Goal: Task Accomplishment & Management: Use online tool/utility

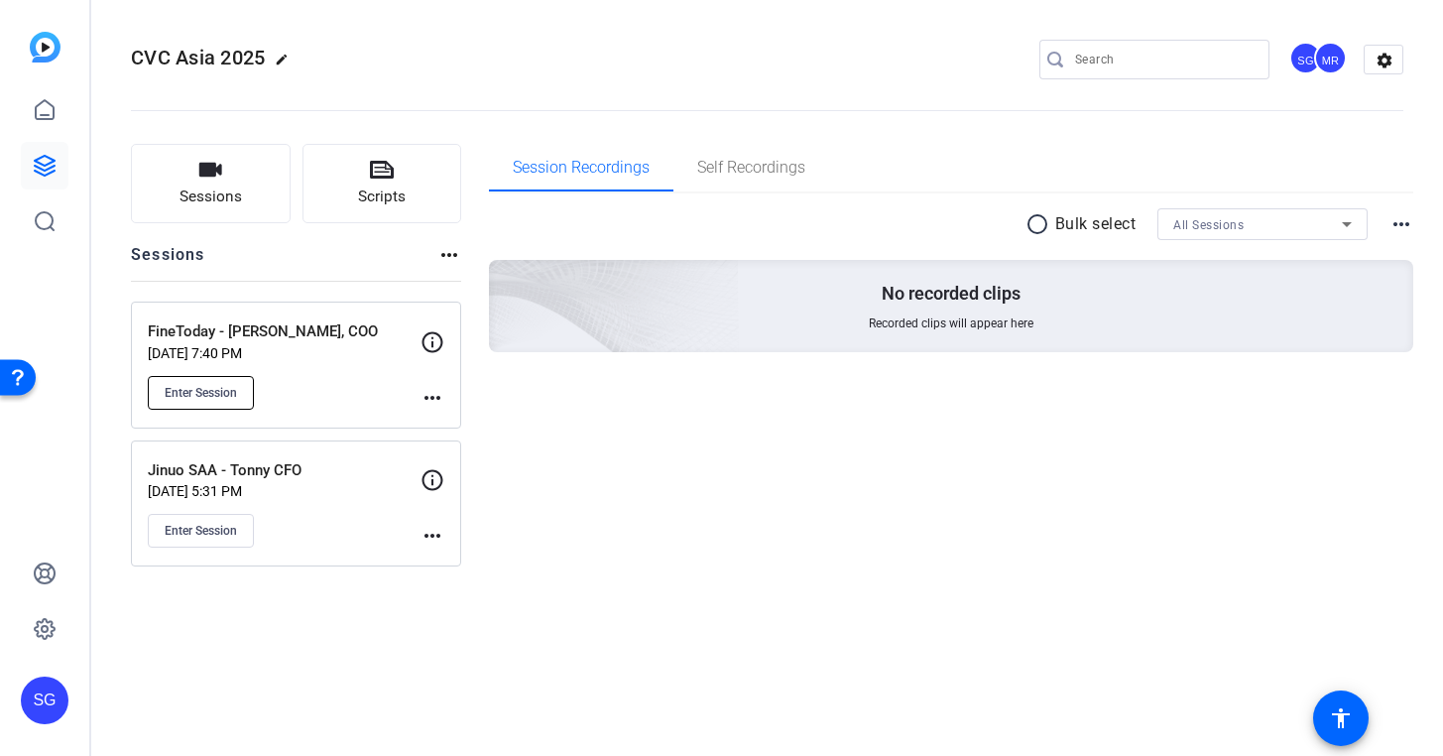
click at [232, 395] on span "Enter Session" at bounding box center [201, 393] width 72 height 16
click at [431, 398] on mat-icon "more_horiz" at bounding box center [433, 398] width 24 height 24
click at [467, 422] on span "Edit Session" at bounding box center [481, 427] width 90 height 24
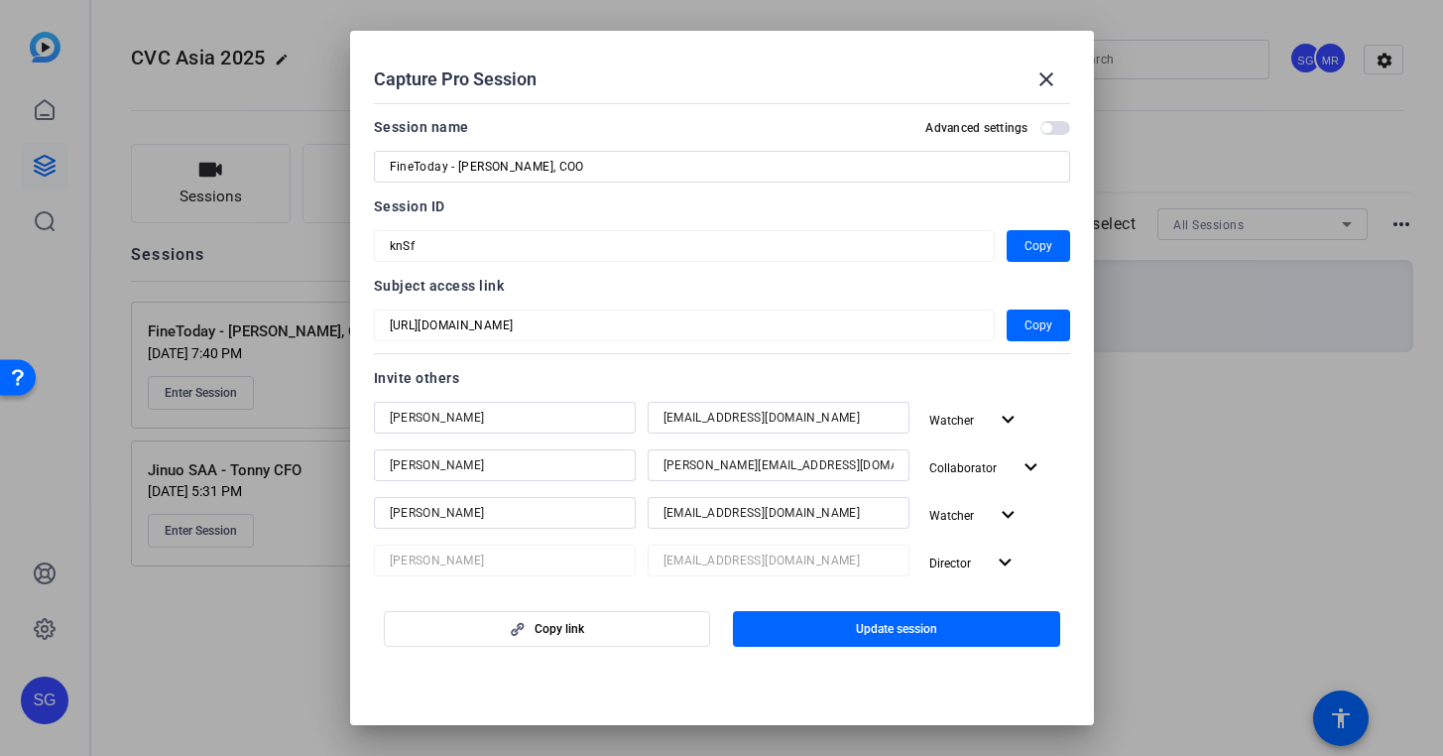
click at [0, 0] on span "button" at bounding box center [0, 0] width 0 height 0
click at [0, 0] on mat-icon "close" at bounding box center [0, 0] width 0 height 0
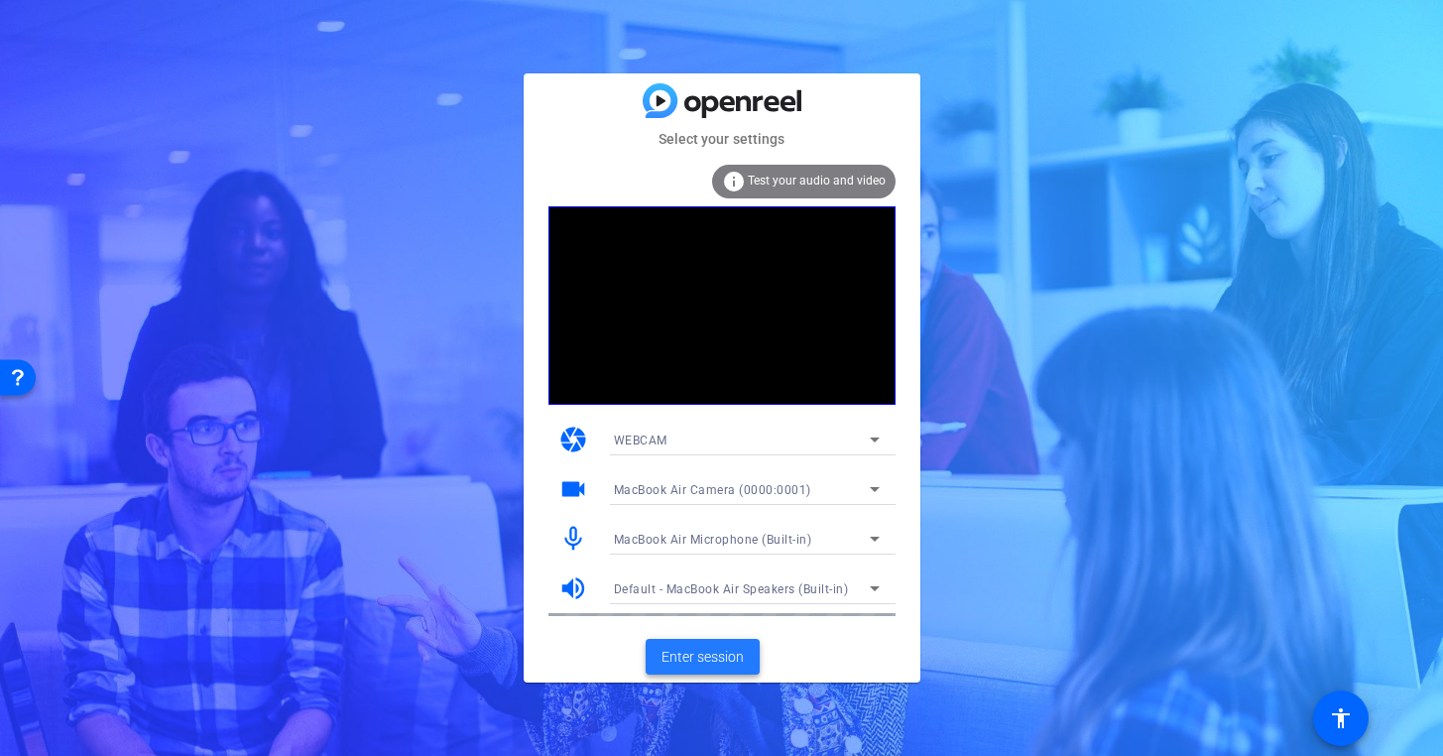
click at [714, 655] on span "Enter session" at bounding box center [703, 657] width 82 height 21
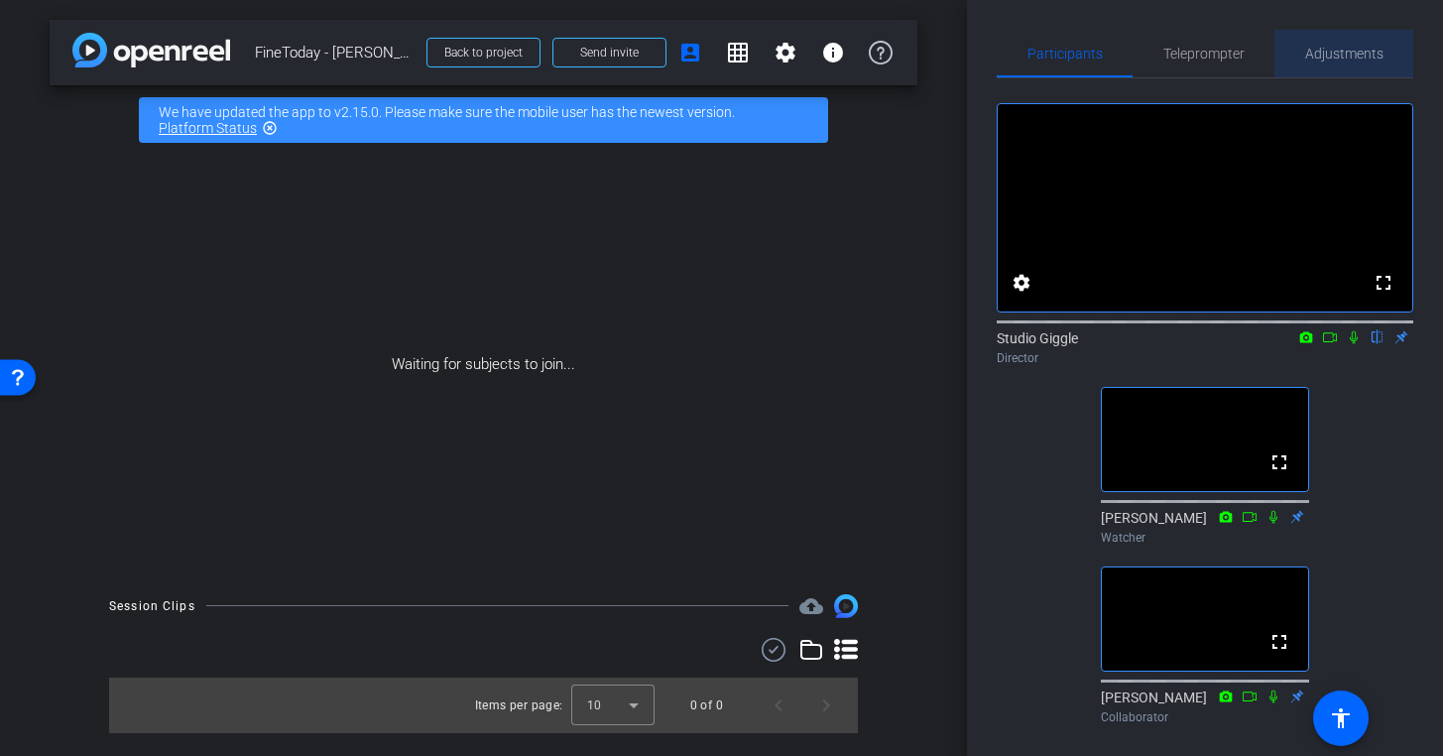
click at [1357, 52] on span "Adjustments" at bounding box center [1344, 54] width 78 height 14
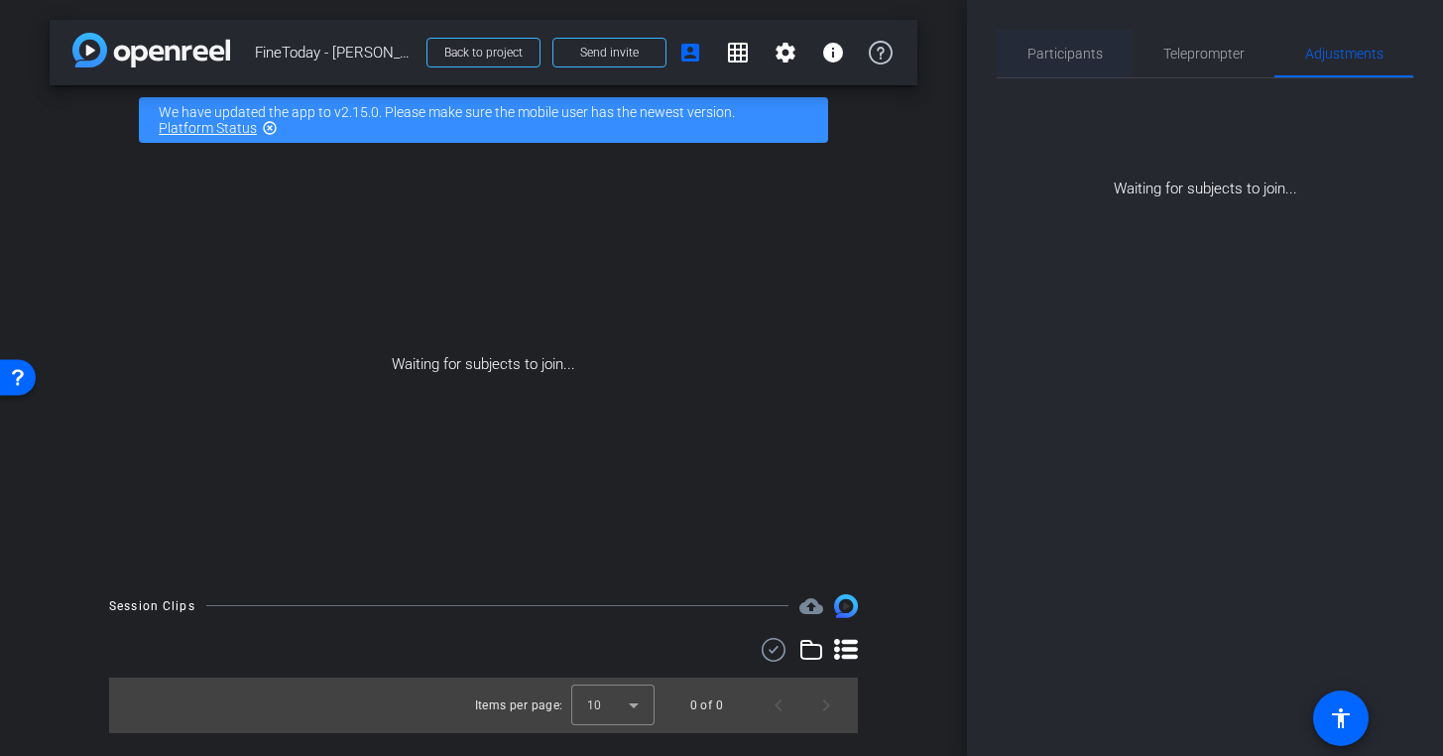
click at [1087, 62] on span "Participants" at bounding box center [1064, 54] width 75 height 48
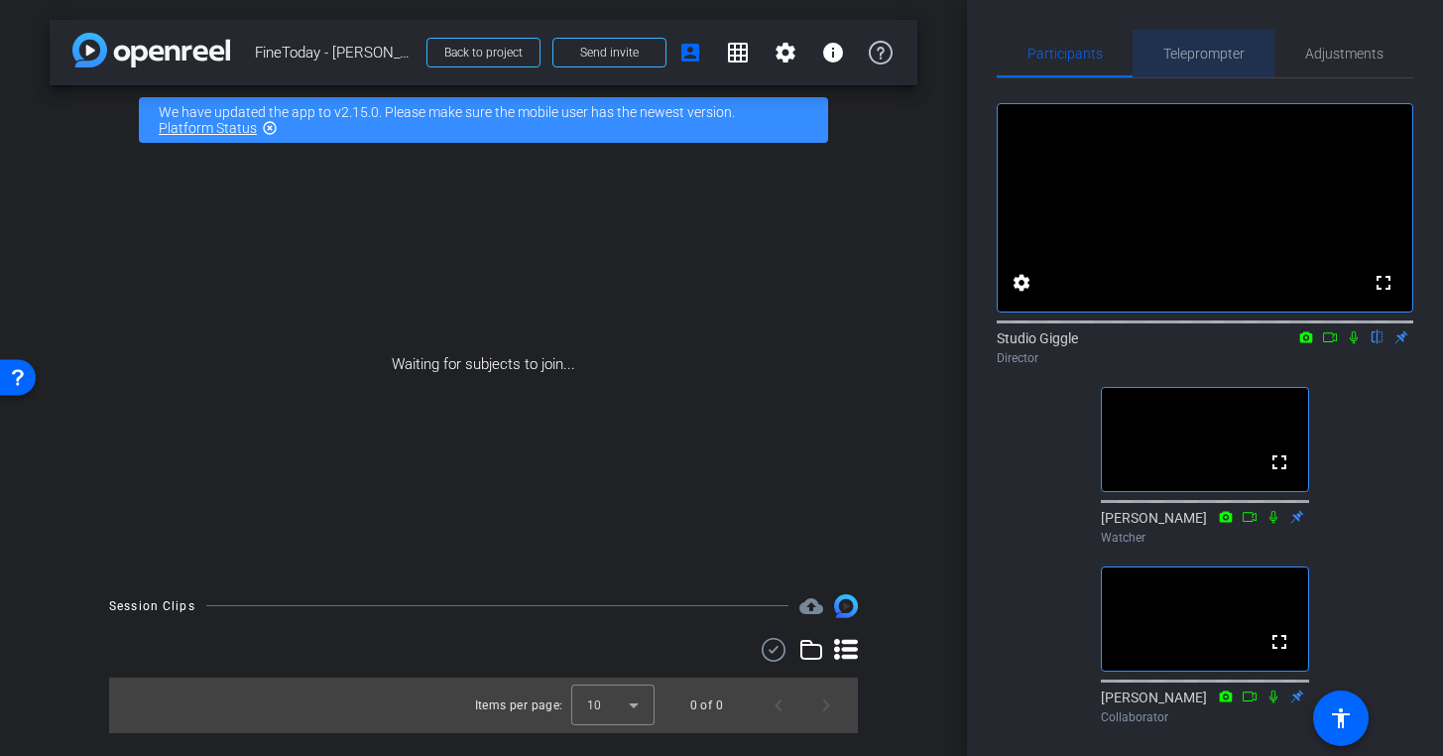
click at [1218, 66] on span "Teleprompter" at bounding box center [1203, 54] width 81 height 48
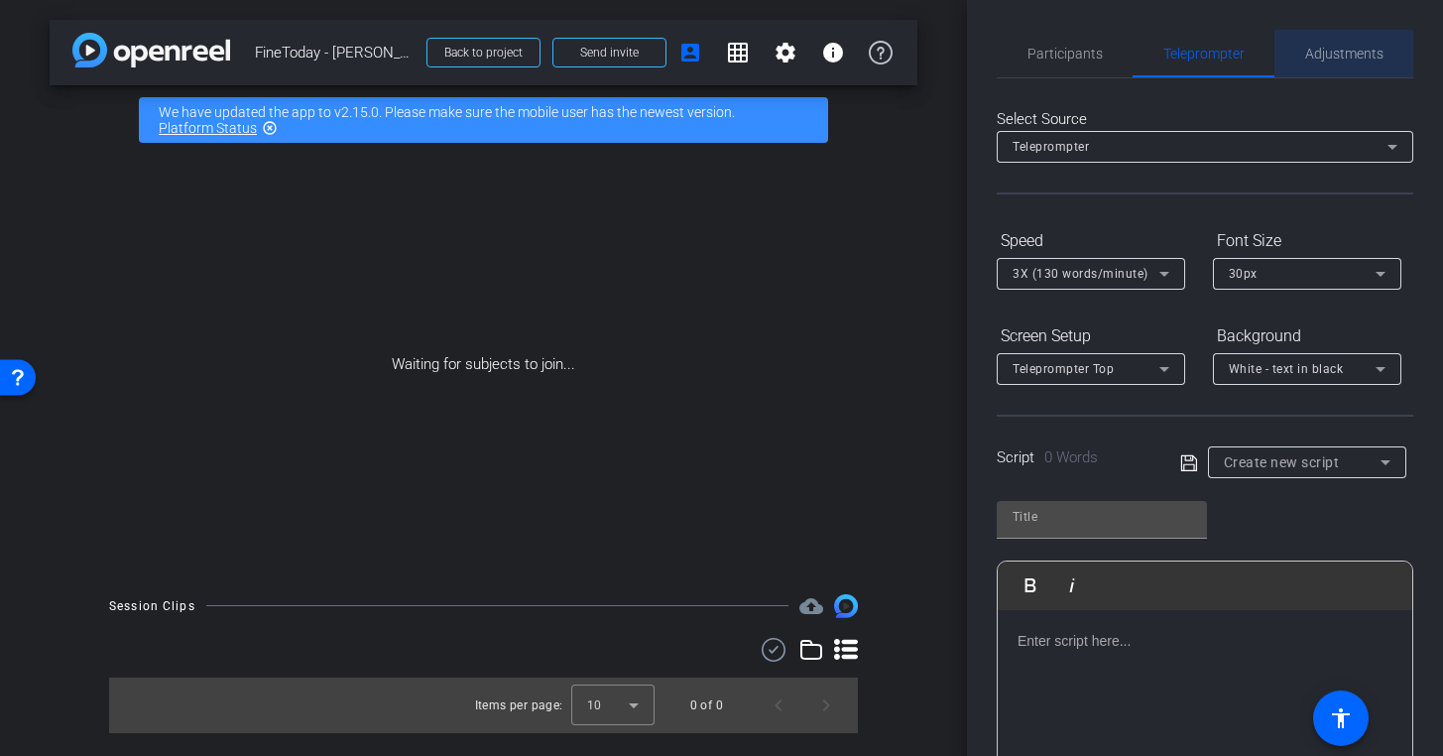
click at [1336, 60] on span "Adjustments" at bounding box center [1344, 54] width 78 height 14
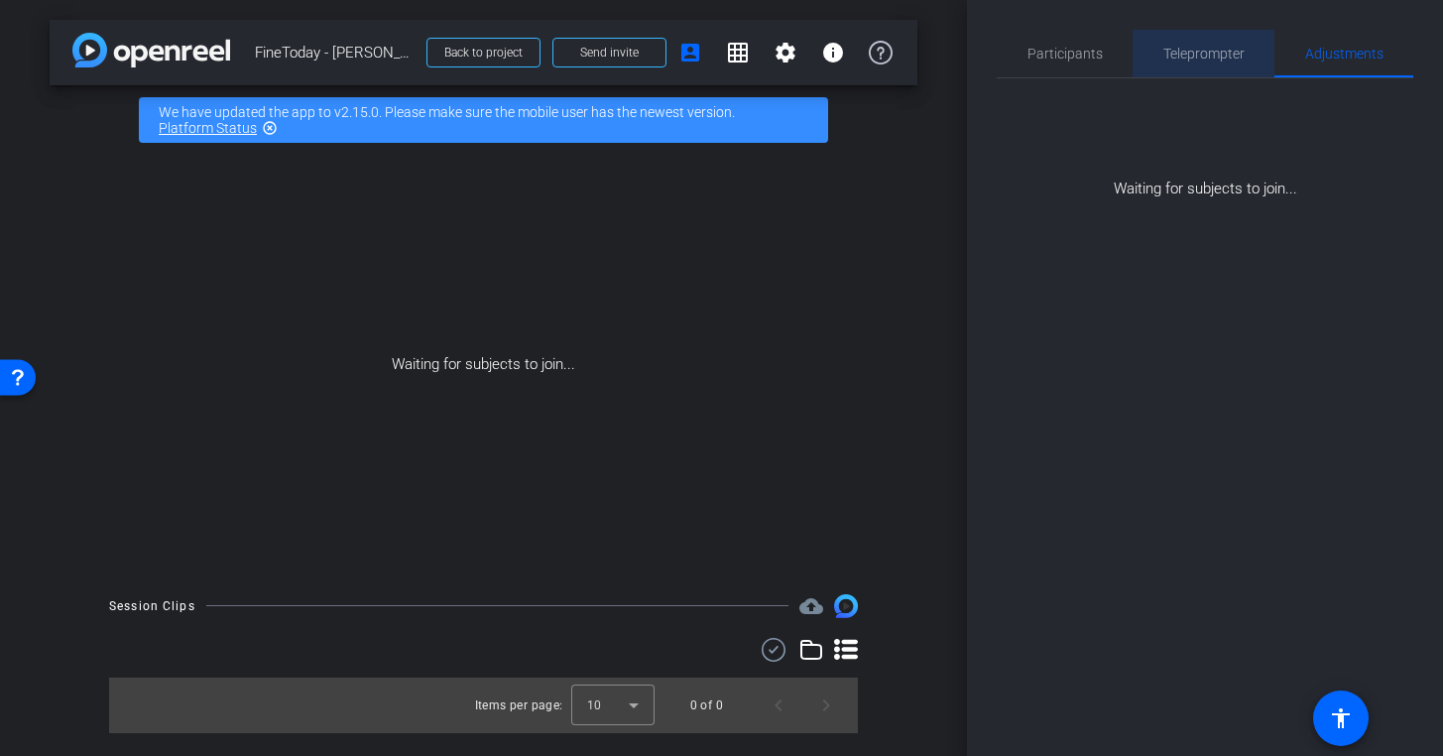
click at [1205, 72] on span "Teleprompter" at bounding box center [1203, 54] width 81 height 48
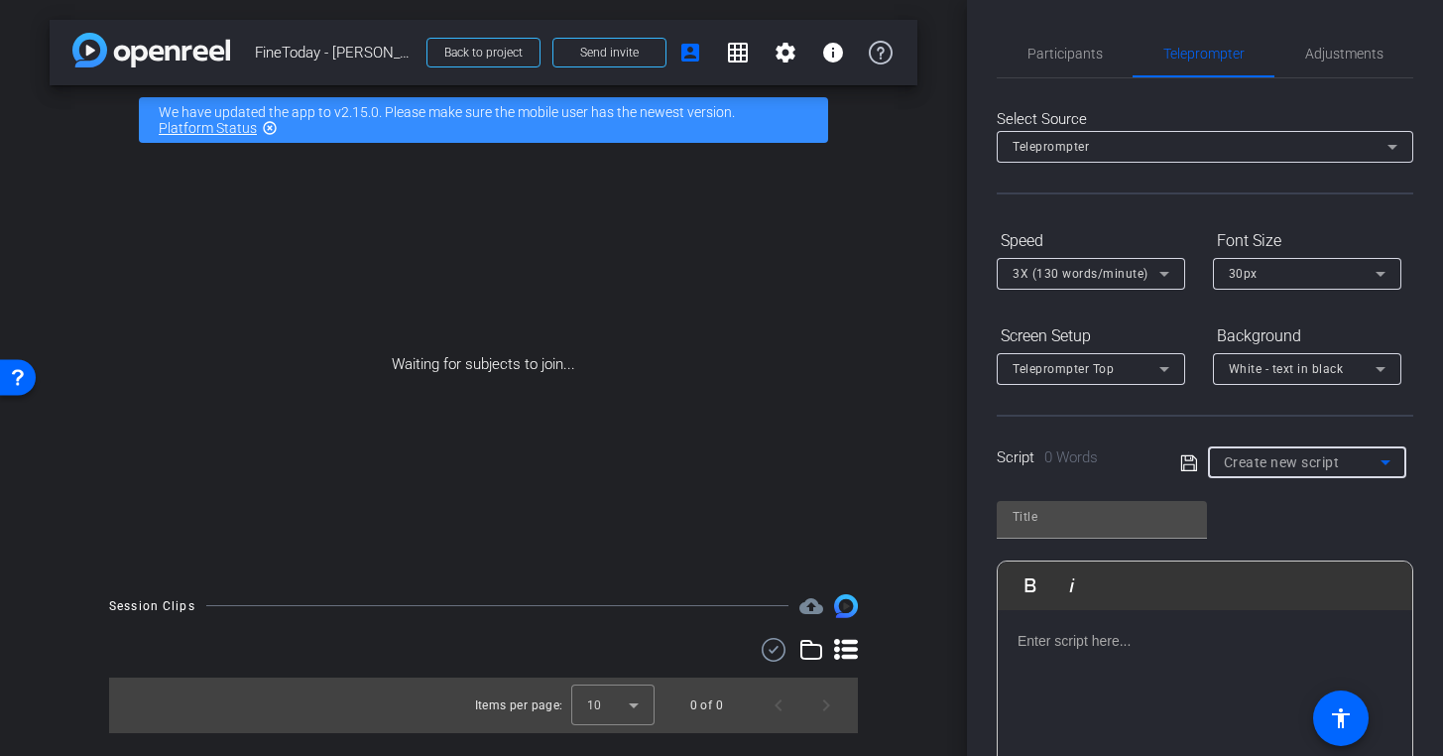
click at [1253, 470] on div "Create new script" at bounding box center [1302, 462] width 157 height 24
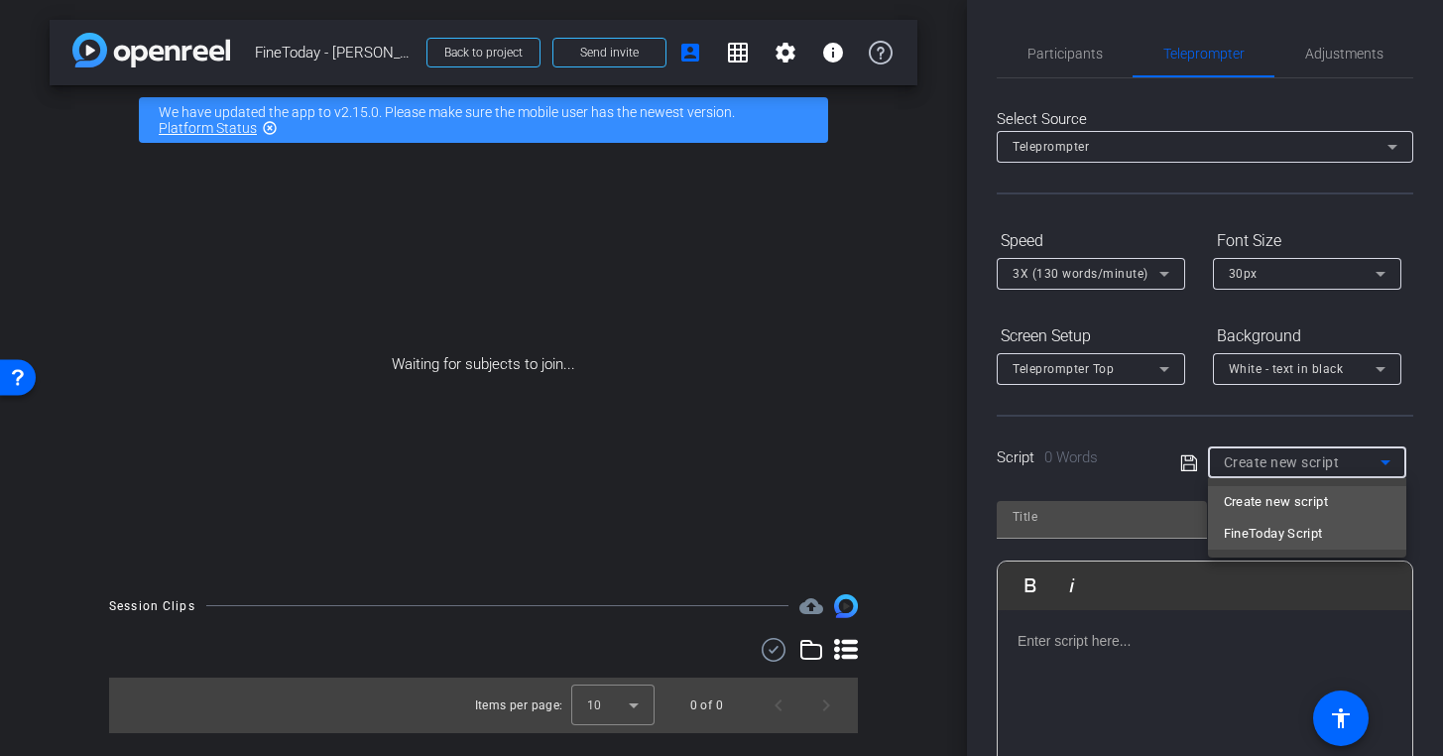
click at [1252, 536] on span "FineToday Script" at bounding box center [1273, 534] width 99 height 24
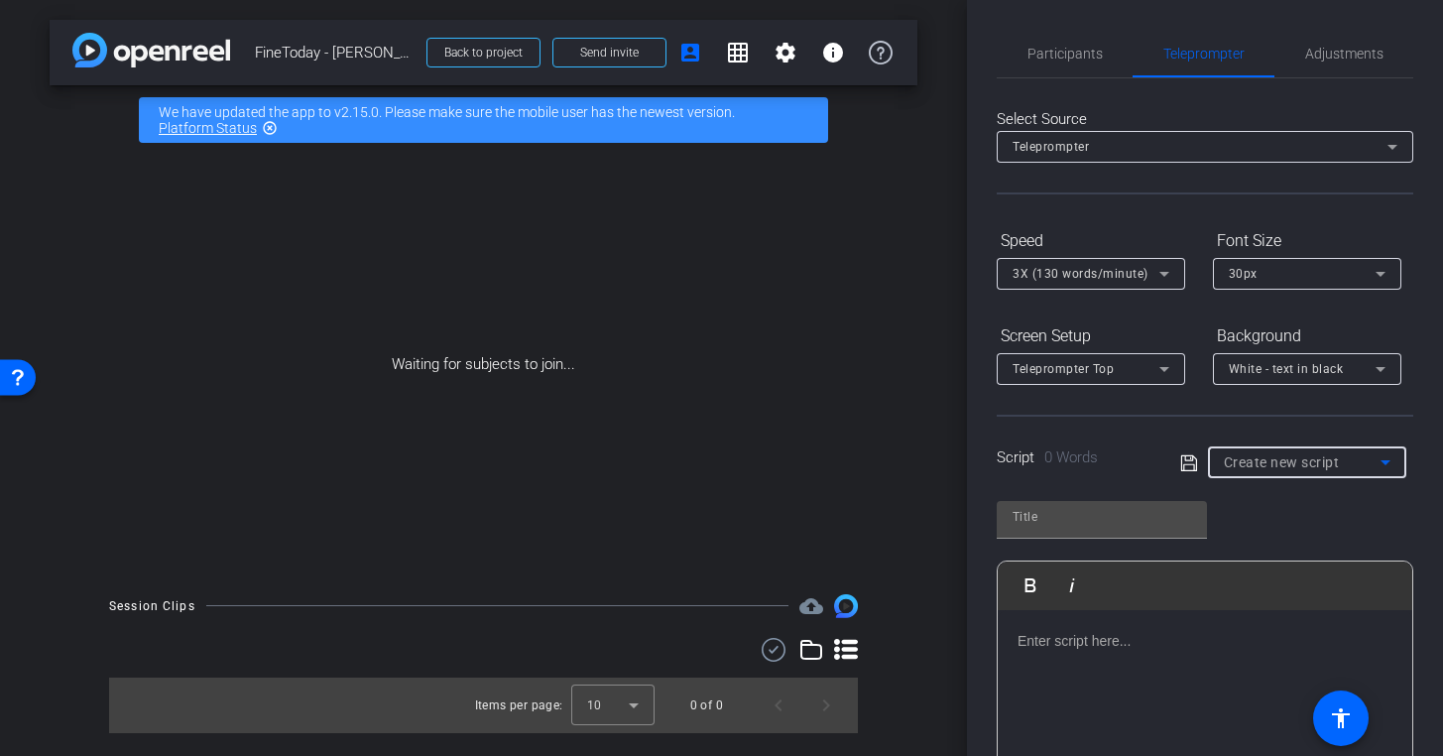
type input "FineToday Script"
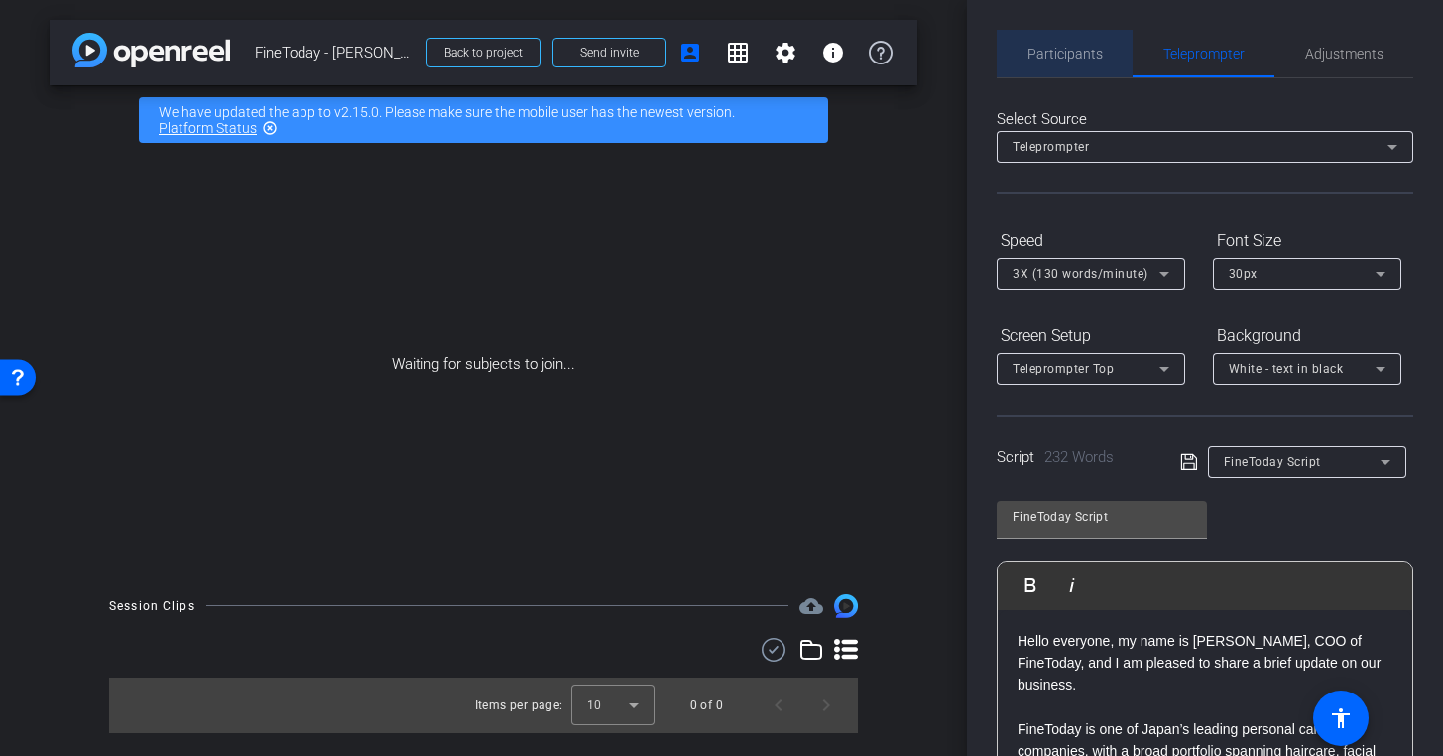
click at [1090, 63] on span "Participants" at bounding box center [1064, 54] width 75 height 48
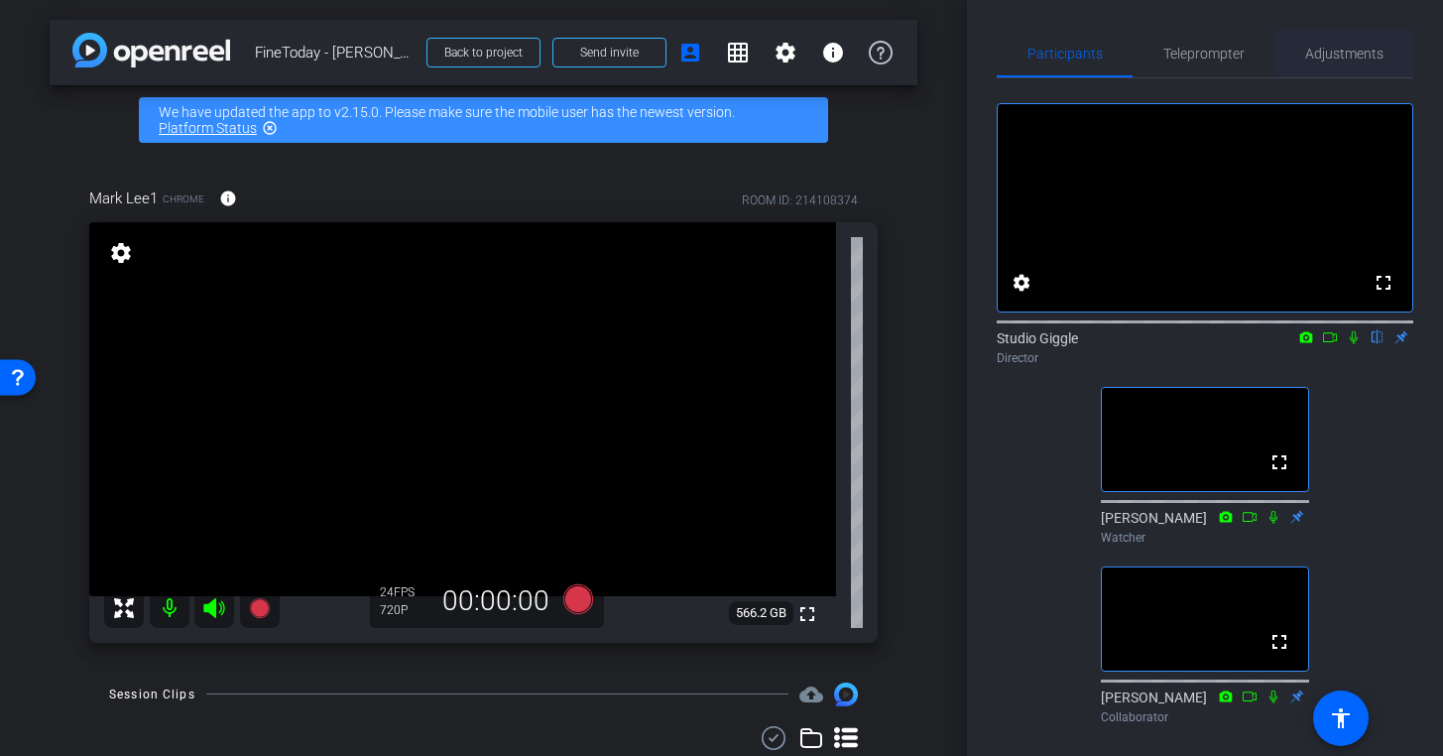
click at [1363, 60] on span "Adjustments" at bounding box center [1344, 54] width 78 height 14
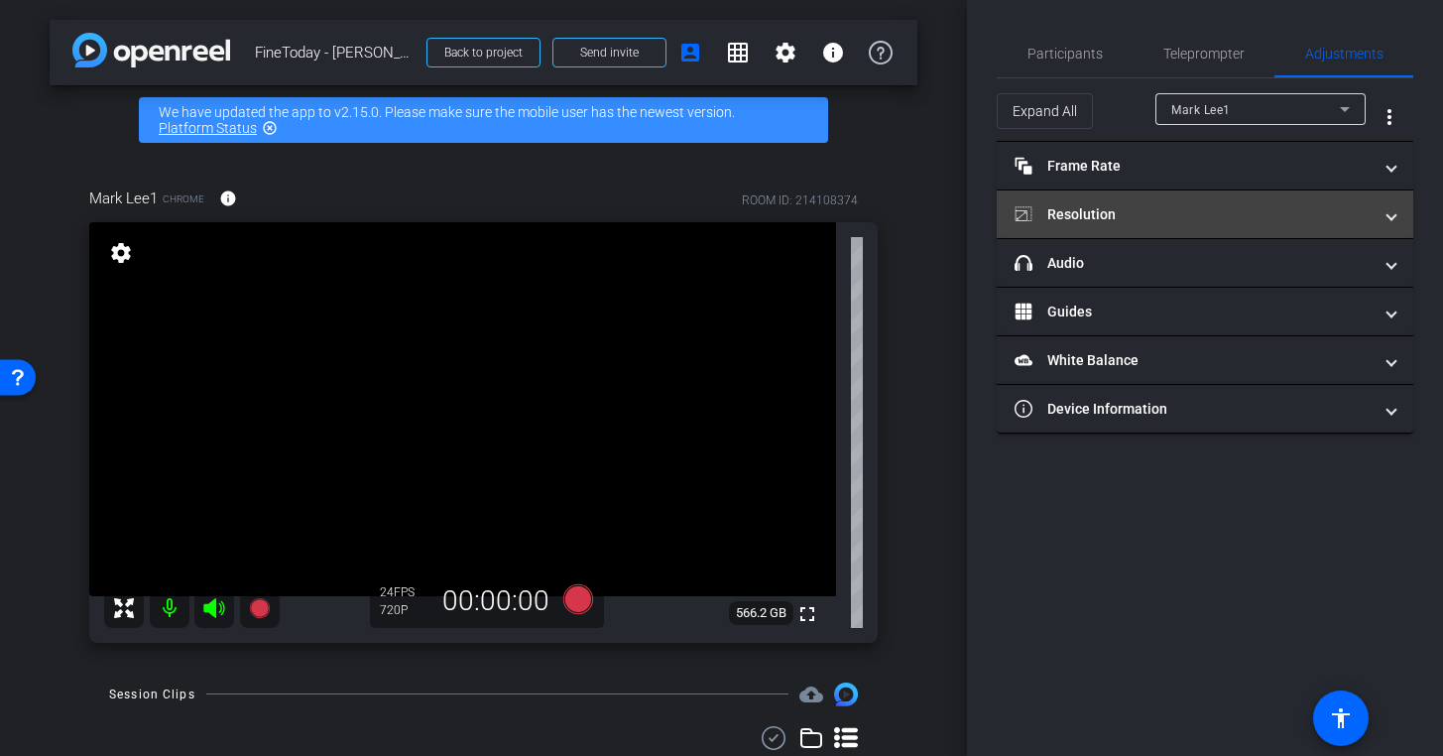
click at [1321, 219] on mat-panel-title "Resolution" at bounding box center [1193, 214] width 357 height 21
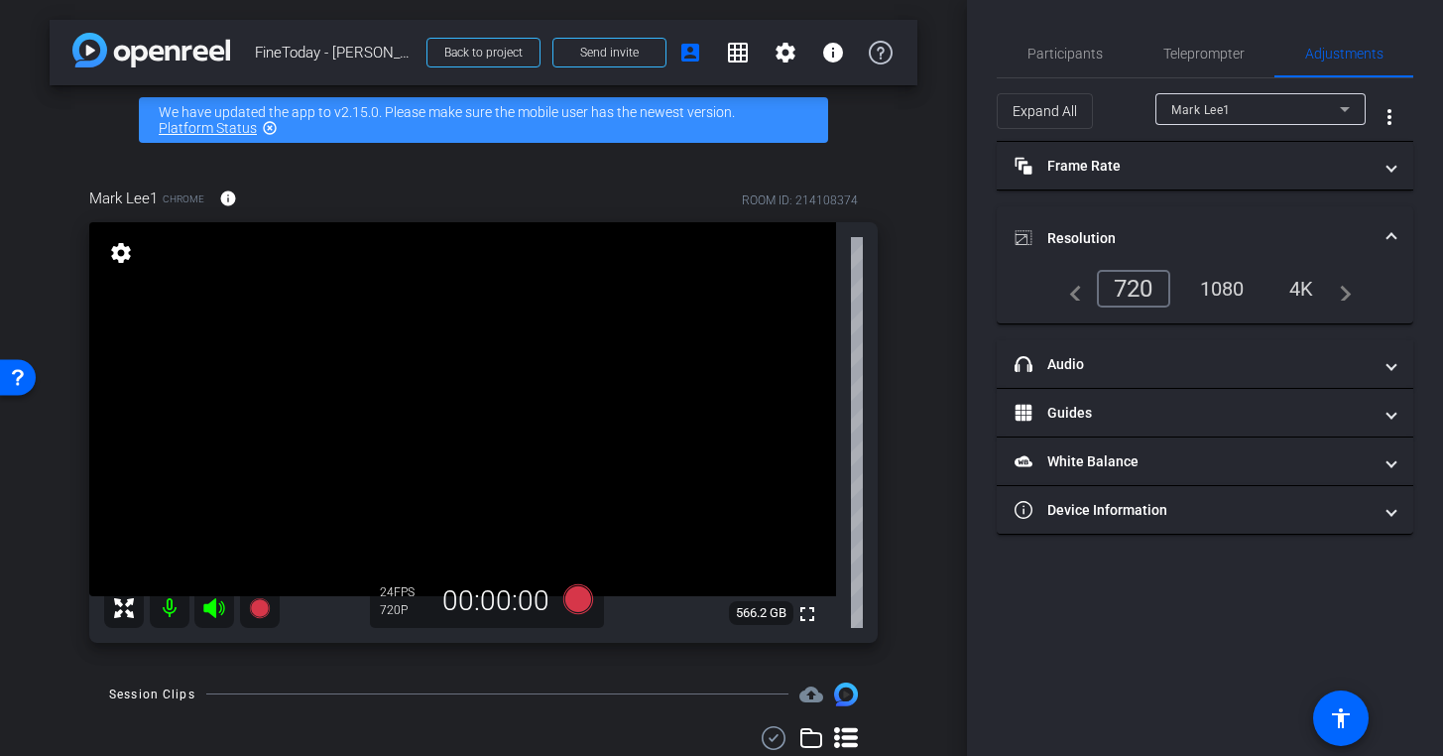
click at [1297, 301] on div "4K" at bounding box center [1301, 289] width 55 height 34
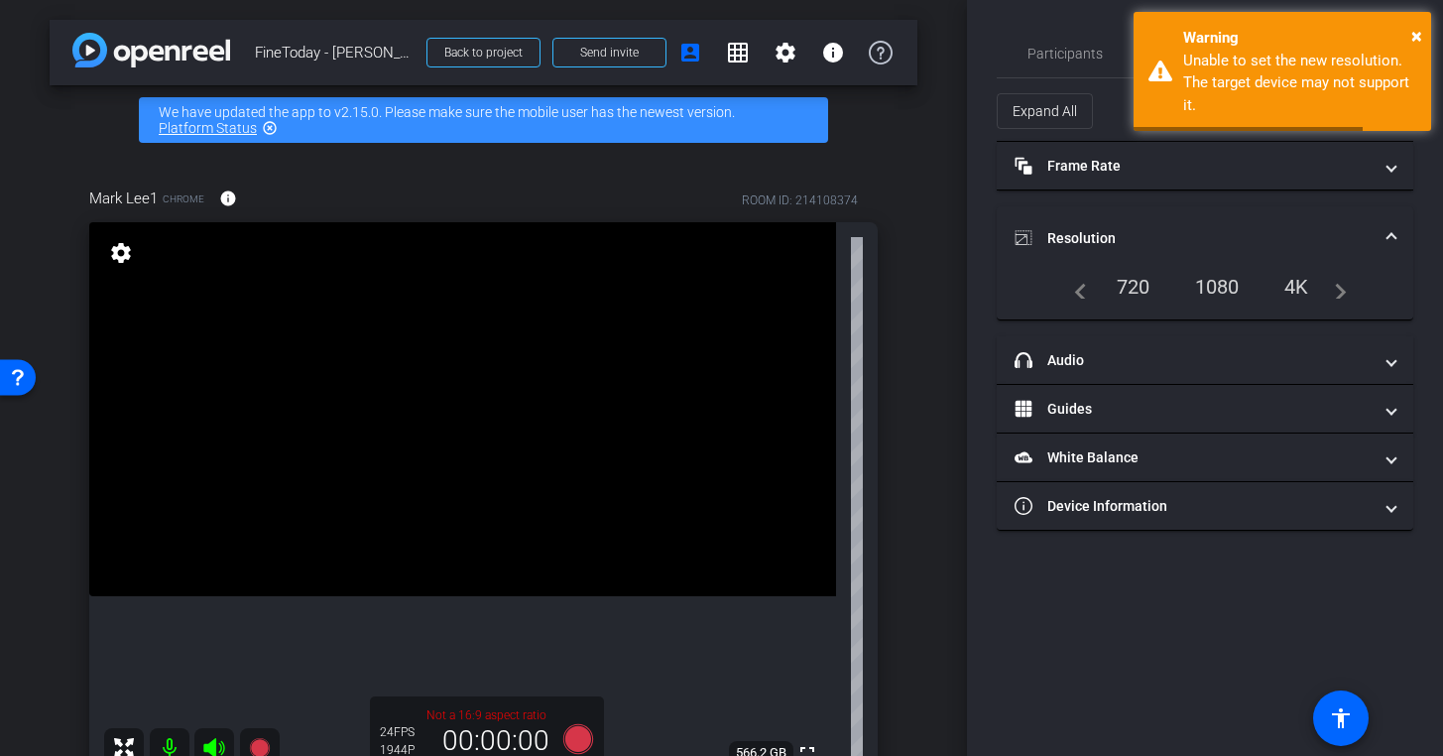
click at [1303, 287] on div "4K" at bounding box center [1296, 287] width 55 height 34
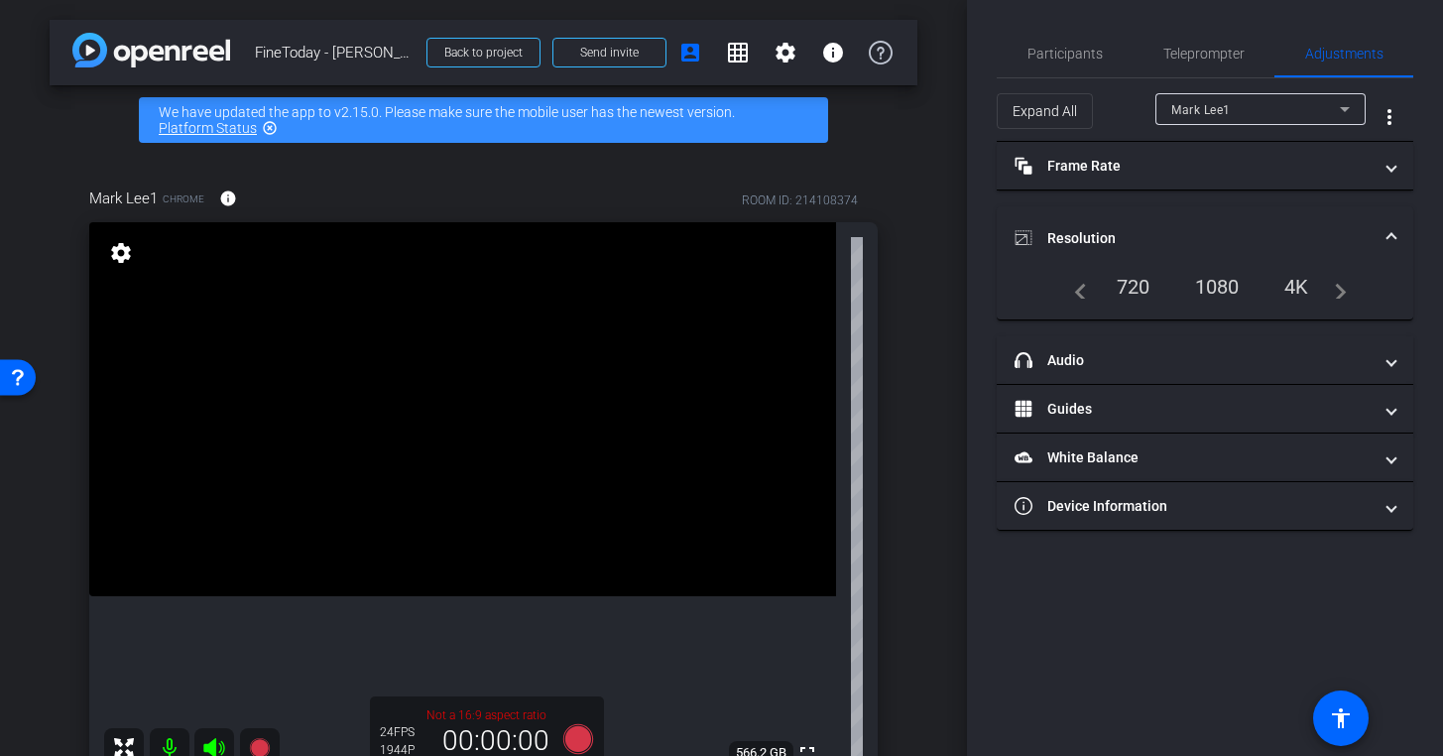
click at [1220, 285] on div "1080" at bounding box center [1217, 287] width 74 height 34
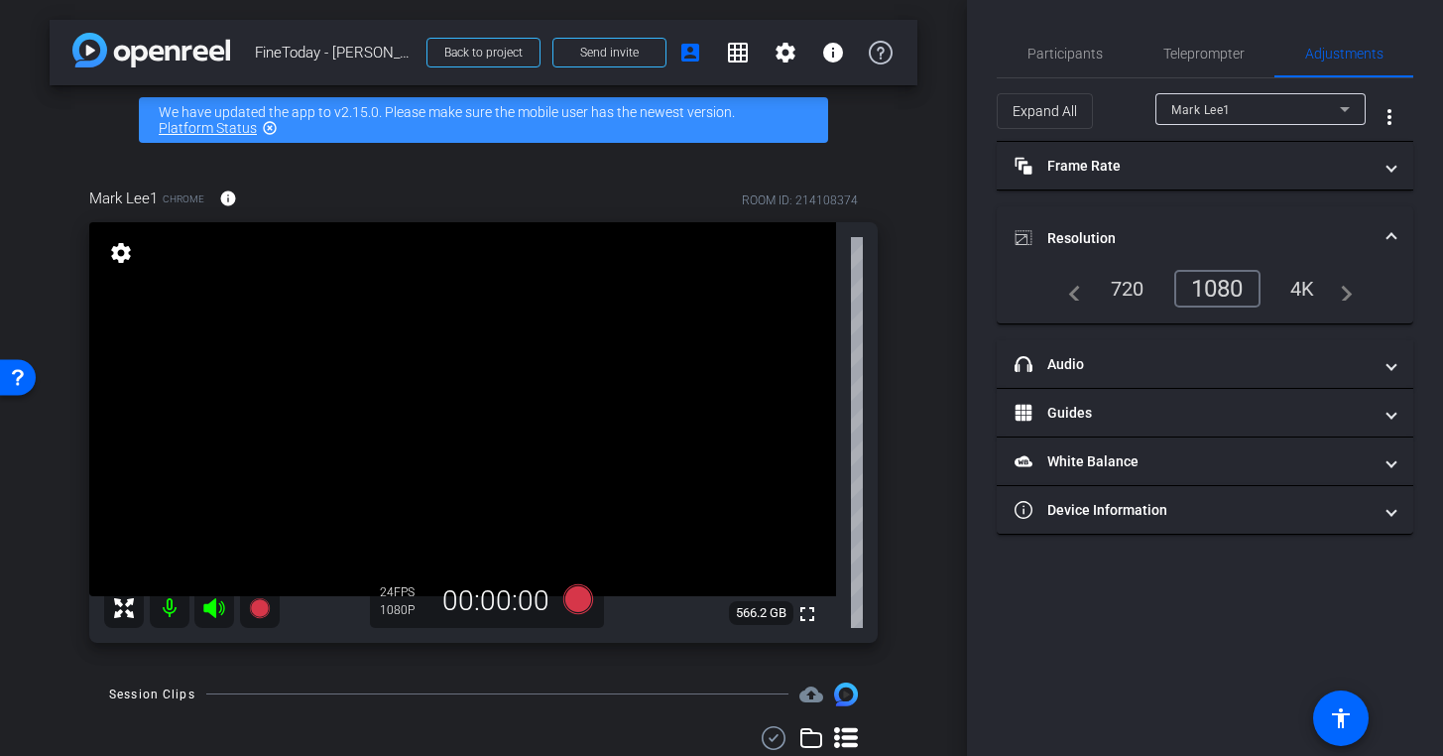
click at [1305, 287] on div "4K" at bounding box center [1302, 289] width 55 height 34
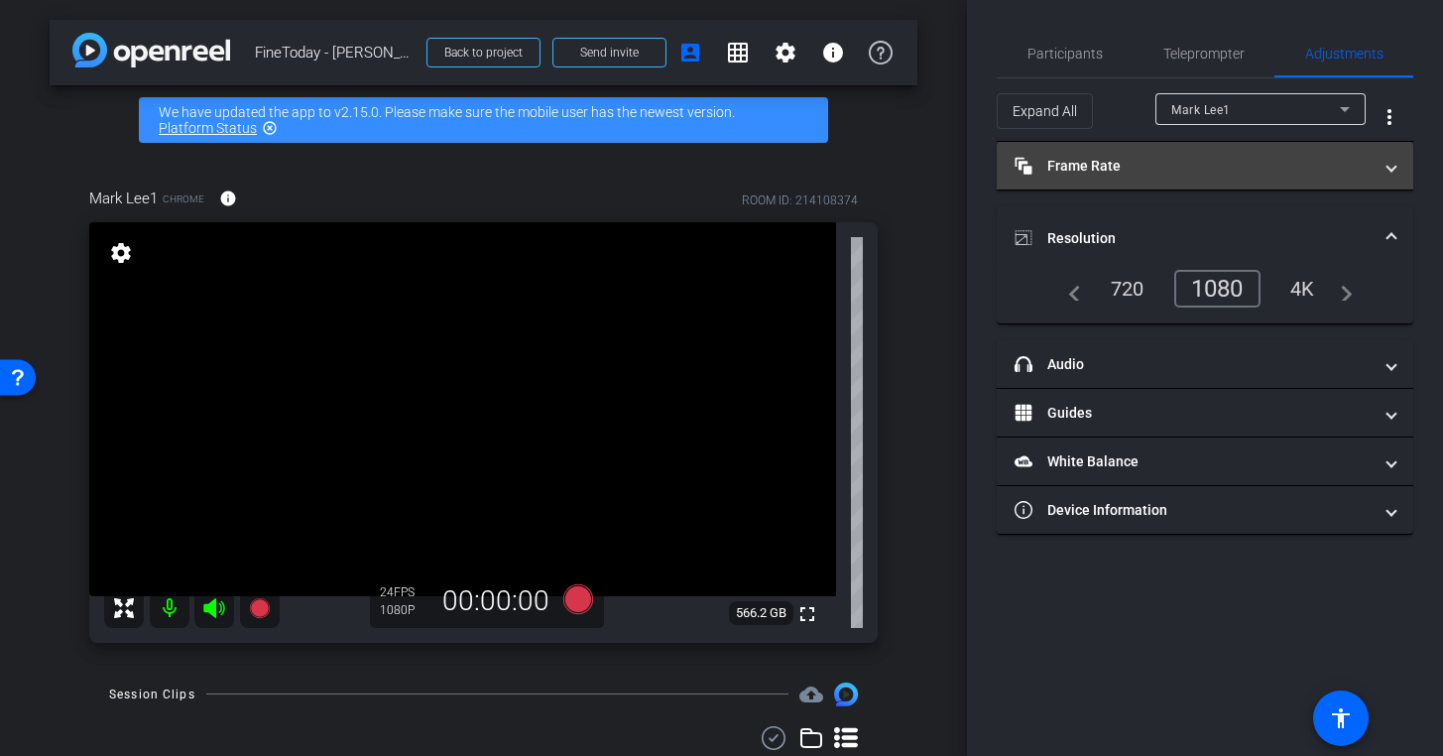
click at [1256, 177] on mat-expansion-panel-header "Frame Rate Frame Rate" at bounding box center [1205, 166] width 417 height 48
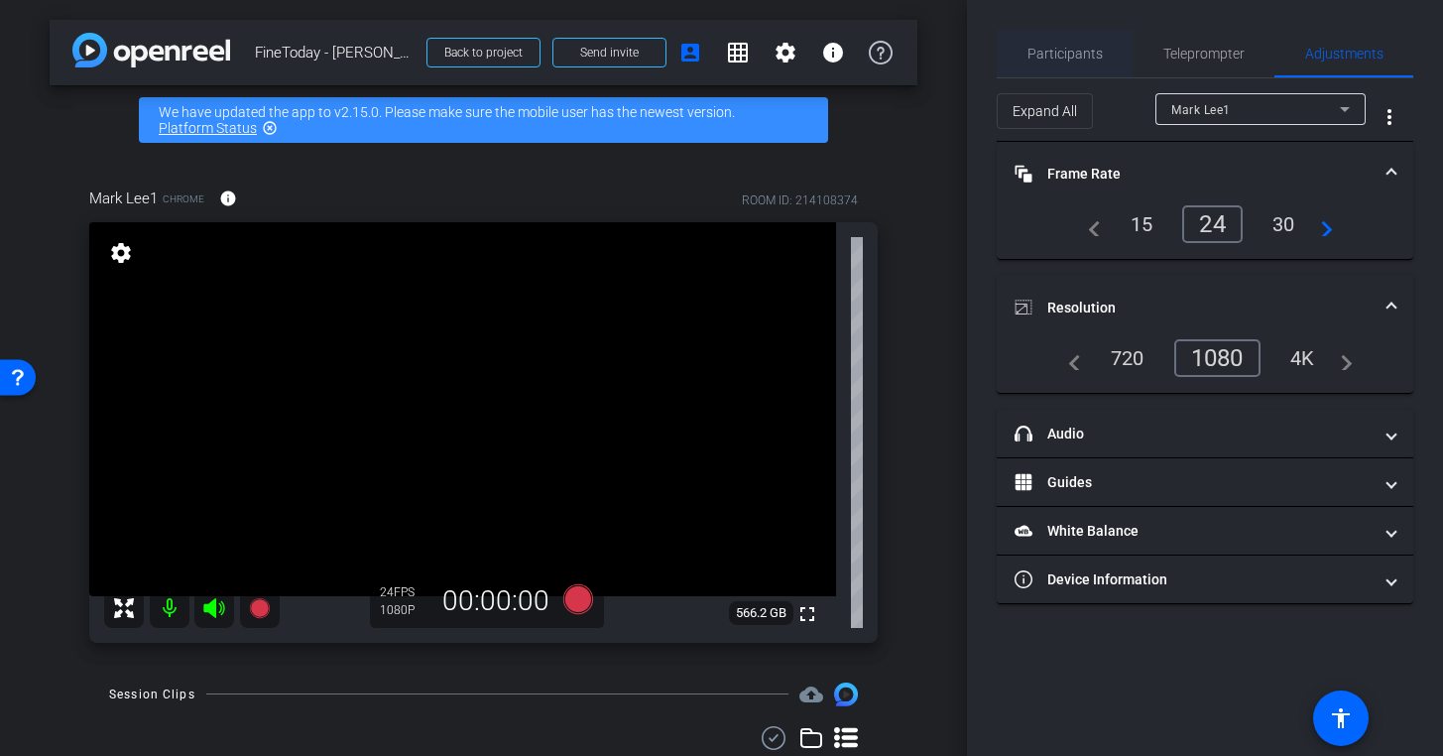
click at [1079, 64] on span "Participants" at bounding box center [1064, 54] width 75 height 48
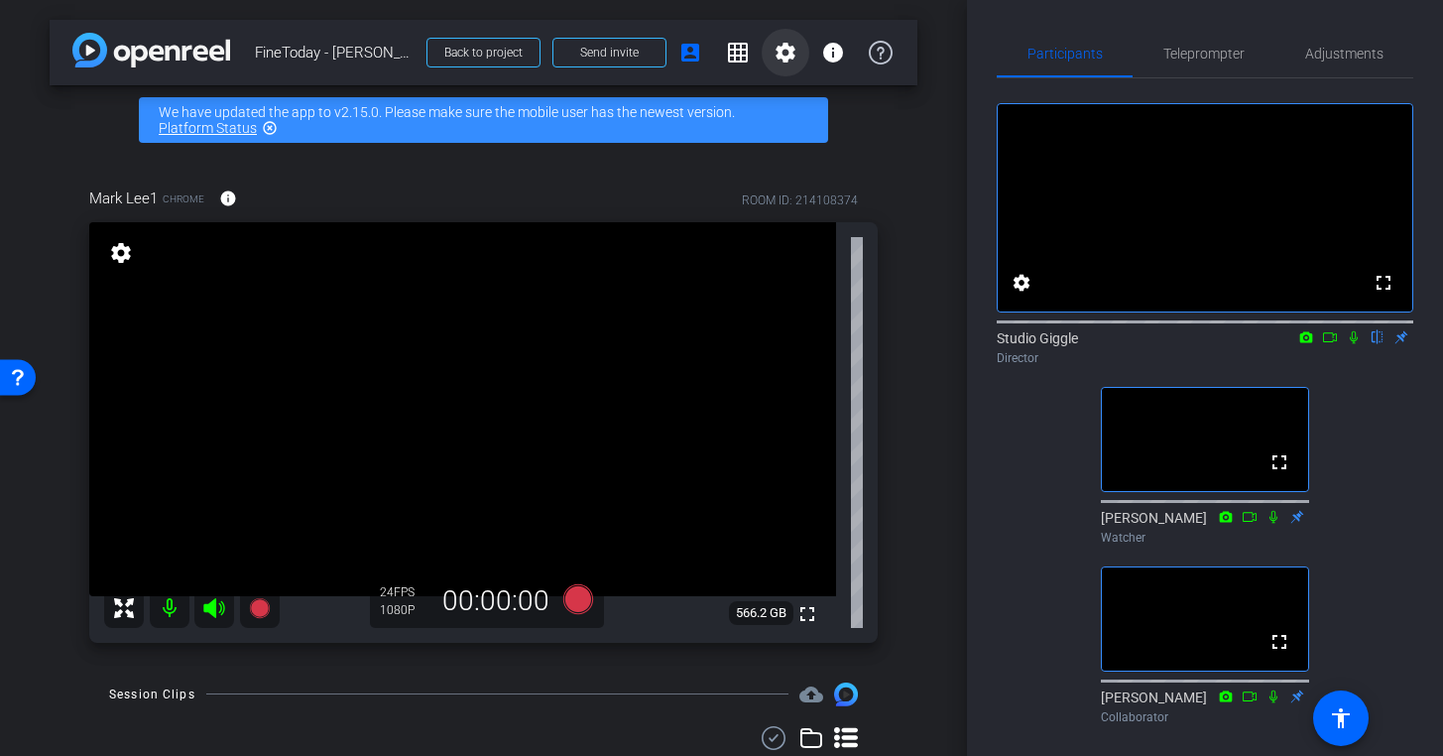
click at [792, 58] on mat-icon "settings" at bounding box center [786, 53] width 24 height 24
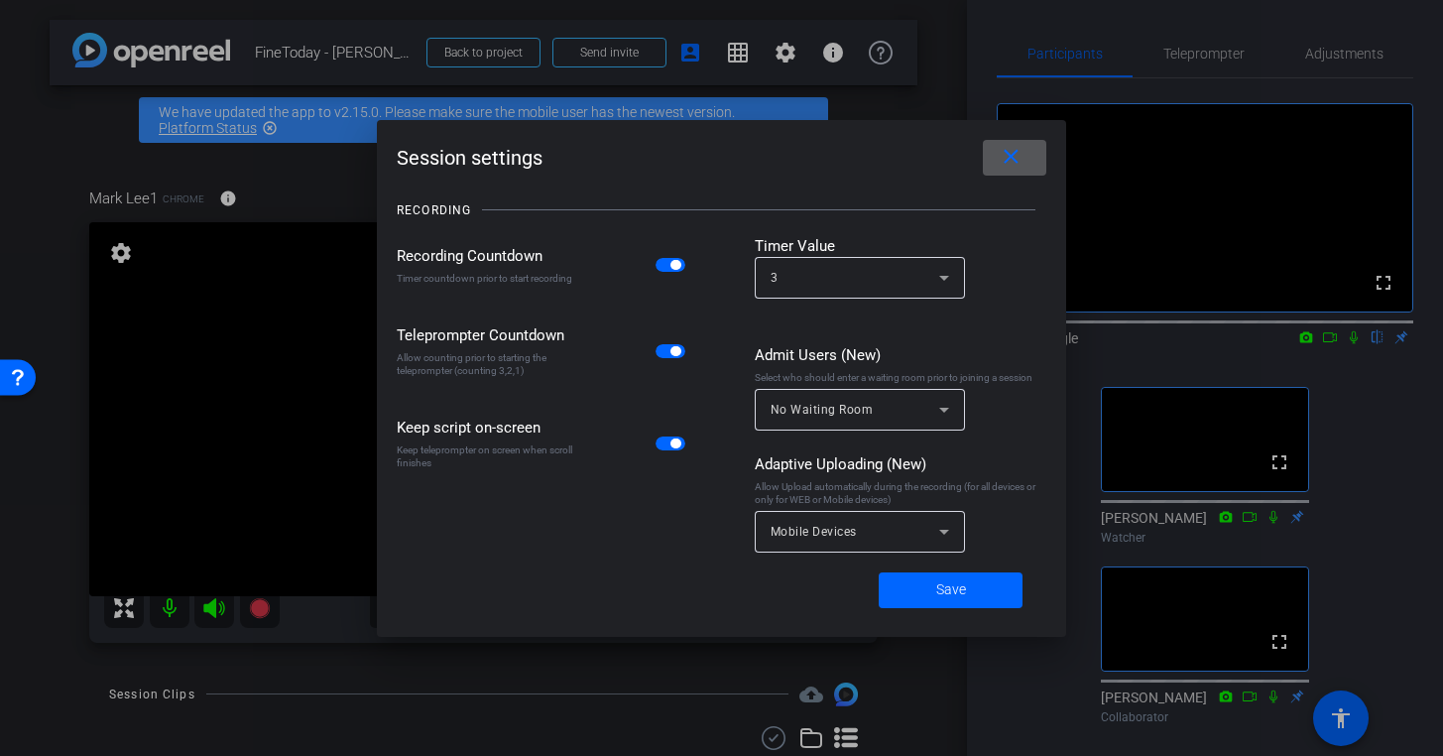
click at [1014, 158] on mat-icon "close" at bounding box center [1011, 157] width 25 height 25
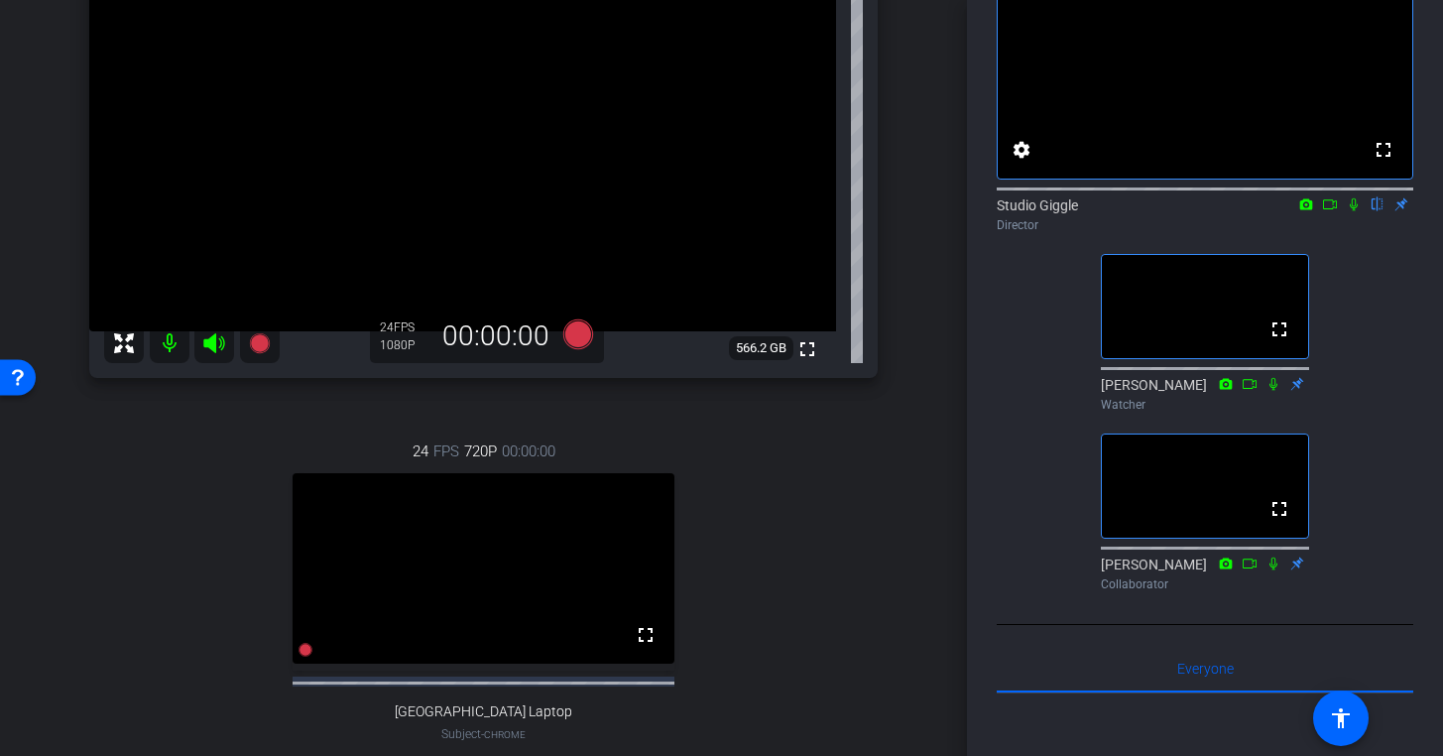
scroll to position [128, 0]
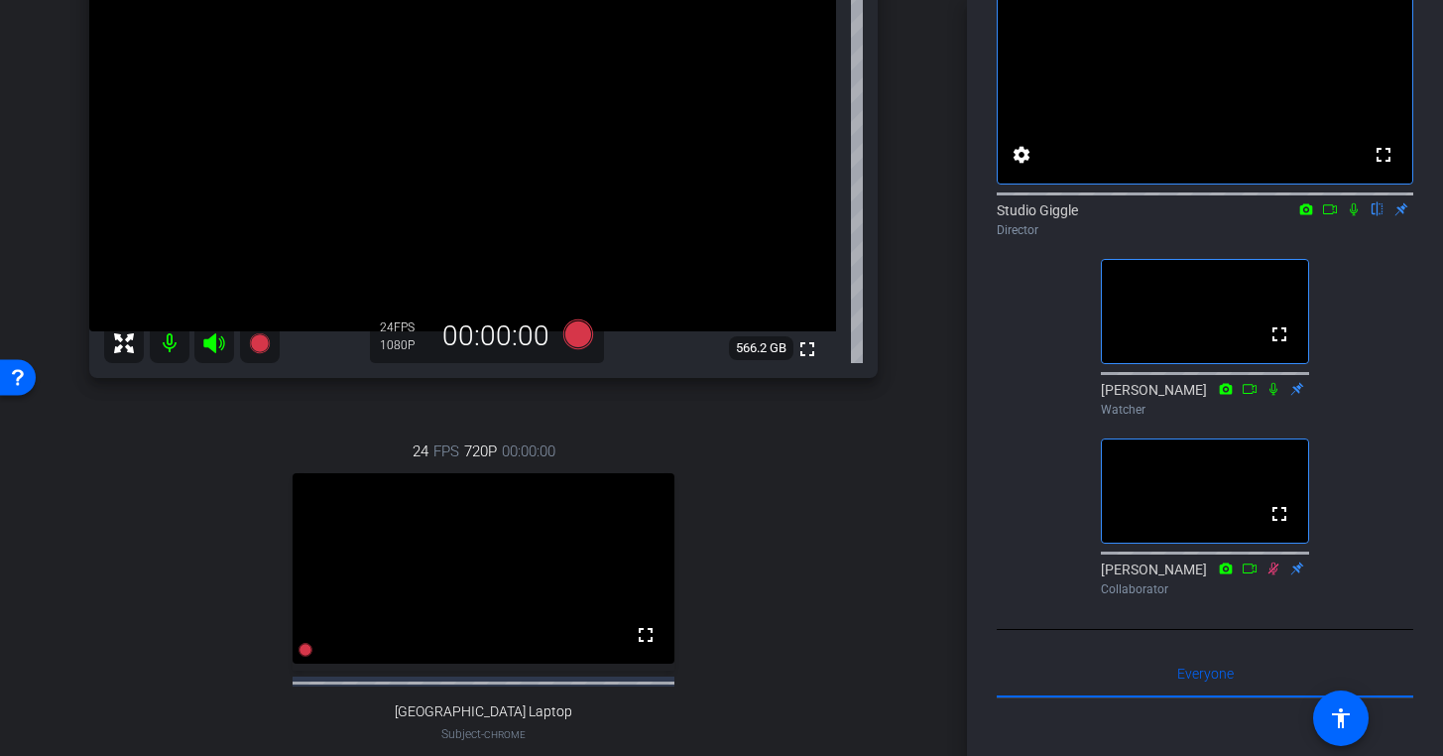
click at [1348, 218] on mat-icon at bounding box center [1354, 209] width 24 height 18
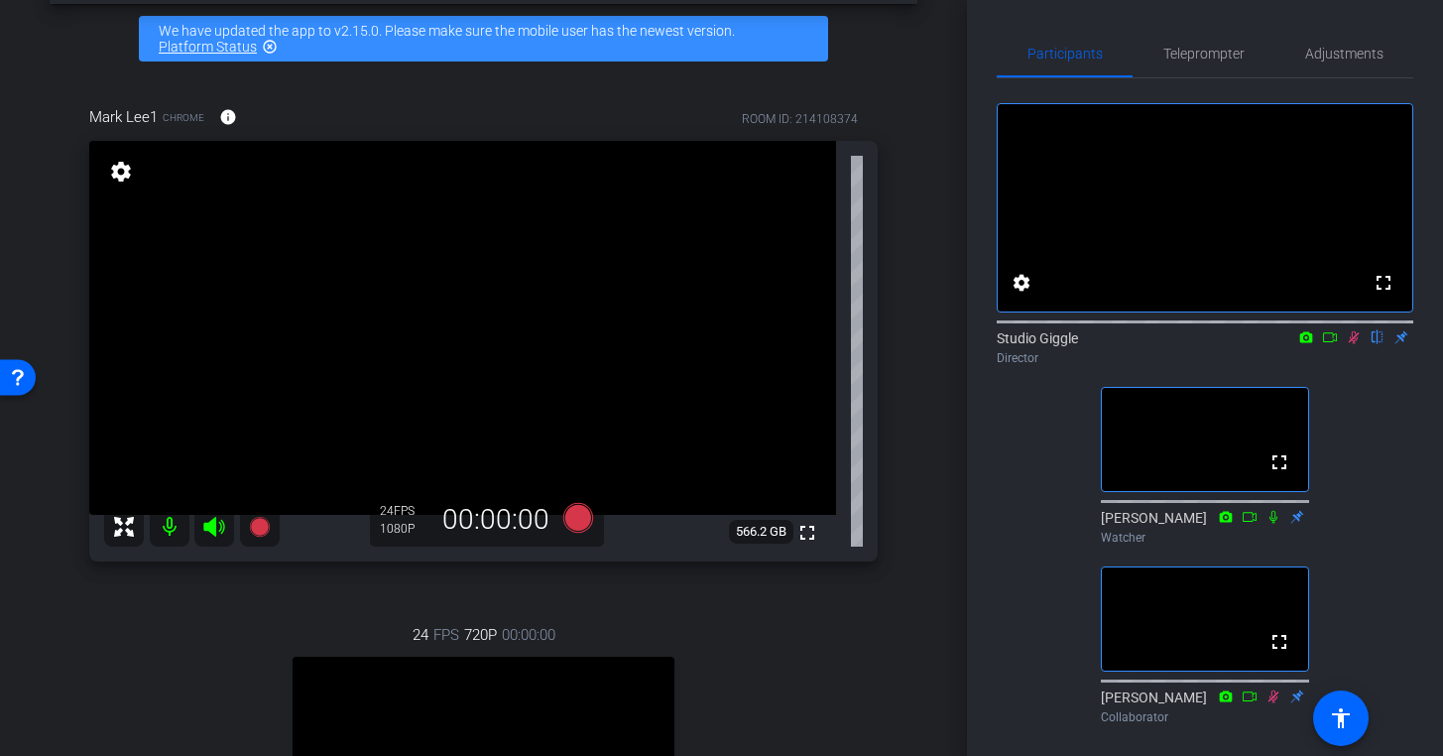
scroll to position [70, 0]
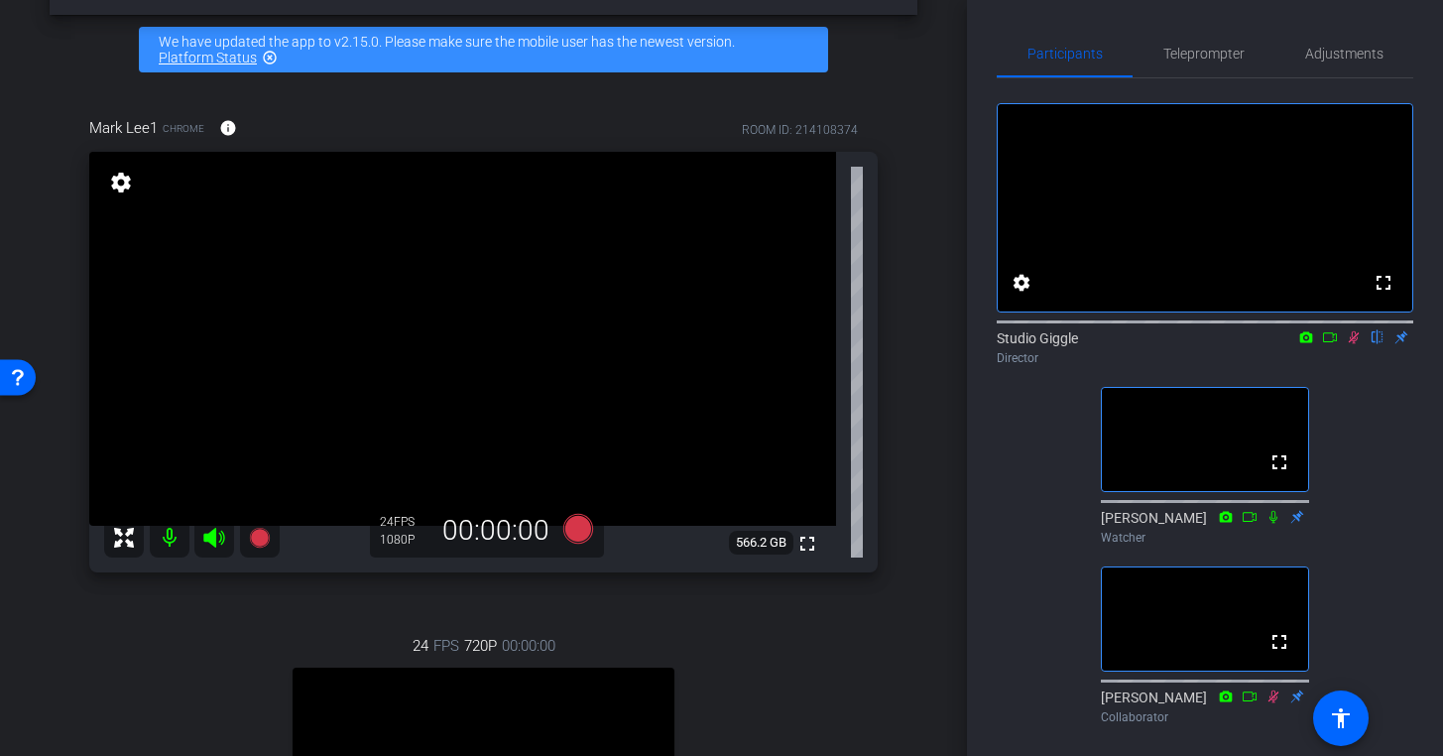
click at [1347, 344] on icon at bounding box center [1354, 337] width 16 height 14
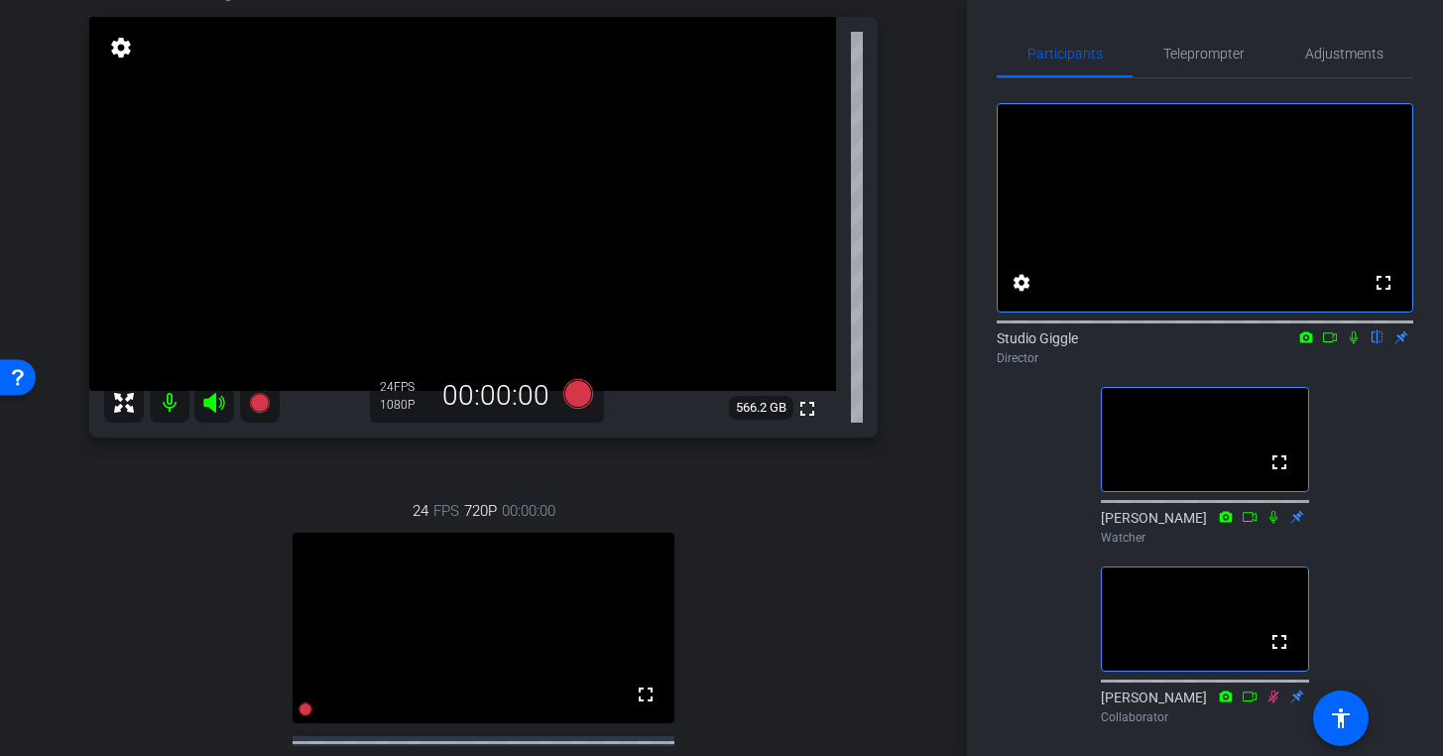
scroll to position [209, 0]
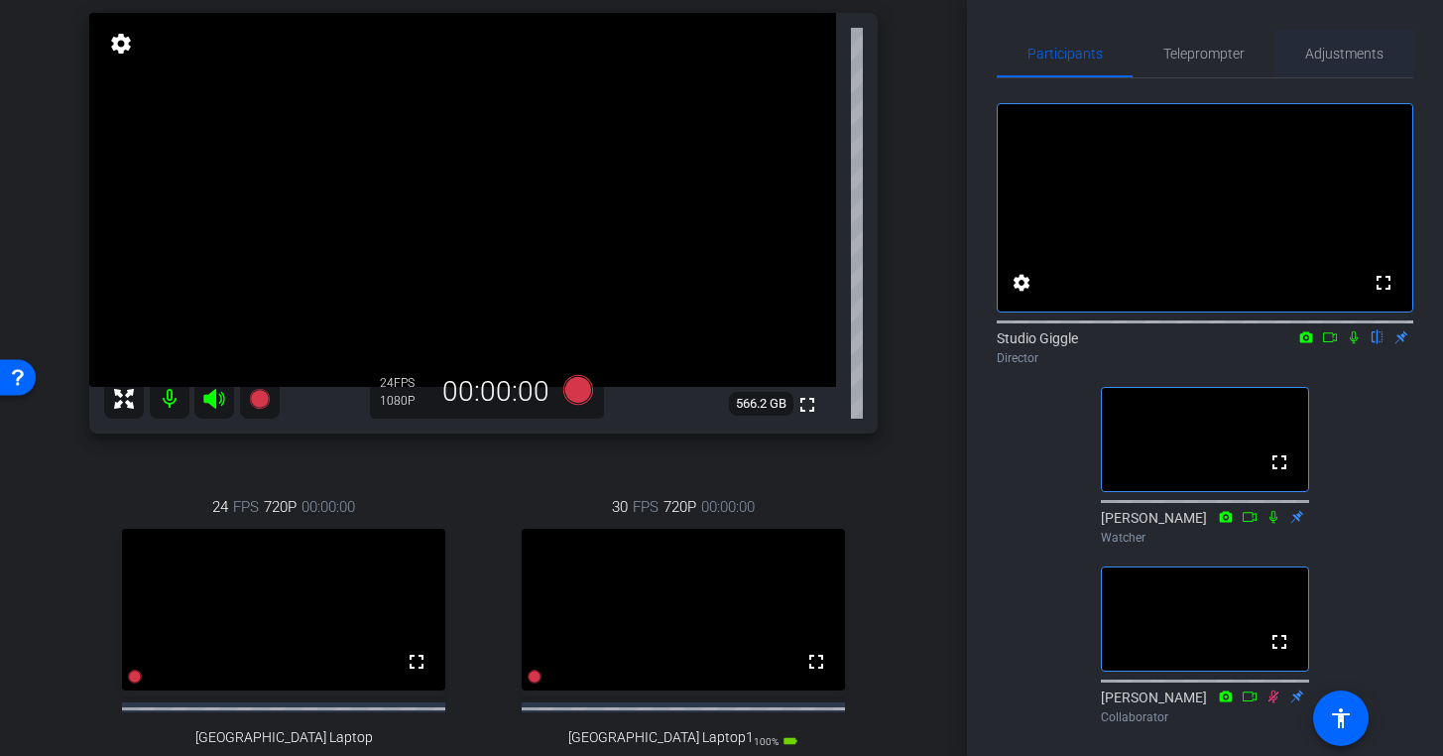
click at [1377, 44] on span "Adjustments" at bounding box center [1344, 54] width 78 height 48
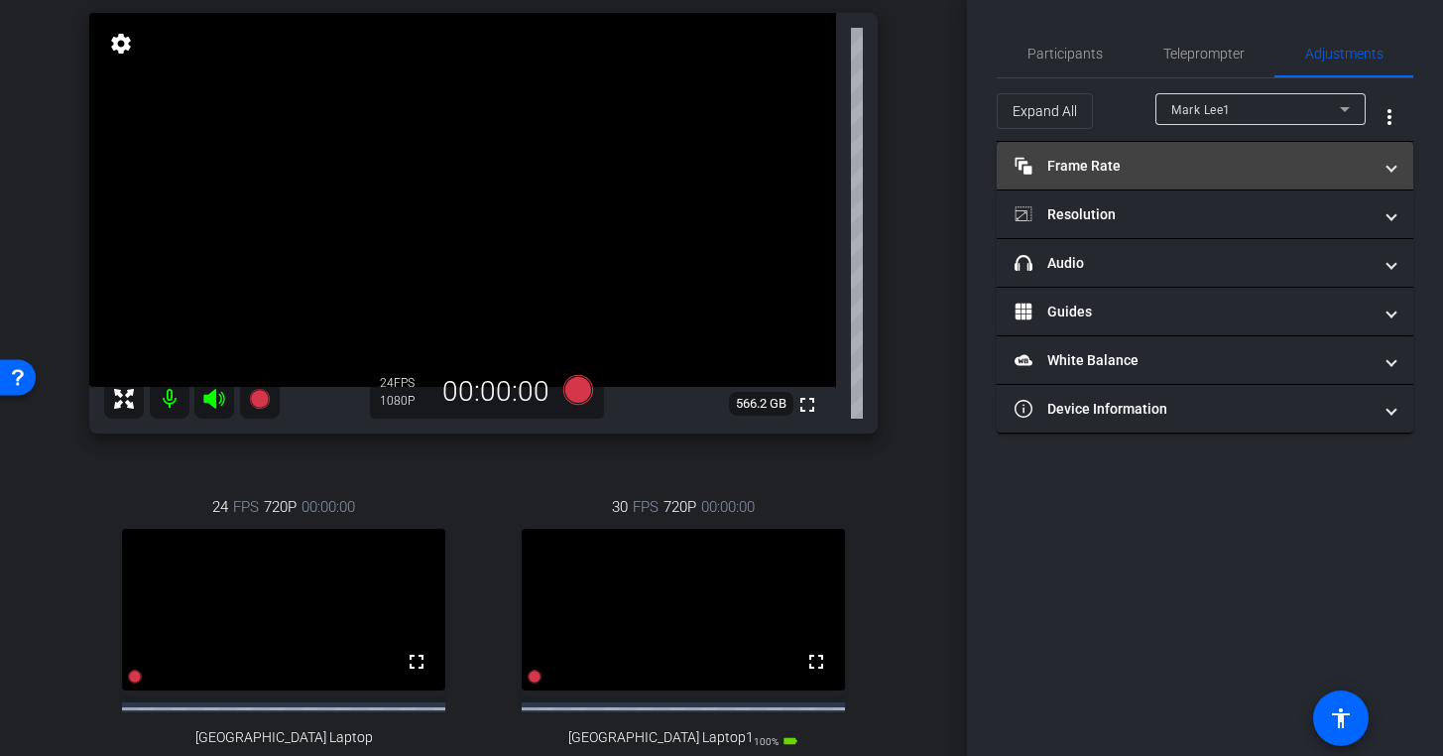
click at [1290, 173] on mat-panel-title "Frame Rate Frame Rate" at bounding box center [1193, 166] width 357 height 21
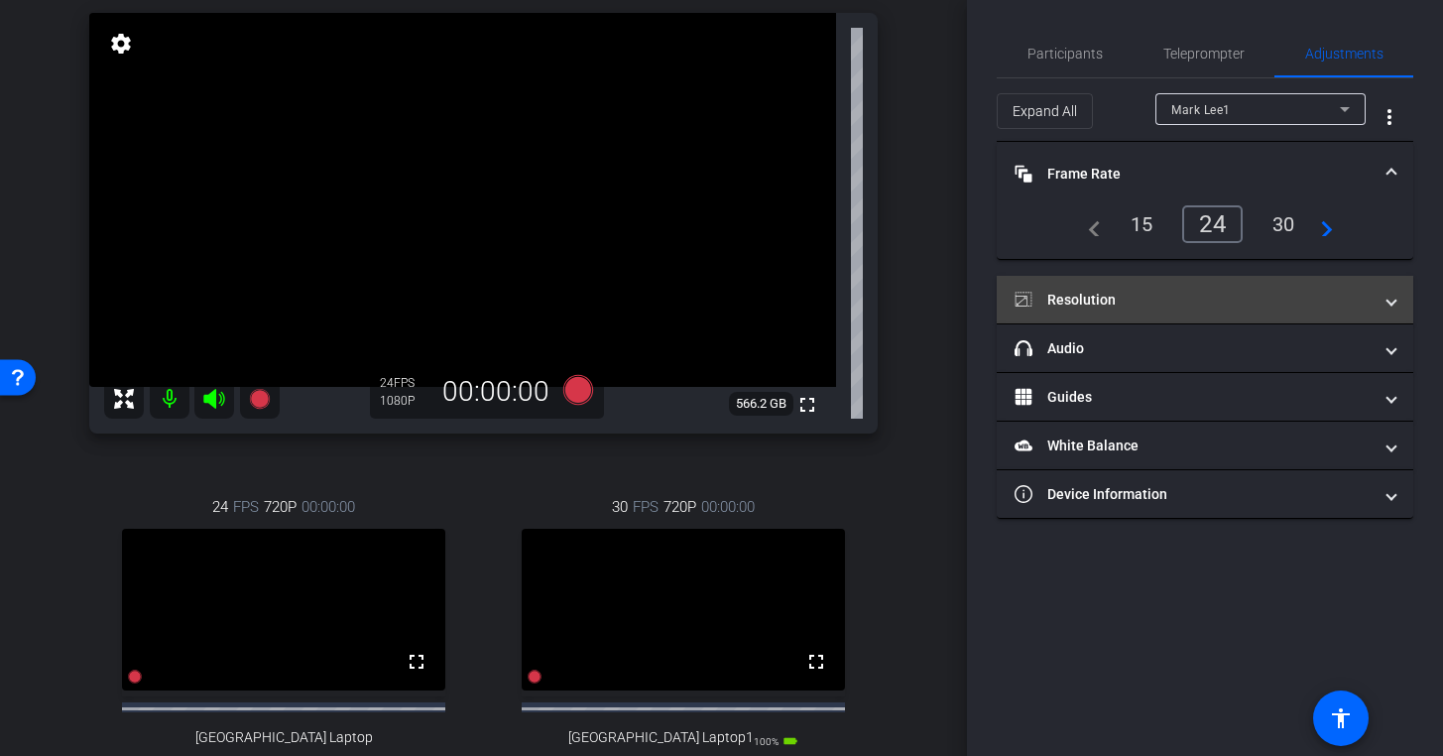
click at [1207, 299] on mat-panel-title "Resolution" at bounding box center [1193, 300] width 357 height 21
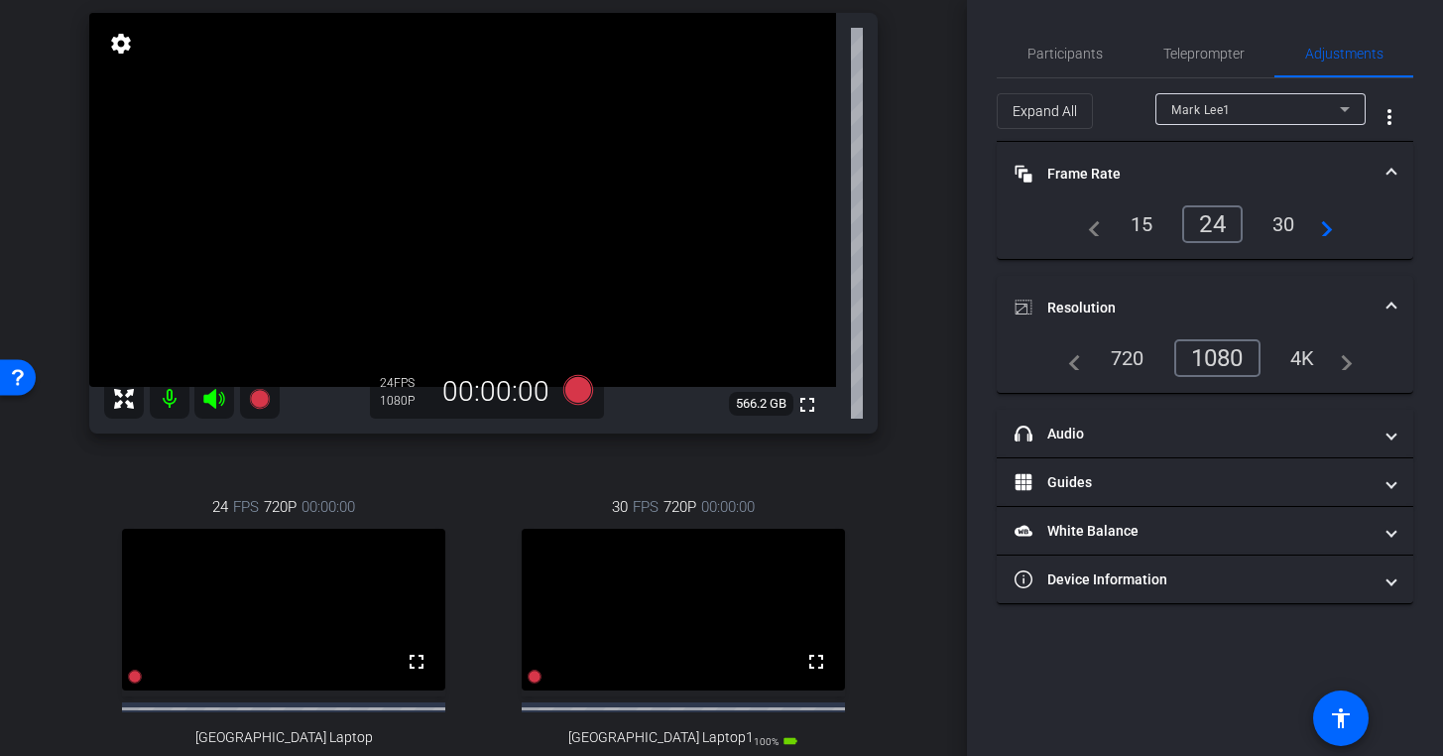
click at [1224, 344] on div "1080" at bounding box center [1217, 358] width 86 height 38
click at [725, 618] on video at bounding box center [683, 610] width 323 height 162
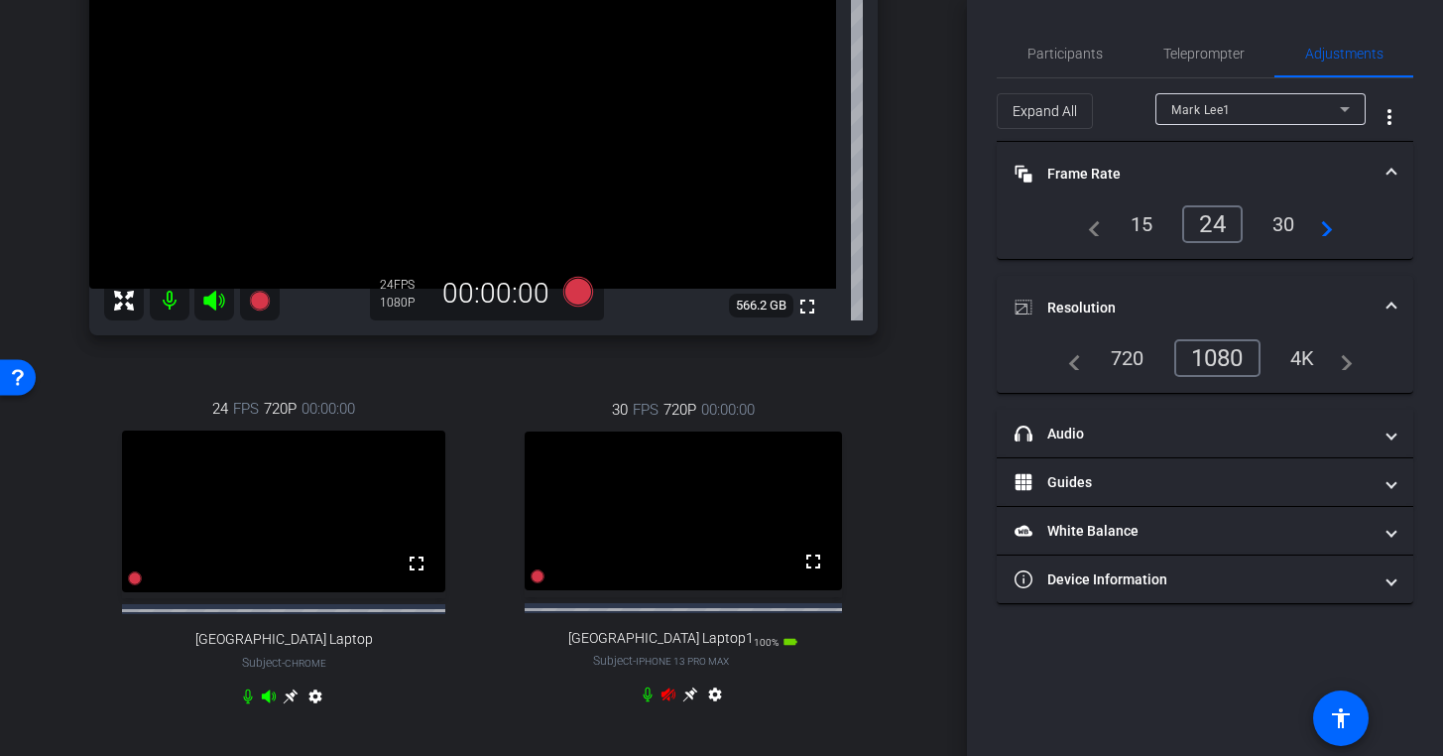
scroll to position [320, 0]
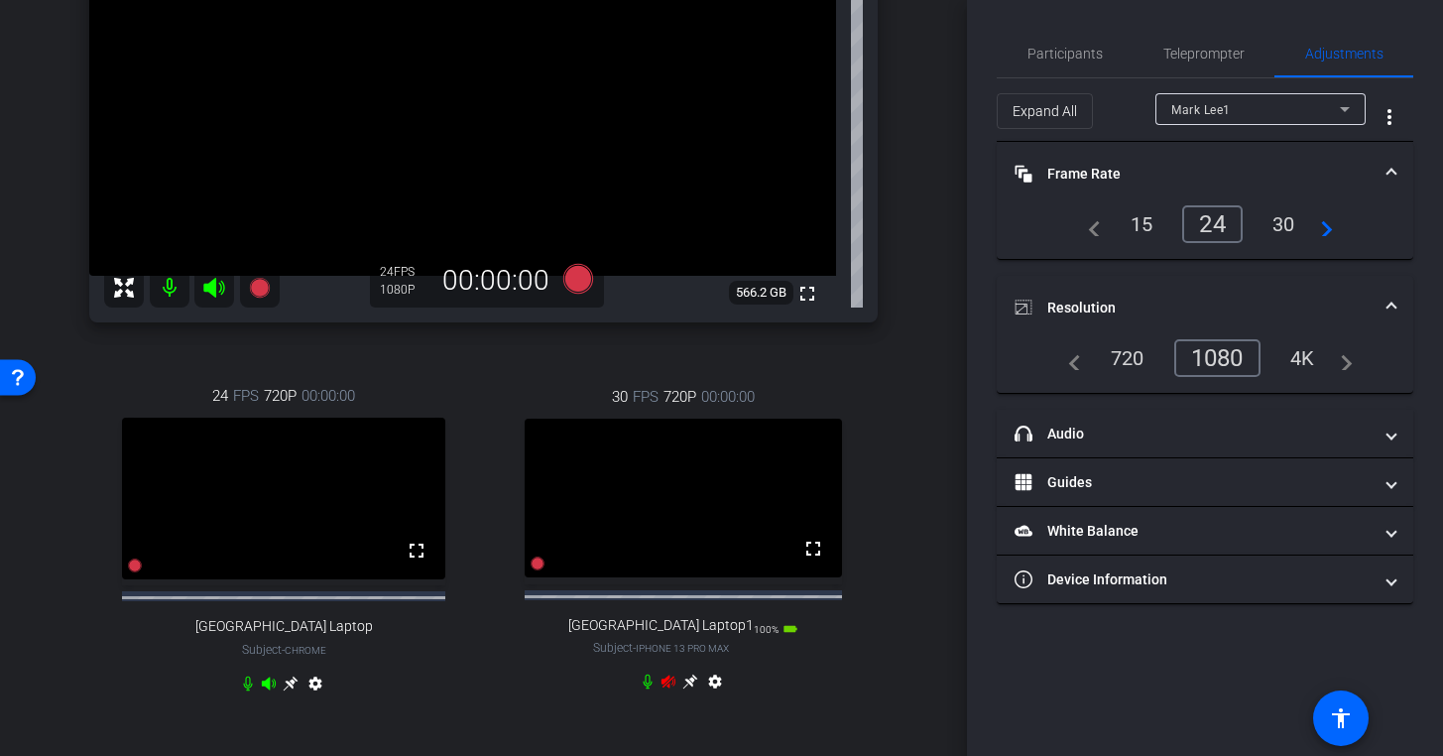
click at [715, 697] on mat-icon "settings" at bounding box center [715, 685] width 24 height 24
type input "1000"
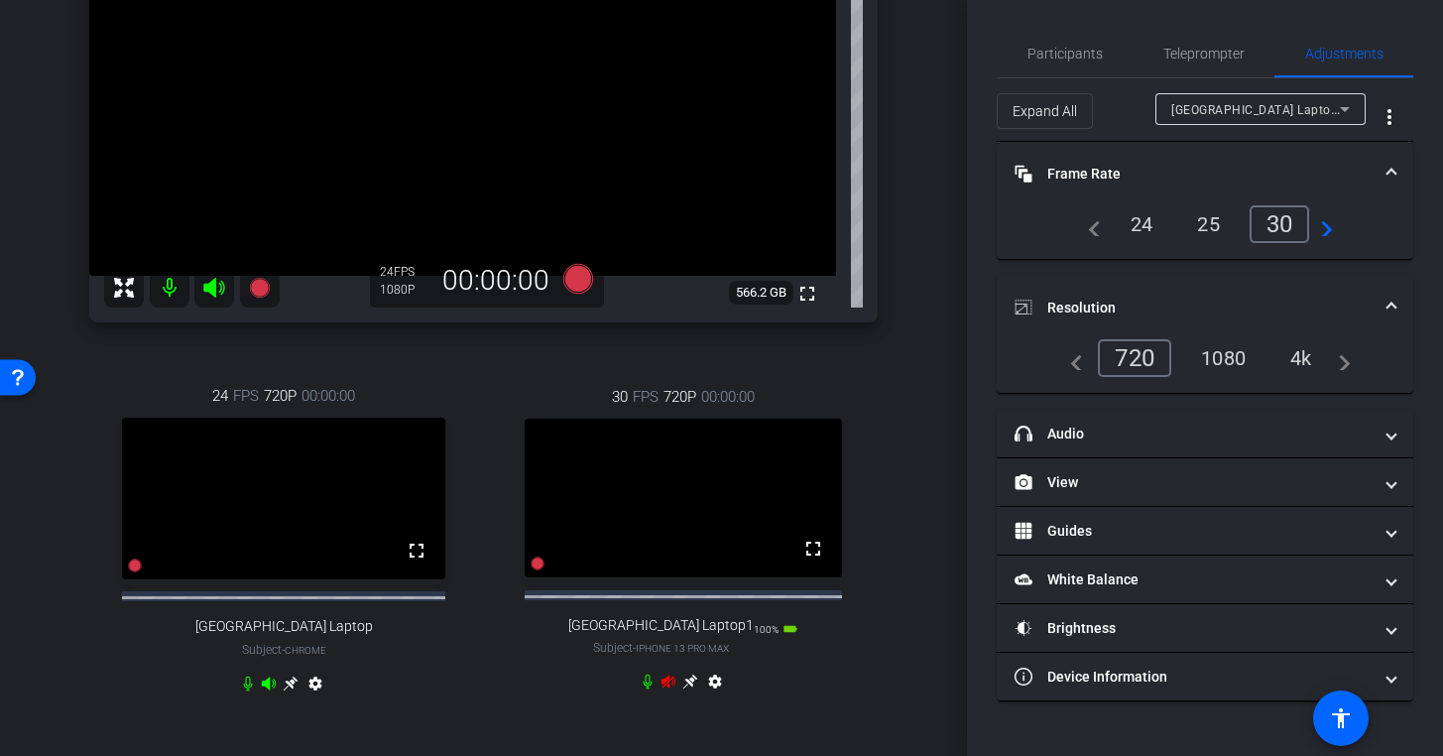
click at [1307, 363] on div "4k" at bounding box center [1301, 358] width 52 height 34
click at [1214, 228] on div "25" at bounding box center [1208, 224] width 53 height 34
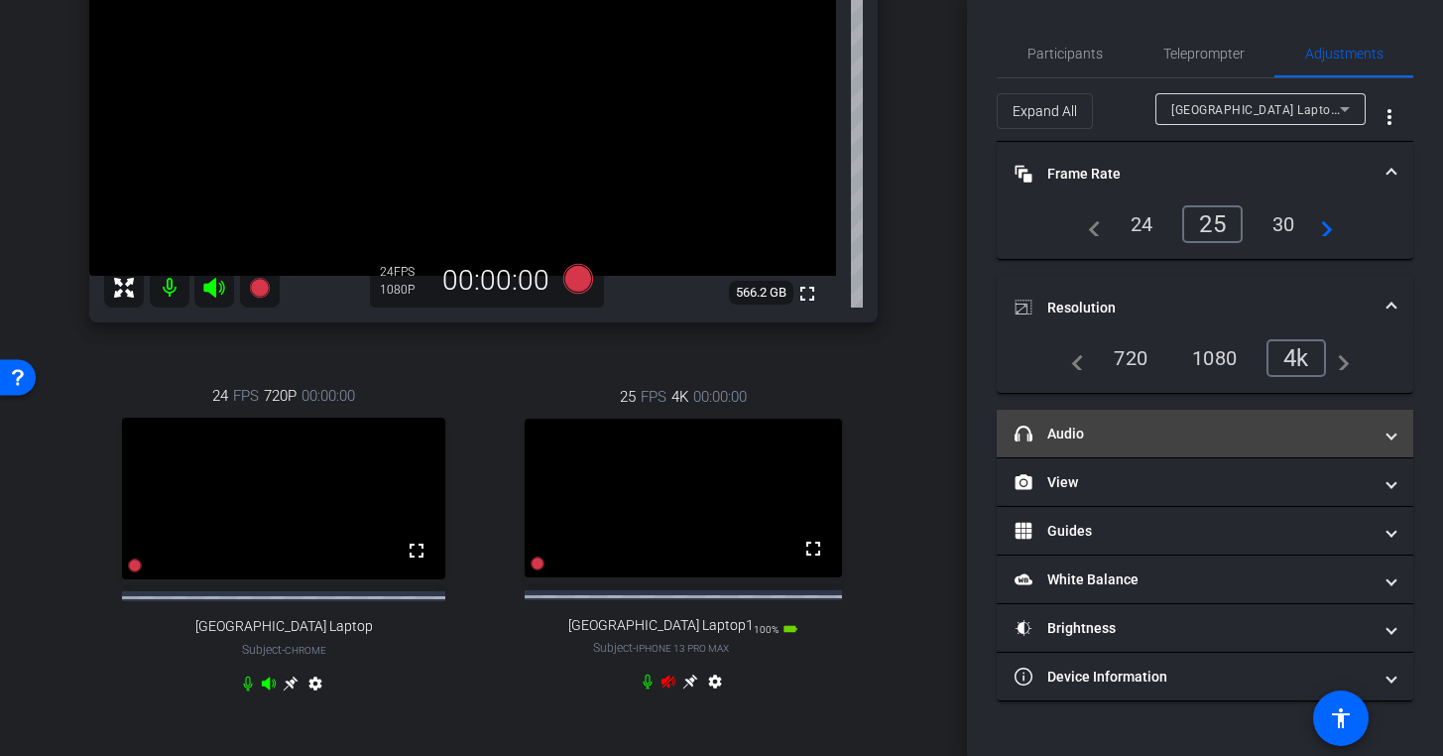
click at [1125, 437] on mat-panel-title "headphone icon Audio" at bounding box center [1193, 433] width 357 height 21
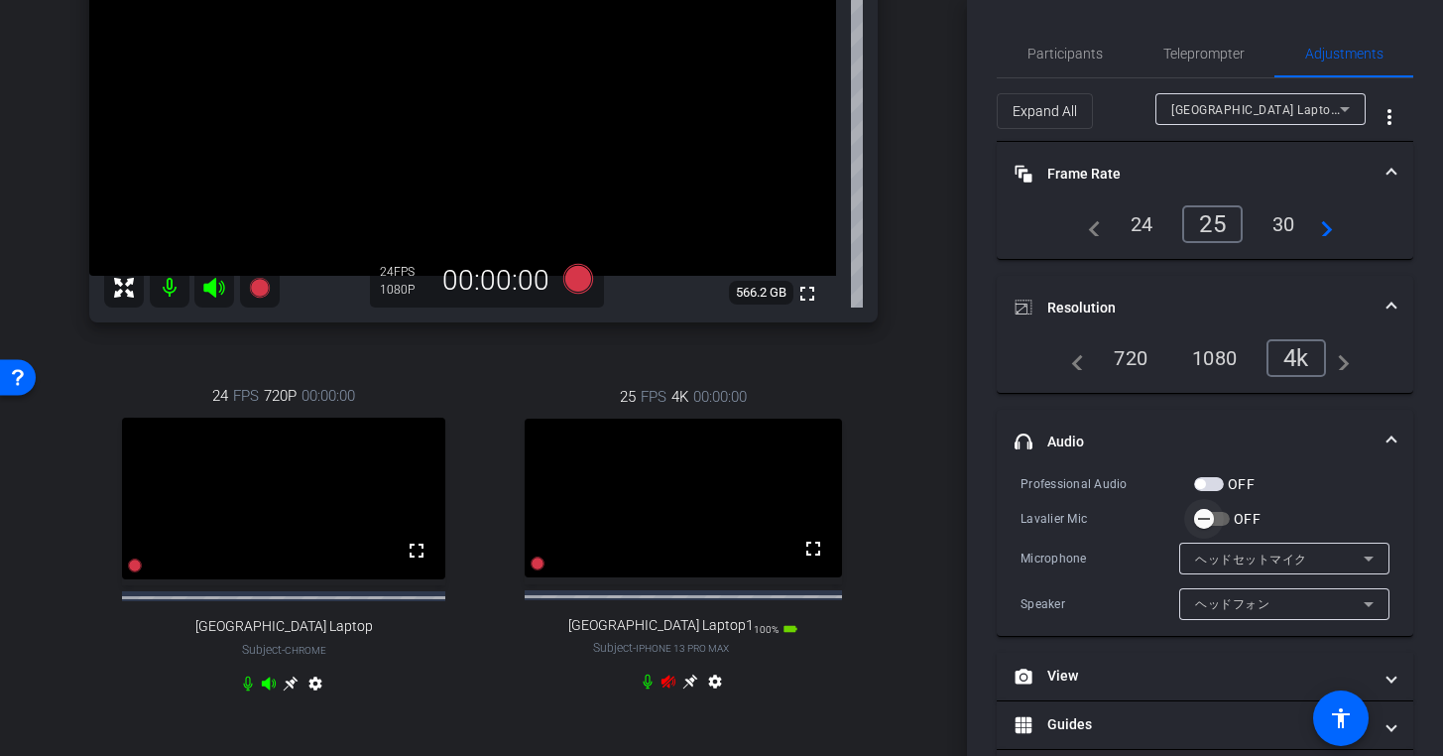
click at [1205, 525] on icon "button" at bounding box center [1204, 519] width 18 height 18
click at [1212, 525] on icon "button" at bounding box center [1220, 519] width 18 height 18
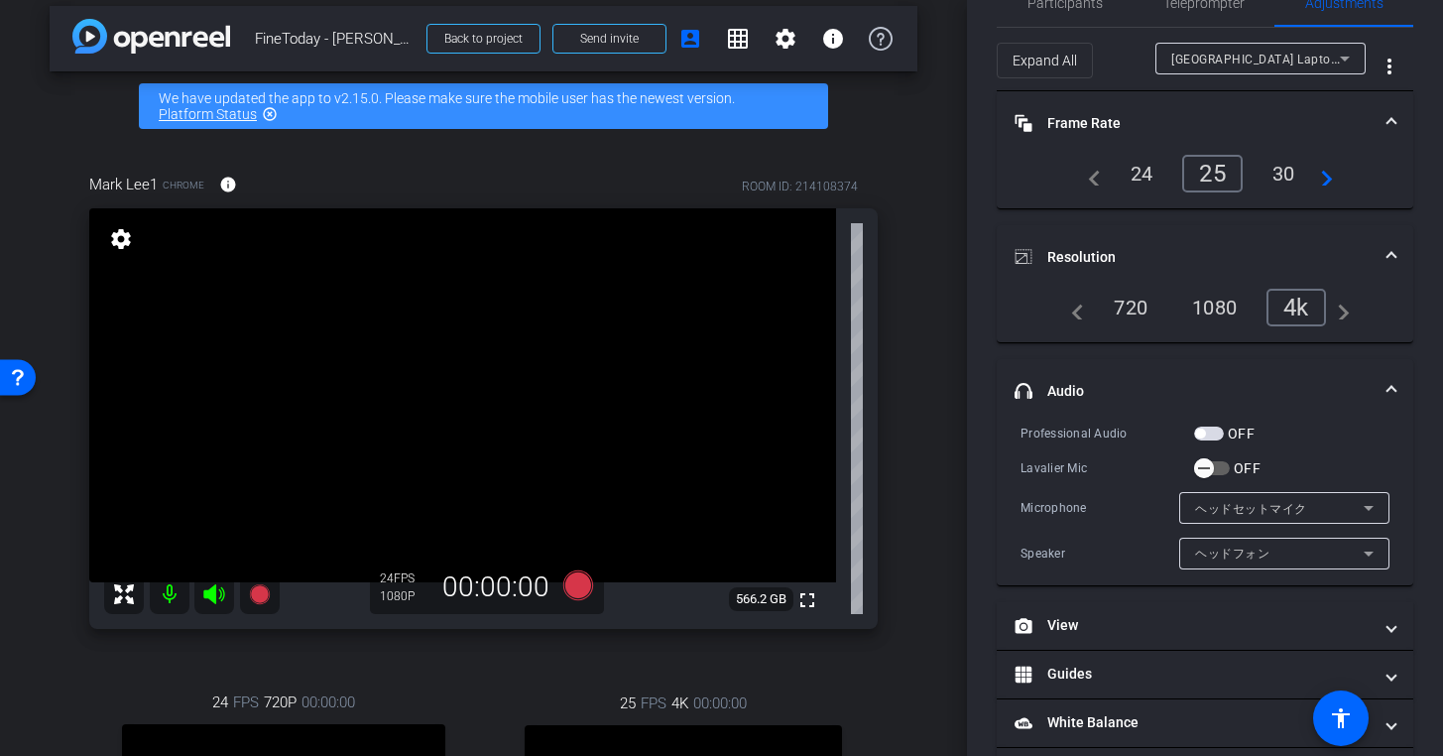
scroll to position [0, 0]
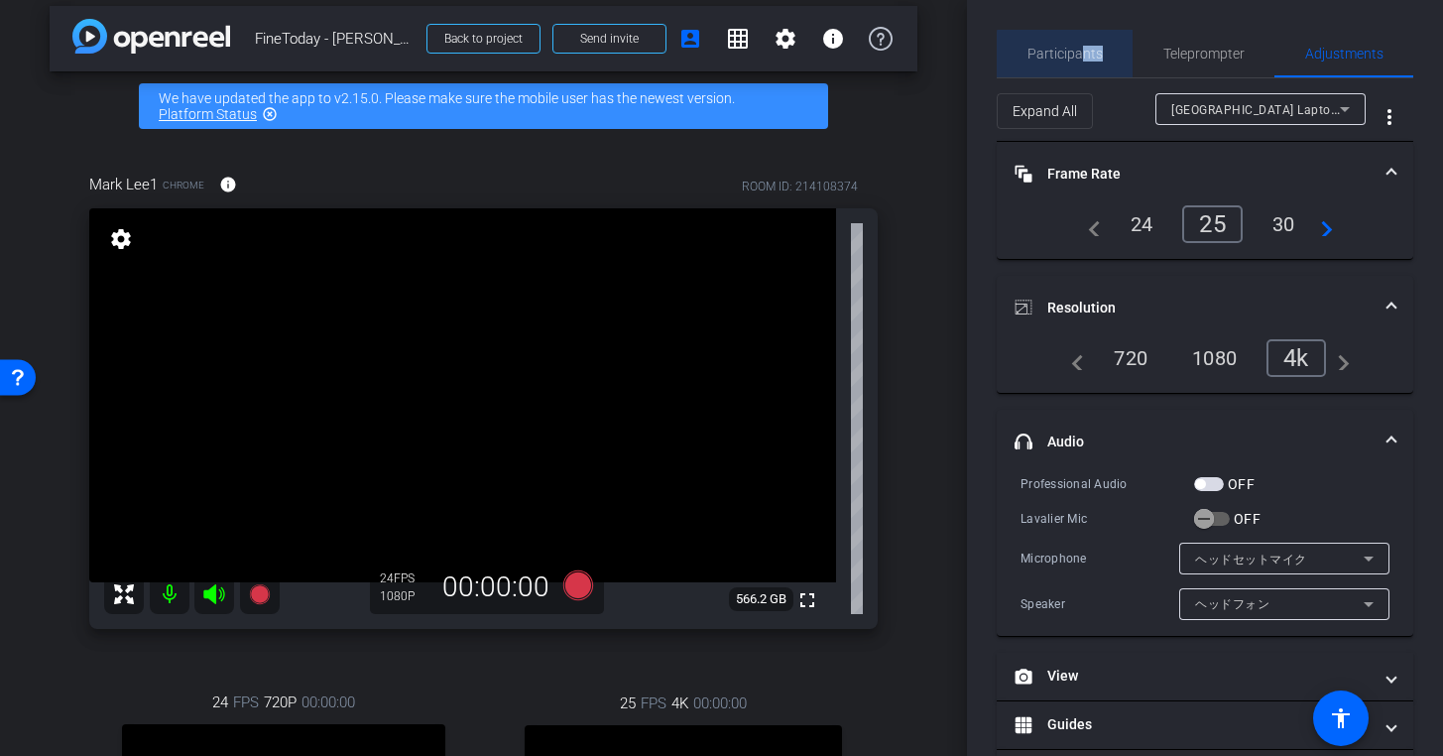
click at [1081, 61] on span "Participants" at bounding box center [1064, 54] width 75 height 48
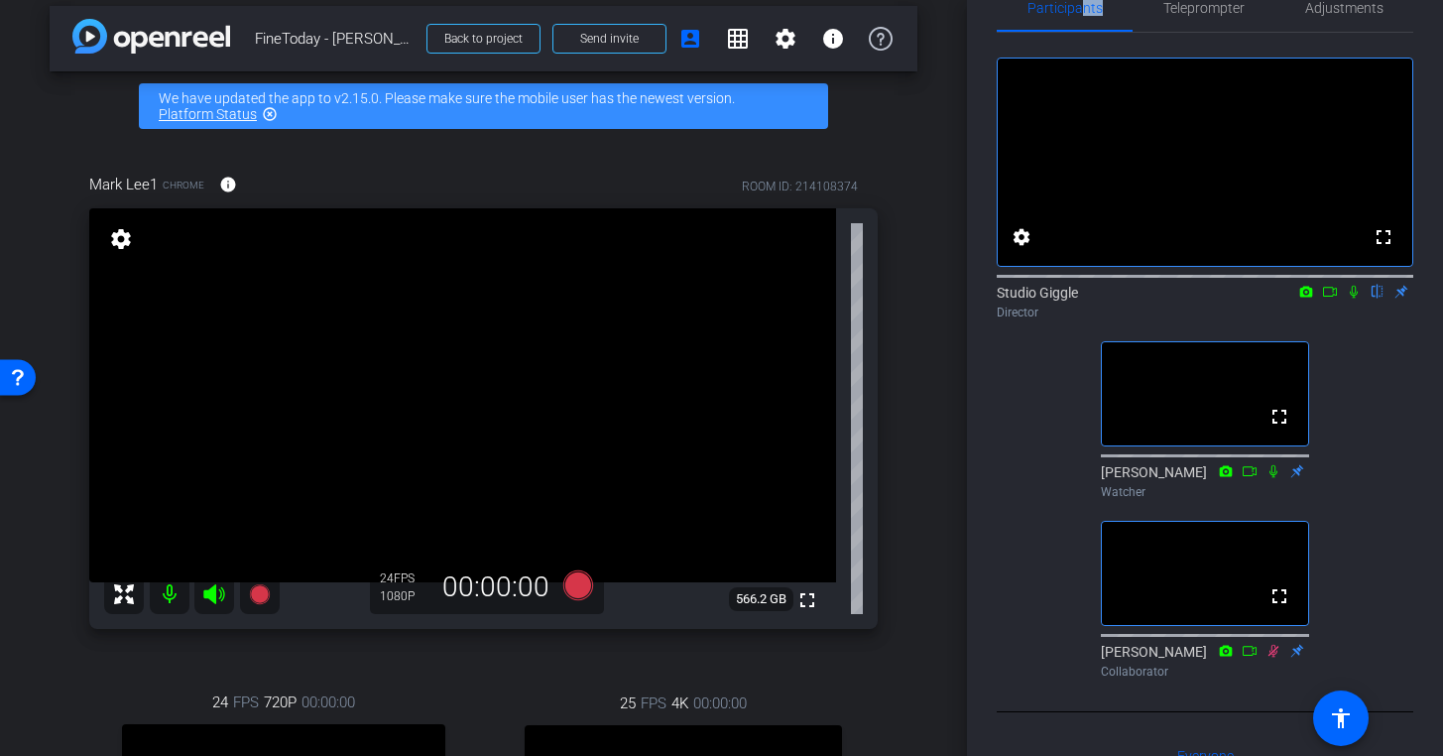
scroll to position [47, 0]
click at [1351, 298] on icon at bounding box center [1354, 291] width 16 height 14
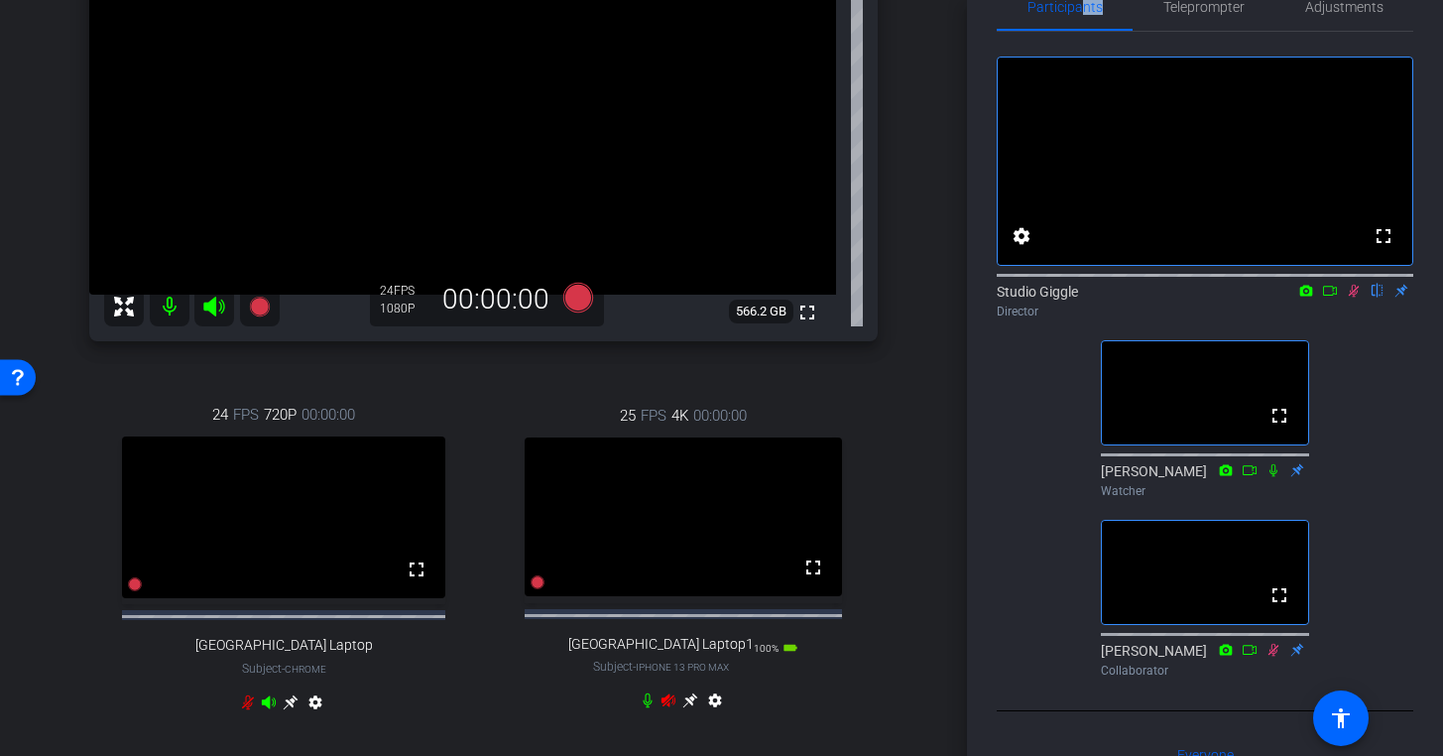
scroll to position [308, 0]
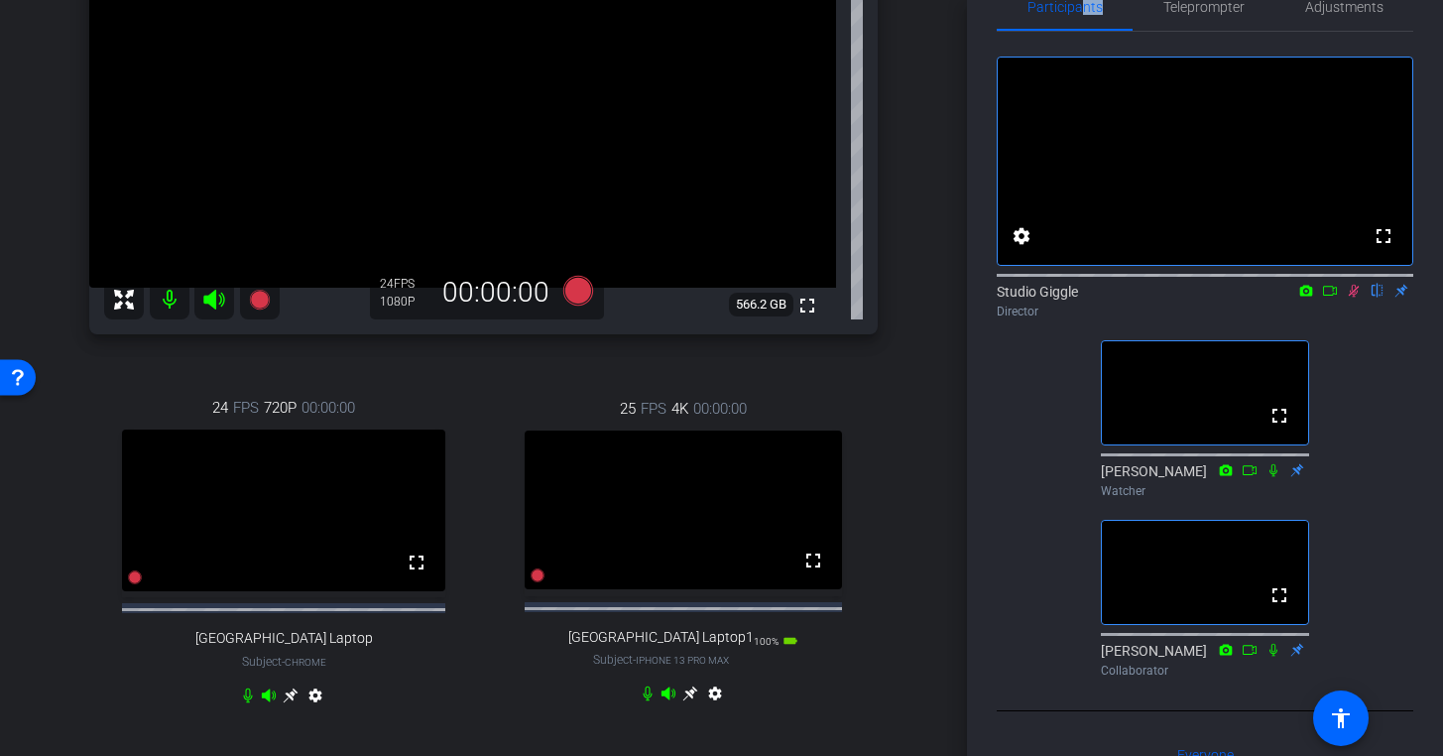
click at [248, 703] on icon at bounding box center [248, 695] width 16 height 16
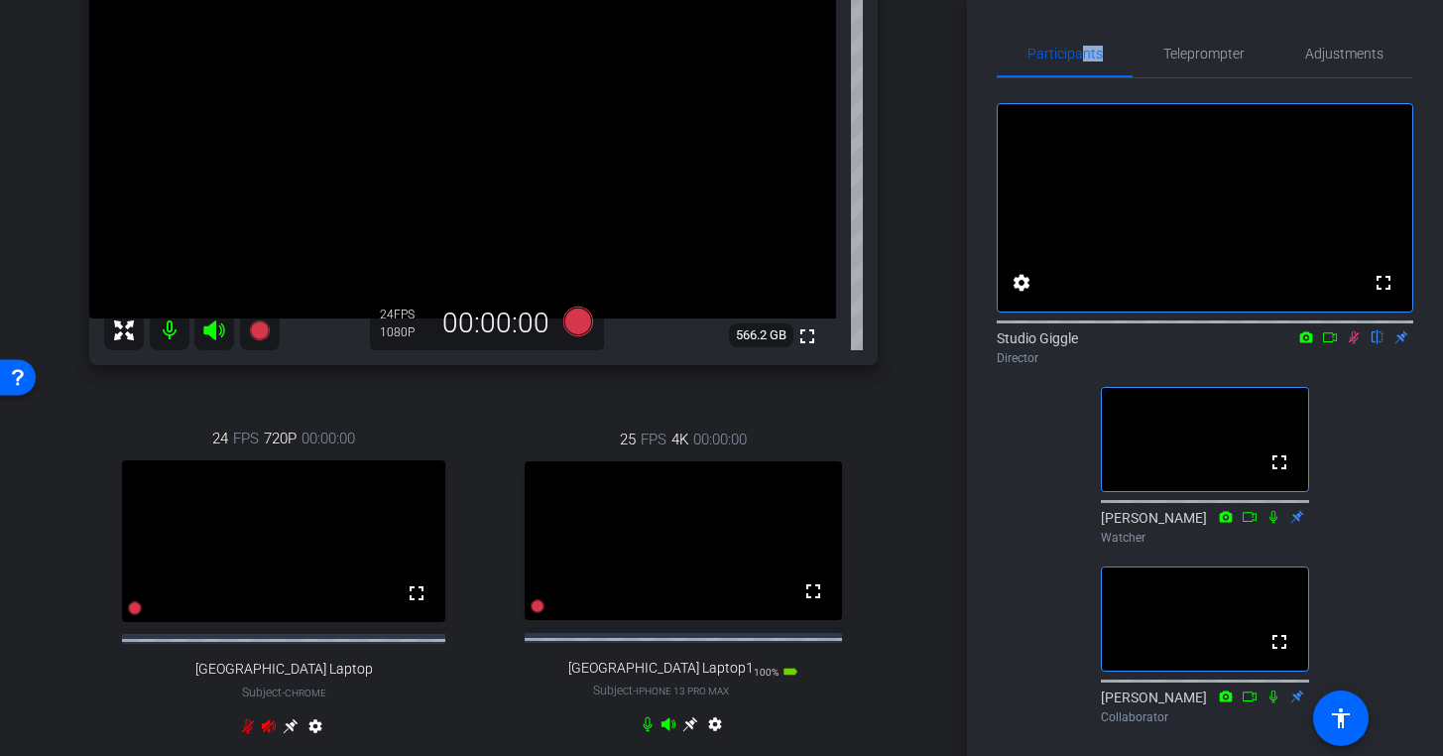
scroll to position [280, 0]
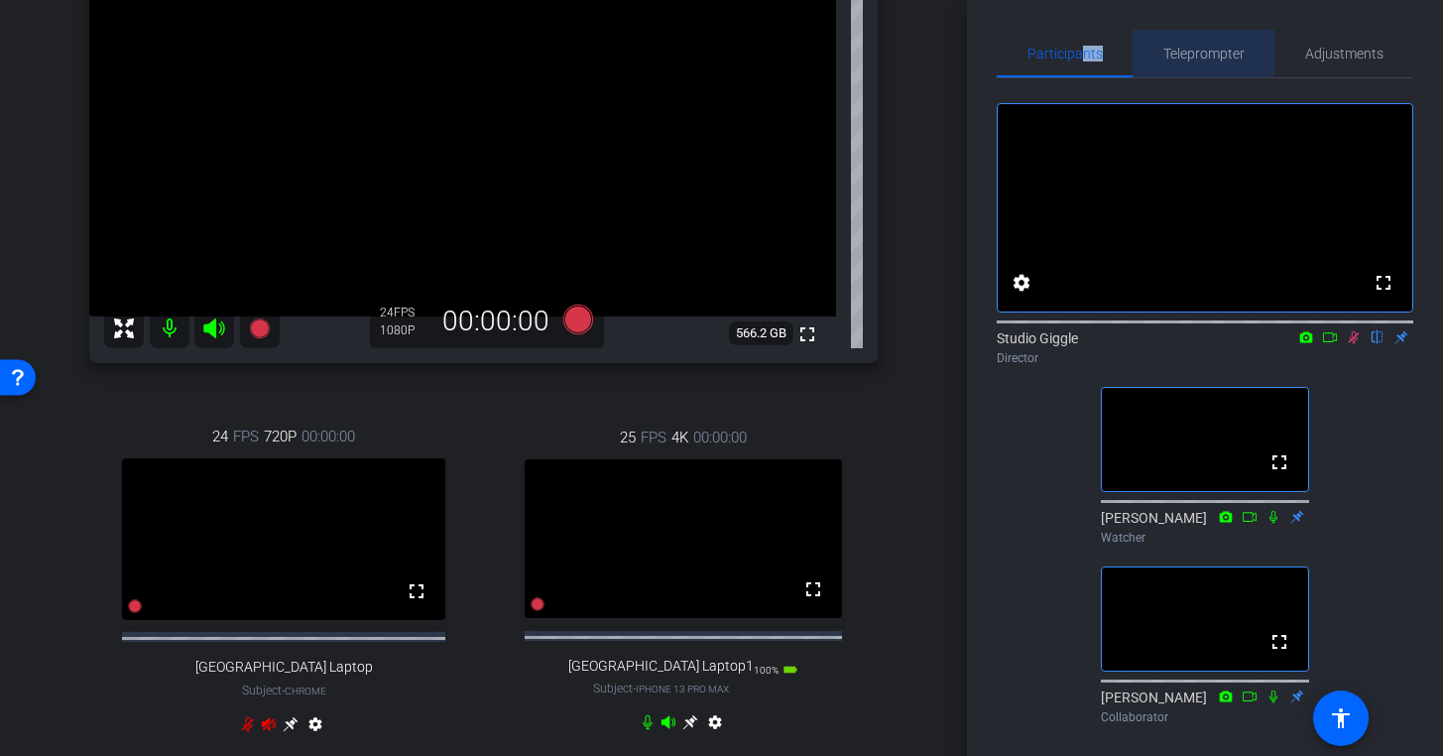
click at [1194, 56] on span "Teleprompter" at bounding box center [1203, 54] width 81 height 14
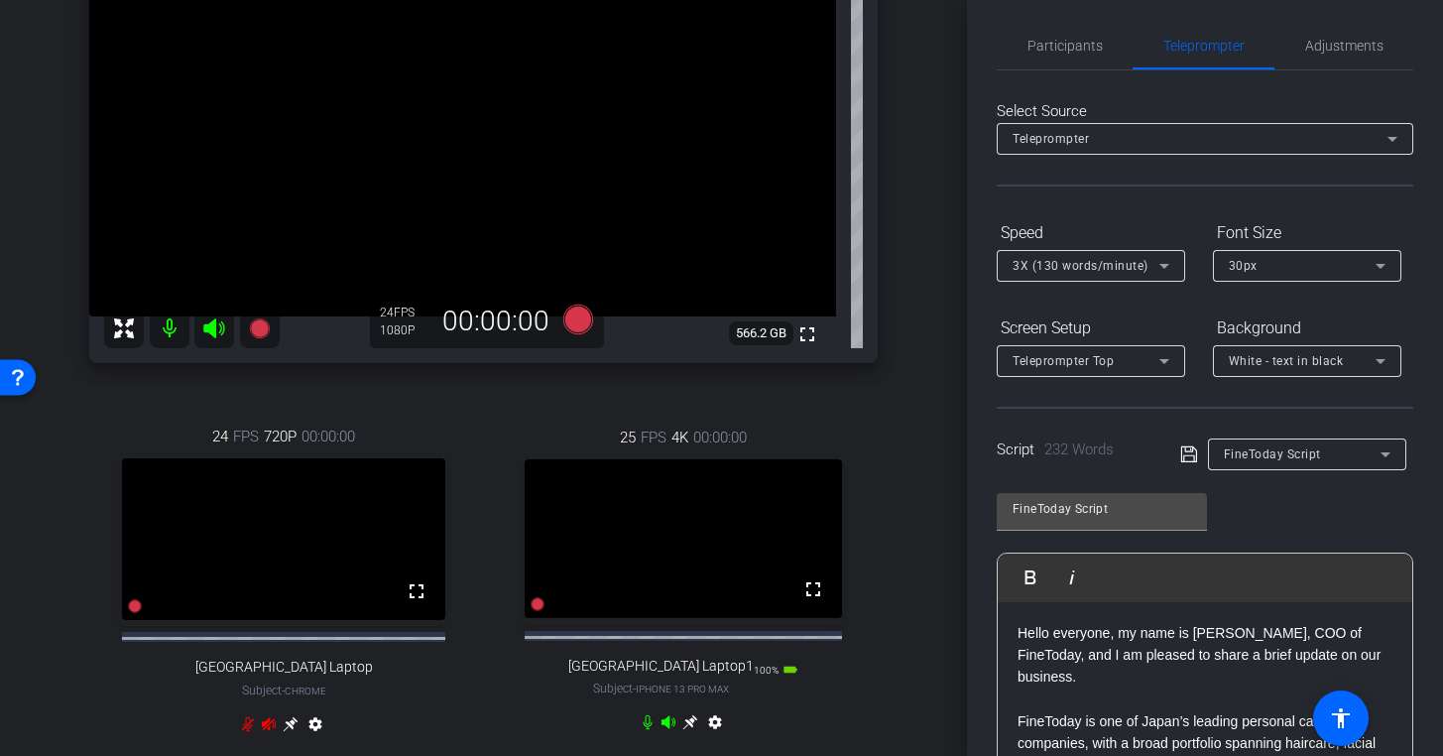
scroll to position [0, 0]
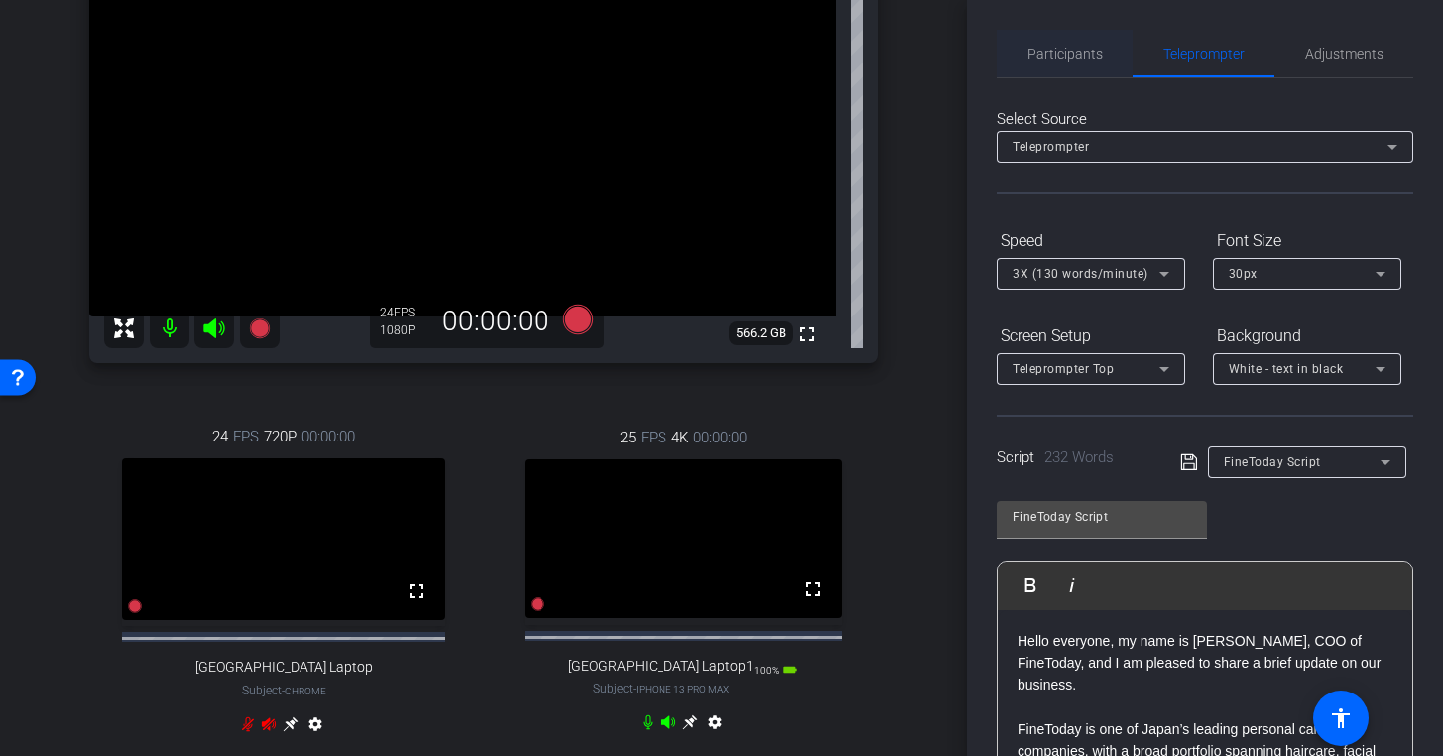
click at [1075, 59] on span "Participants" at bounding box center [1064, 54] width 75 height 14
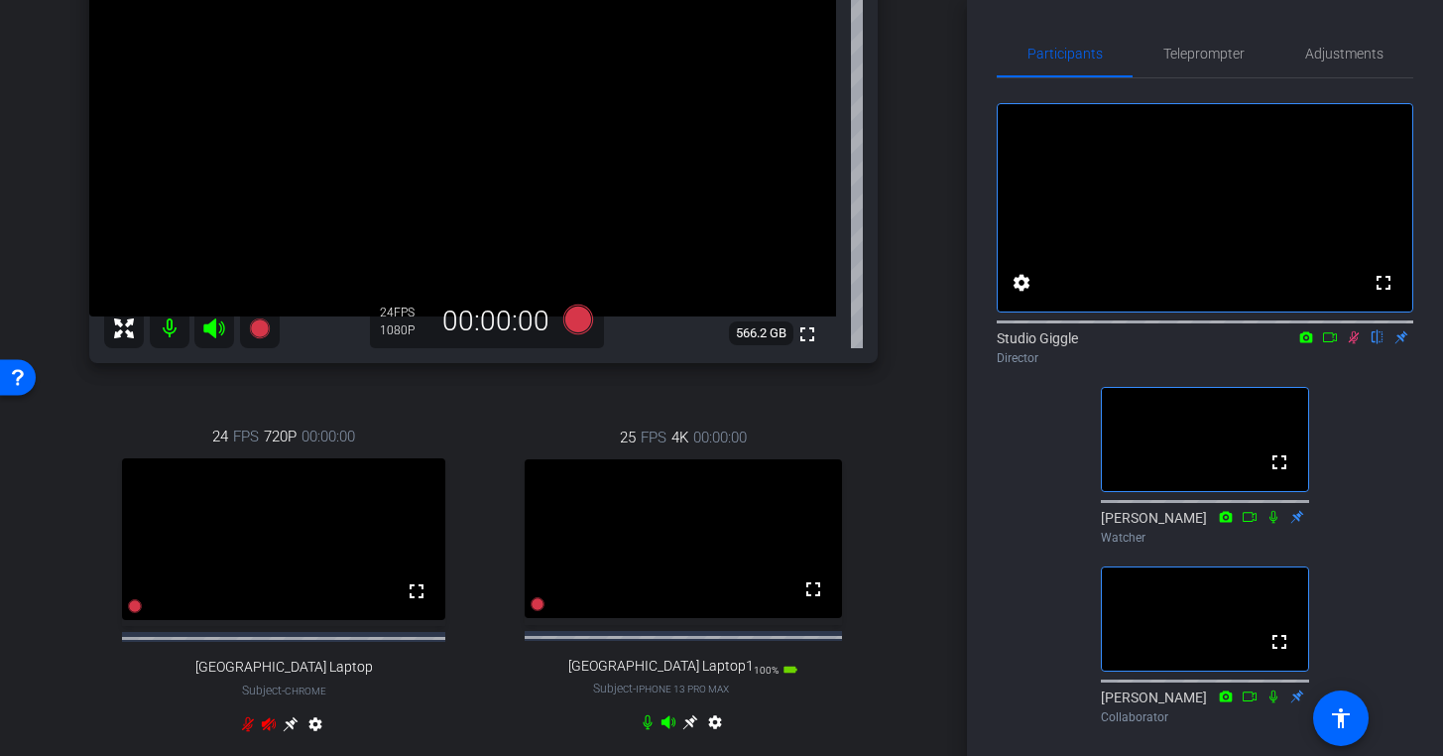
click at [1351, 344] on icon at bounding box center [1354, 337] width 16 height 14
click at [1346, 344] on icon at bounding box center [1354, 337] width 16 height 14
click at [1345, 54] on span "Adjustments" at bounding box center [1344, 54] width 78 height 14
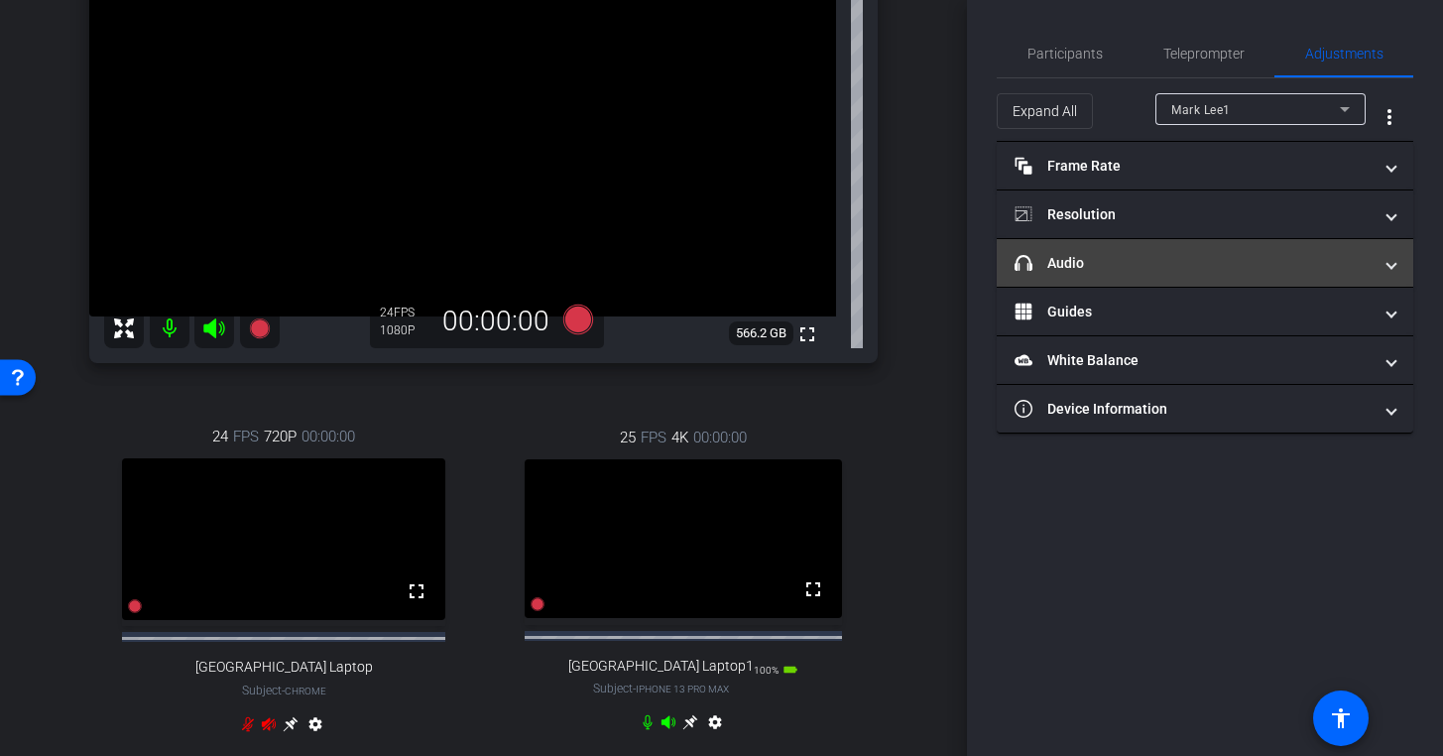
click at [1180, 272] on mat-panel-title "headphone icon Audio" at bounding box center [1193, 263] width 357 height 21
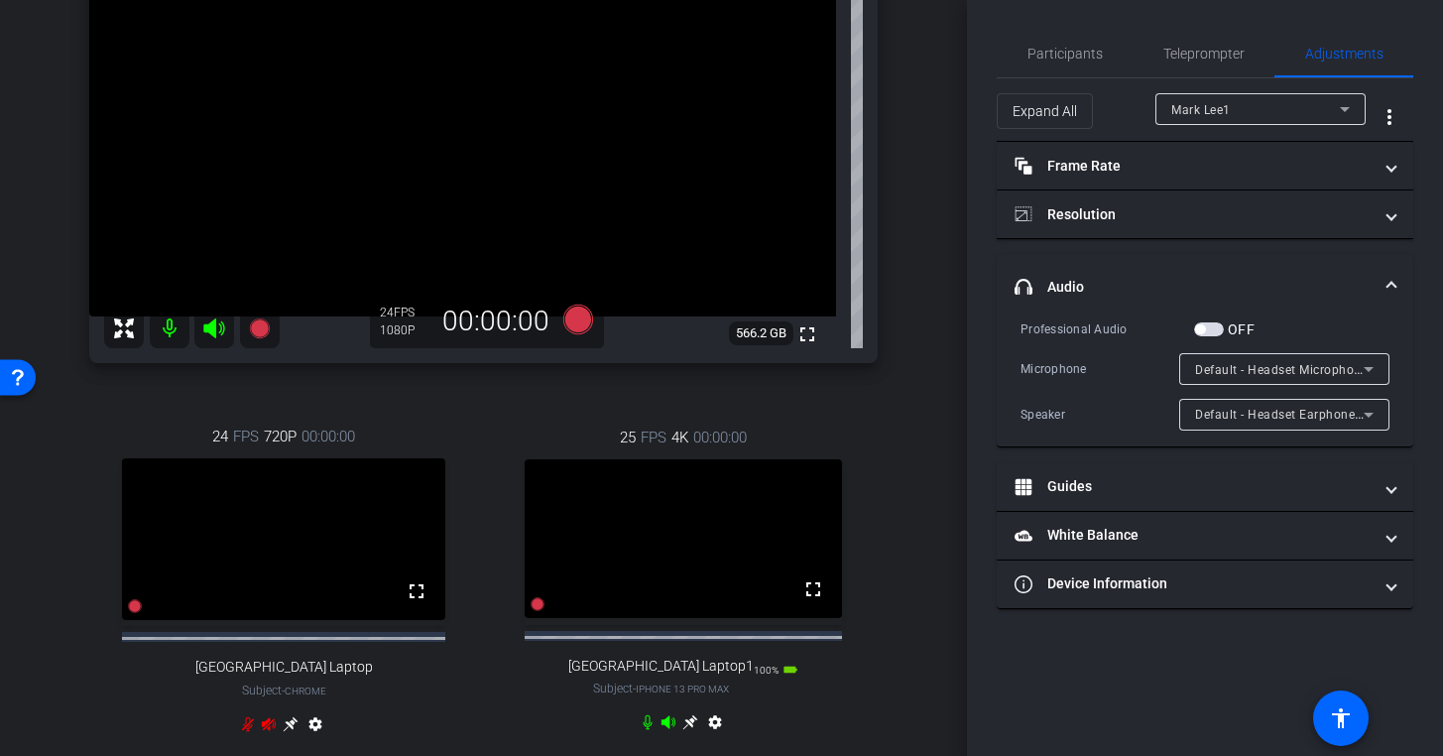
click at [1393, 282] on span at bounding box center [1392, 287] width 8 height 21
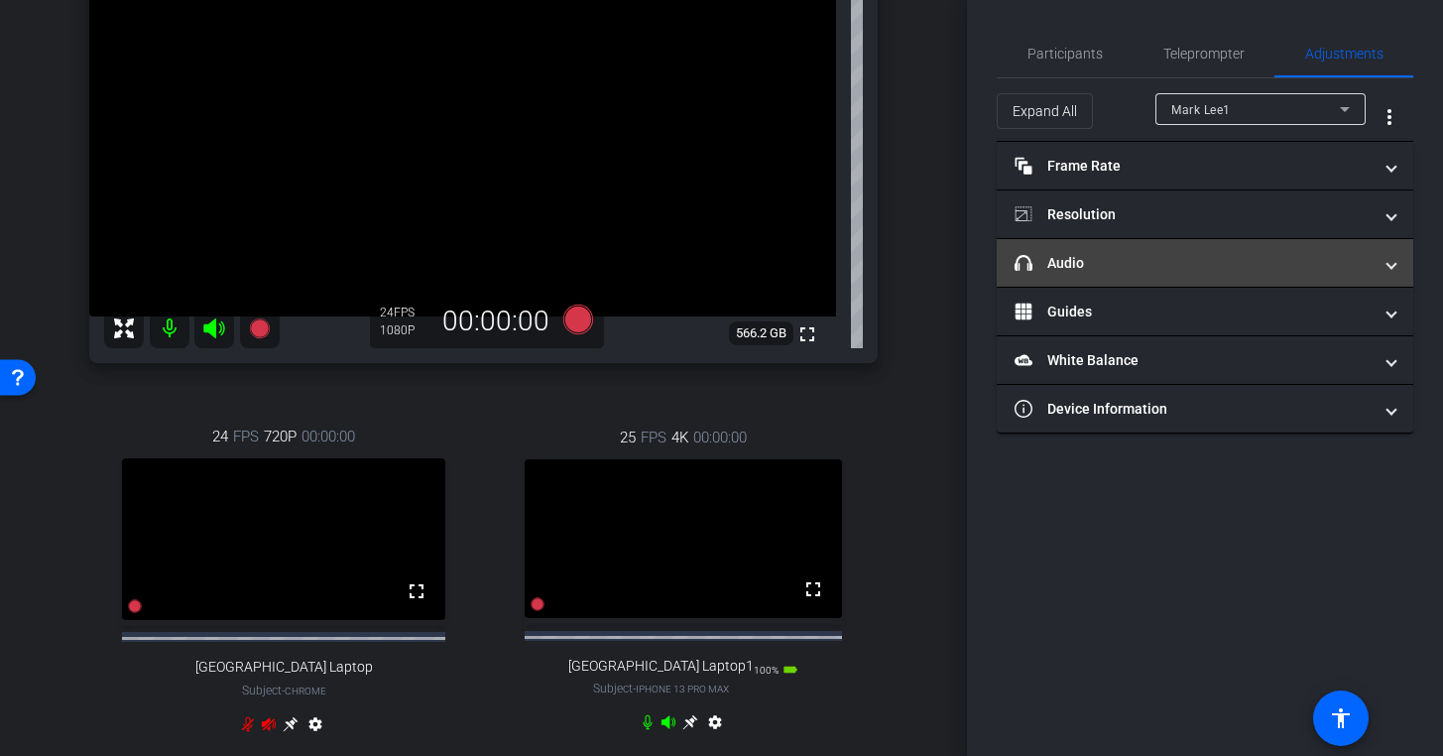
click at [1393, 282] on mat-expansion-panel-header "headphone icon Audio" at bounding box center [1205, 263] width 417 height 48
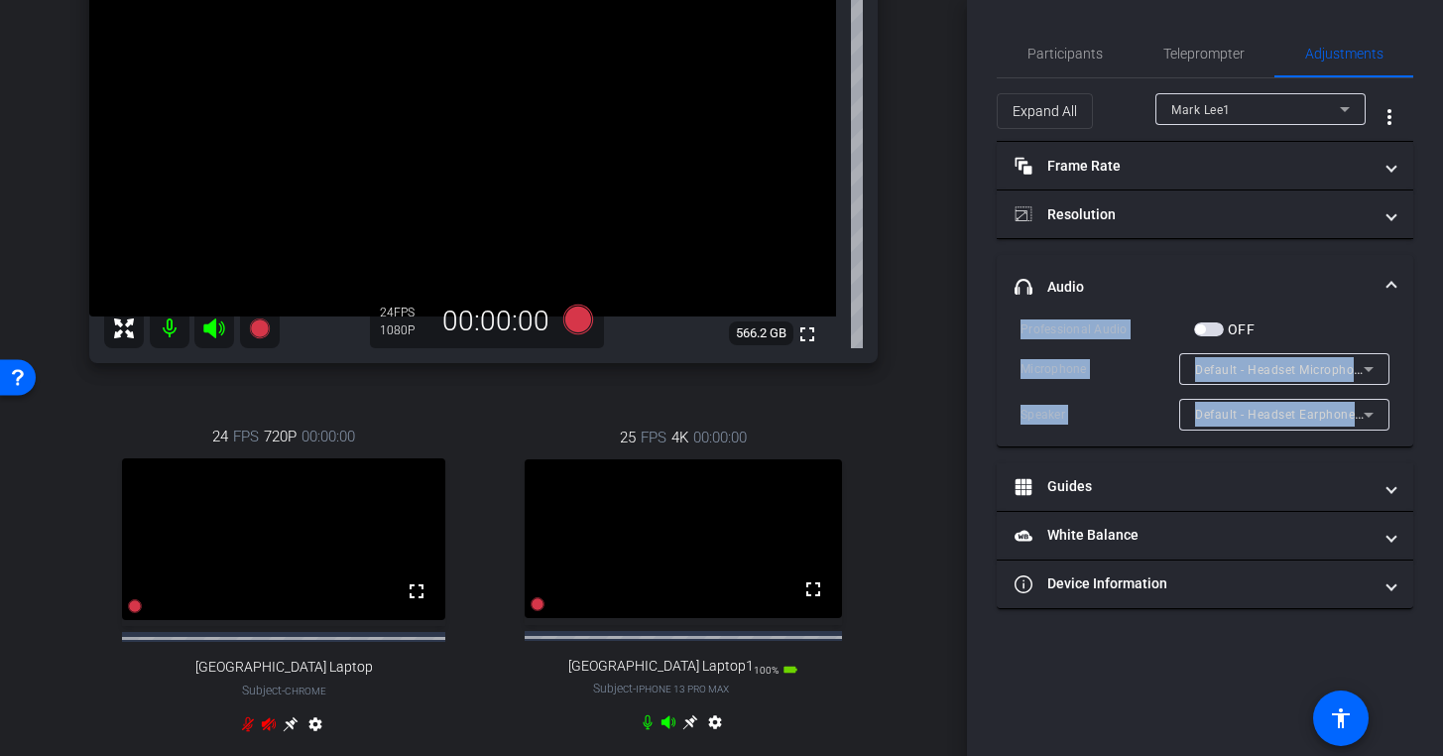
click at [1165, 428] on div "Speaker Default - Headset Earphone (Jabra Link 390) (0b0e:2e57)" at bounding box center [1205, 415] width 369 height 32
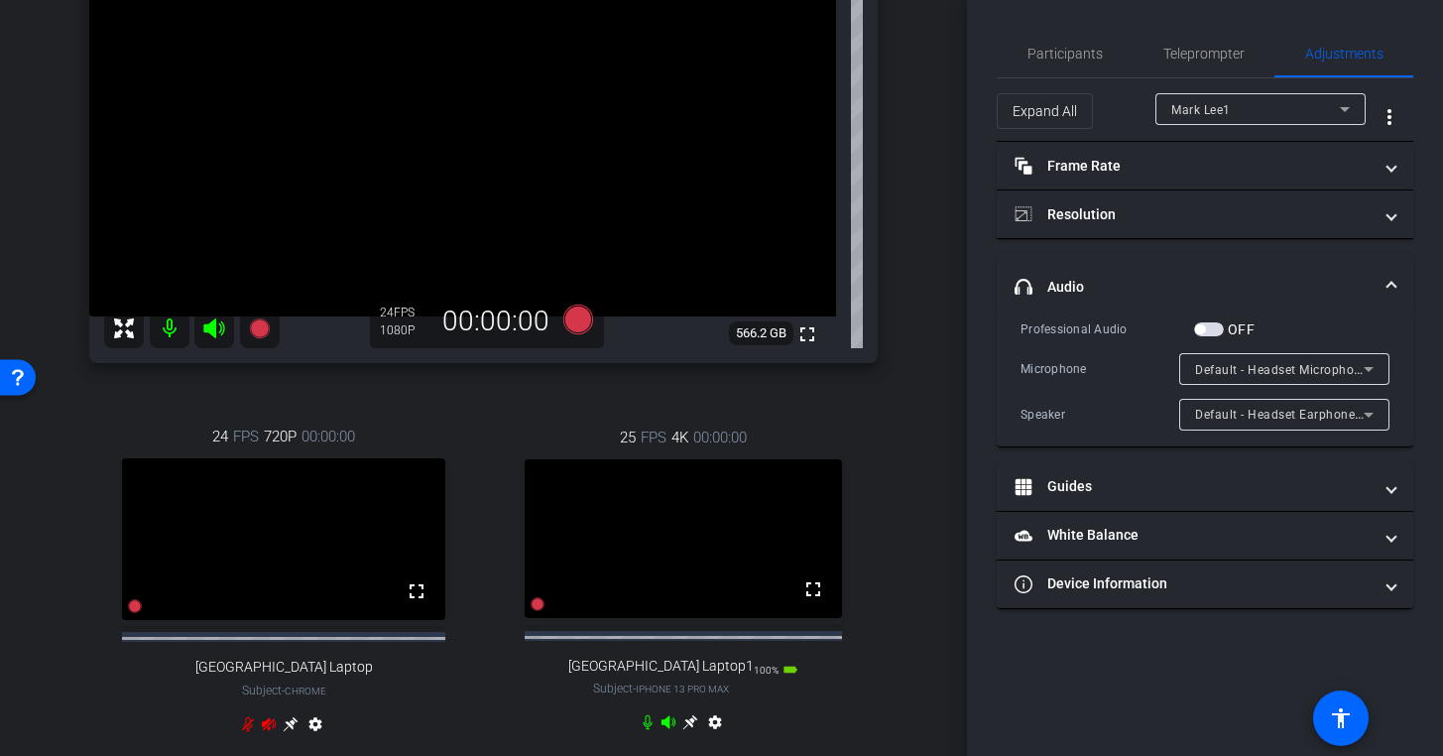
click at [1396, 281] on mat-expansion-panel-header "headphone icon Audio" at bounding box center [1205, 286] width 417 height 63
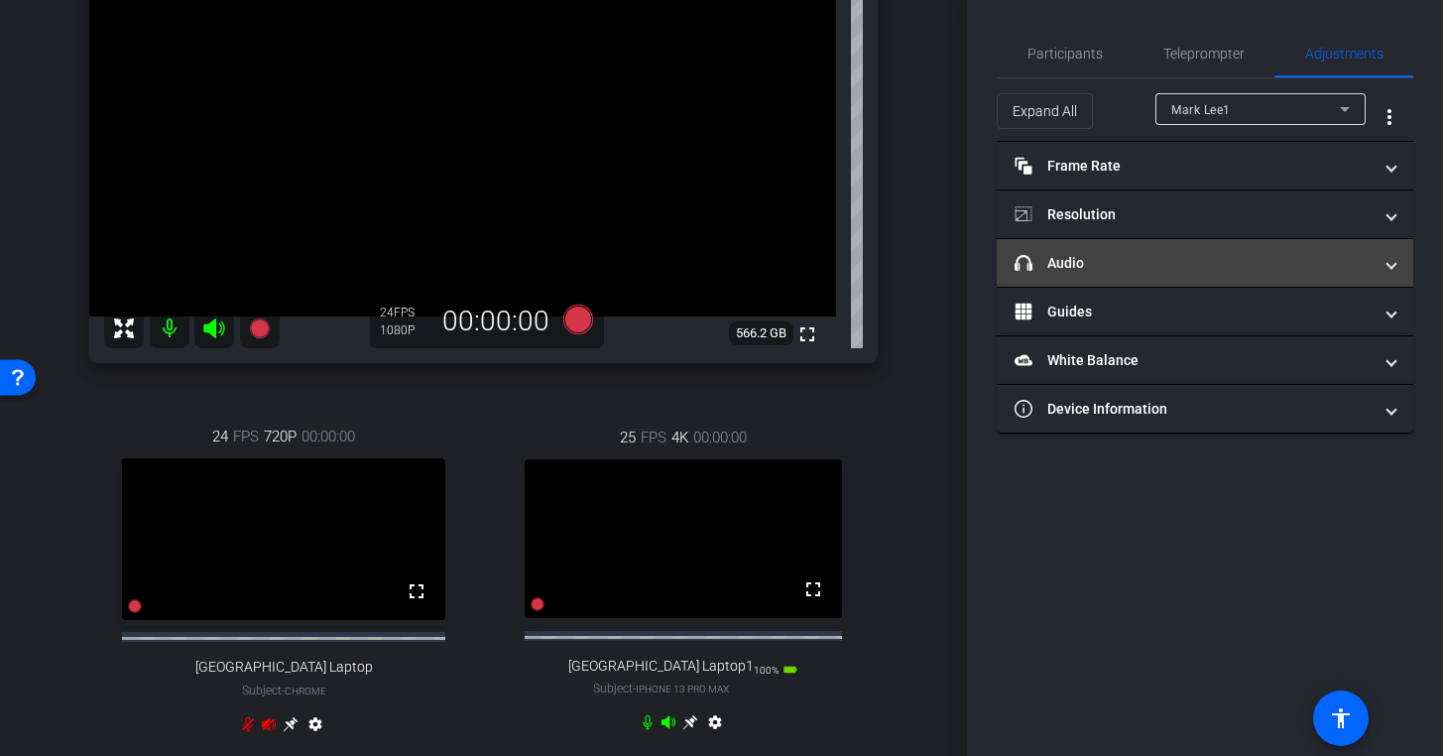
click at [1391, 267] on span at bounding box center [1392, 263] width 8 height 21
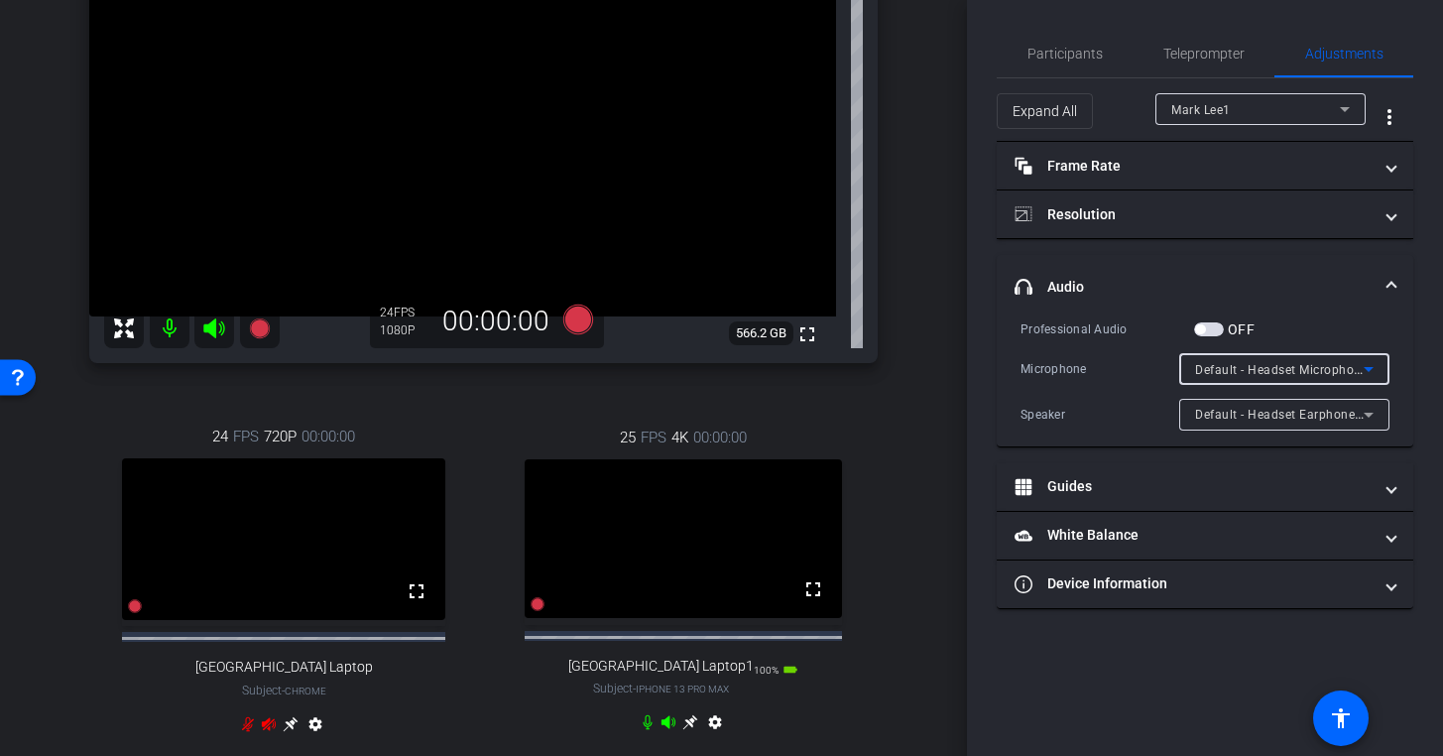
click at [1246, 365] on span "Default - Headset Microphone (Jabra Link 390) (0b0e:2e57)" at bounding box center [1368, 369] width 346 height 16
click at [1237, 376] on div "Communications - Headset Microphone (Jabra Link 390) (0b0e:2e57)" at bounding box center [1279, 369] width 169 height 25
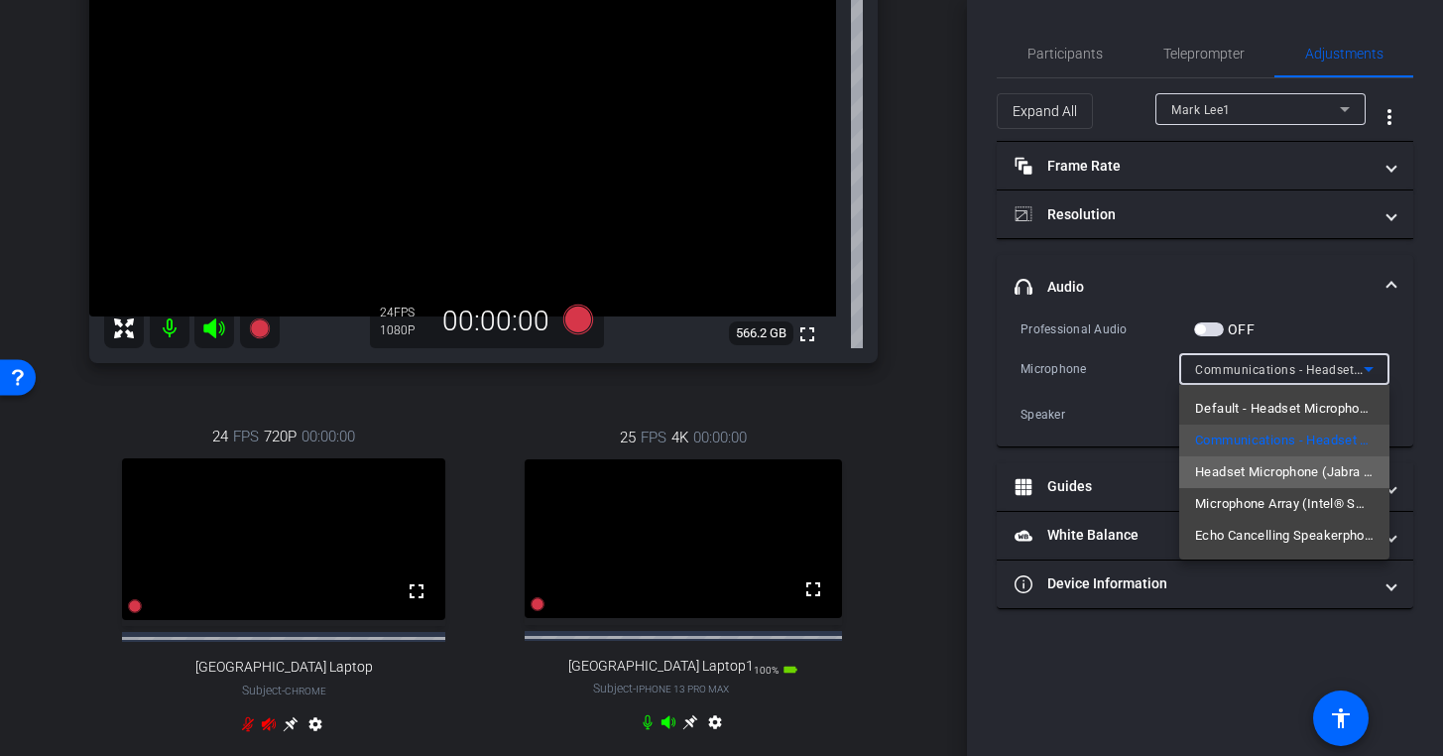
click at [1243, 474] on span "Headset Microphone (Jabra Link 390) (0b0e:2e57)" at bounding box center [1284, 472] width 179 height 24
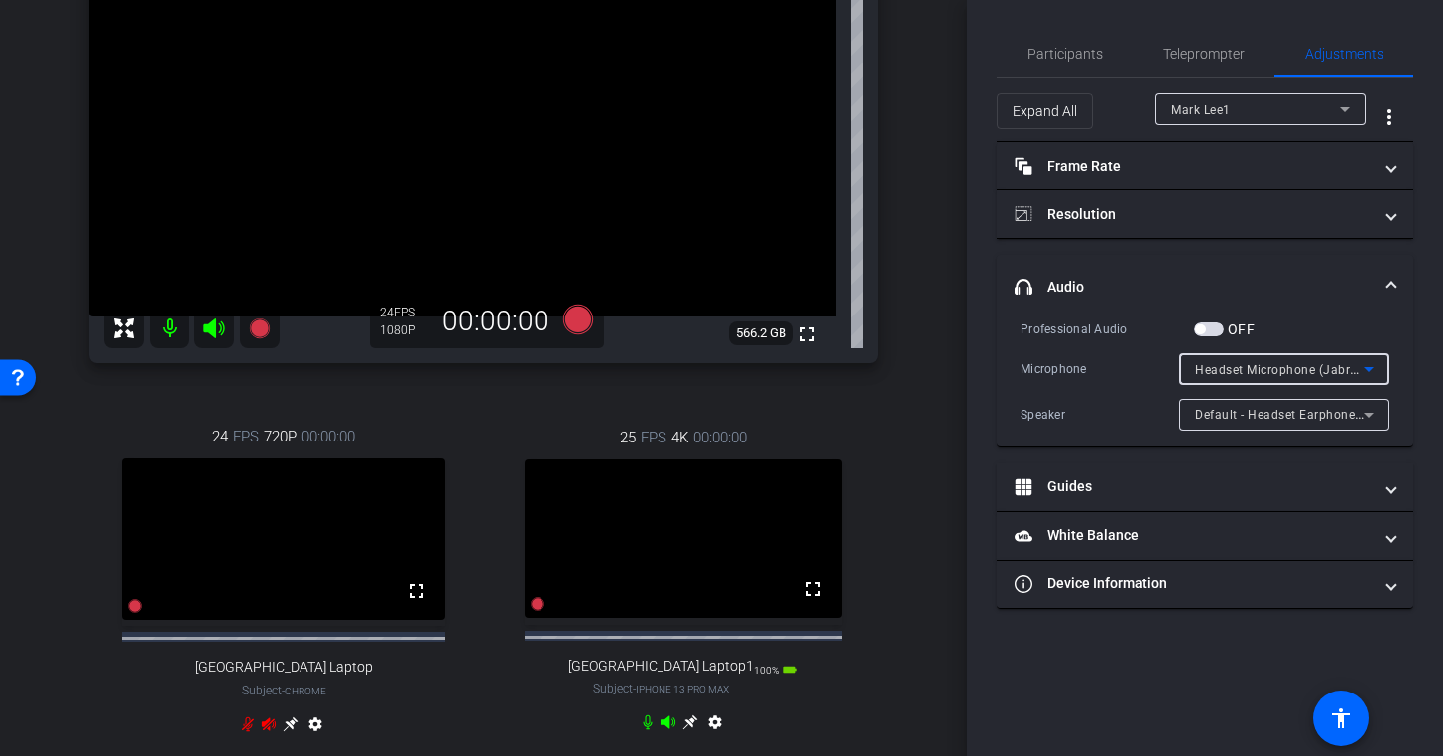
click at [1250, 373] on span "Headset Microphone (Jabra Link 390) (0b0e:2e57)" at bounding box center [1342, 369] width 294 height 16
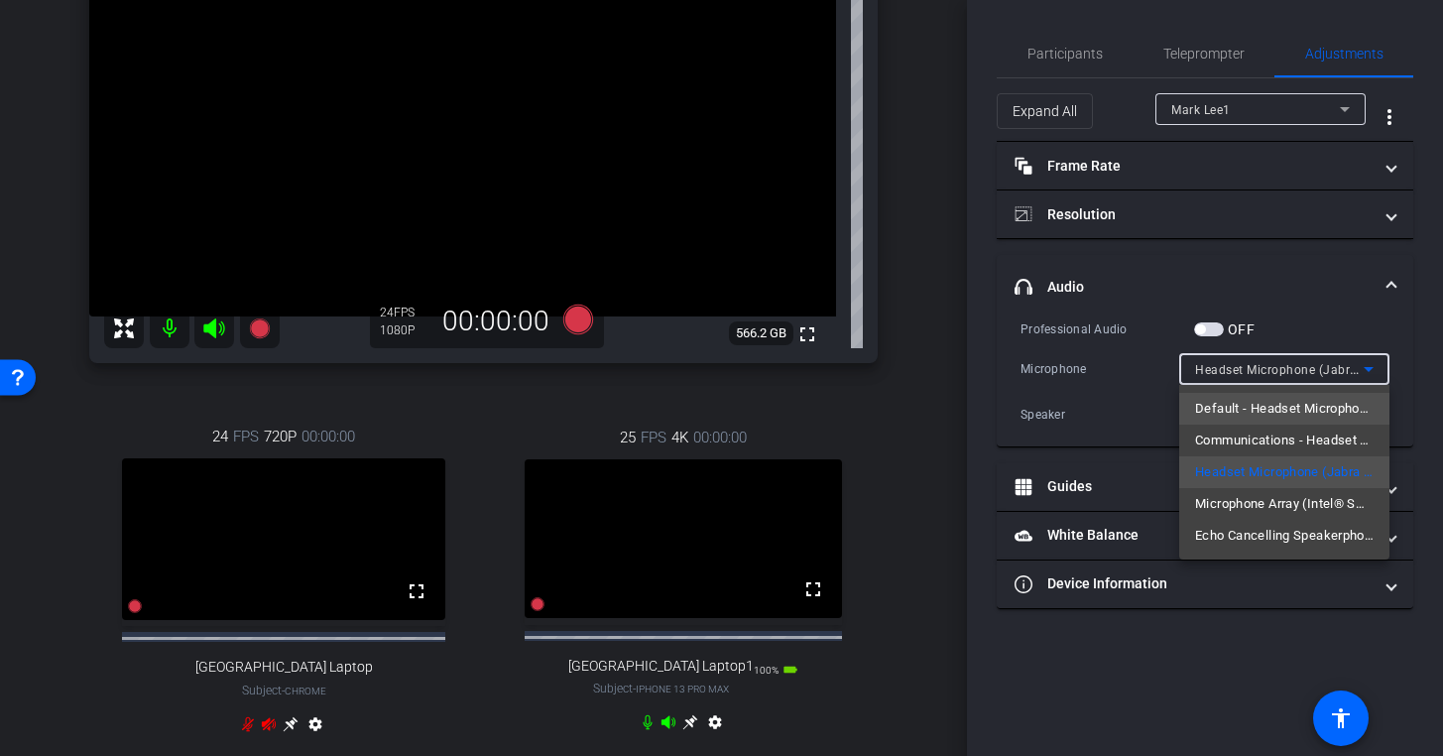
click at [1248, 411] on span "Default - Headset Microphone (Jabra Link 390) (0b0e:2e57)" at bounding box center [1284, 409] width 179 height 24
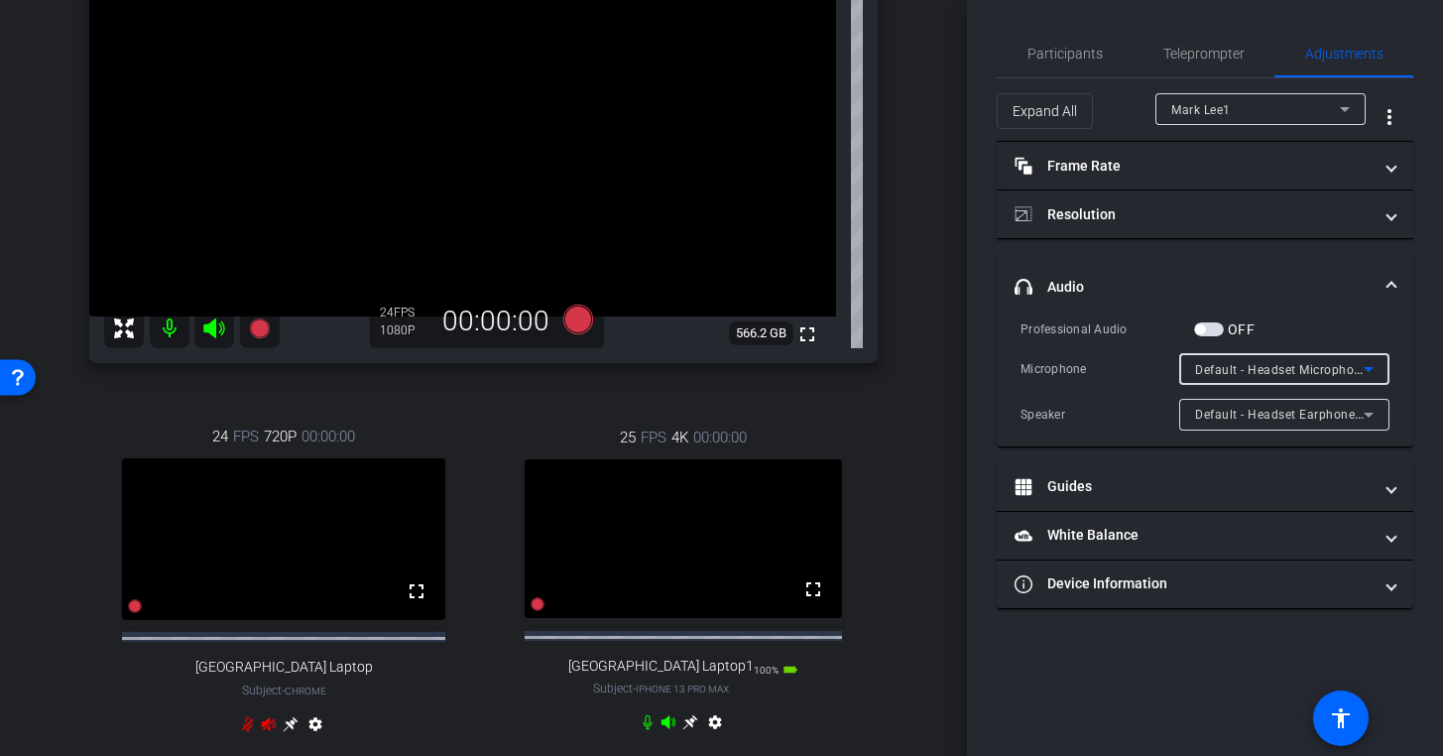
click at [1324, 370] on span "Default - Headset Microphone (Jabra Link 390) (0b0e:2e57)" at bounding box center [1368, 369] width 346 height 16
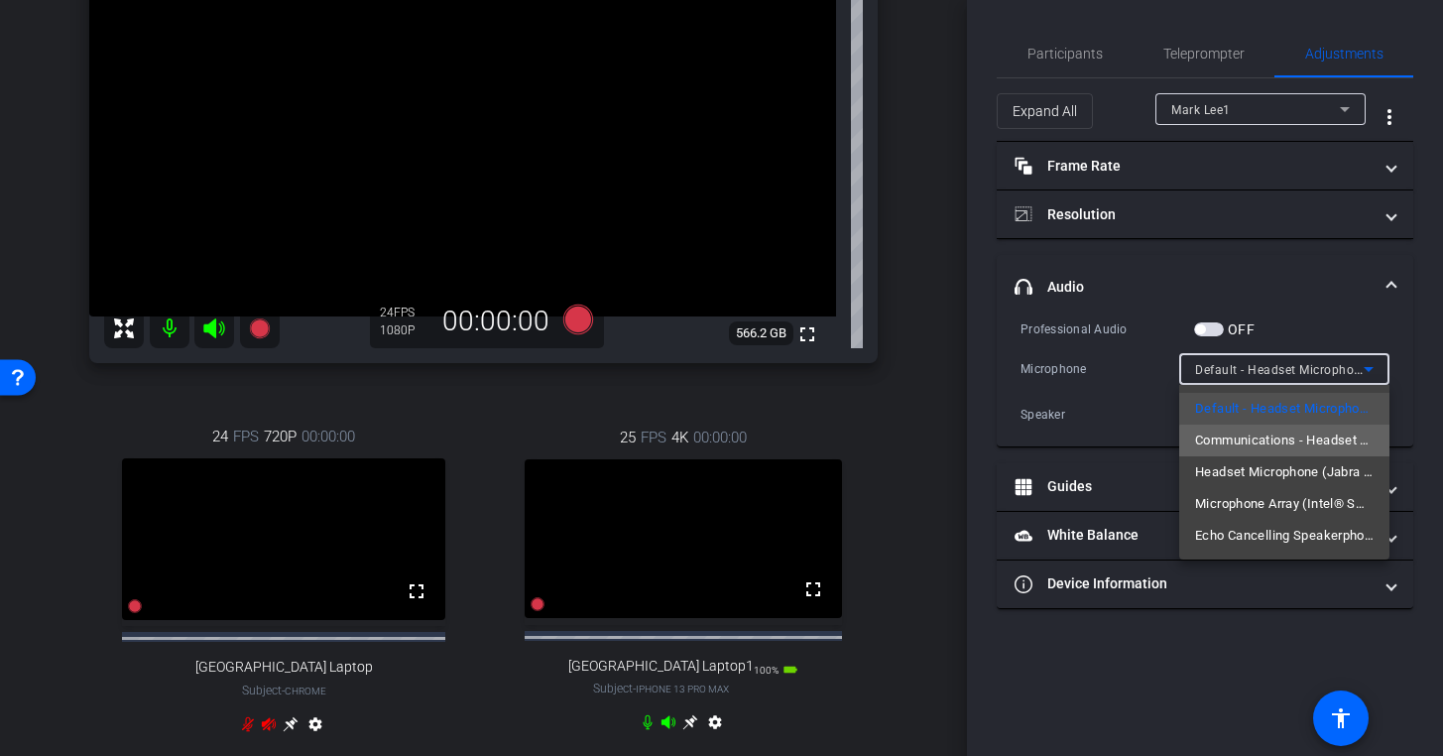
click at [1296, 441] on span "Communications - Headset Microphone (Jabra Link 390) (0b0e:2e57)" at bounding box center [1284, 440] width 179 height 24
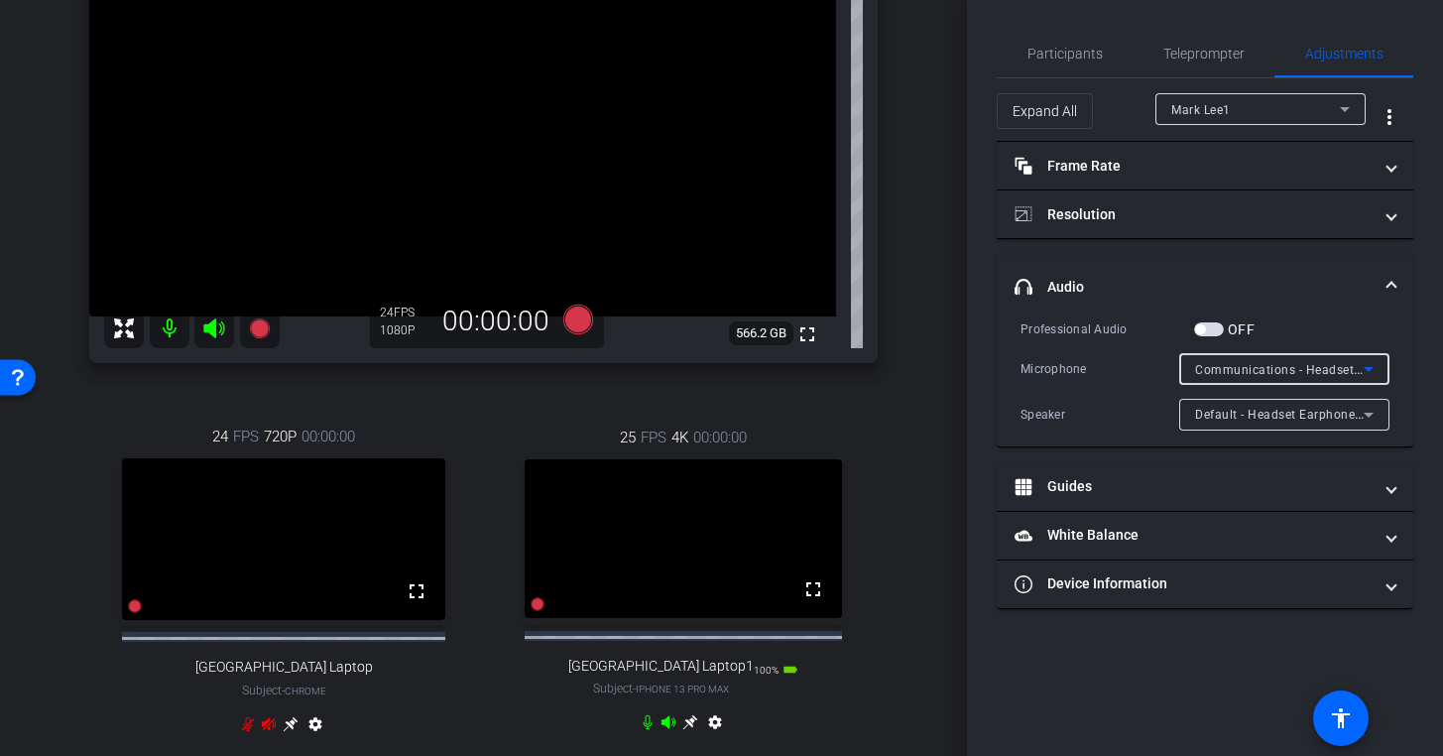
click at [1317, 374] on span "Communications - Headset Microphone (Jabra Link 390) (0b0e:2e57)" at bounding box center [1397, 369] width 404 height 16
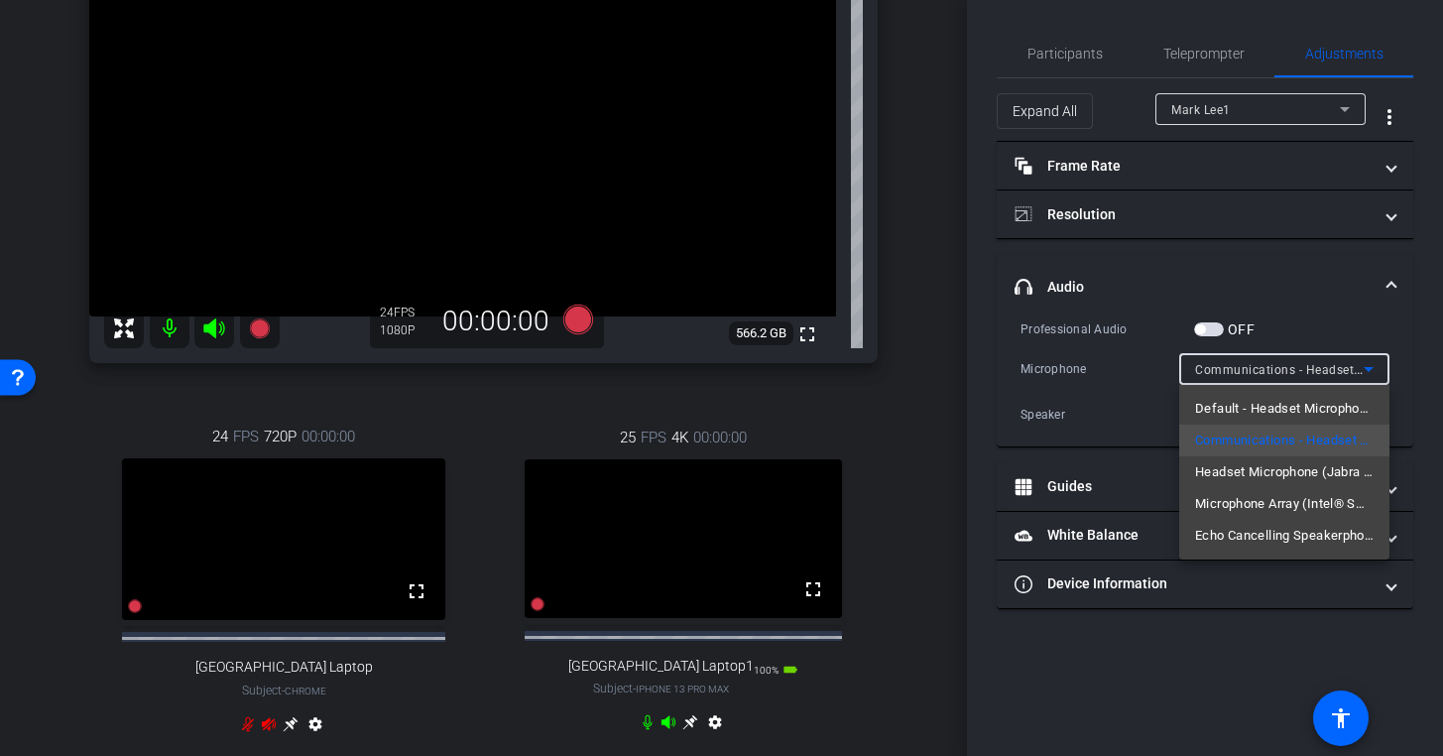
click at [1207, 329] on div at bounding box center [721, 378] width 1443 height 756
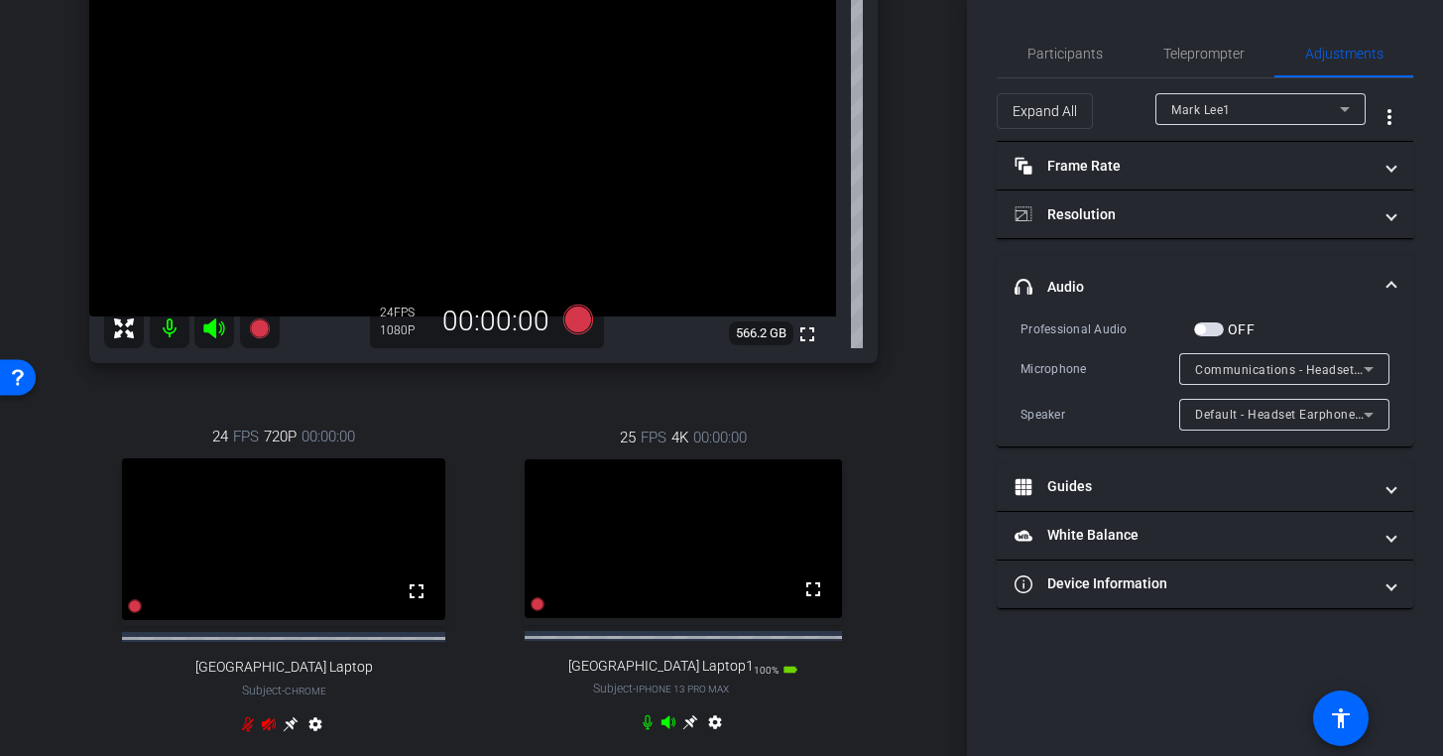
click at [1207, 329] on span "button" at bounding box center [1209, 329] width 30 height 14
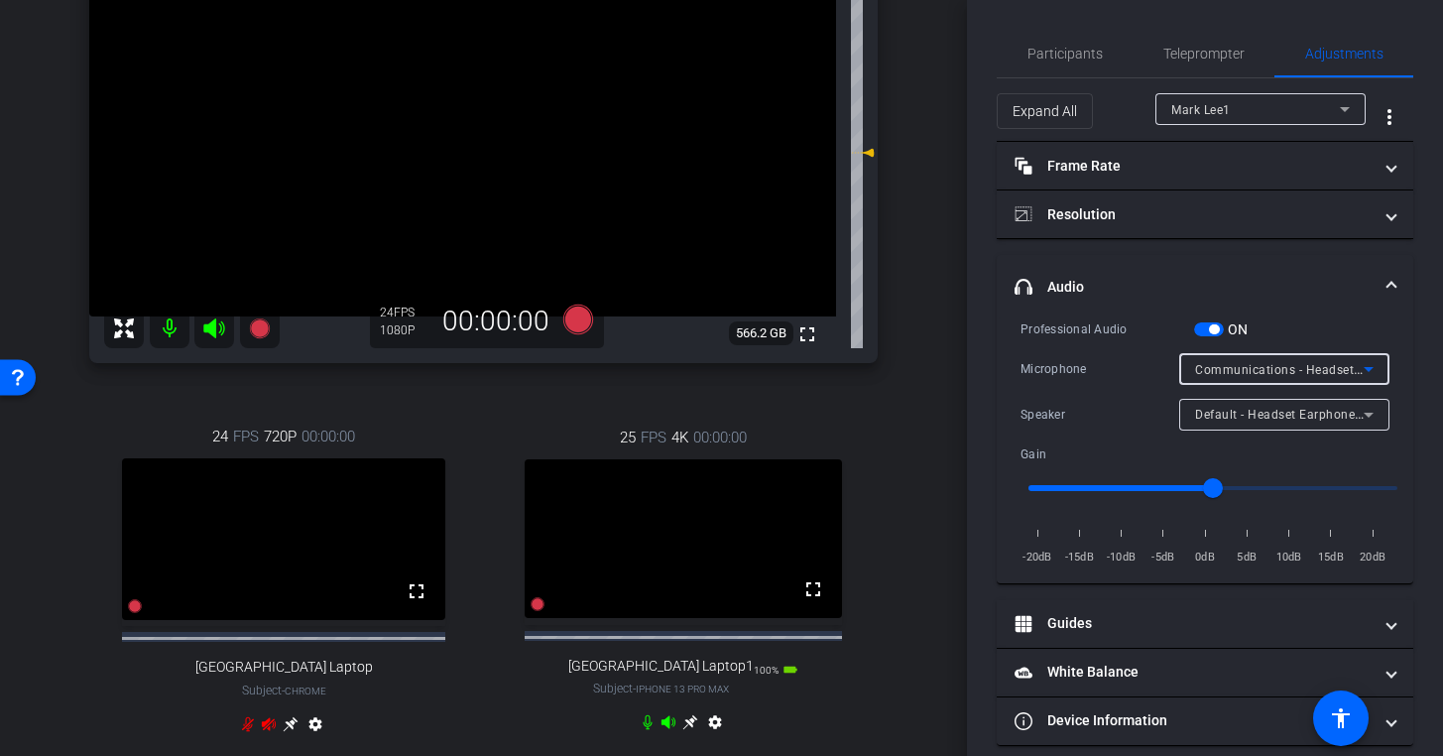
click at [1245, 364] on span "Communications - Headset Microphone (Jabra Link 390) (0b0e:2e57)" at bounding box center [1397, 369] width 404 height 16
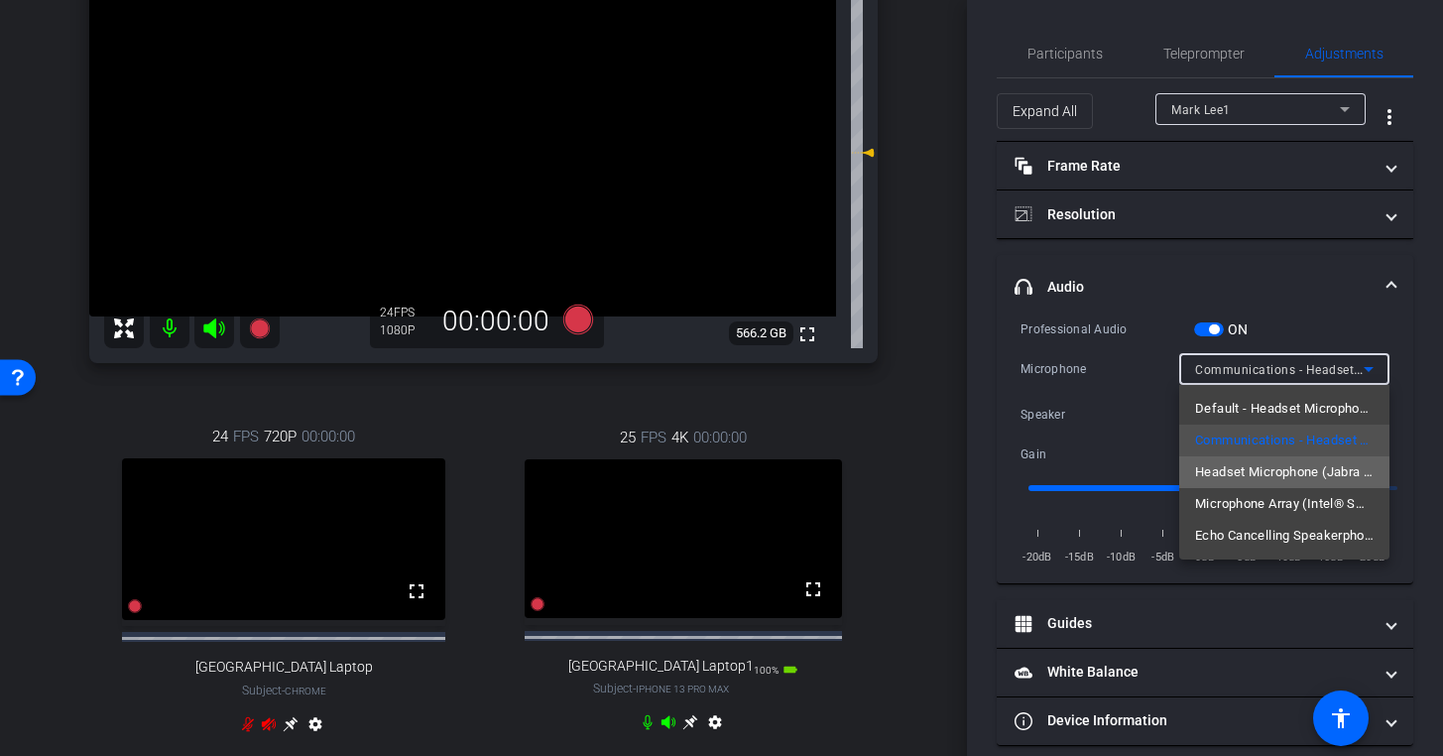
click at [1235, 474] on span "Headset Microphone (Jabra Link 390) (0b0e:2e57)" at bounding box center [1284, 472] width 179 height 24
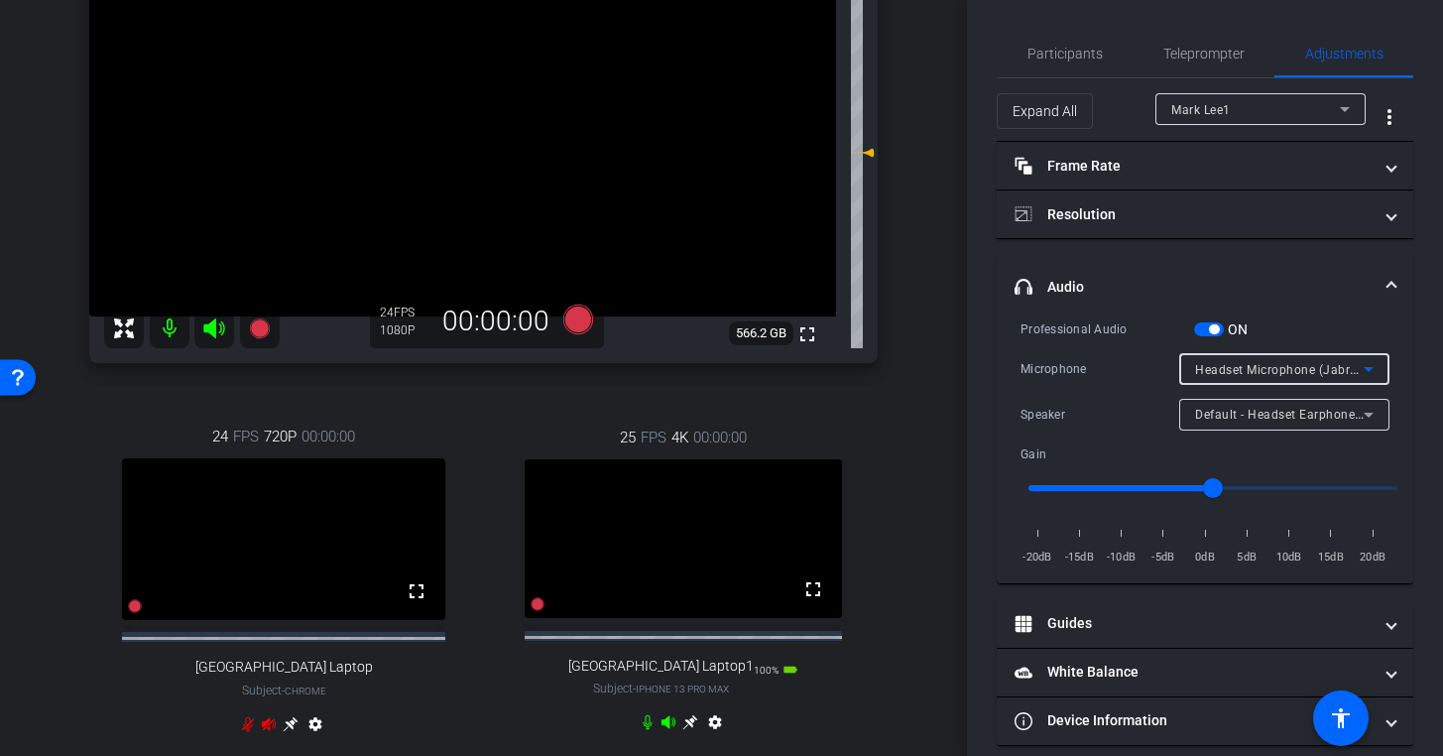
click at [1251, 369] on span "Headset Microphone (Jabra Link 390) (0b0e:2e57)" at bounding box center [1342, 369] width 294 height 16
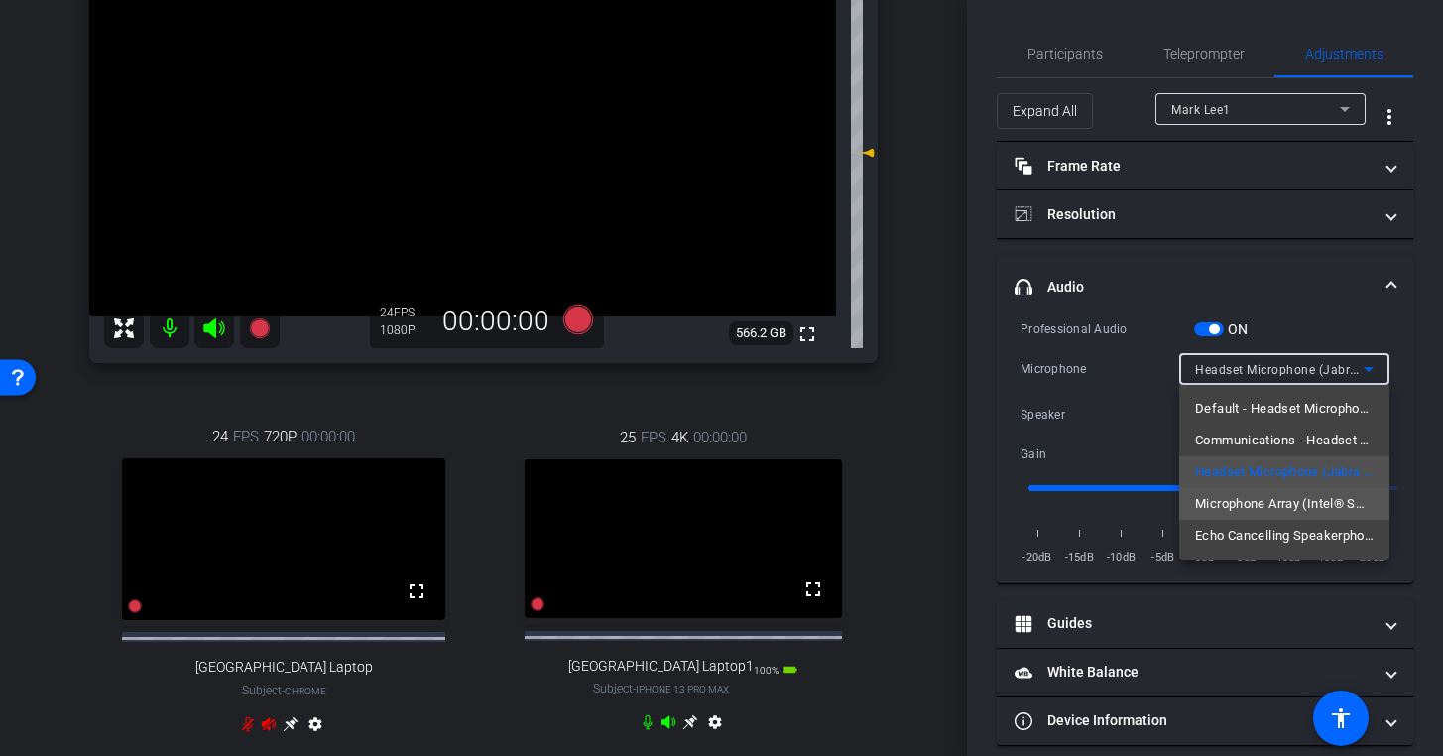
click at [1244, 498] on span "Microphone Array (Intel® Smart Sound Technology for Digital Microphones)" at bounding box center [1284, 504] width 179 height 24
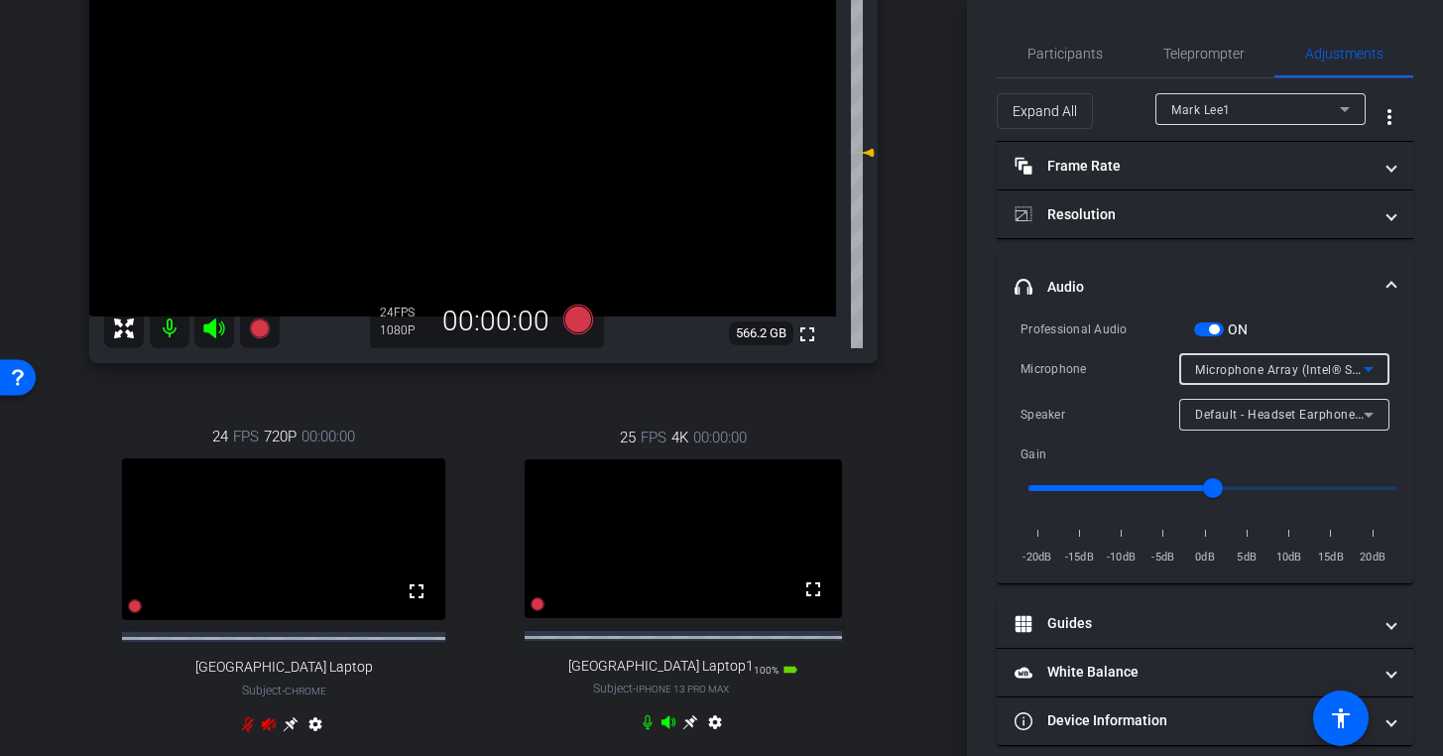
click at [1274, 363] on span "Microphone Array (Intel® Smart Sound Technology for Digital Microphones)" at bounding box center [1414, 369] width 439 height 16
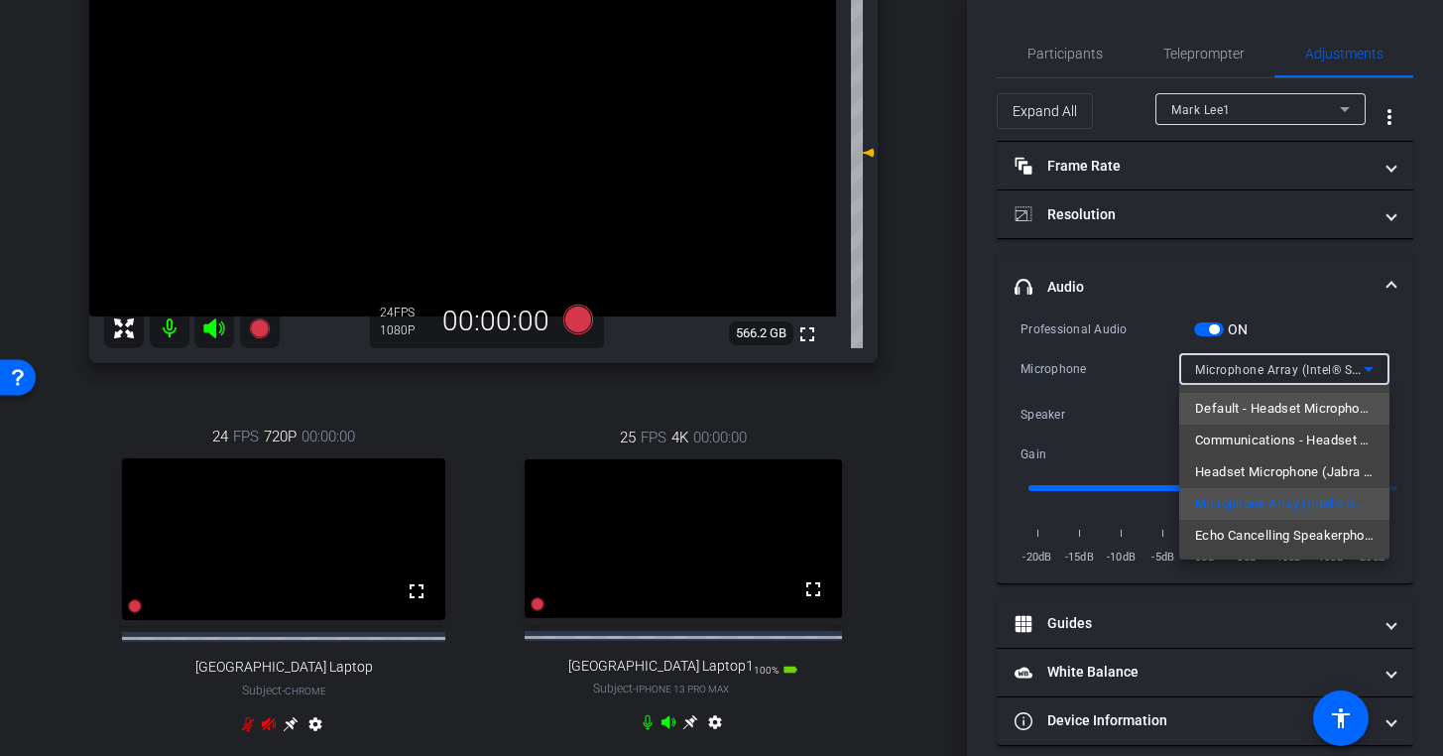
click at [1263, 418] on span "Default - Headset Microphone (Jabra Link 390) (0b0e:2e57)" at bounding box center [1284, 409] width 179 height 24
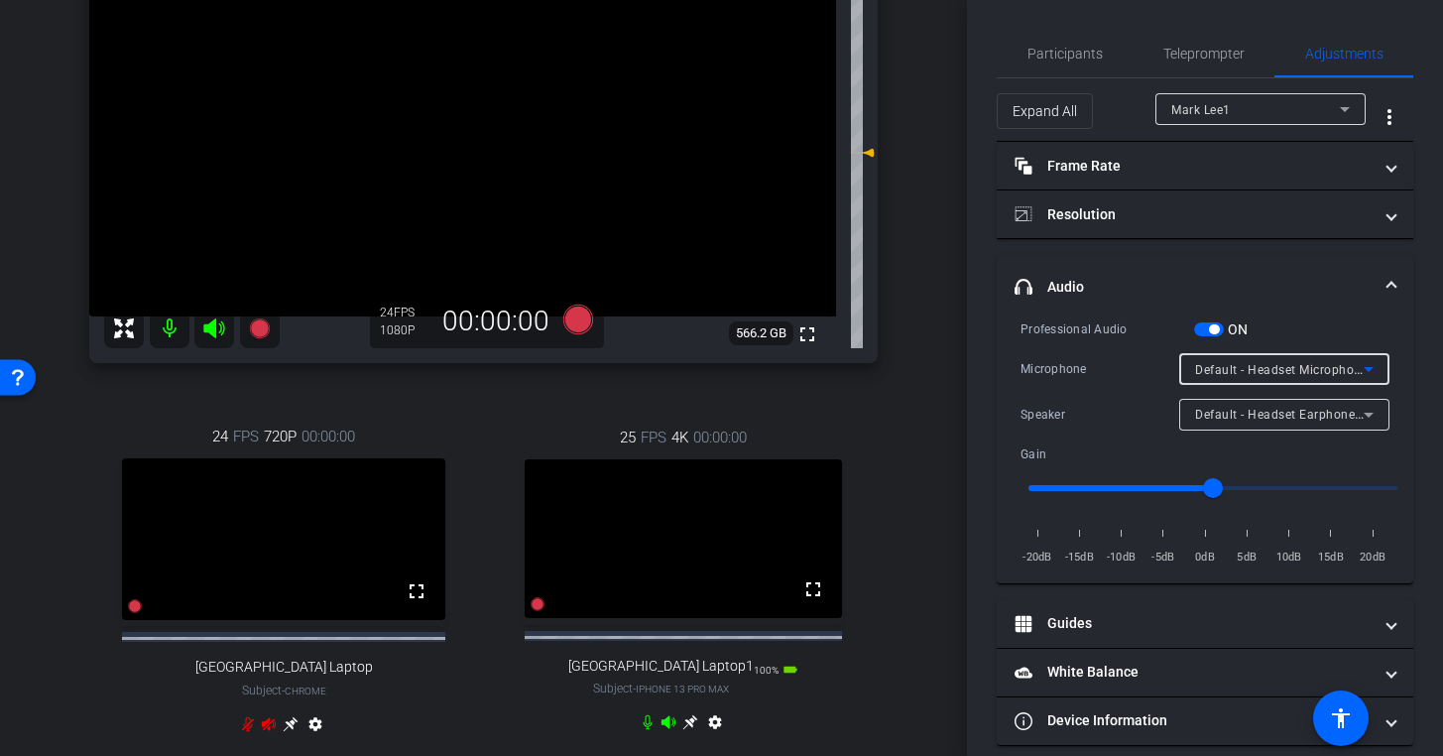
click at [1276, 371] on span "Default - Headset Microphone (Jabra Link 390) (0b0e:2e57)" at bounding box center [1368, 369] width 346 height 16
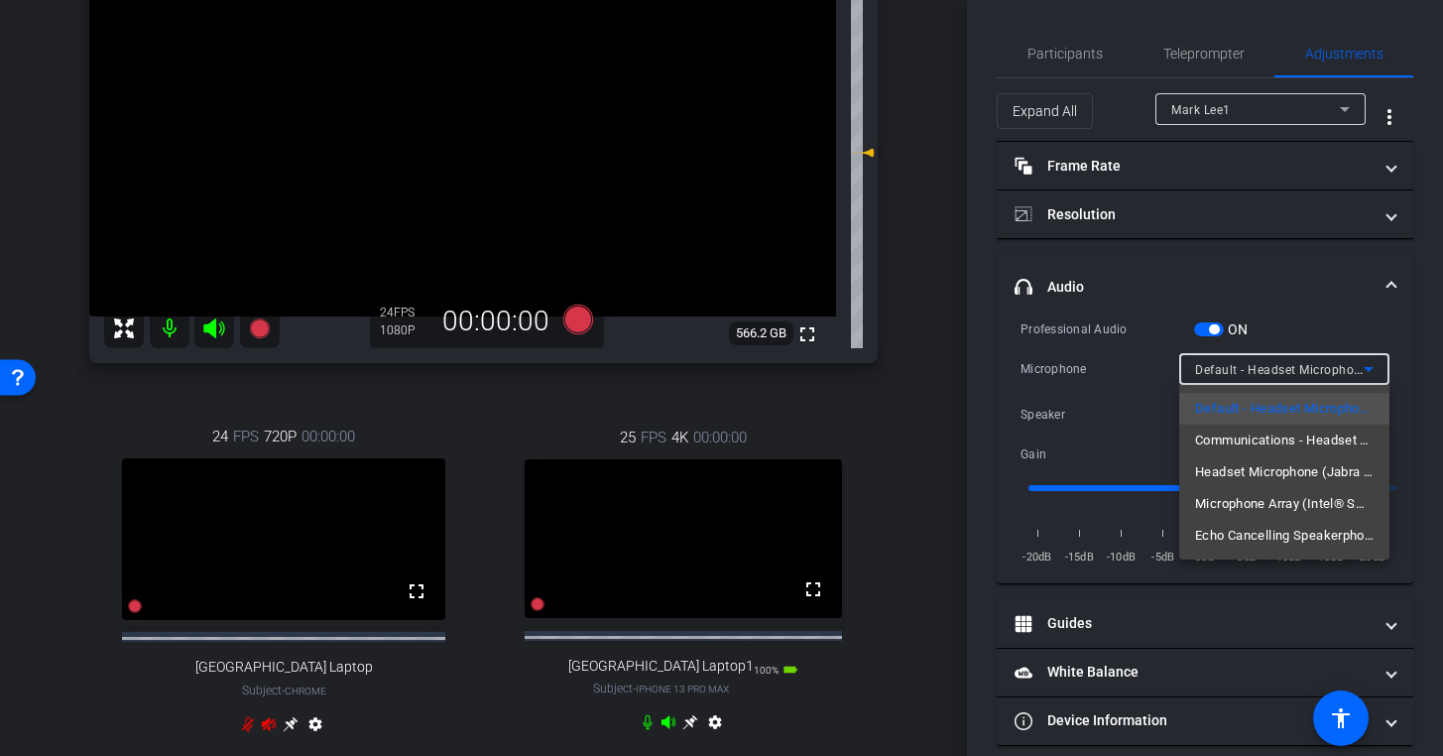
click at [1265, 434] on span "Communications - Headset Microphone (Jabra Link 390) (0b0e:2e57)" at bounding box center [1284, 440] width 179 height 24
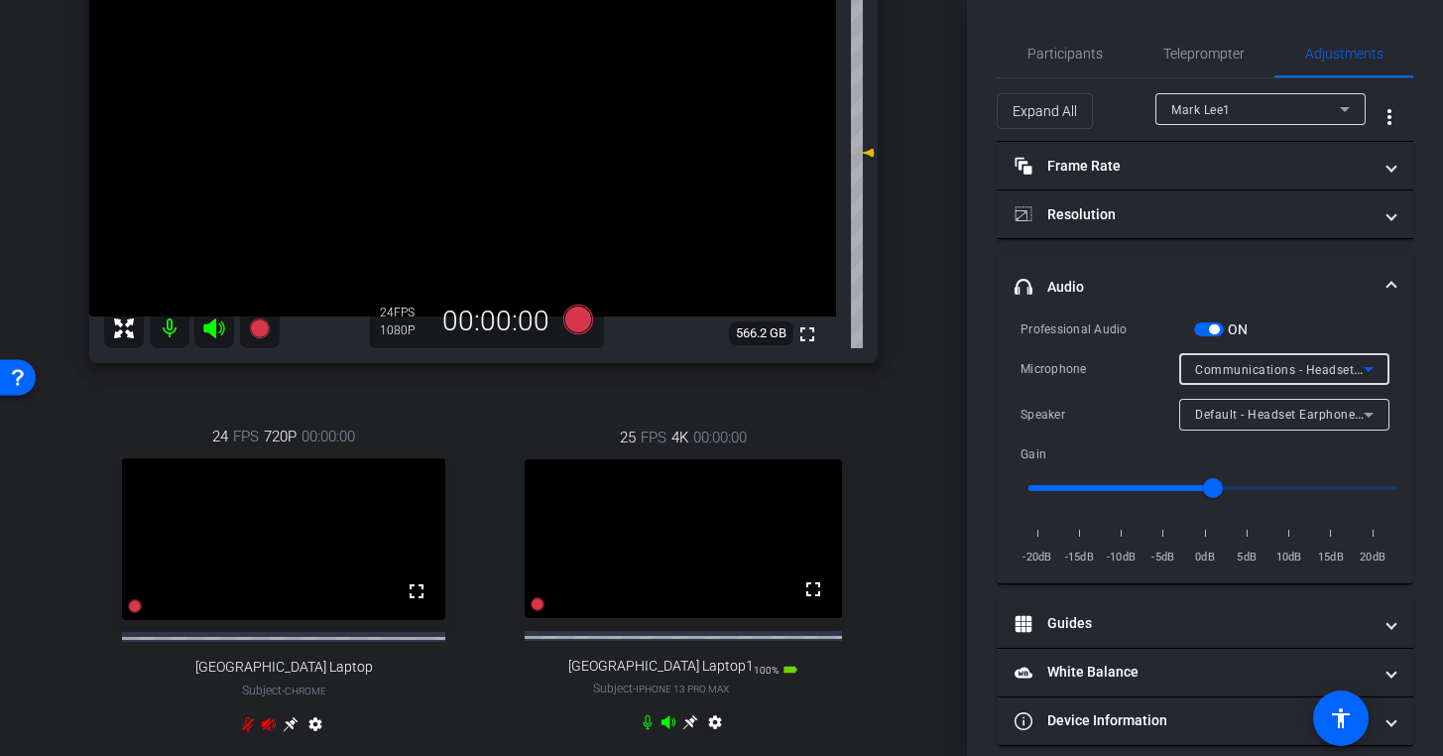
click at [1265, 366] on span "Communications - Headset Microphone (Jabra Link 390) (0b0e:2e57)" at bounding box center [1397, 369] width 404 height 16
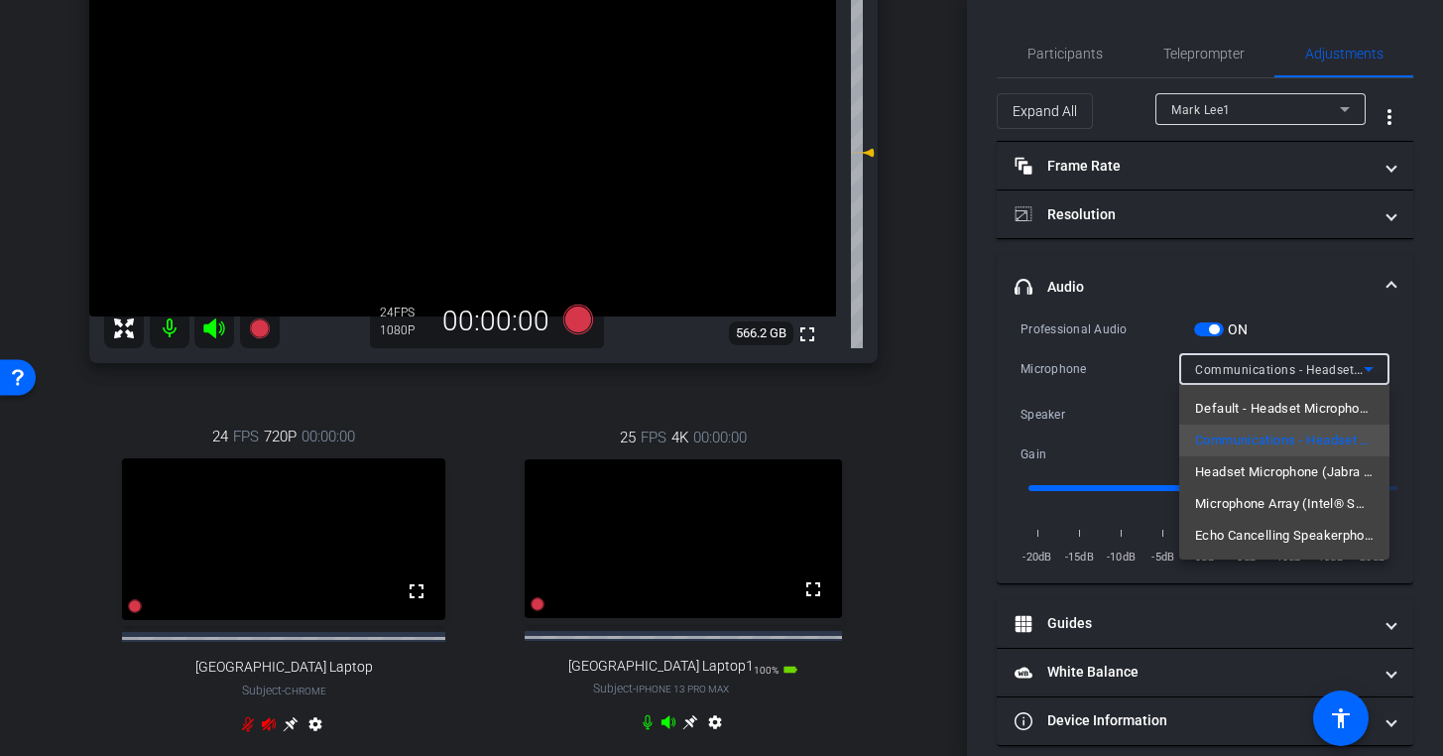
click at [1264, 366] on div at bounding box center [721, 378] width 1443 height 756
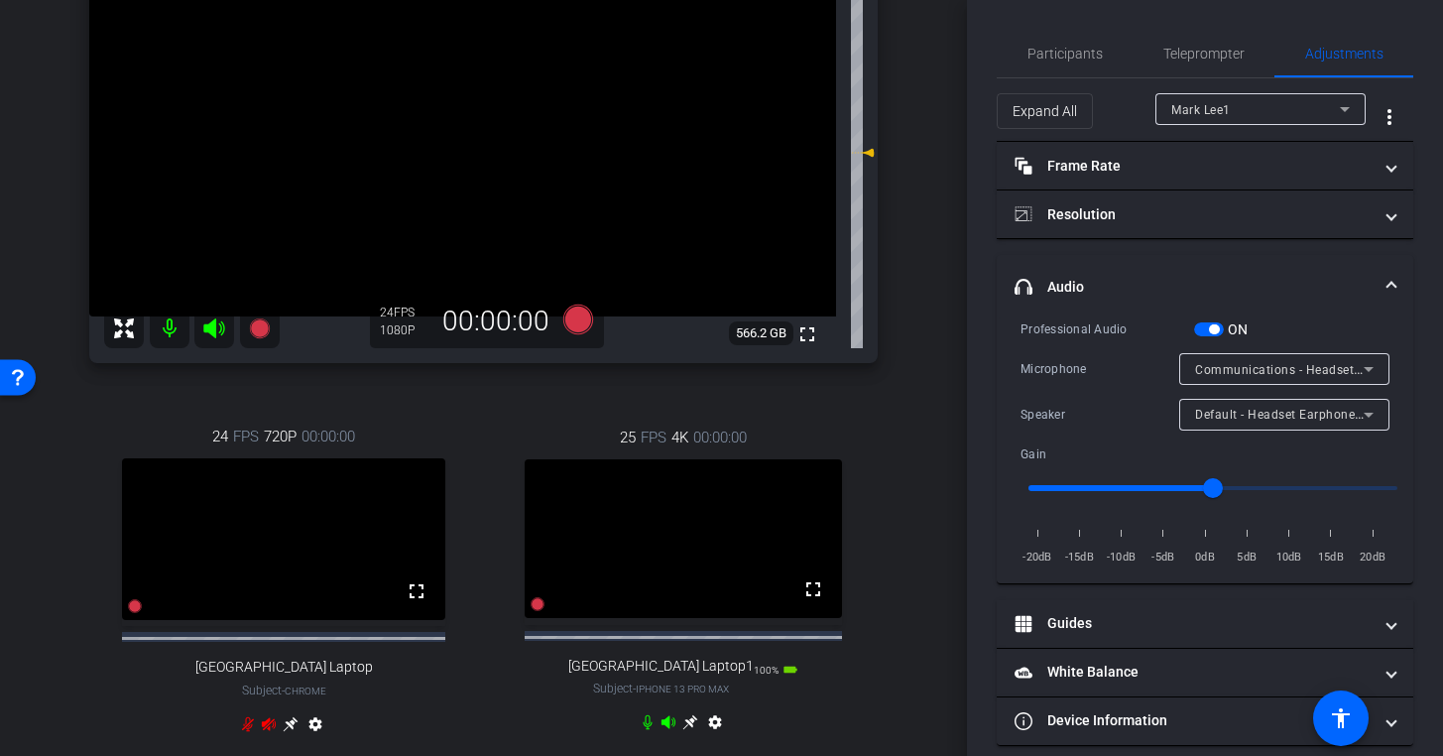
click at [1227, 413] on span "Default - Headset Earphone (Jabra Link 390) (0b0e:2e57)" at bounding box center [1361, 414] width 333 height 16
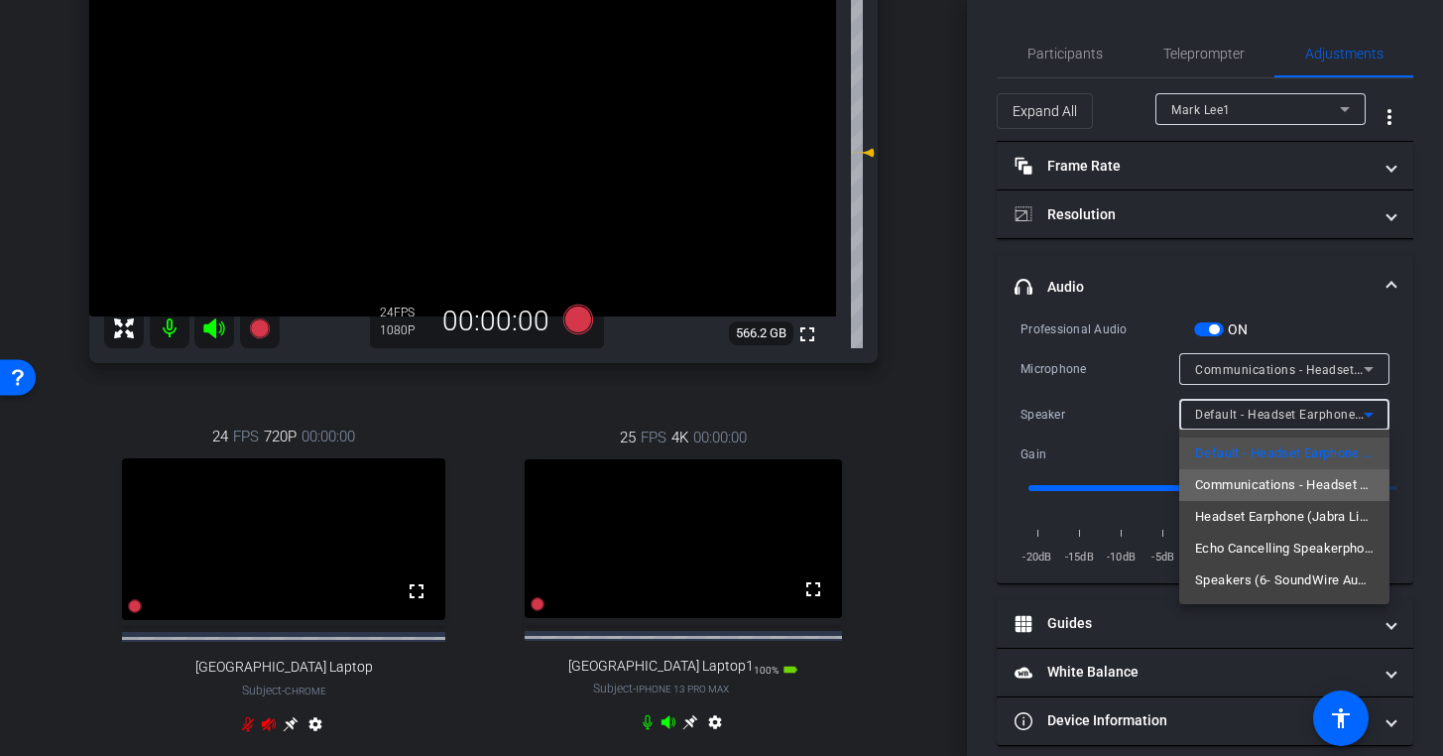
click at [1241, 482] on span "Communications - Headset Earphone (Jabra Link 390) (0b0e:2e57)" at bounding box center [1284, 485] width 179 height 24
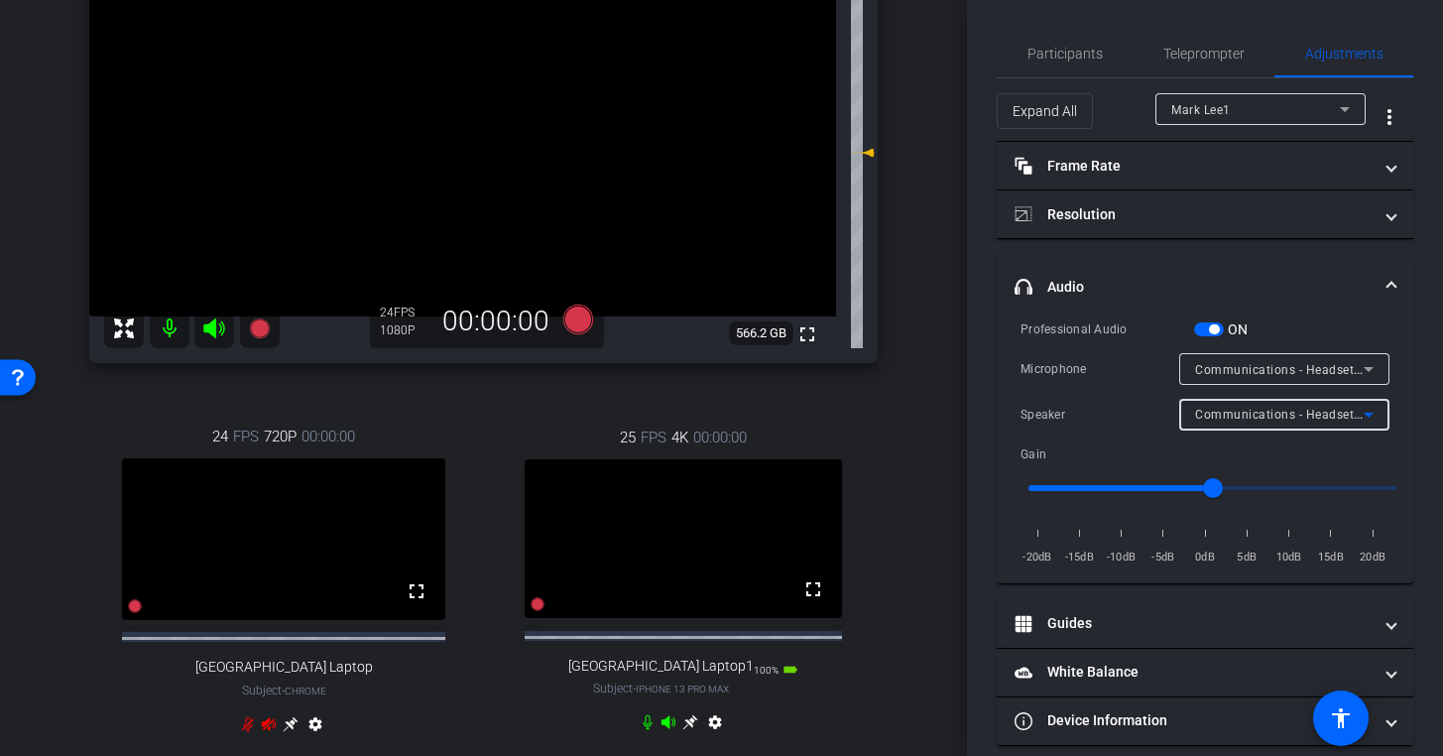
click at [1255, 412] on span "Communications - Headset Earphone (Jabra Link 390) (0b0e:2e57)" at bounding box center [1390, 414] width 391 height 16
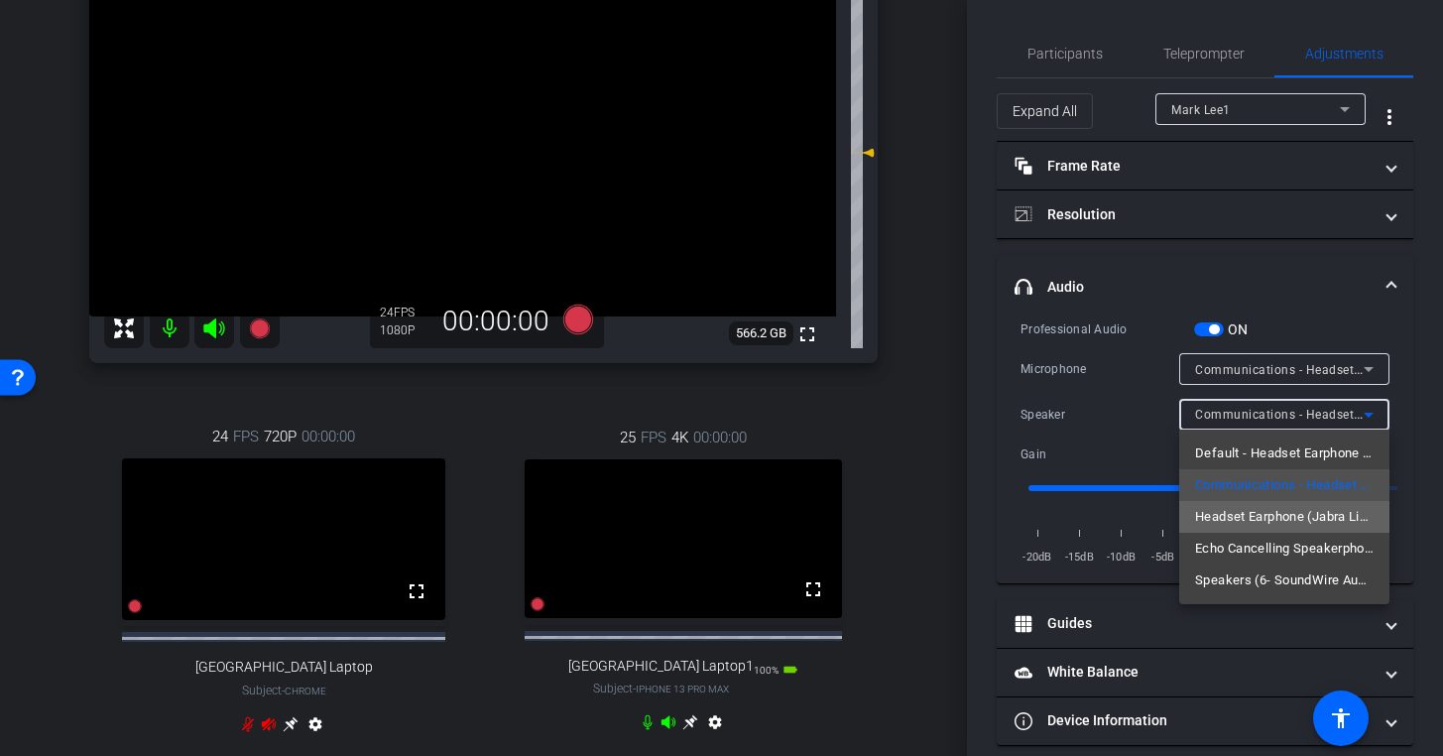
click at [1242, 525] on span "Headset Earphone (Jabra Link 390) (0b0e:2e57)" at bounding box center [1284, 517] width 179 height 24
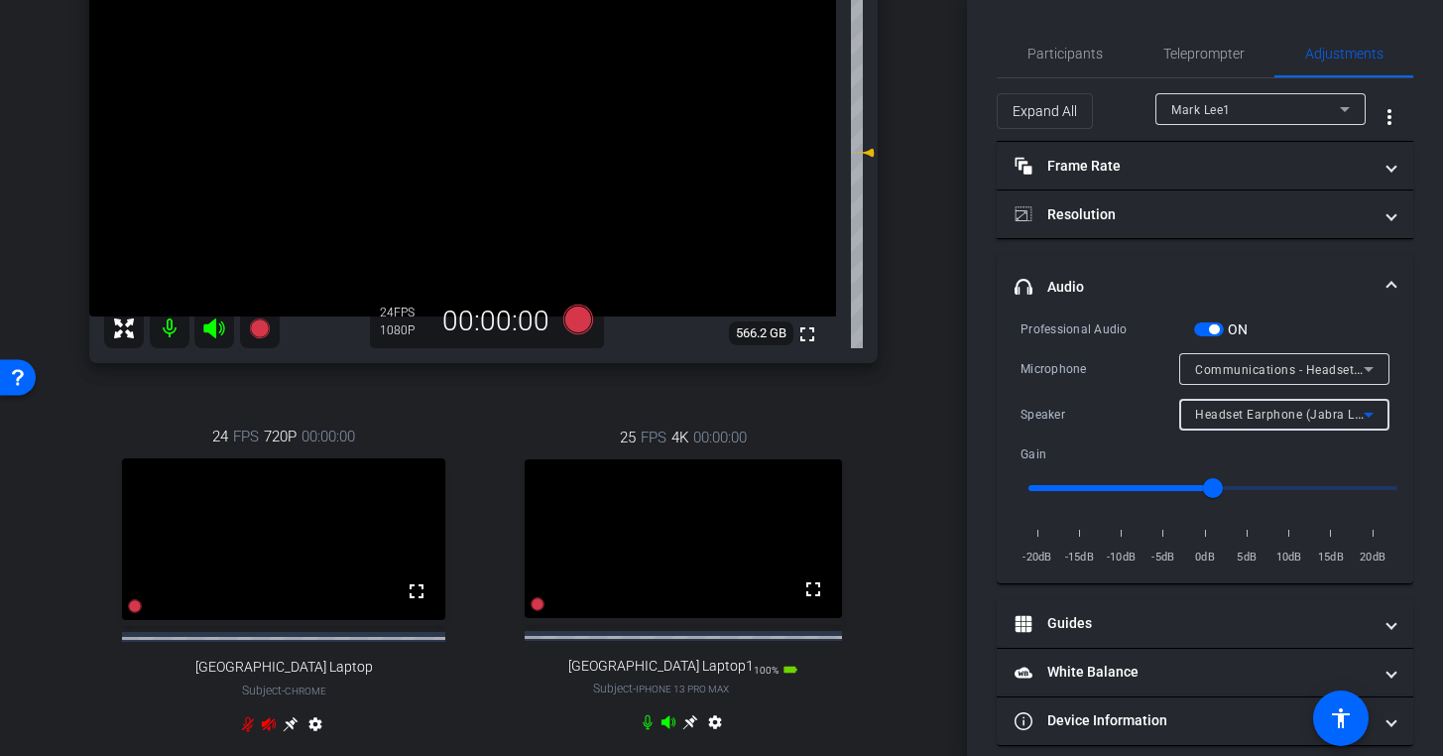
click at [1260, 423] on div "Headset Earphone (Jabra Link 390) (0b0e:2e57)" at bounding box center [1279, 414] width 169 height 25
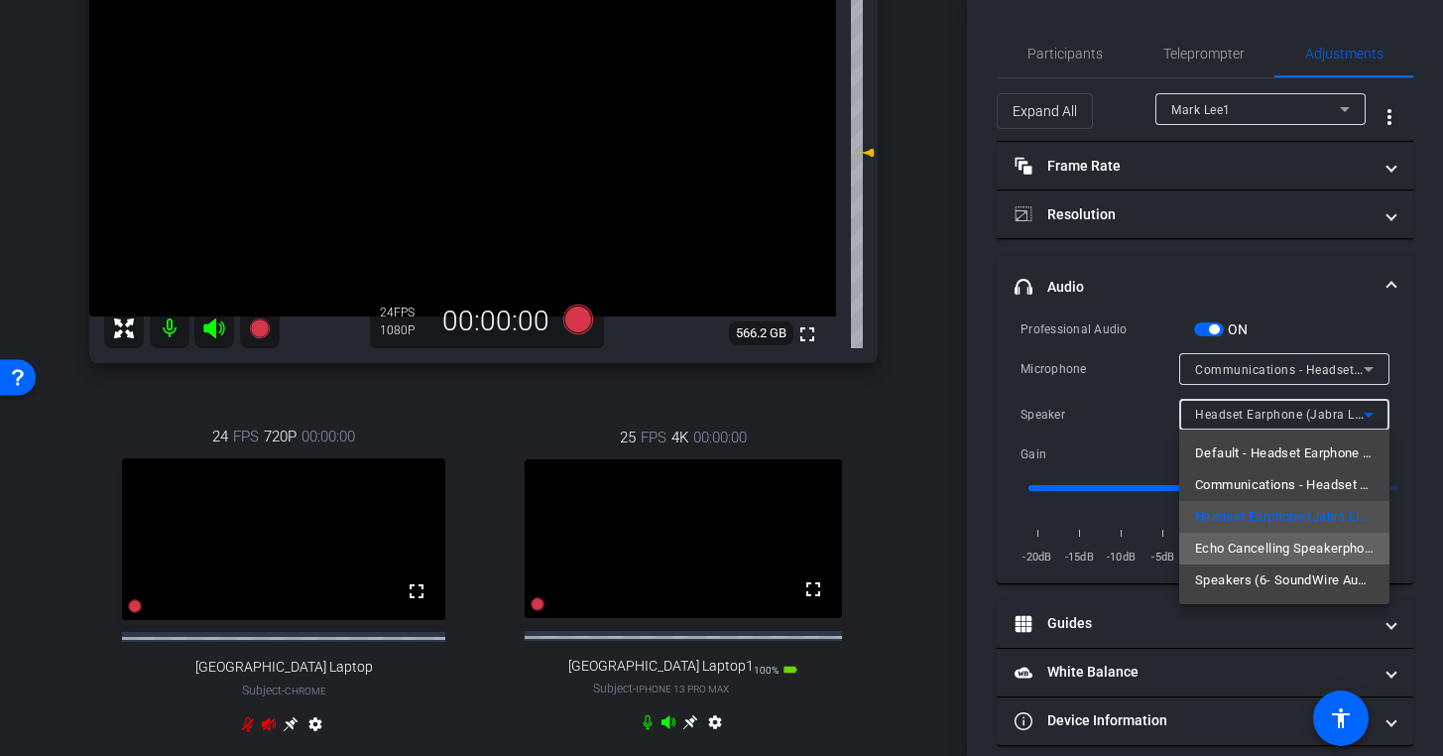
click at [1247, 554] on span "Echo Cancelling Speakerphone (Lenovo T27hv-30) (17ef:a05e)" at bounding box center [1284, 549] width 179 height 24
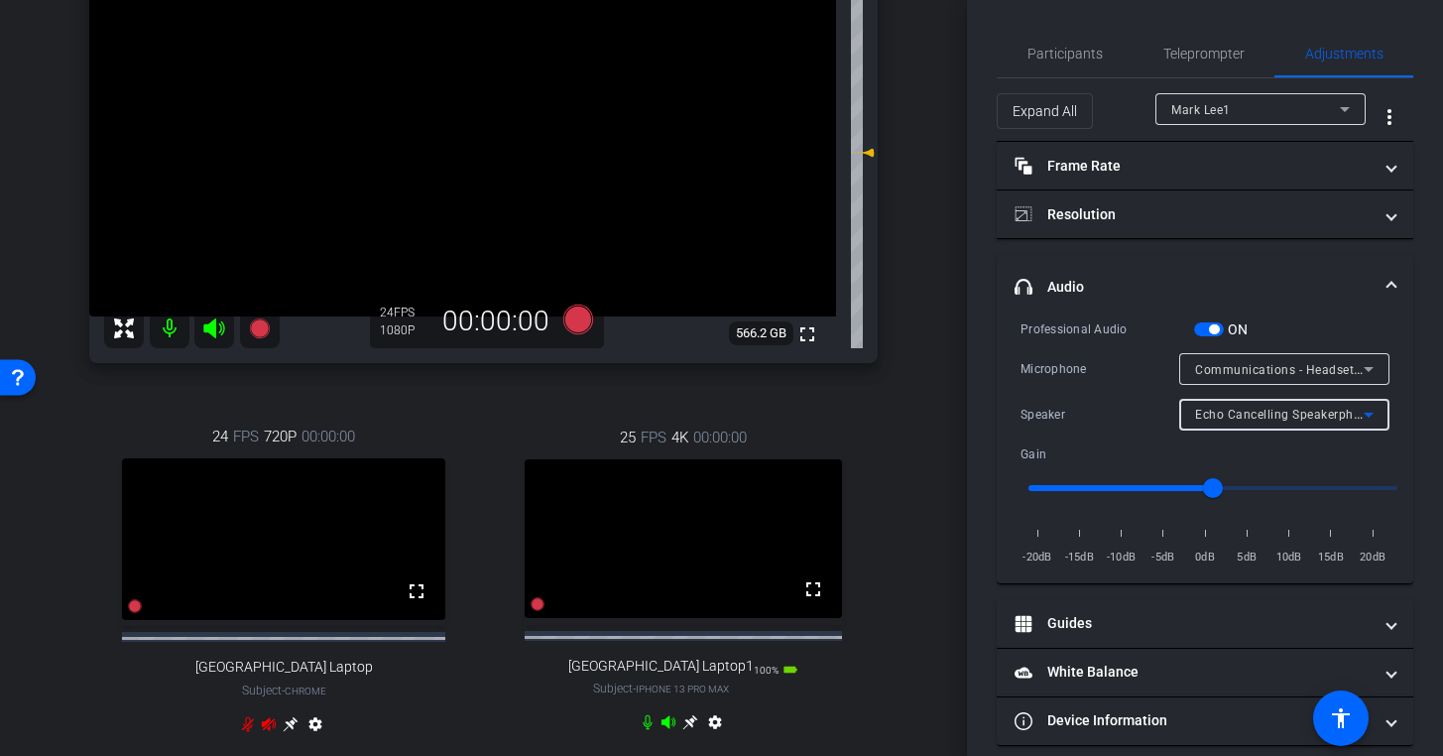
click at [1260, 420] on span "Echo Cancelling Speakerphone (Lenovo T27hv-30) (17ef:a05e)" at bounding box center [1376, 414] width 362 height 16
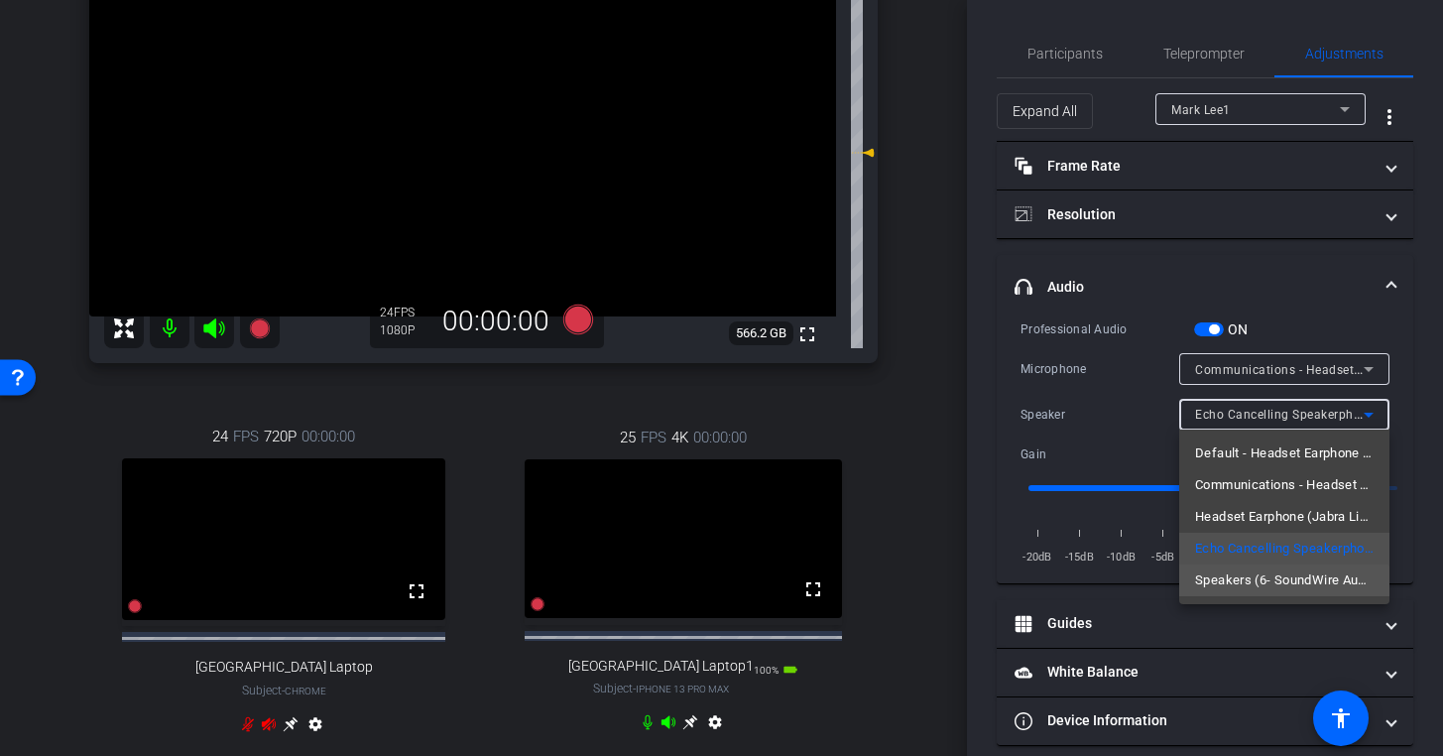
click at [1237, 583] on span "Speakers (6- SoundWire Audio)" at bounding box center [1284, 580] width 179 height 24
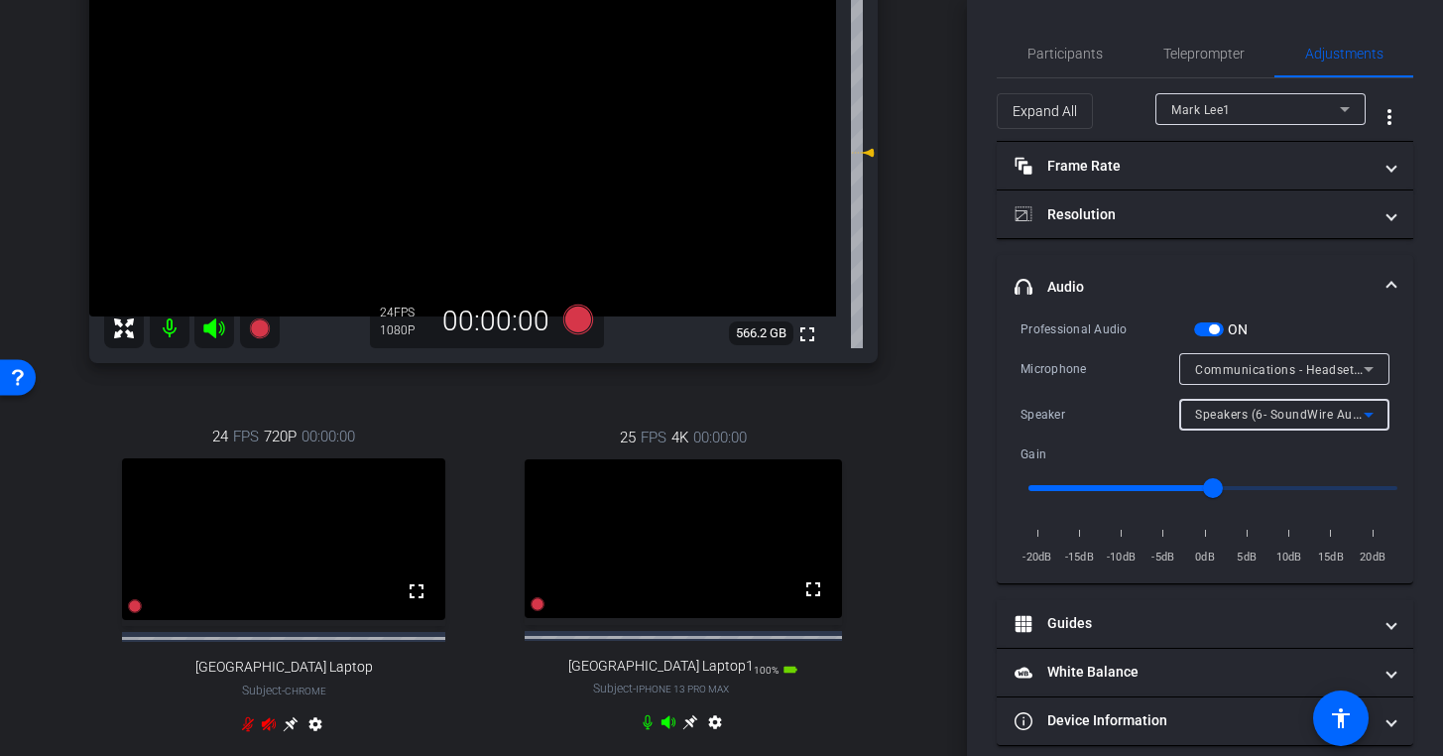
click at [1252, 421] on span "Speakers (6- SoundWire Audio)" at bounding box center [1285, 414] width 181 height 16
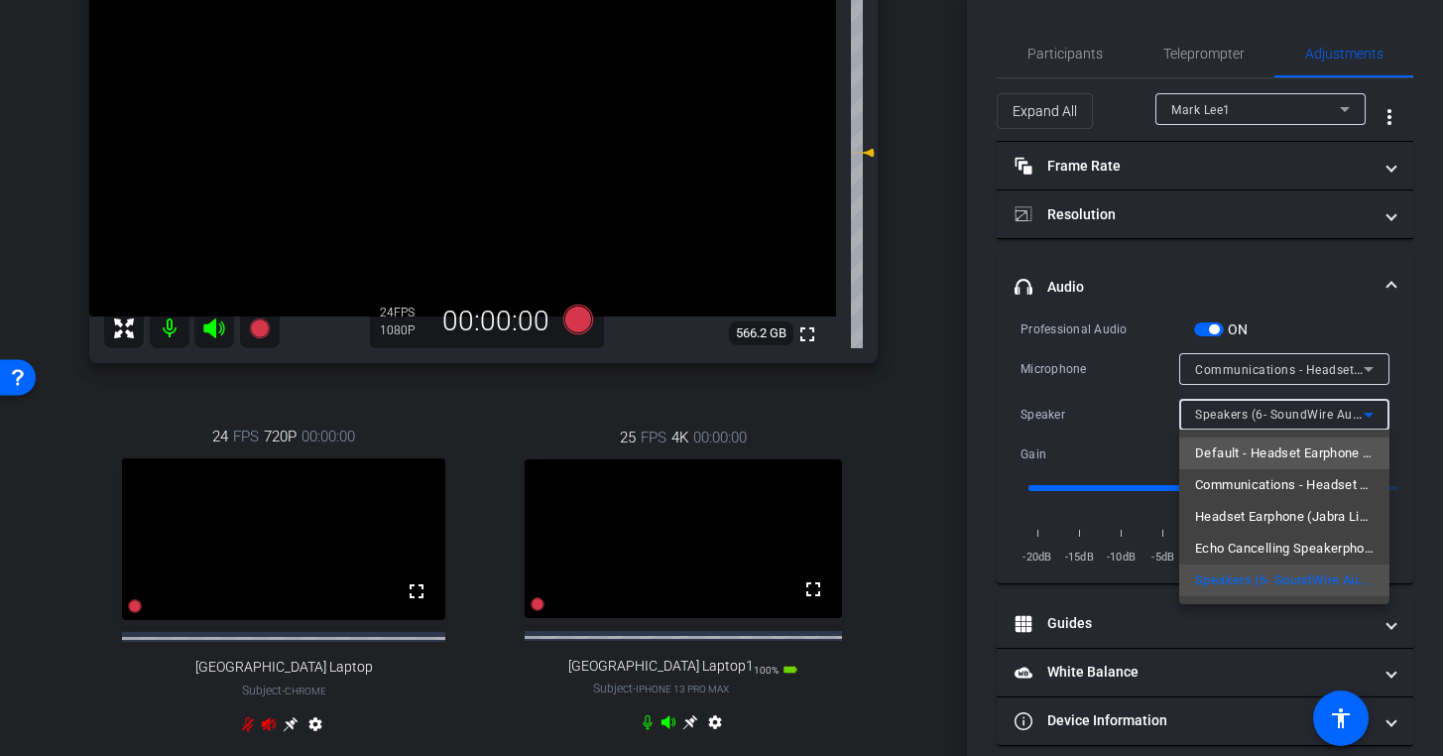
click at [1240, 446] on span "Default - Headset Earphone (Jabra Link 390) (0b0e:2e57)" at bounding box center [1284, 453] width 179 height 24
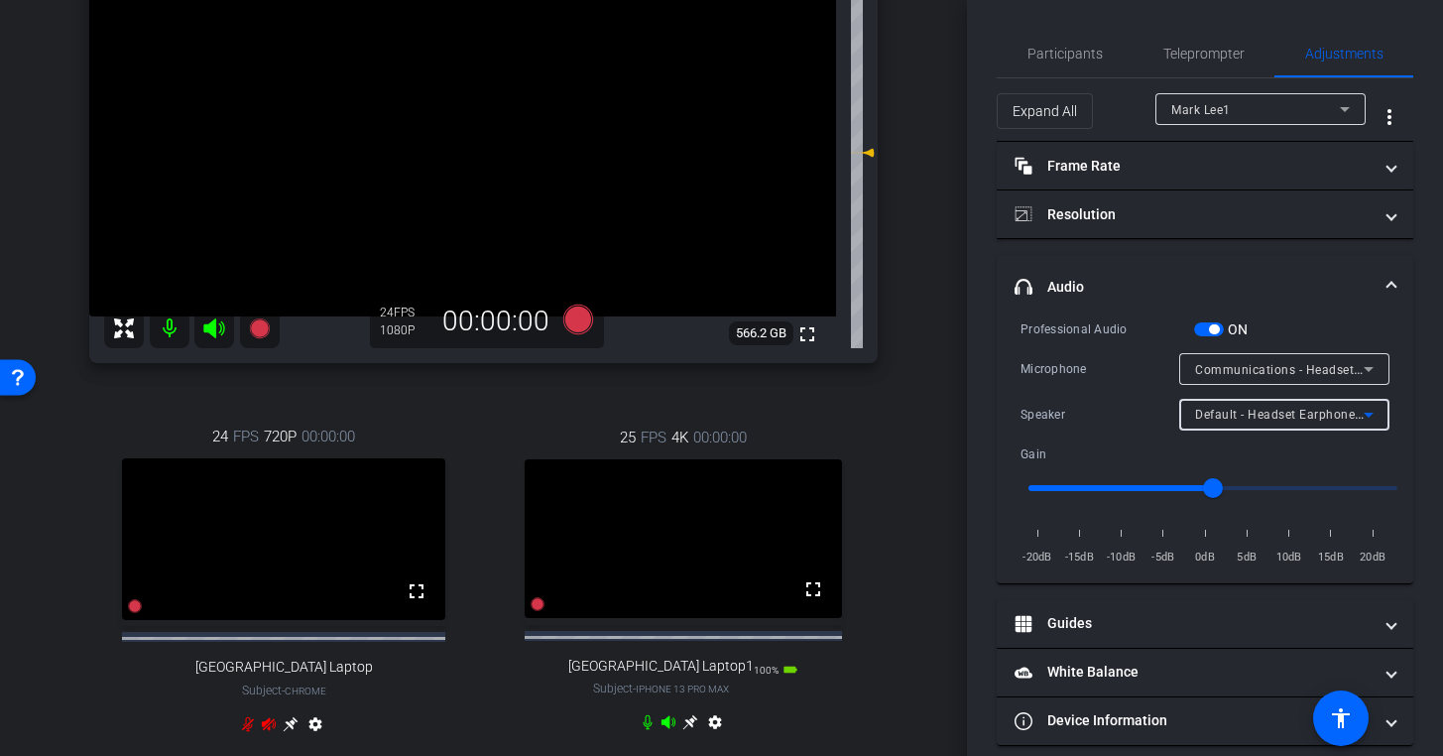
click at [1242, 369] on span "Communications - Headset Microphone (Jabra Link 390) (0b0e:2e57)" at bounding box center [1397, 369] width 404 height 16
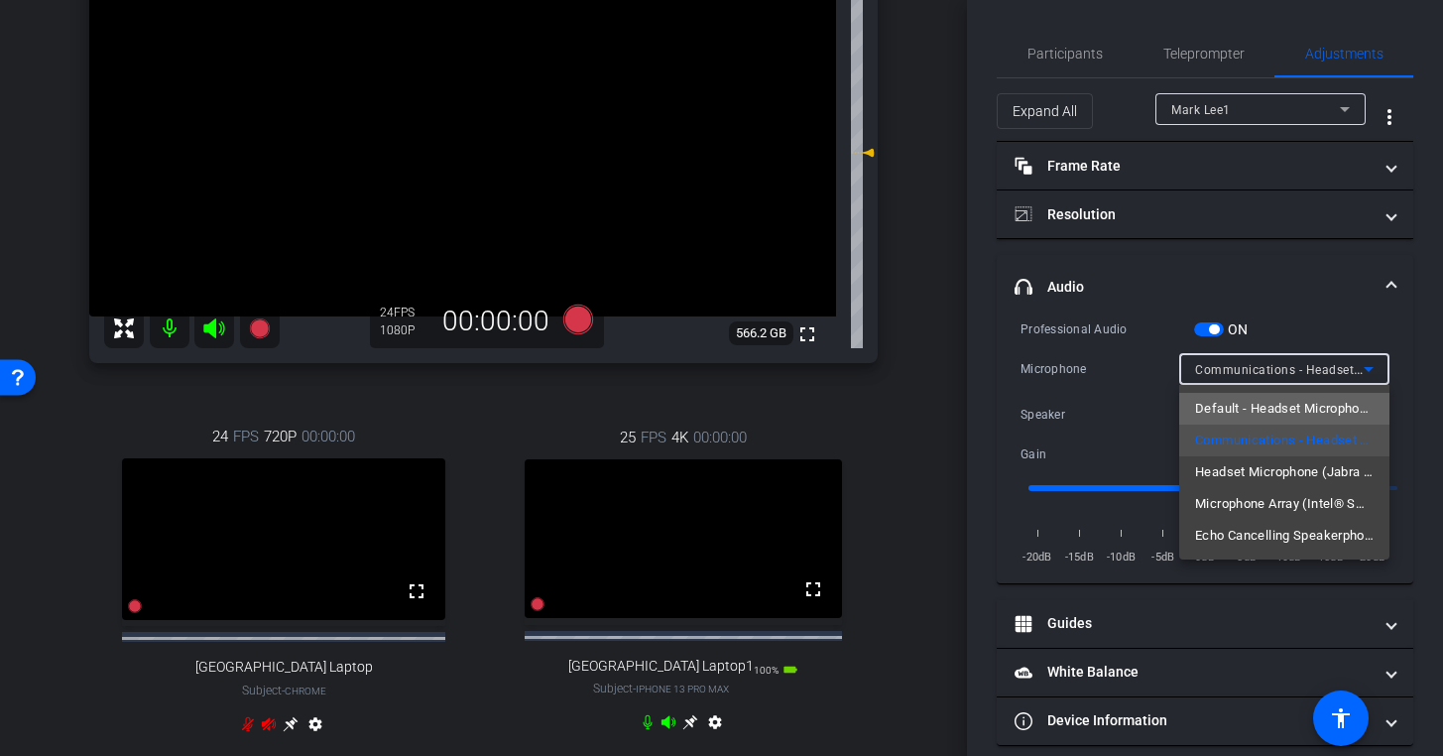
click at [1233, 417] on span "Default - Headset Microphone (Jabra Link 390) (0b0e:2e57)" at bounding box center [1284, 409] width 179 height 24
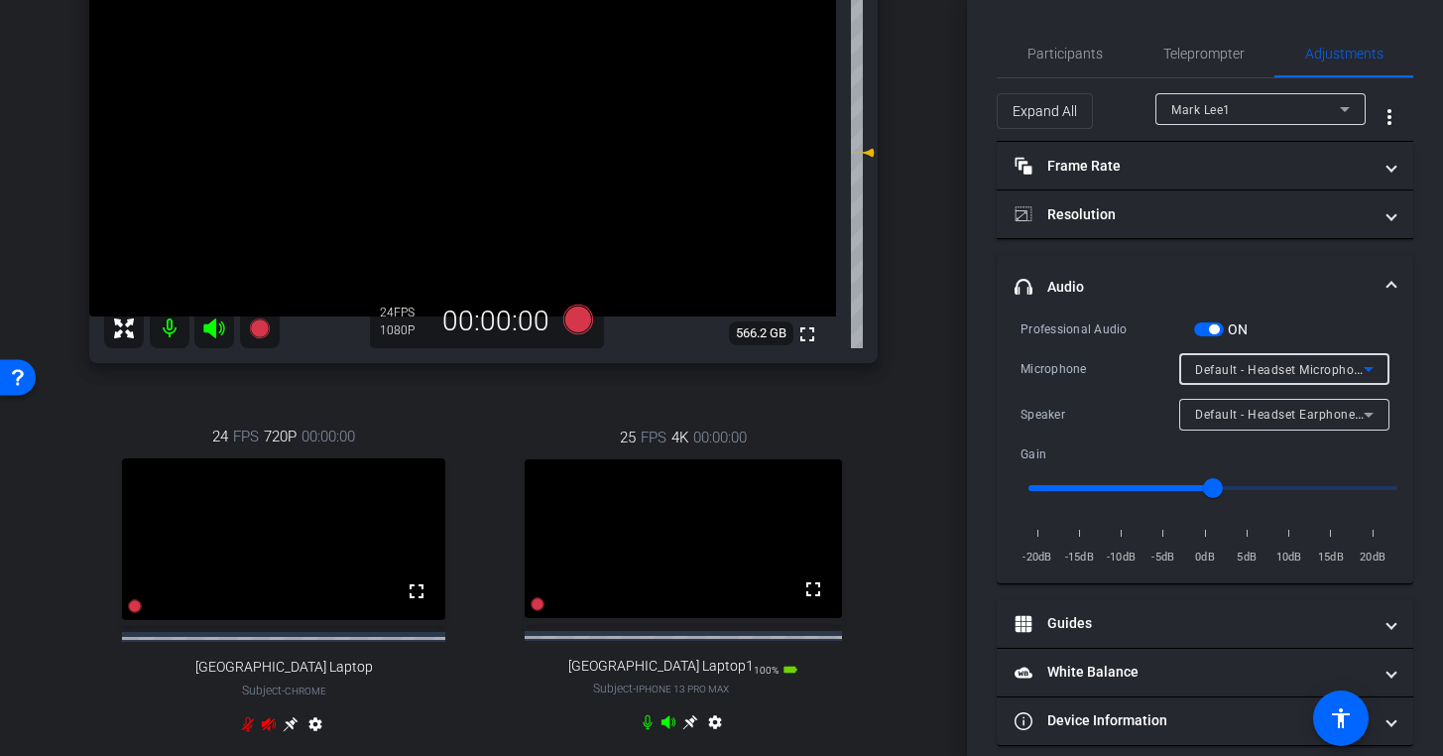
click at [1214, 329] on span "button" at bounding box center [1214, 329] width 10 height 10
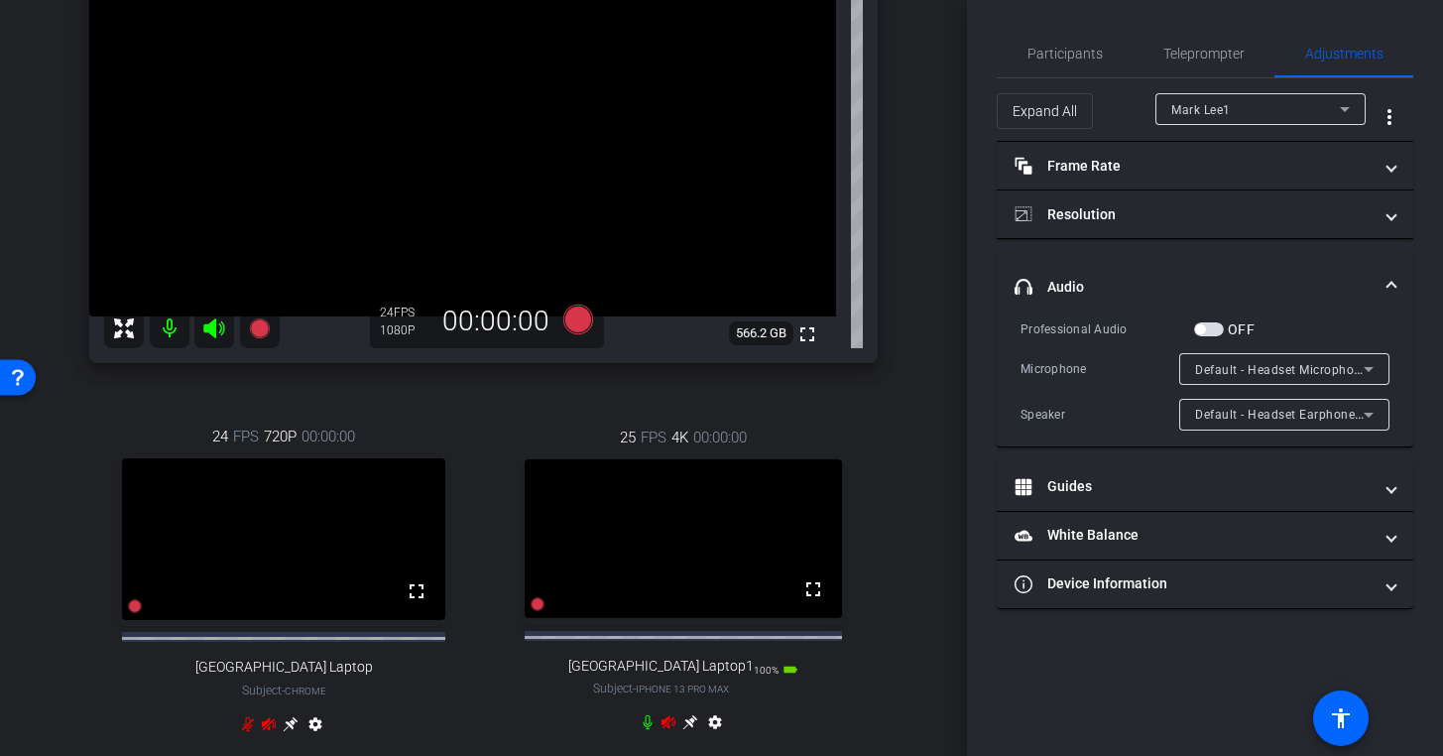
click at [1208, 330] on span "button" at bounding box center [1209, 329] width 30 height 14
click at [1214, 329] on span "button" at bounding box center [1214, 329] width 10 height 10
click at [1214, 329] on span "button" at bounding box center [1209, 329] width 30 height 14
click at [1214, 329] on span "button" at bounding box center [1214, 329] width 10 height 10
click at [1390, 286] on span at bounding box center [1392, 287] width 8 height 21
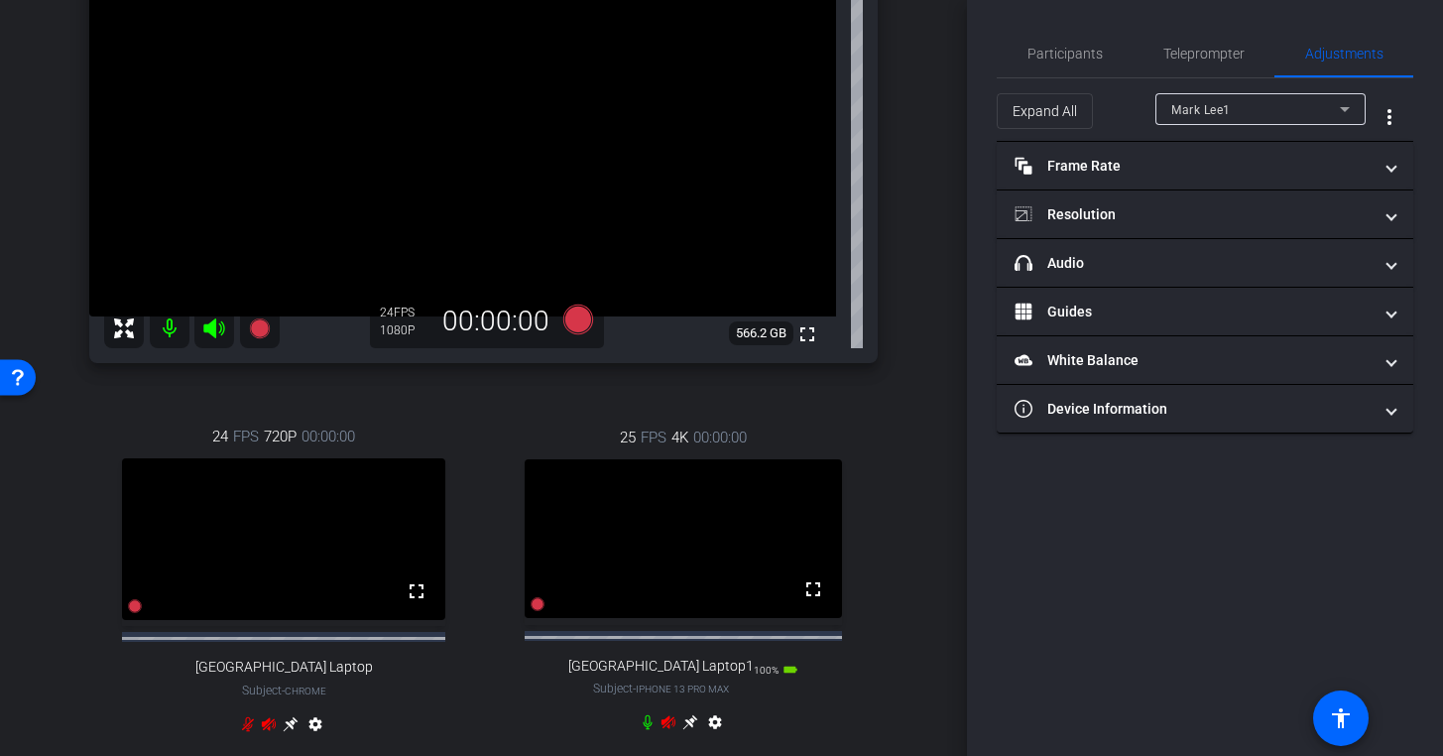
click at [1337, 106] on icon at bounding box center [1345, 109] width 24 height 24
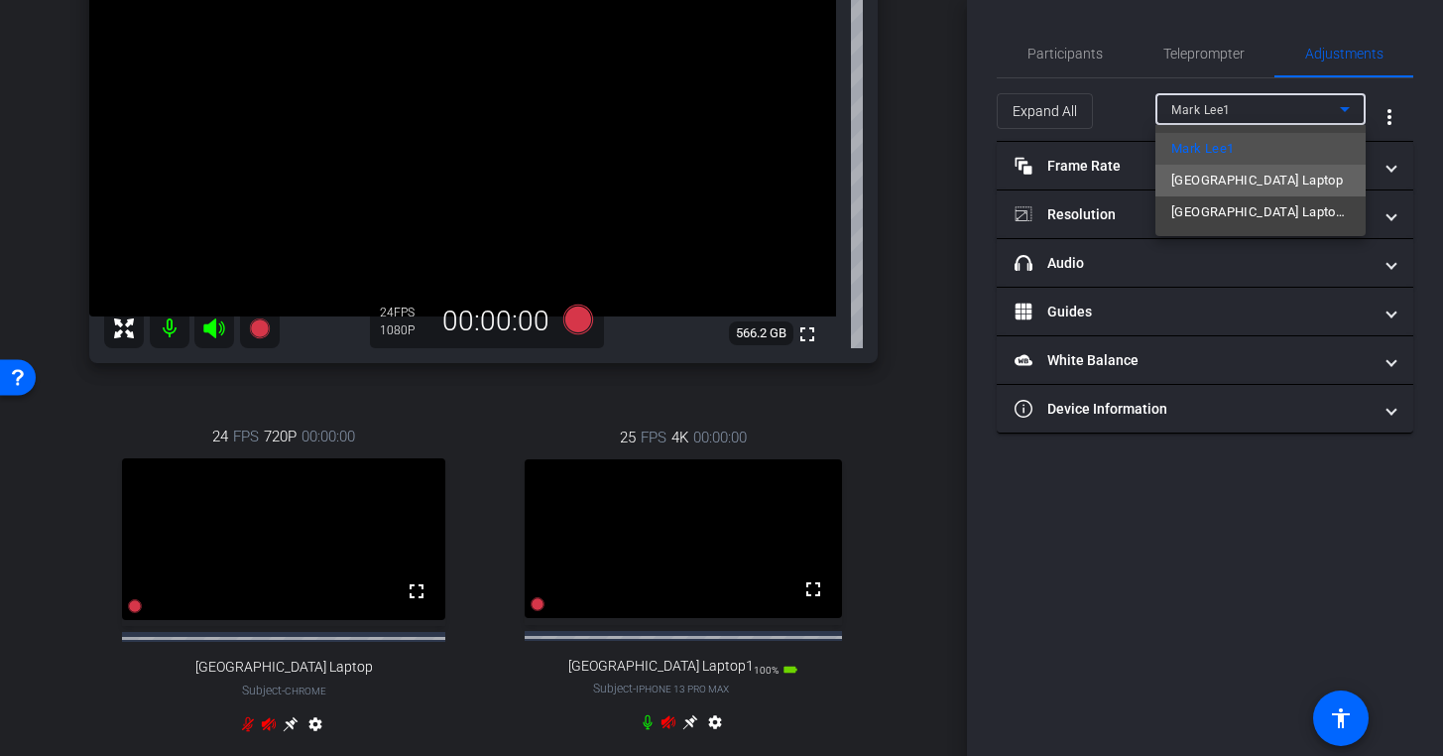
click at [1285, 181] on mat-option "[GEOGRAPHIC_DATA] Laptop" at bounding box center [1260, 181] width 210 height 32
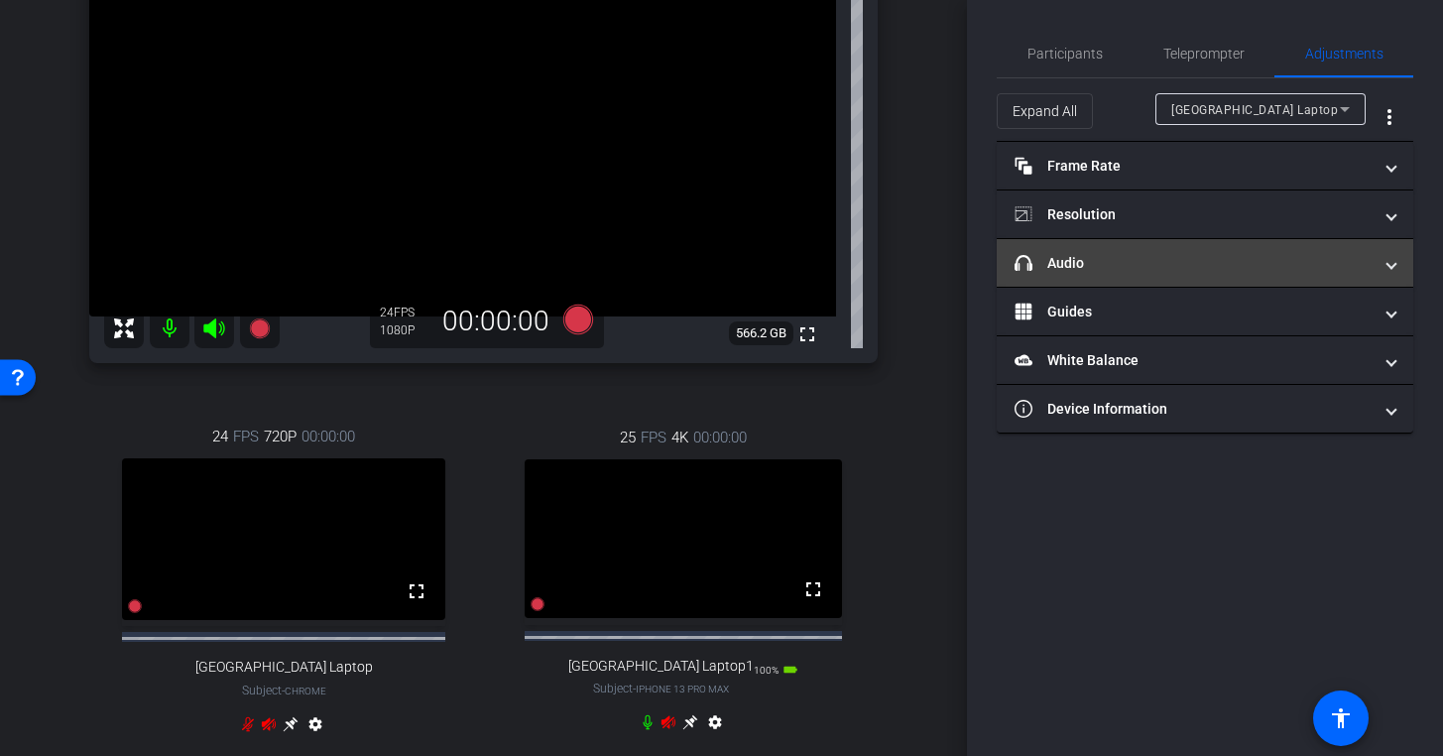
click at [1241, 275] on mat-expansion-panel-header "headphone icon Audio" at bounding box center [1205, 263] width 417 height 48
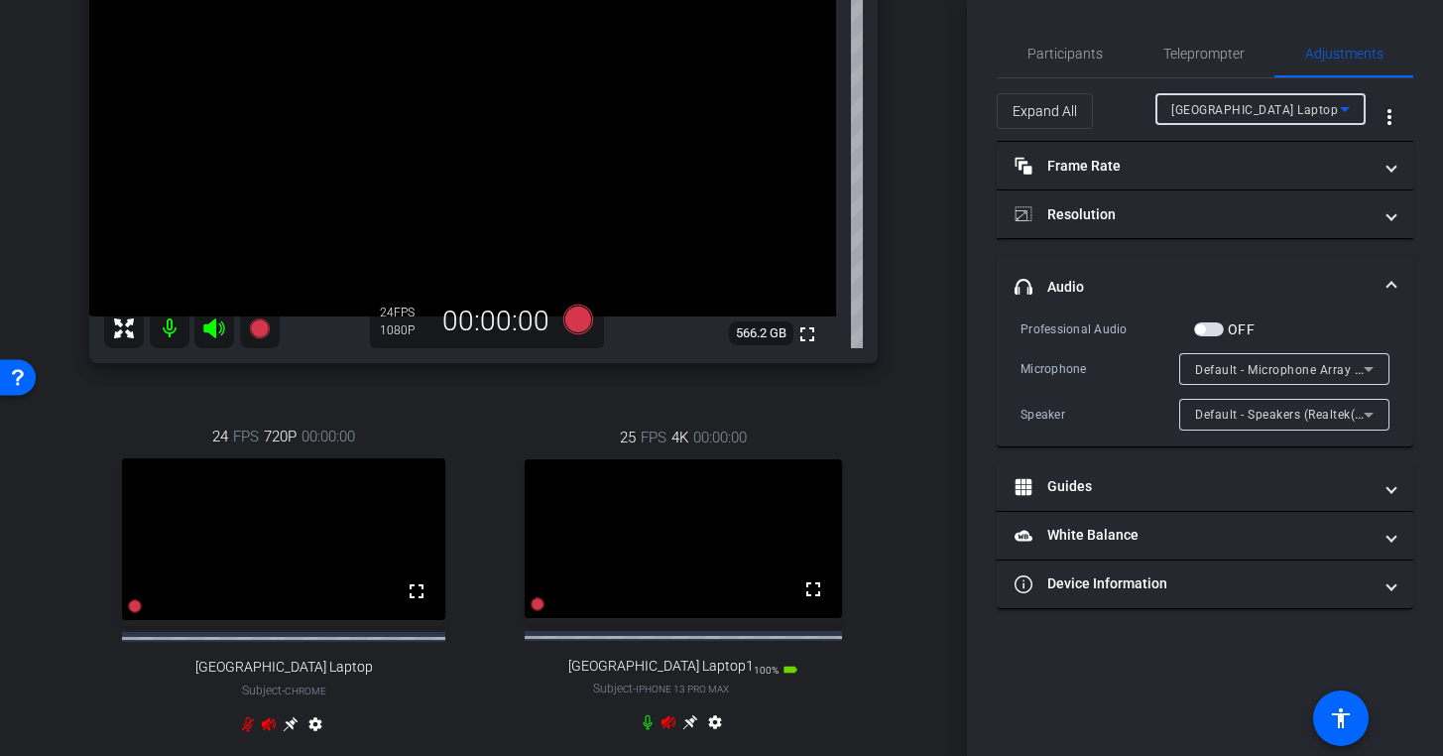
click at [1293, 106] on div "[GEOGRAPHIC_DATA] Laptop" at bounding box center [1255, 109] width 169 height 25
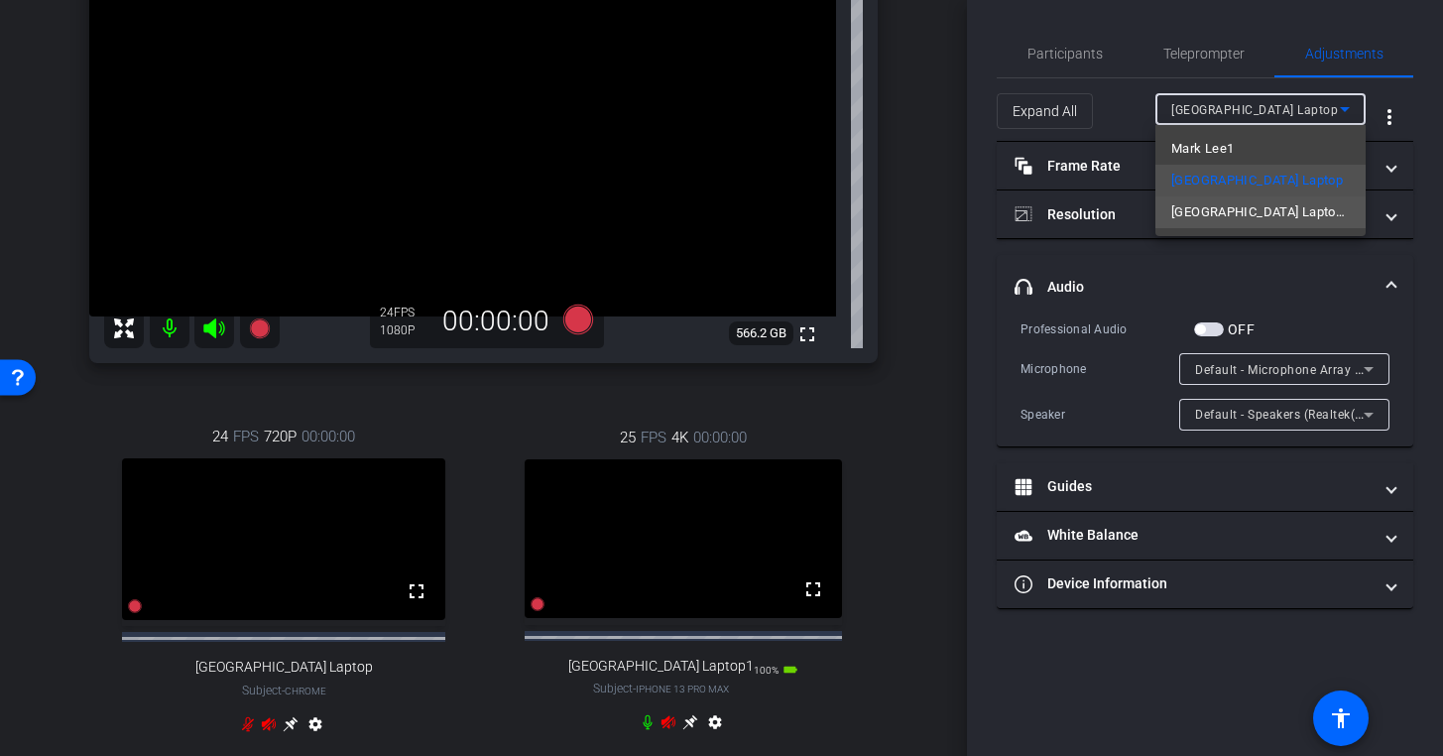
click at [1254, 207] on span "[GEOGRAPHIC_DATA] Laptop1" at bounding box center [1260, 212] width 179 height 24
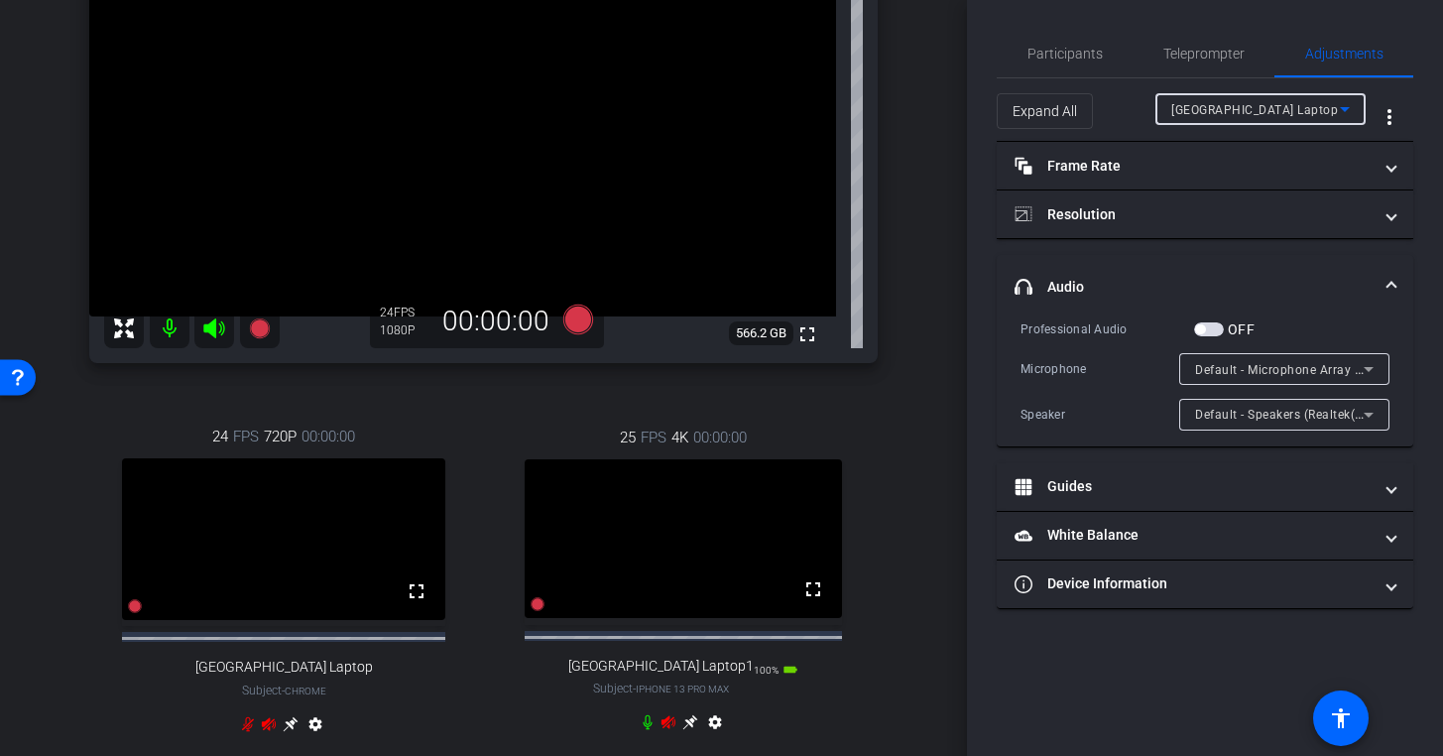
type input "1000"
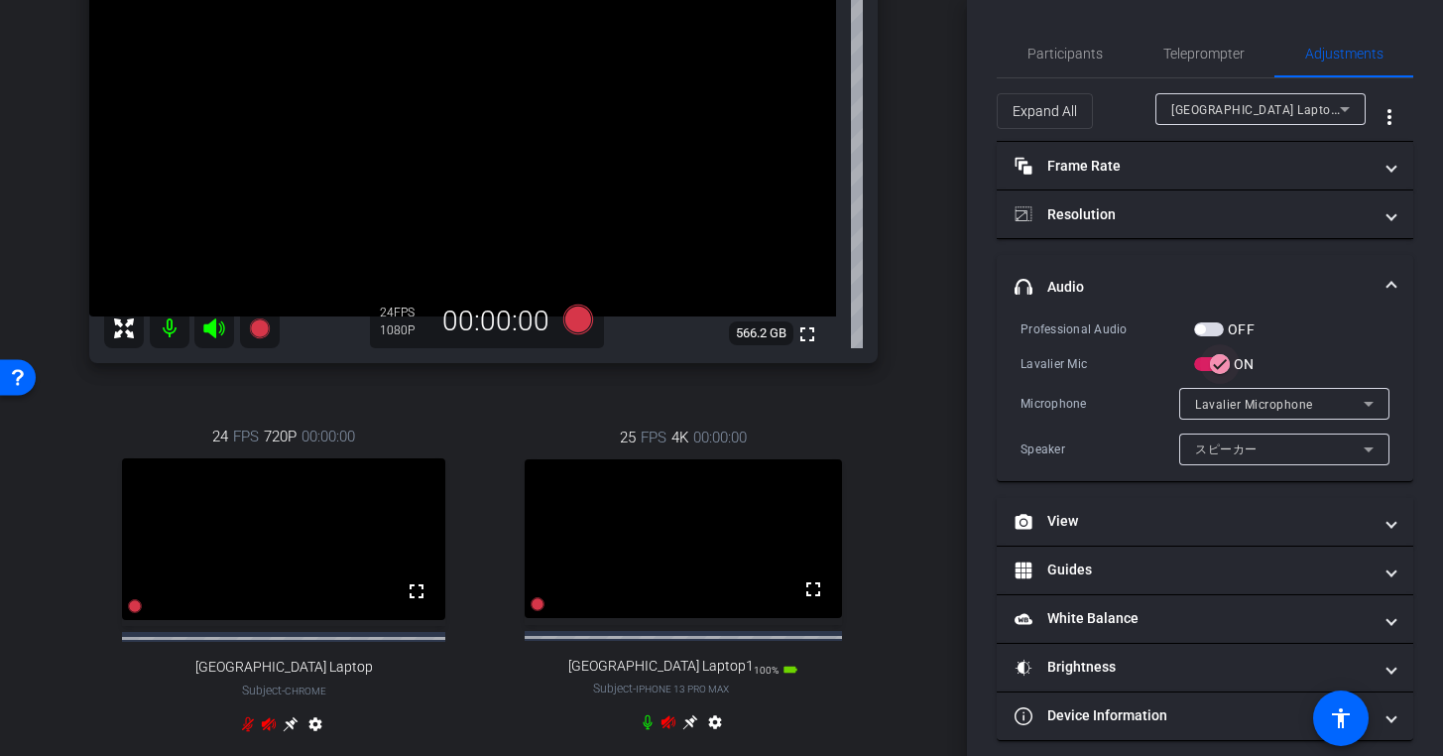
click at [1222, 360] on icon "button" at bounding box center [1220, 364] width 18 height 18
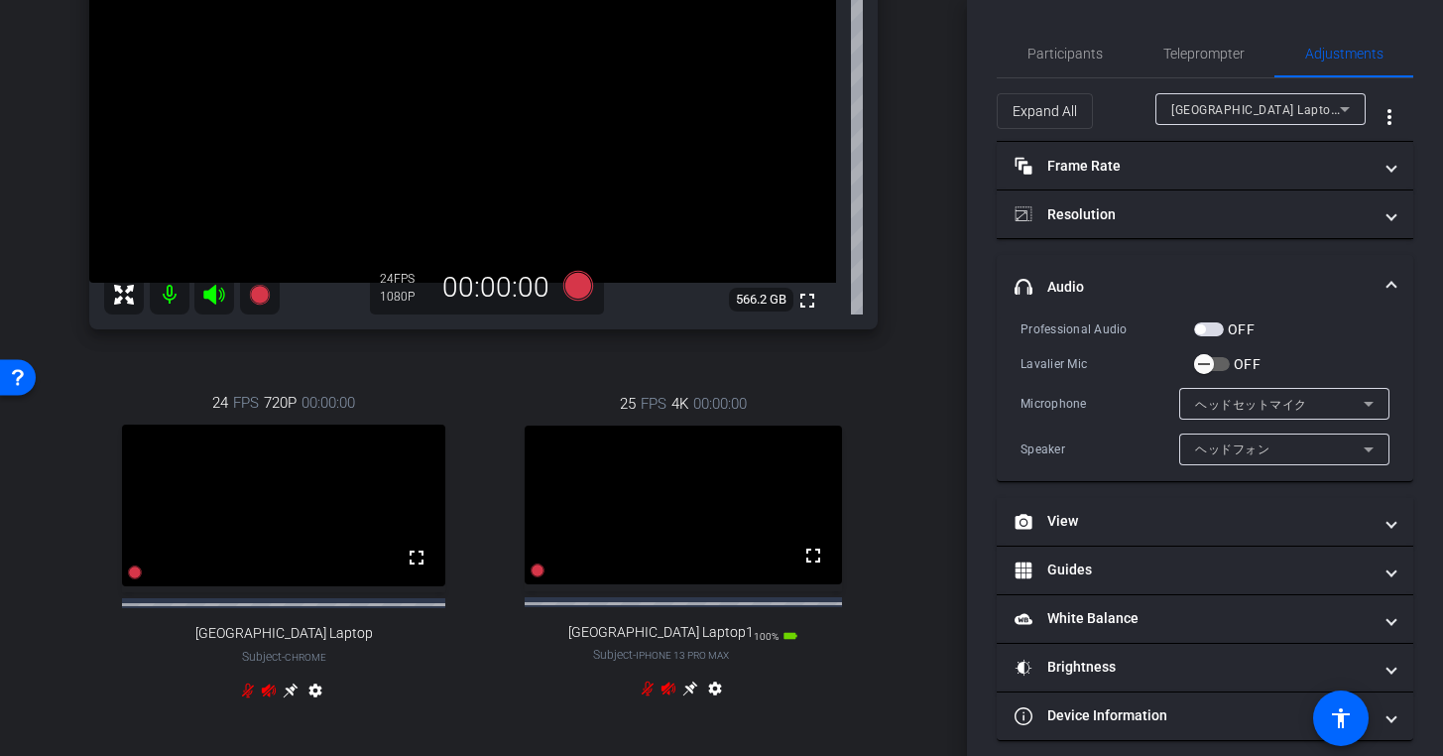
scroll to position [324, 0]
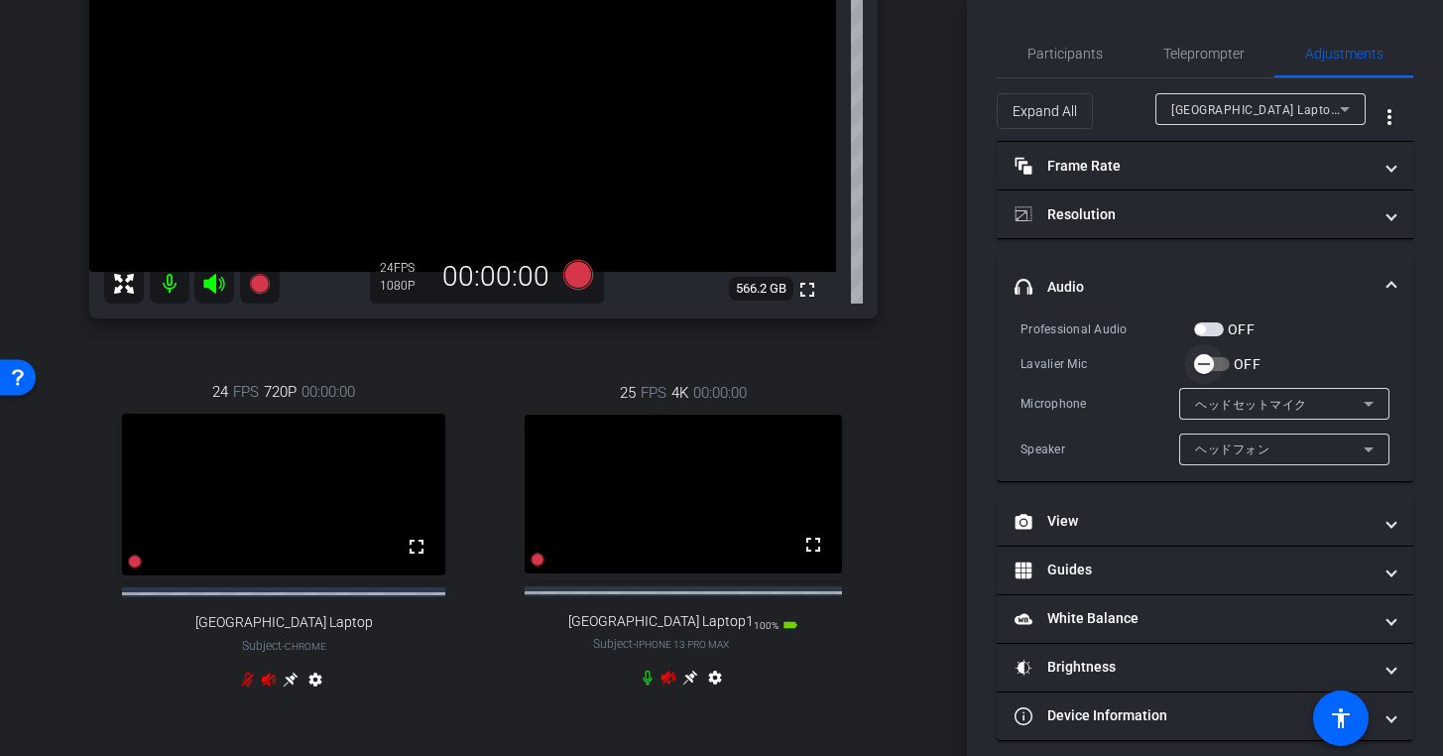
click at [1208, 367] on icon "button" at bounding box center [1204, 364] width 18 height 18
click at [1214, 366] on icon "button" at bounding box center [1220, 364] width 18 height 18
click at [1214, 366] on span "button" at bounding box center [1204, 364] width 40 height 40
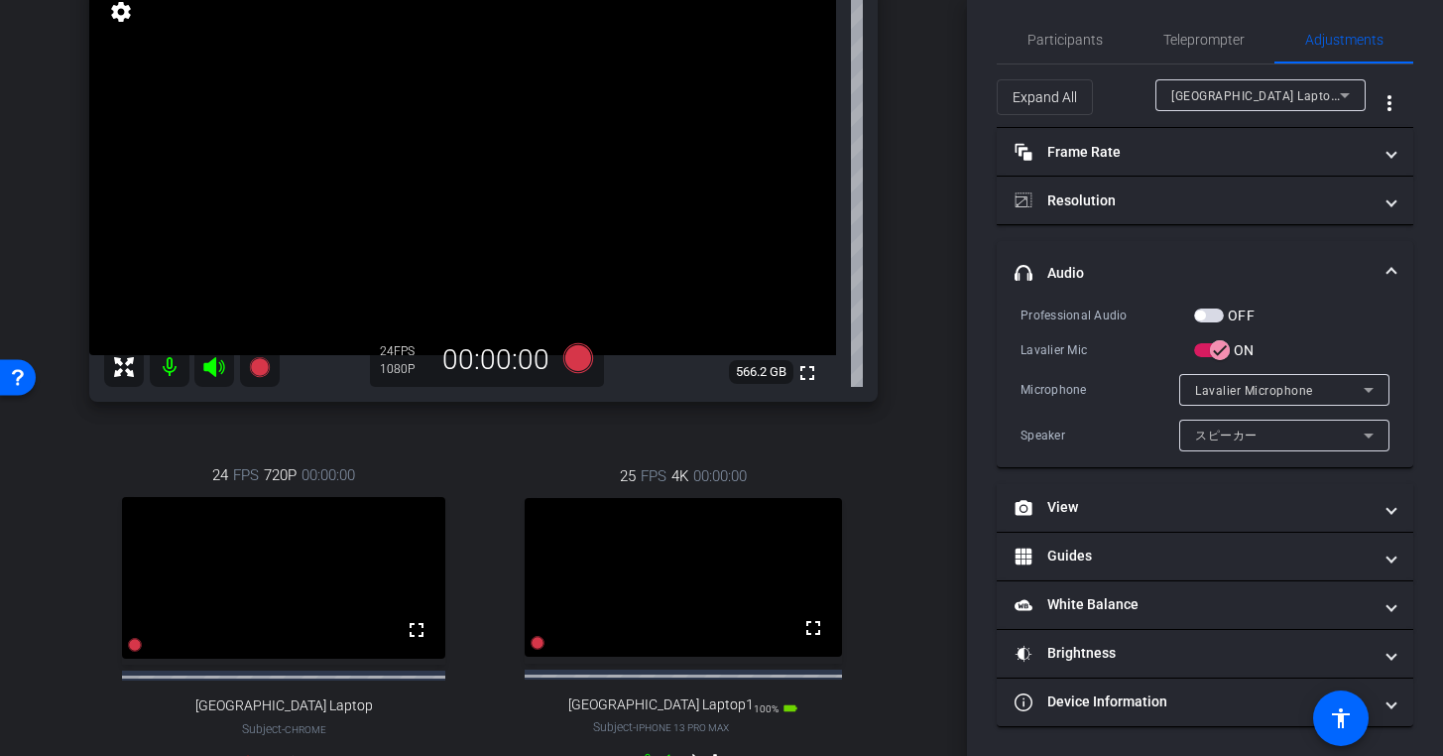
scroll to position [237, 0]
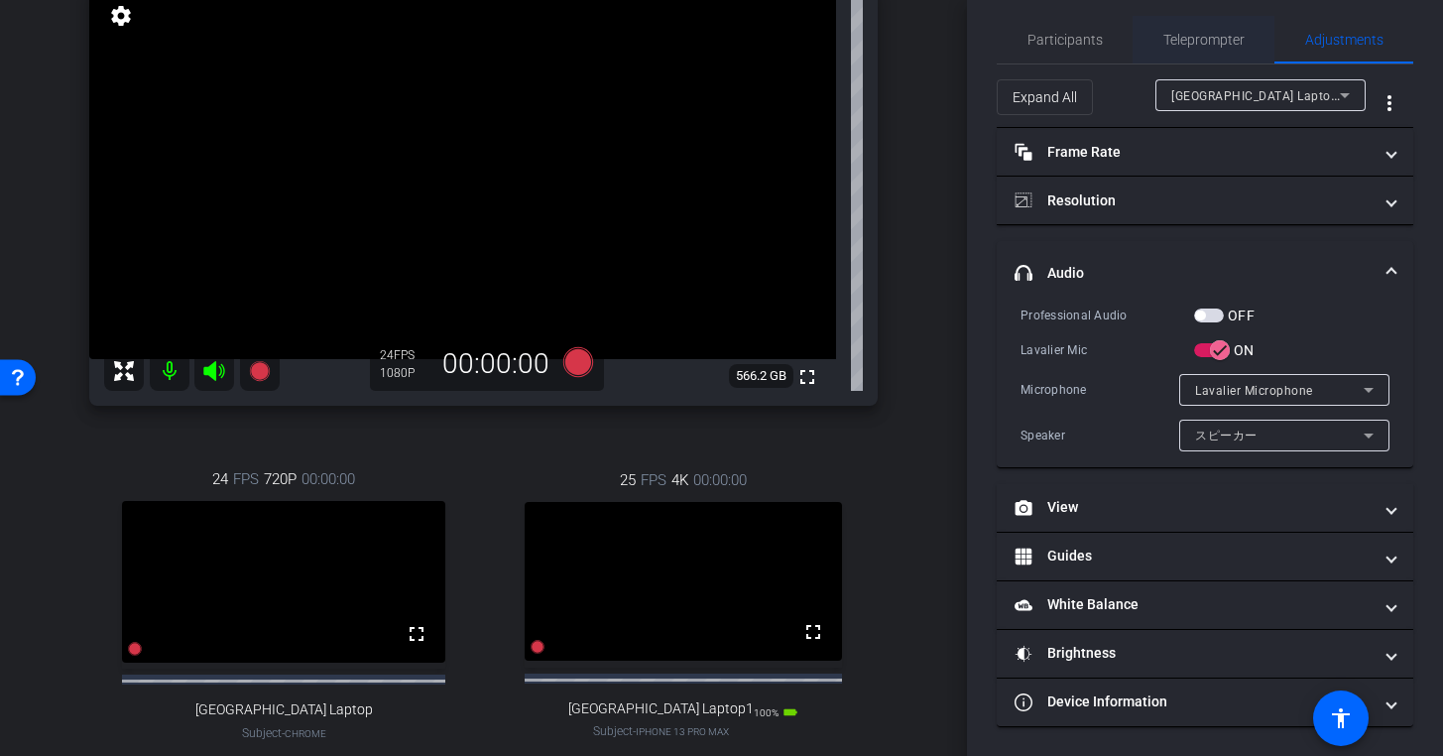
click at [1199, 42] on span "Teleprompter" at bounding box center [1203, 40] width 81 height 14
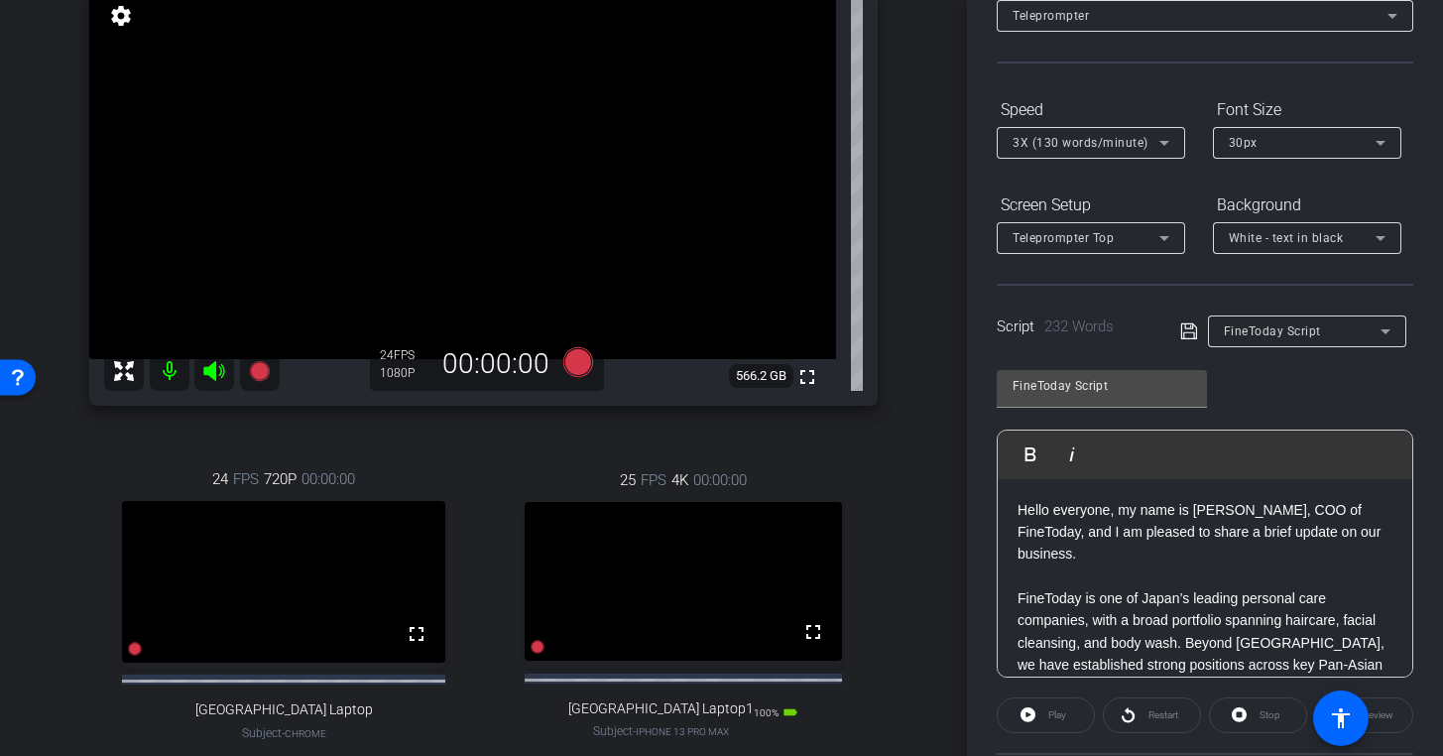
scroll to position [0, 0]
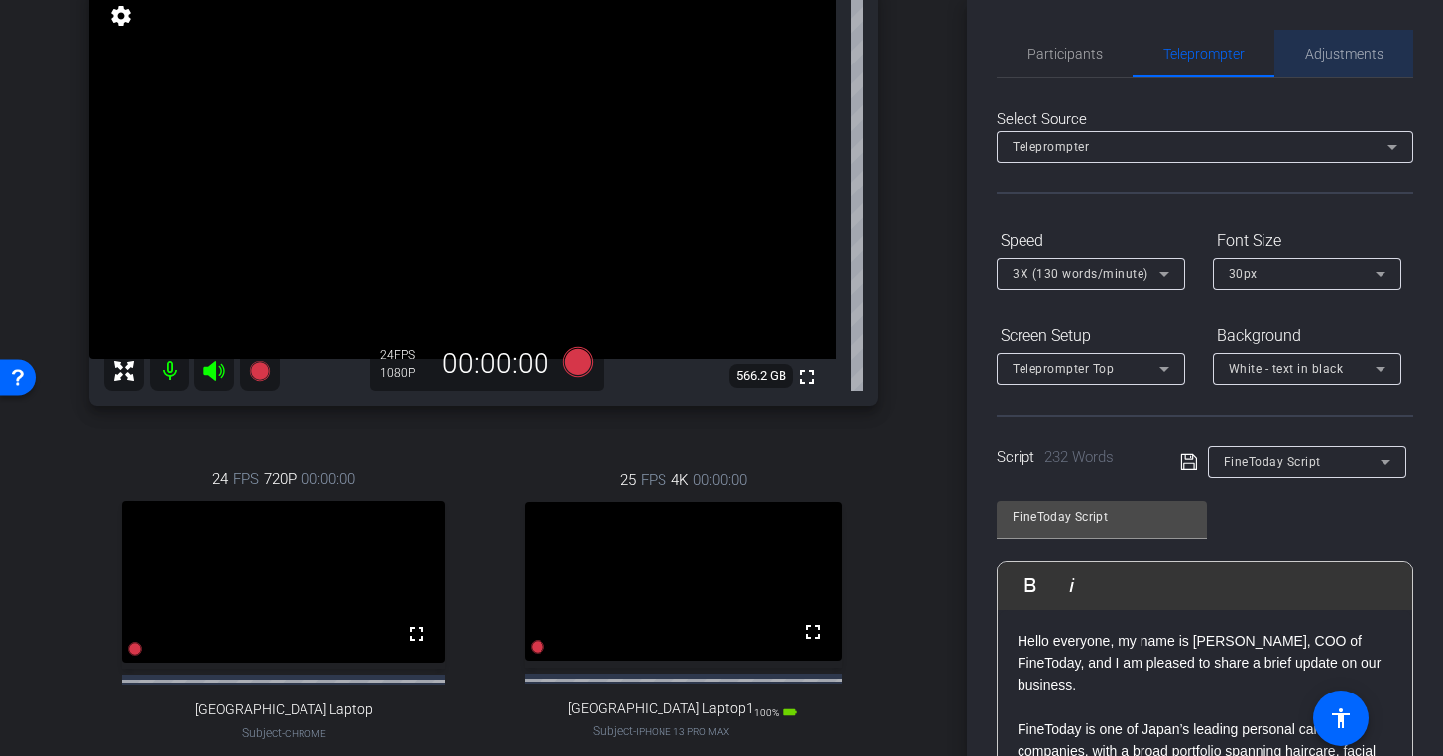
click at [1354, 51] on span "Adjustments" at bounding box center [1344, 54] width 78 height 14
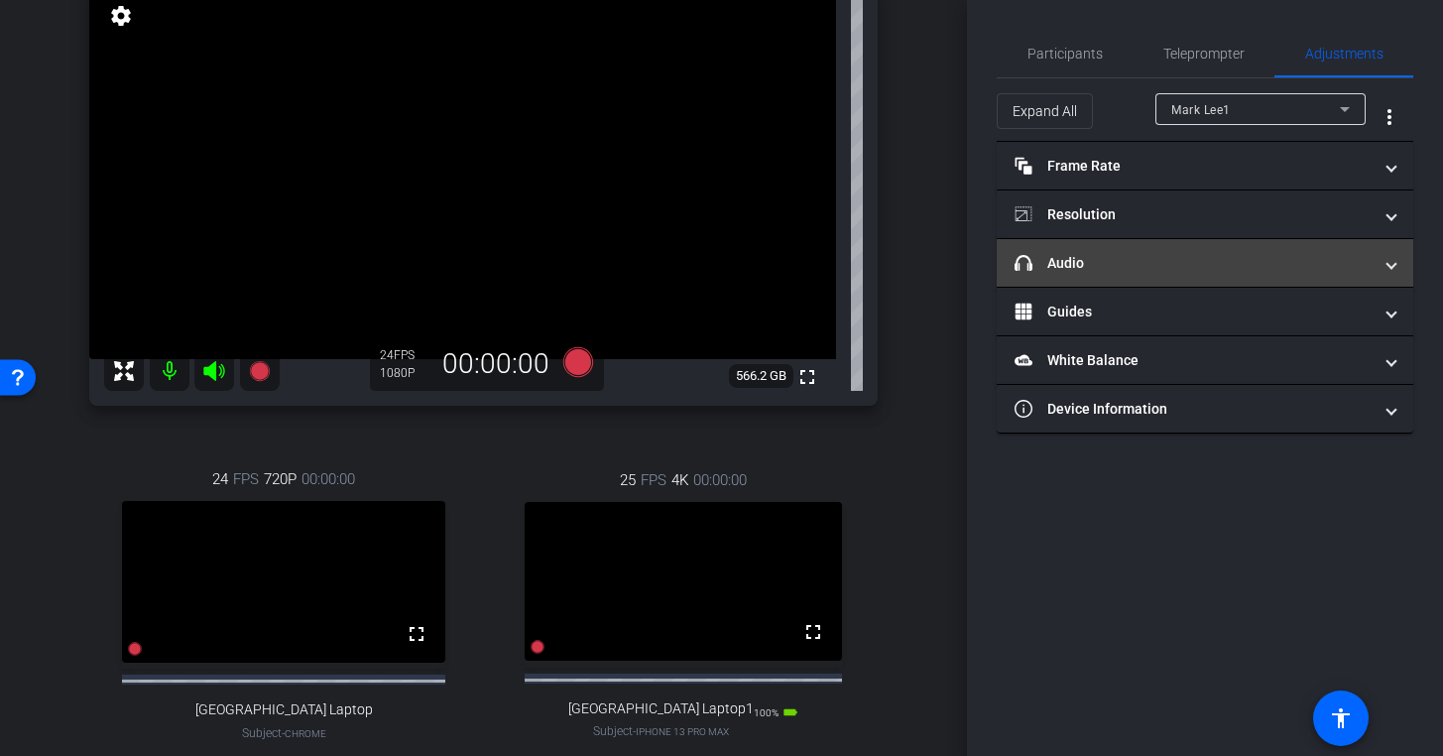
click at [1137, 276] on mat-expansion-panel-header "headphone icon Audio" at bounding box center [1205, 263] width 417 height 48
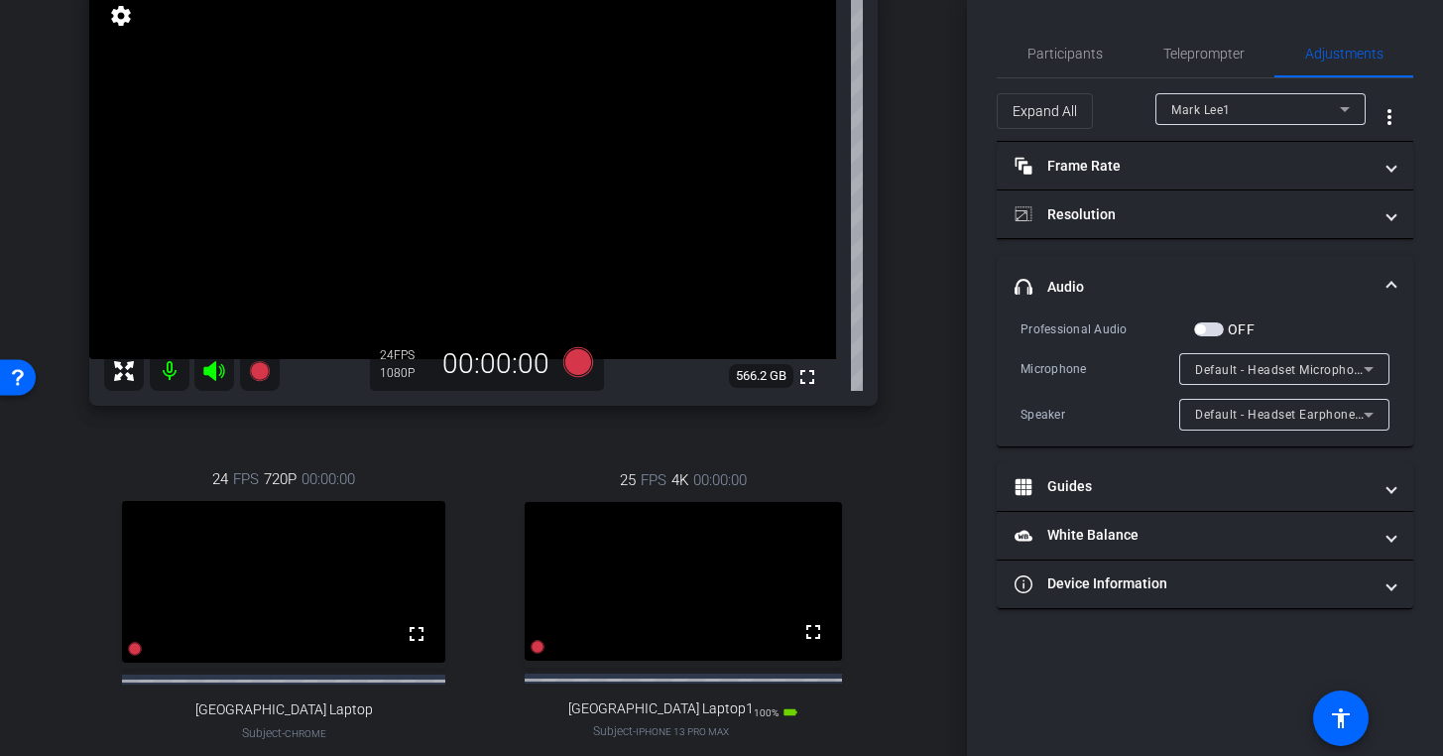
click at [1265, 109] on div "Mark Lee1" at bounding box center [1255, 109] width 169 height 25
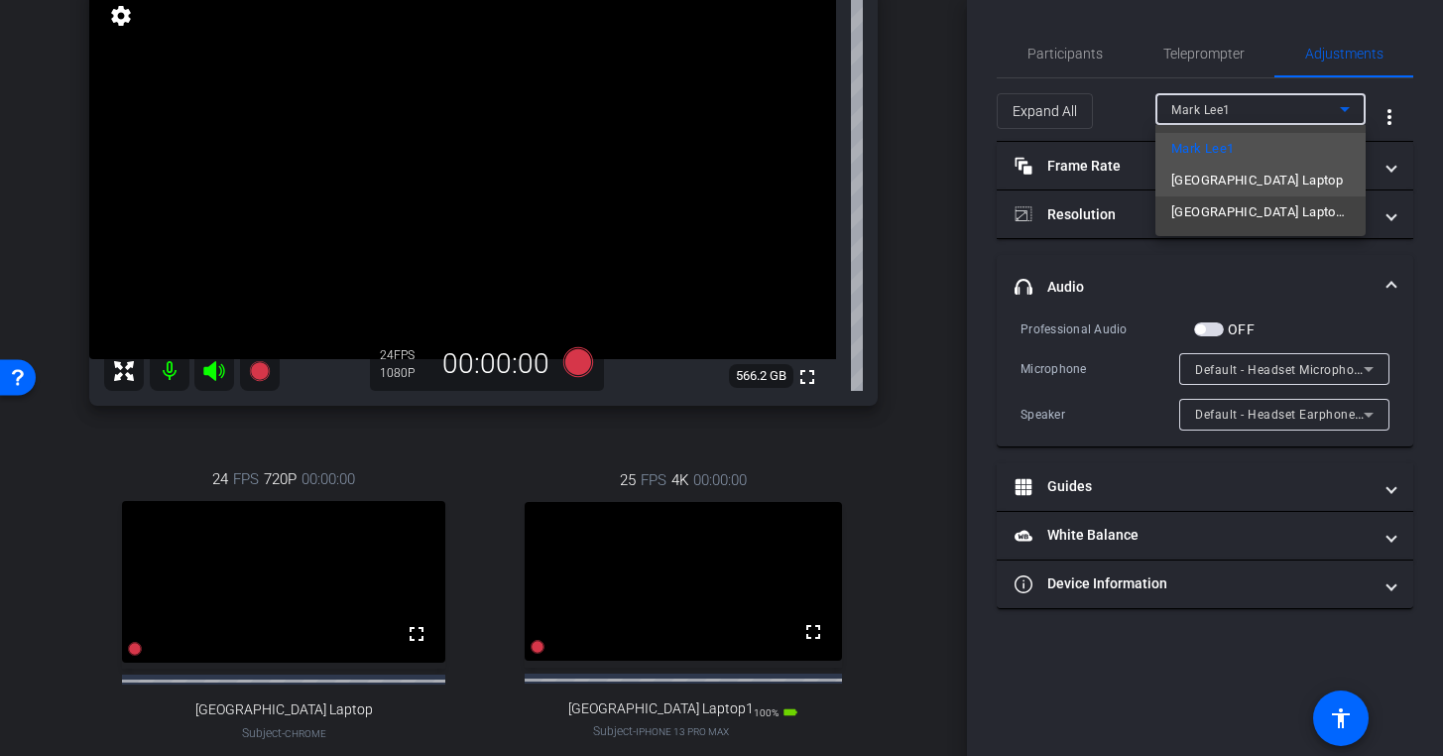
click at [1239, 178] on span "[GEOGRAPHIC_DATA] Laptop" at bounding box center [1257, 181] width 172 height 24
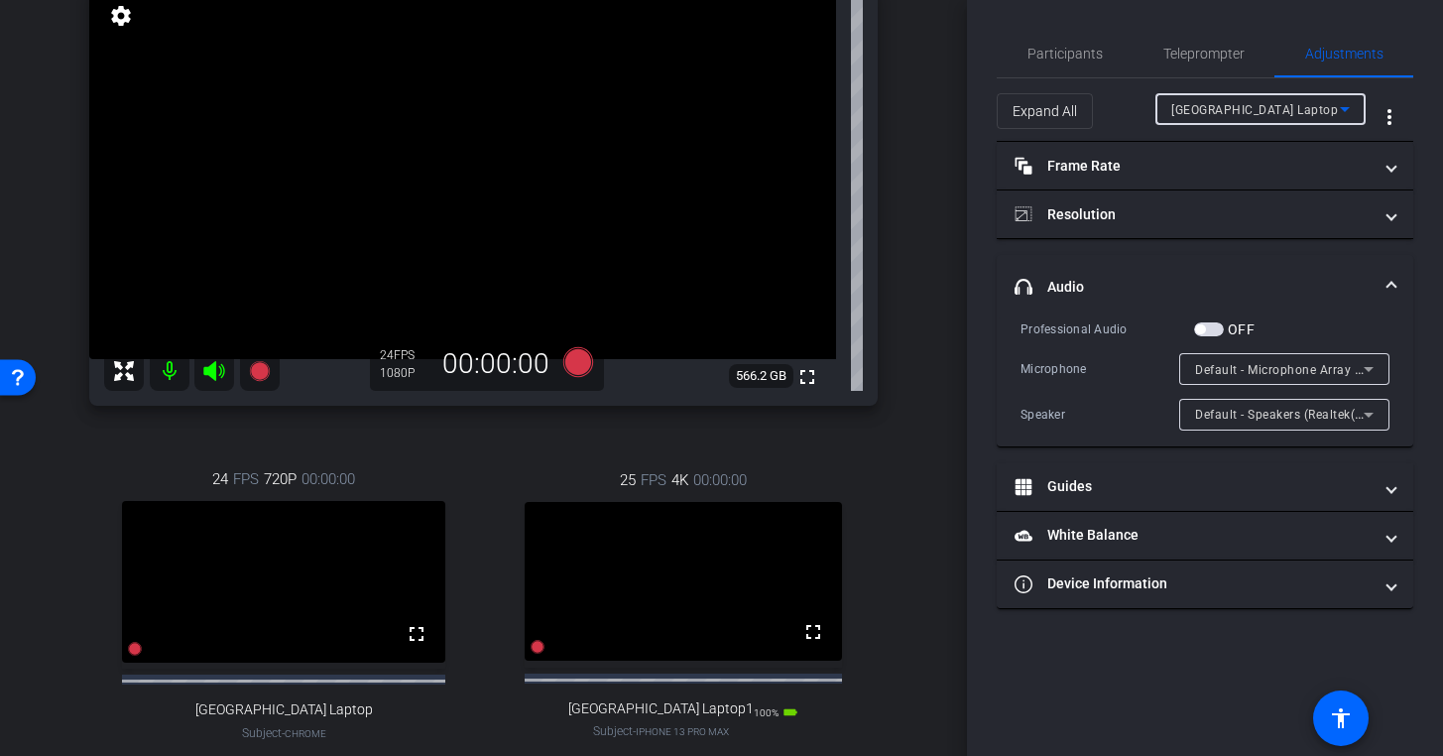
click at [1281, 106] on div "[GEOGRAPHIC_DATA] Laptop" at bounding box center [1255, 109] width 169 height 25
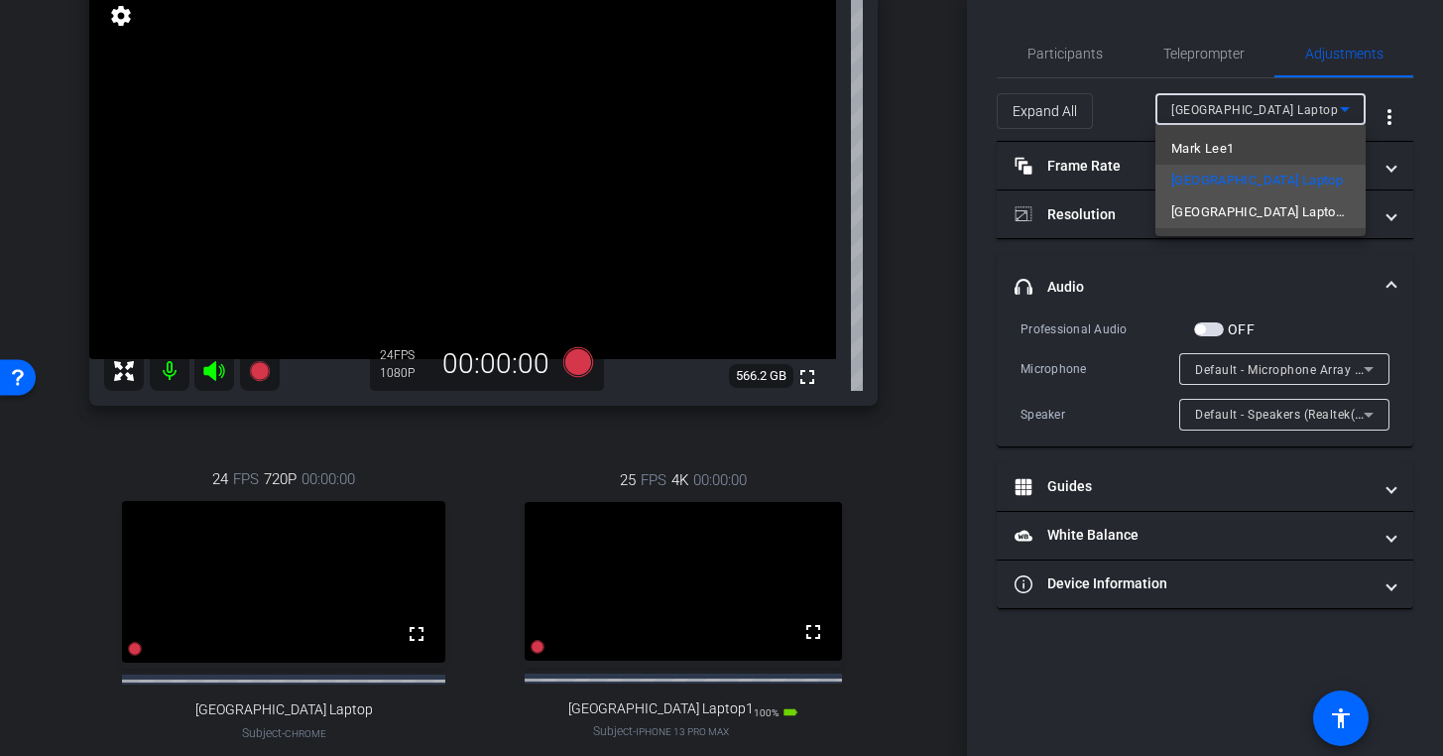
click at [1252, 218] on span "[GEOGRAPHIC_DATA] Laptop1" at bounding box center [1260, 212] width 179 height 24
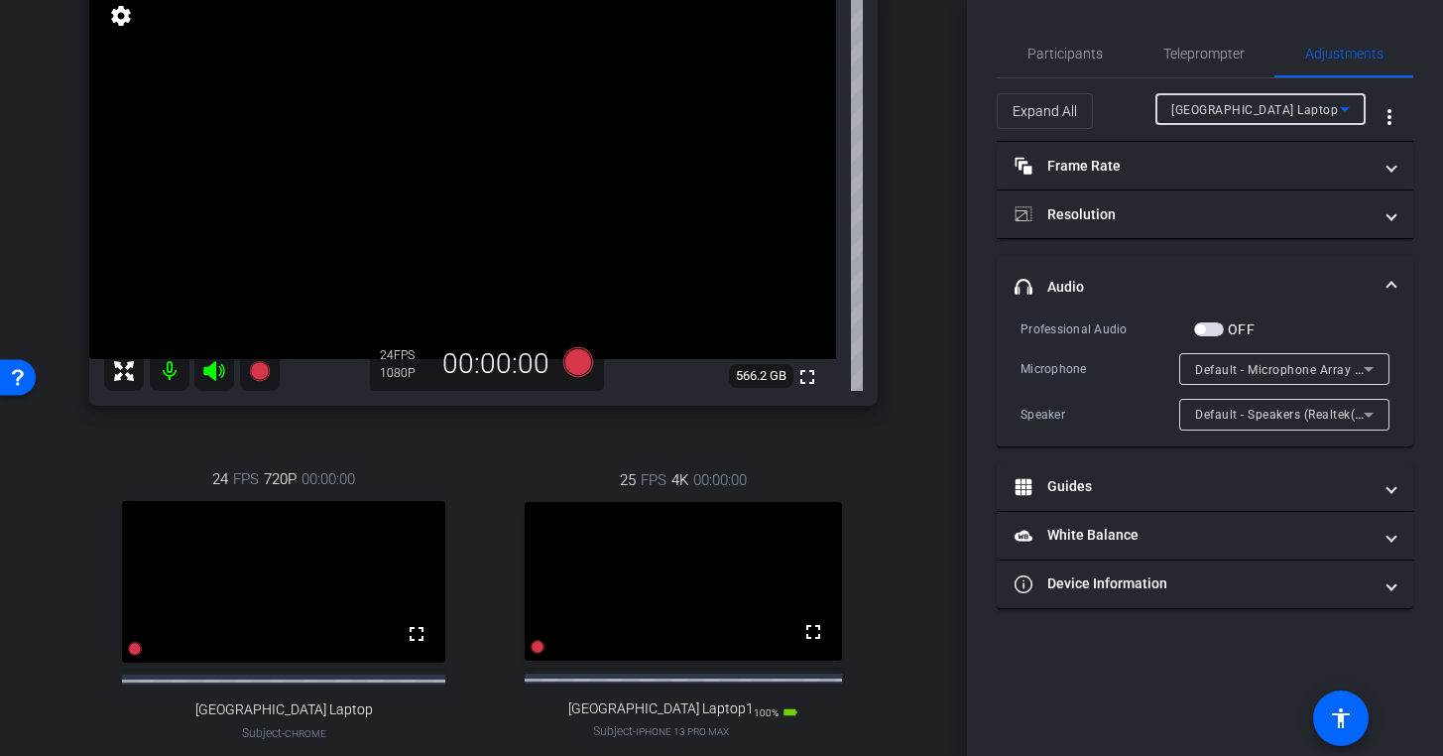
type input "1000"
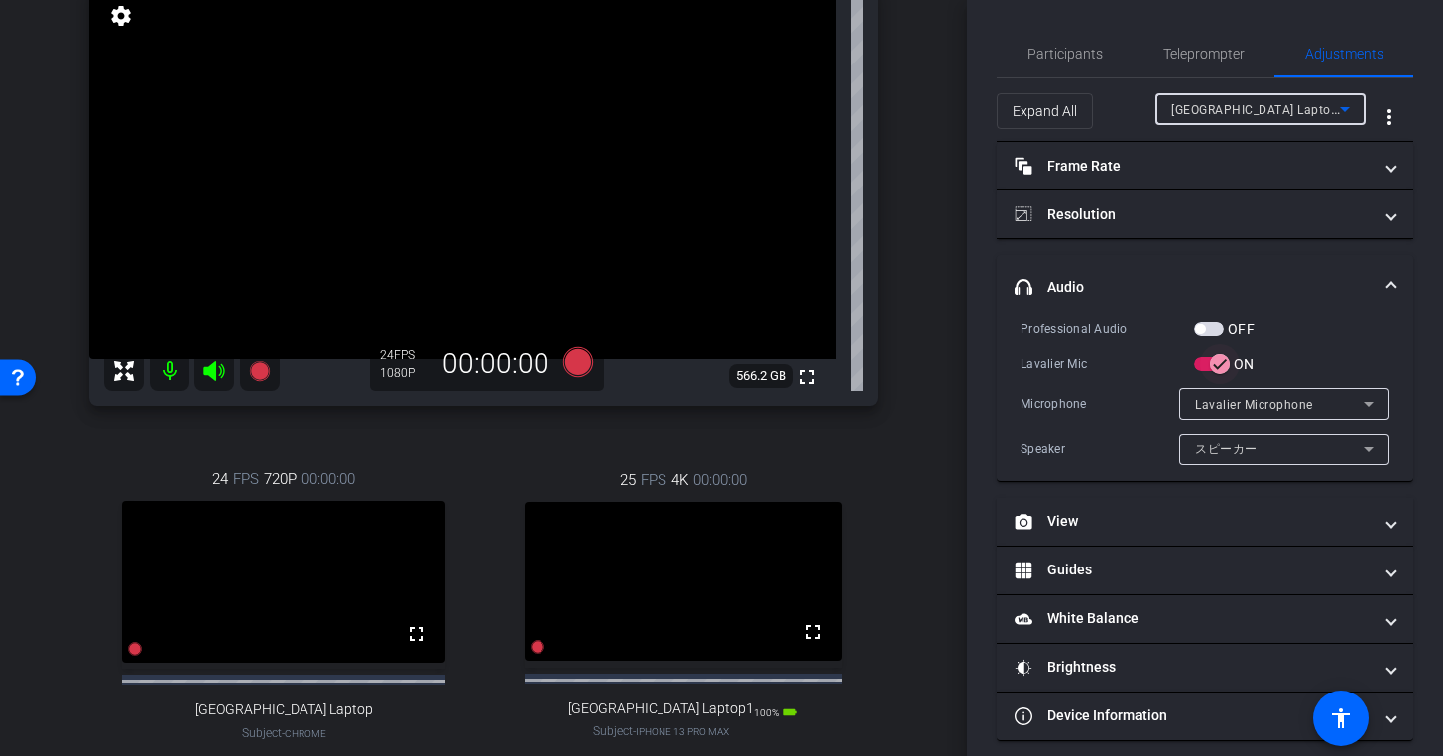
click at [1216, 364] on icon "button" at bounding box center [1220, 364] width 18 height 18
click at [1196, 57] on span "Teleprompter" at bounding box center [1203, 54] width 81 height 14
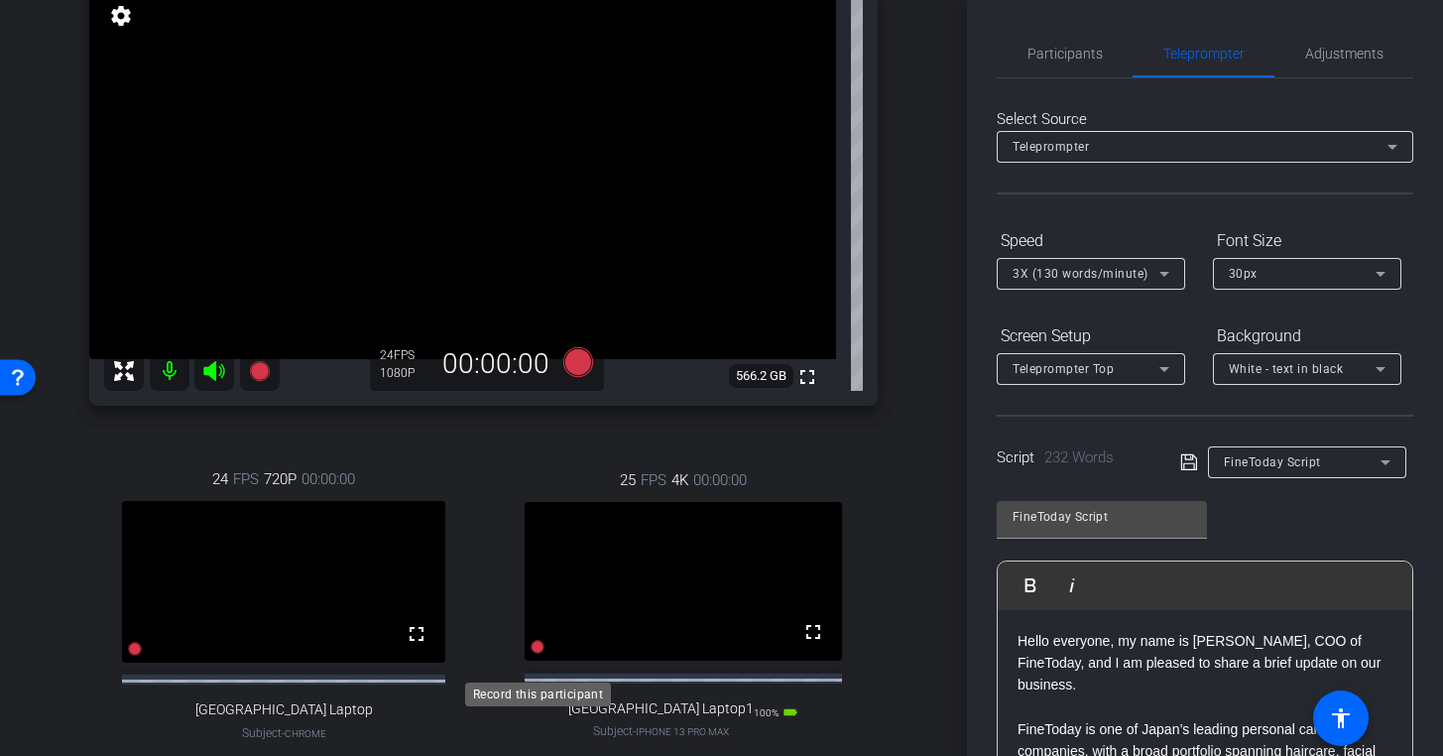
click at [537, 654] on icon at bounding box center [538, 647] width 14 height 14
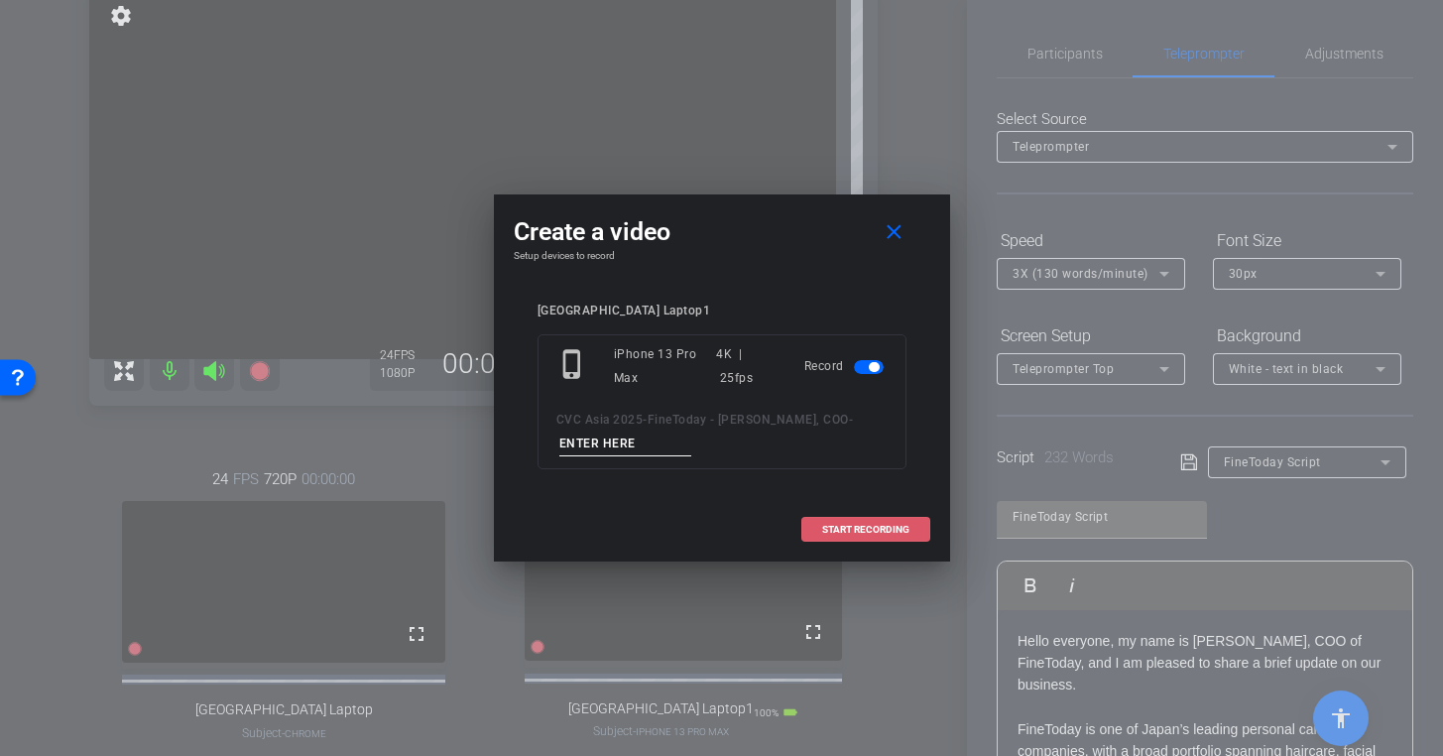
click at [871, 519] on span at bounding box center [865, 530] width 127 height 48
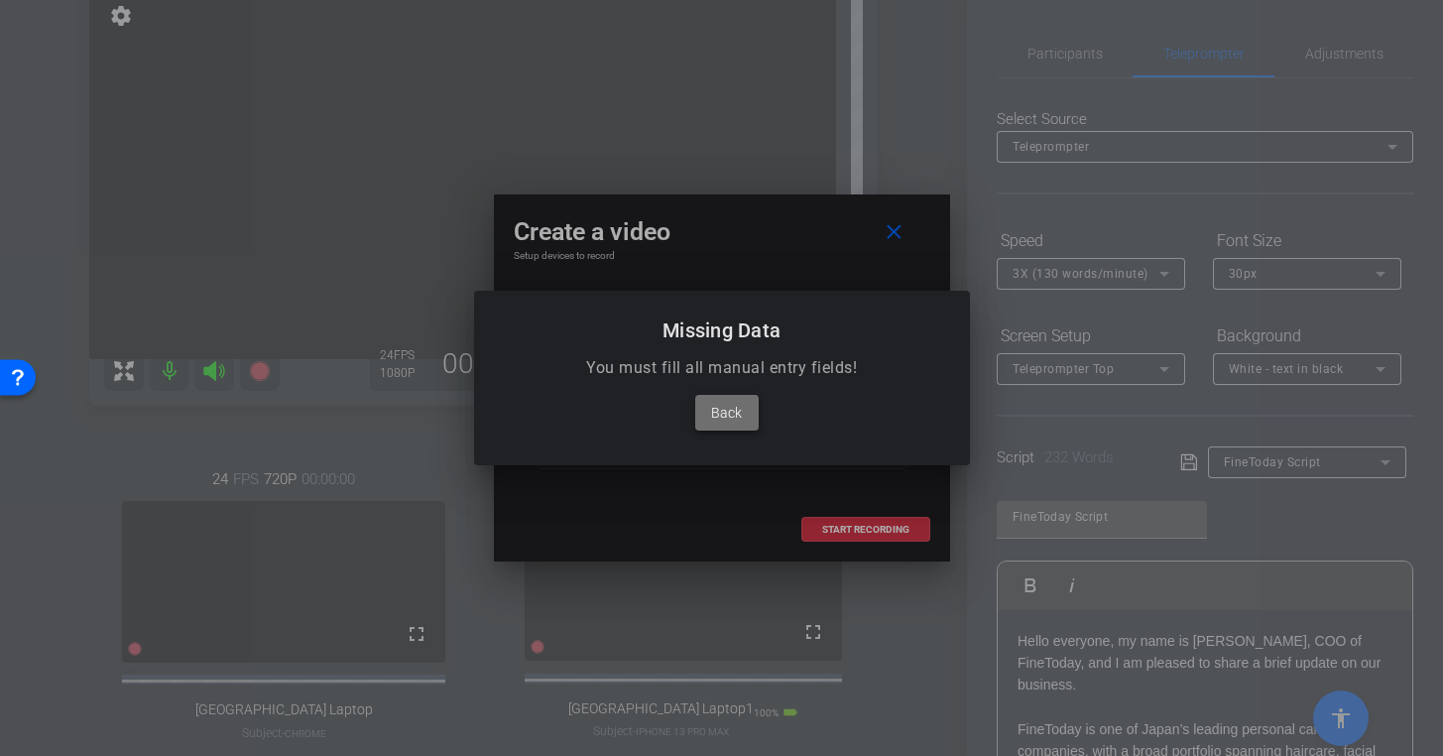
click at [736, 409] on span "Back" at bounding box center [726, 413] width 31 height 24
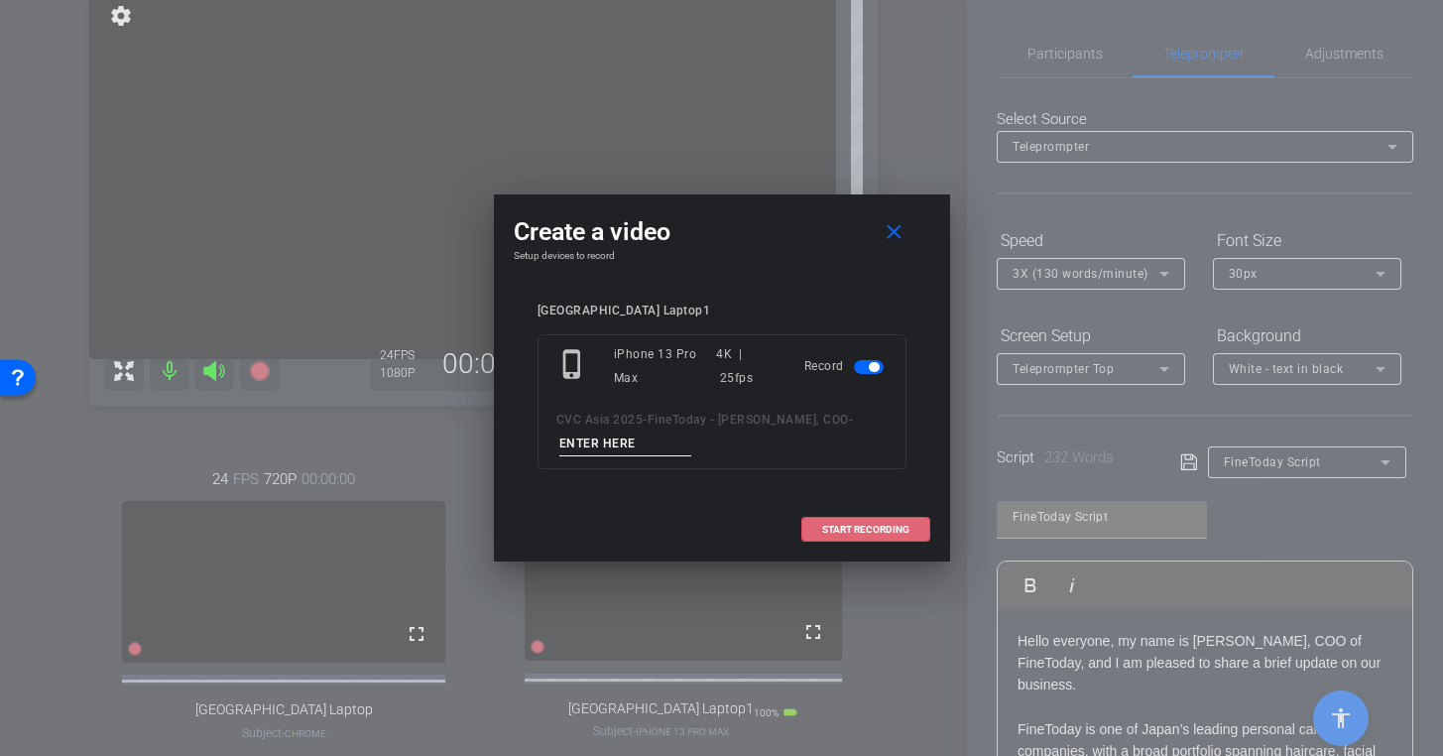
click at [594, 437] on input at bounding box center [625, 443] width 133 height 25
type input "[GEOGRAPHIC_DATA]"
click at [856, 528] on span "START RECORDING" at bounding box center [865, 530] width 87 height 10
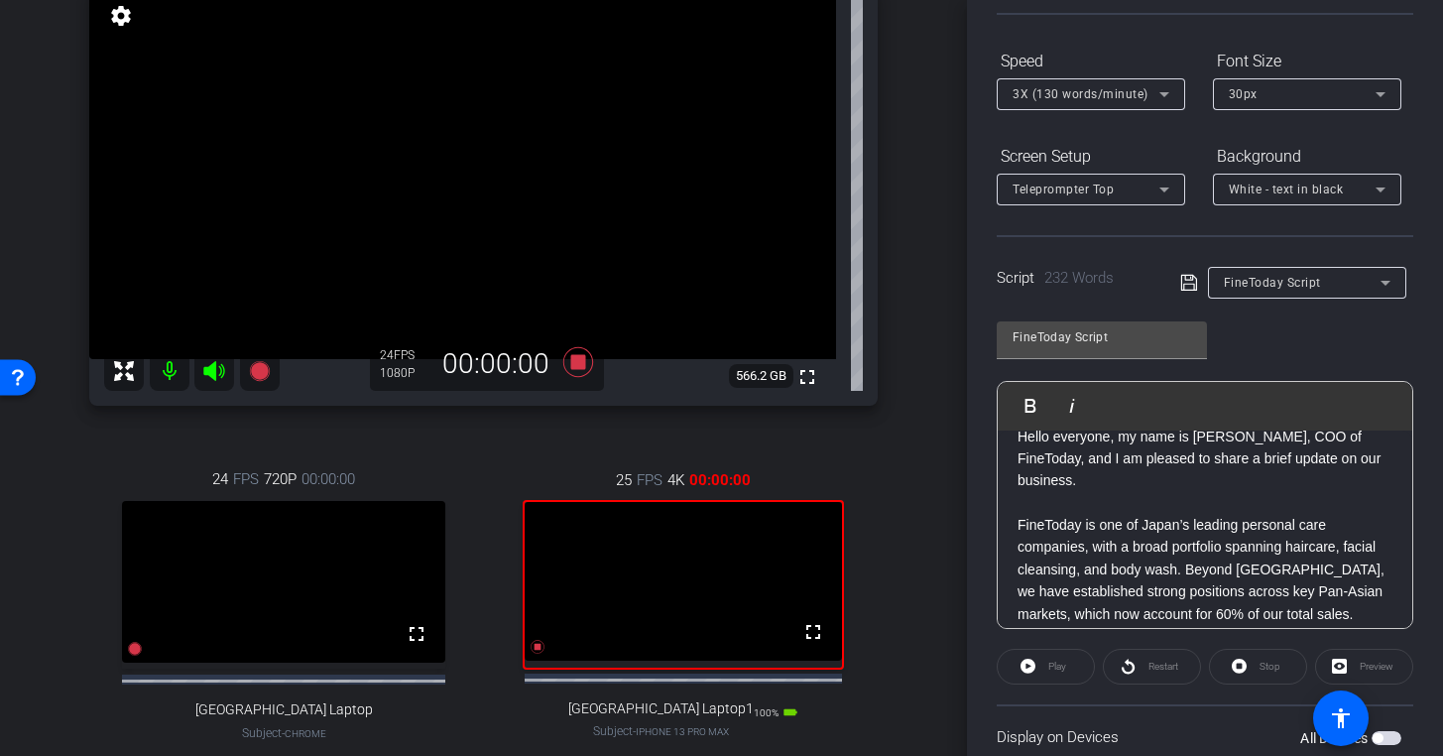
scroll to position [44, 0]
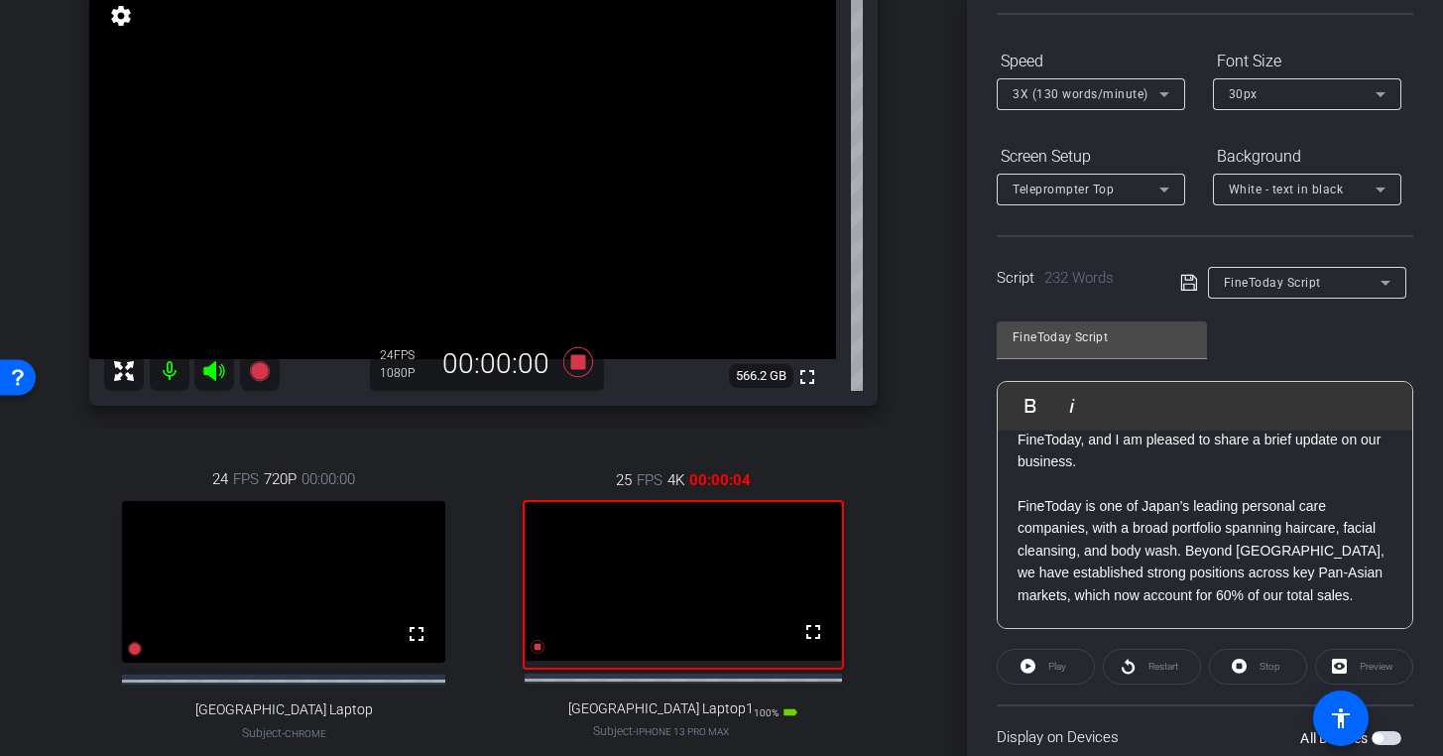
click at [1030, 666] on div "Play" at bounding box center [1046, 667] width 98 height 36
click at [1189, 600] on p "FineToday is one of Japan’s leading personal care companies, with a broad portf…" at bounding box center [1205, 550] width 375 height 111
click at [1037, 666] on div "Play" at bounding box center [1046, 667] width 98 height 36
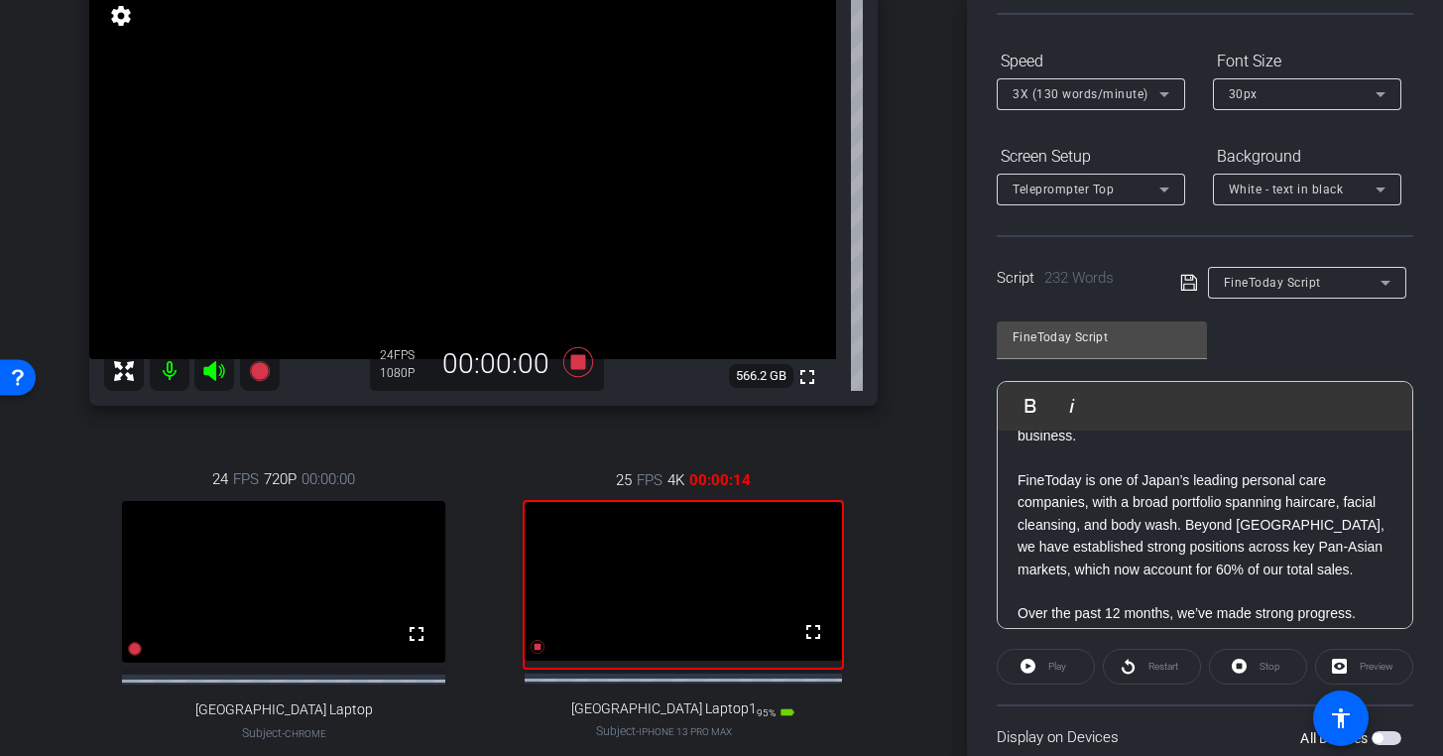
scroll to position [73, 0]
click at [539, 654] on icon at bounding box center [538, 647] width 14 height 14
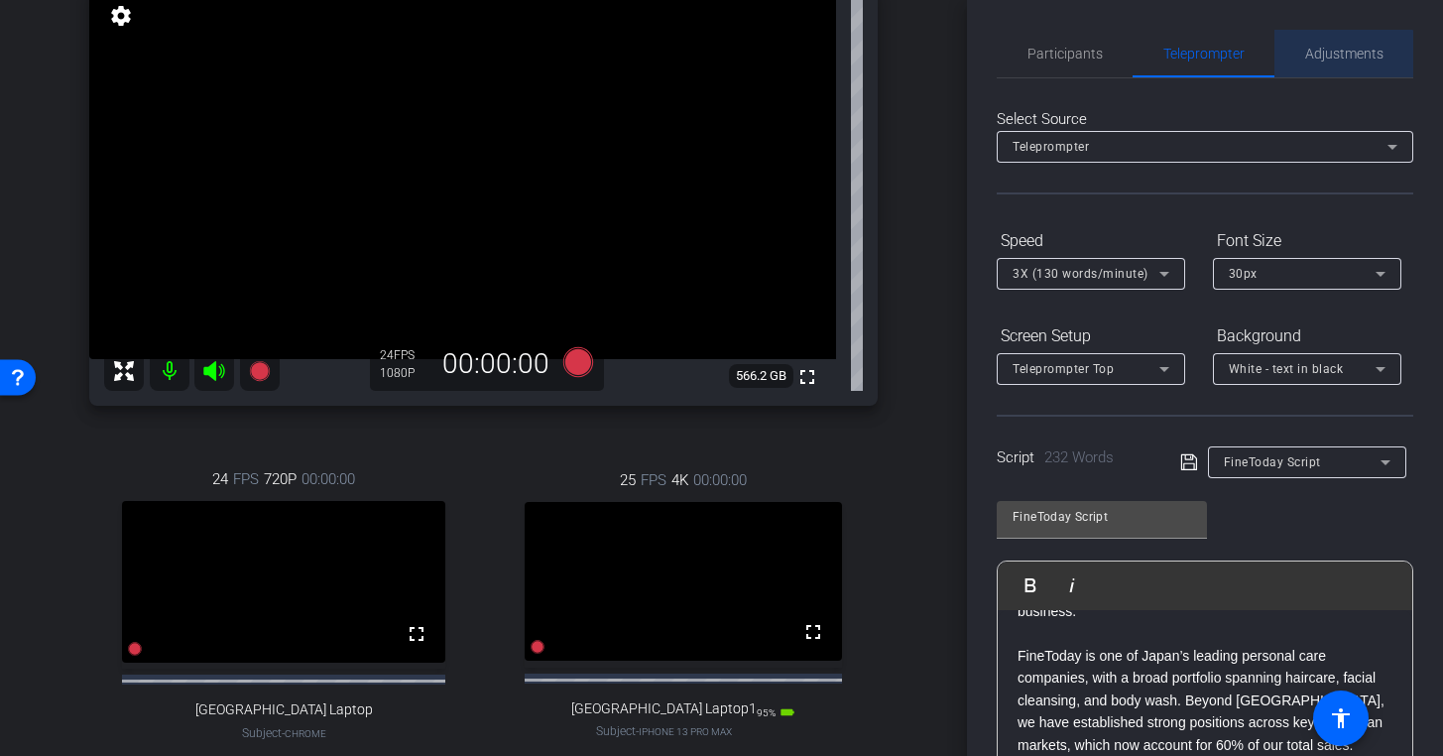
click at [1340, 63] on span "Adjustments" at bounding box center [1344, 54] width 78 height 48
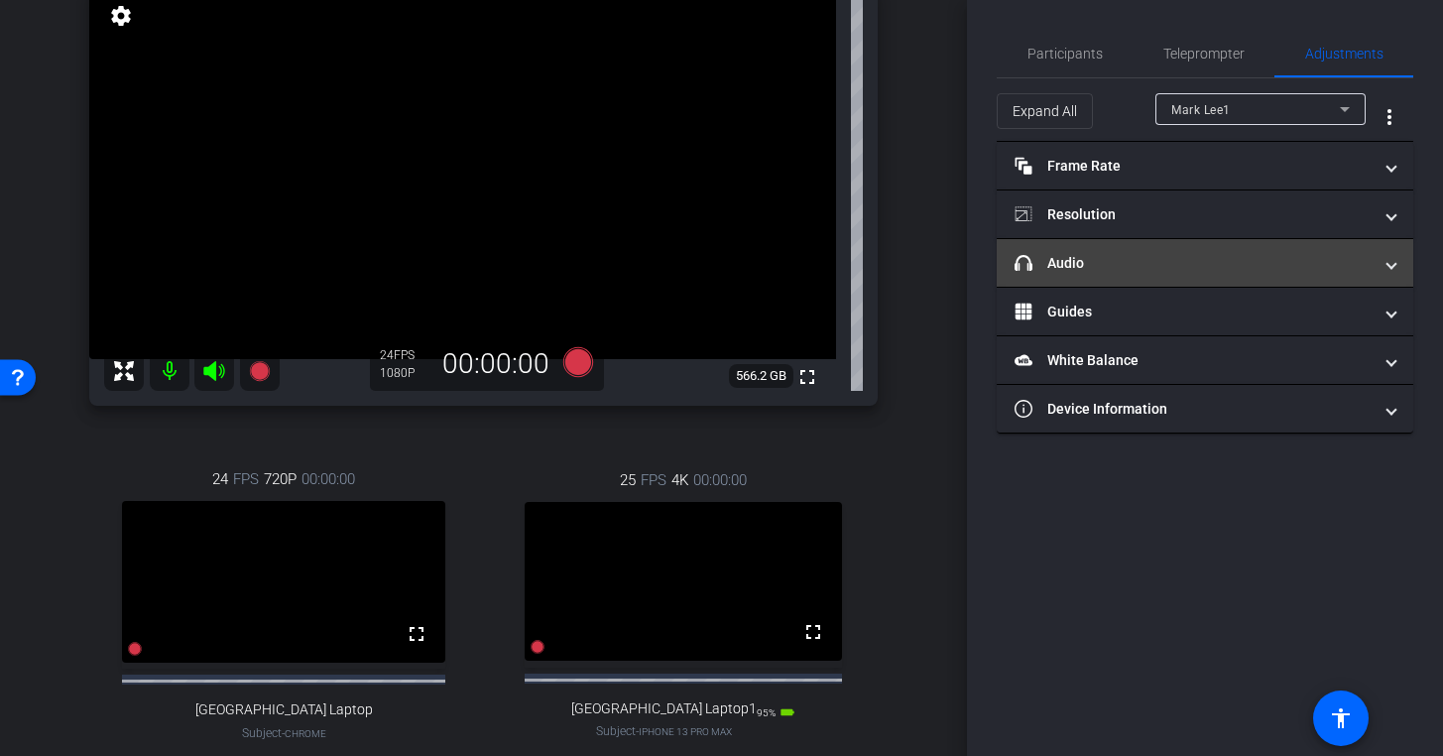
click at [1169, 263] on mat-panel-title "headphone icon Audio" at bounding box center [1193, 263] width 357 height 21
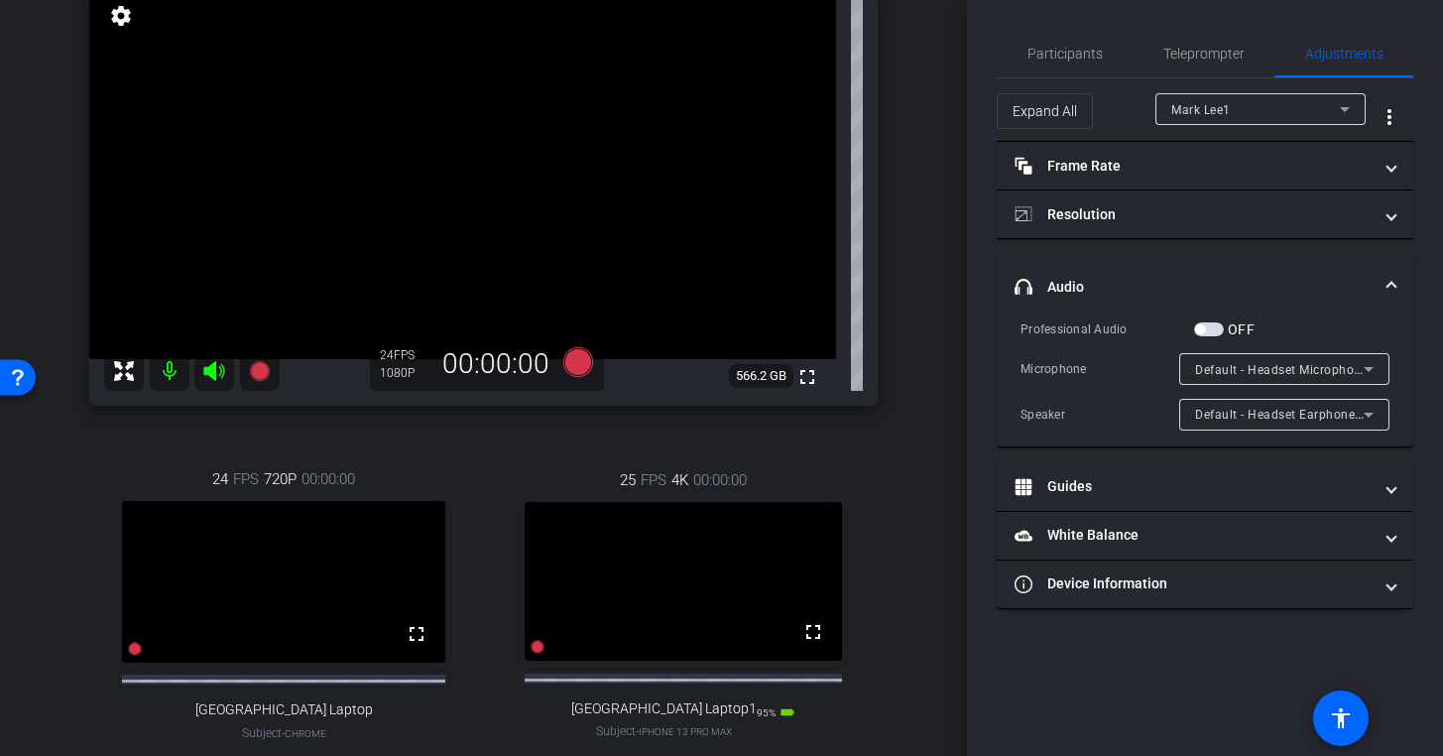
click at [1309, 116] on div "Mark Lee1" at bounding box center [1255, 109] width 169 height 25
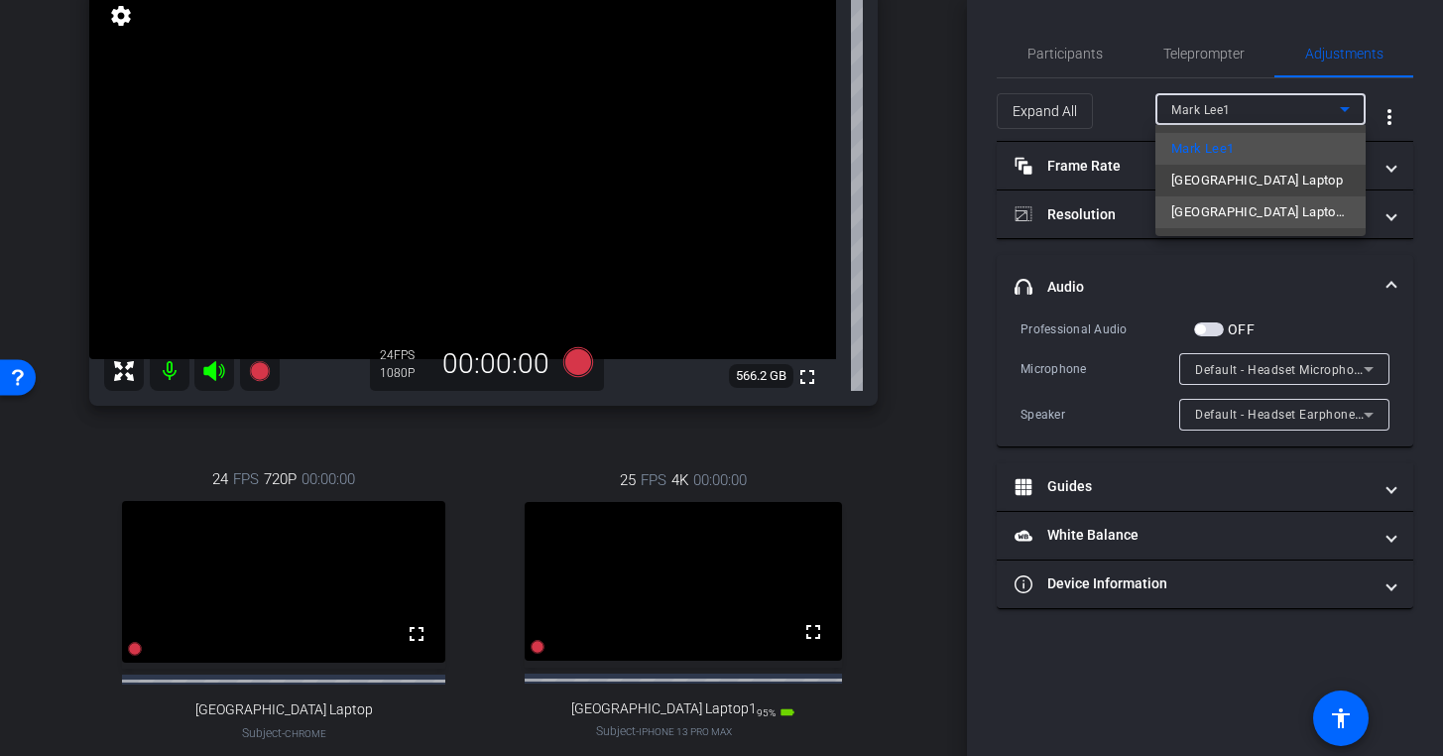
click at [1233, 212] on span "[GEOGRAPHIC_DATA] Laptop1" at bounding box center [1260, 212] width 179 height 24
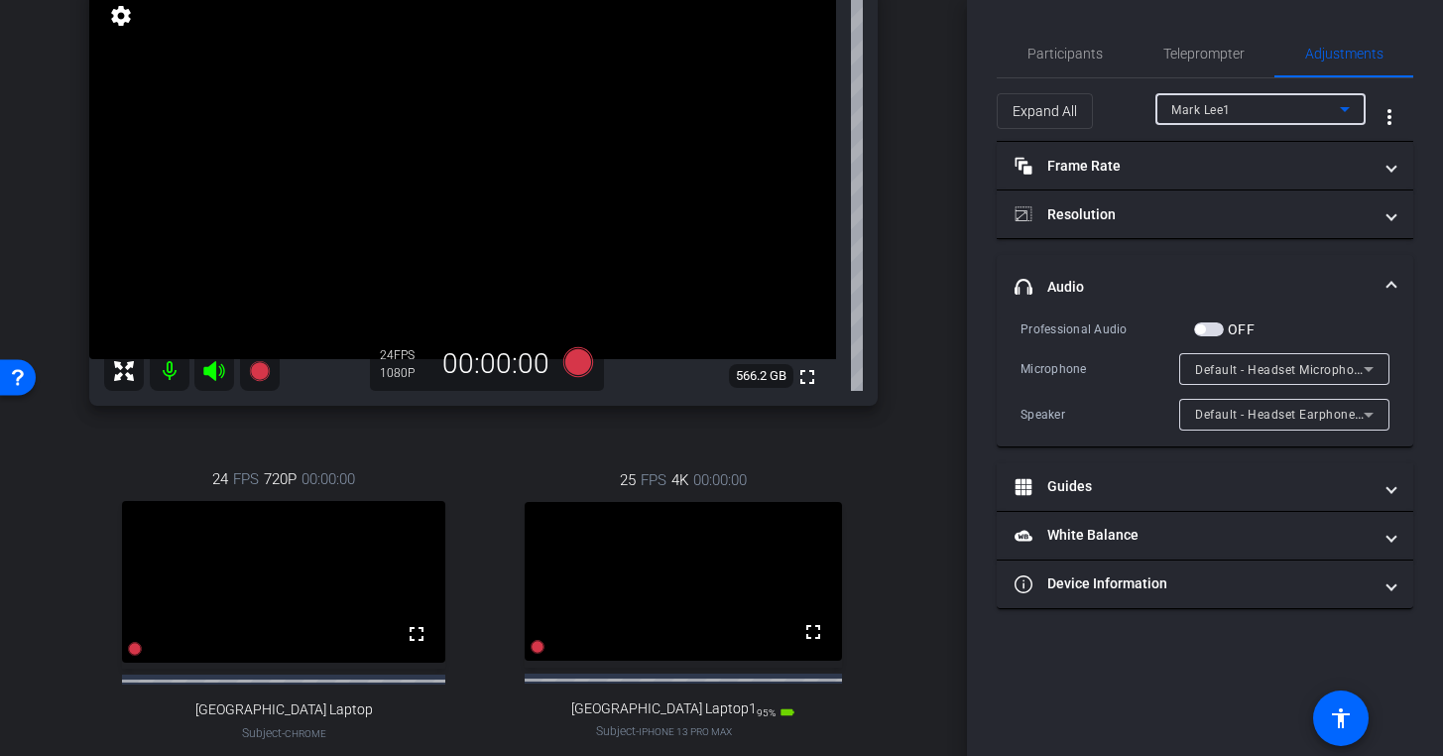
type input "1000"
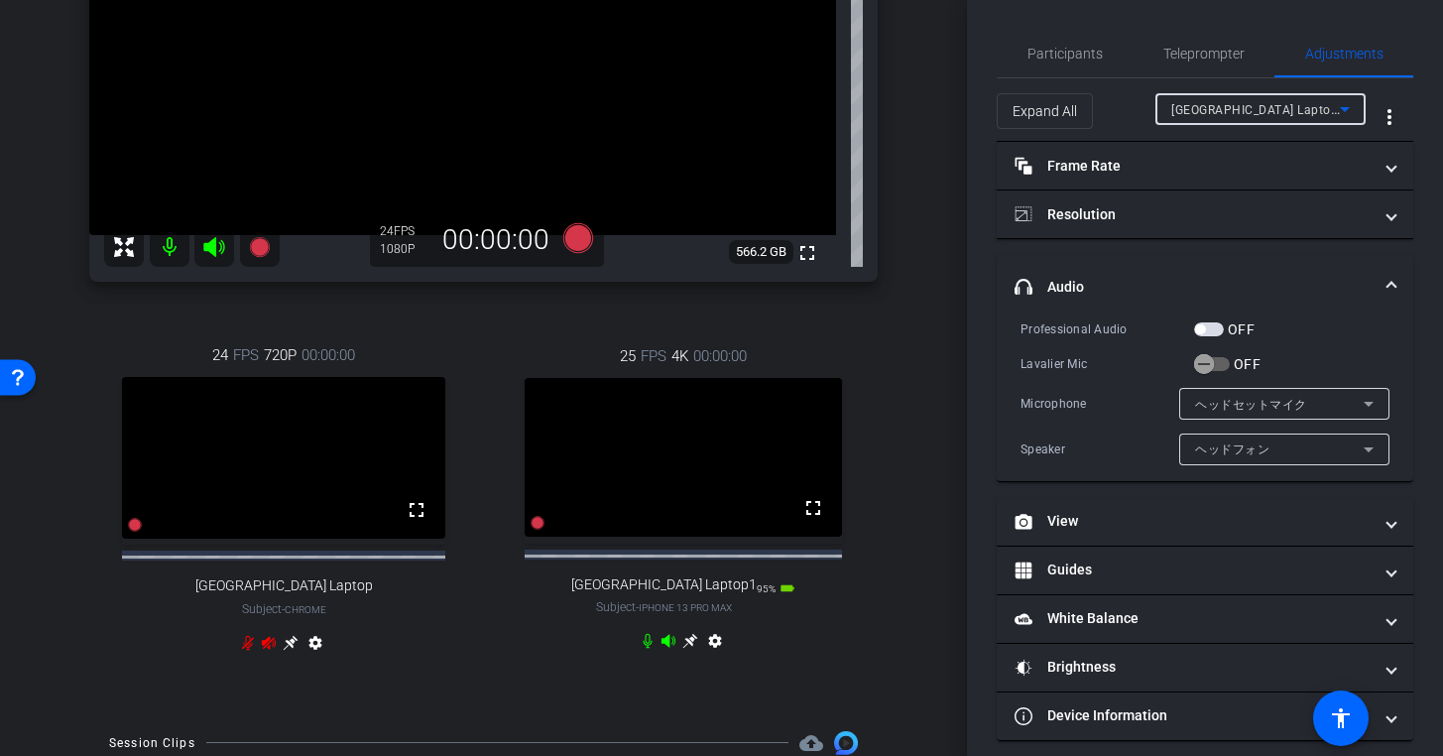
scroll to position [322, 0]
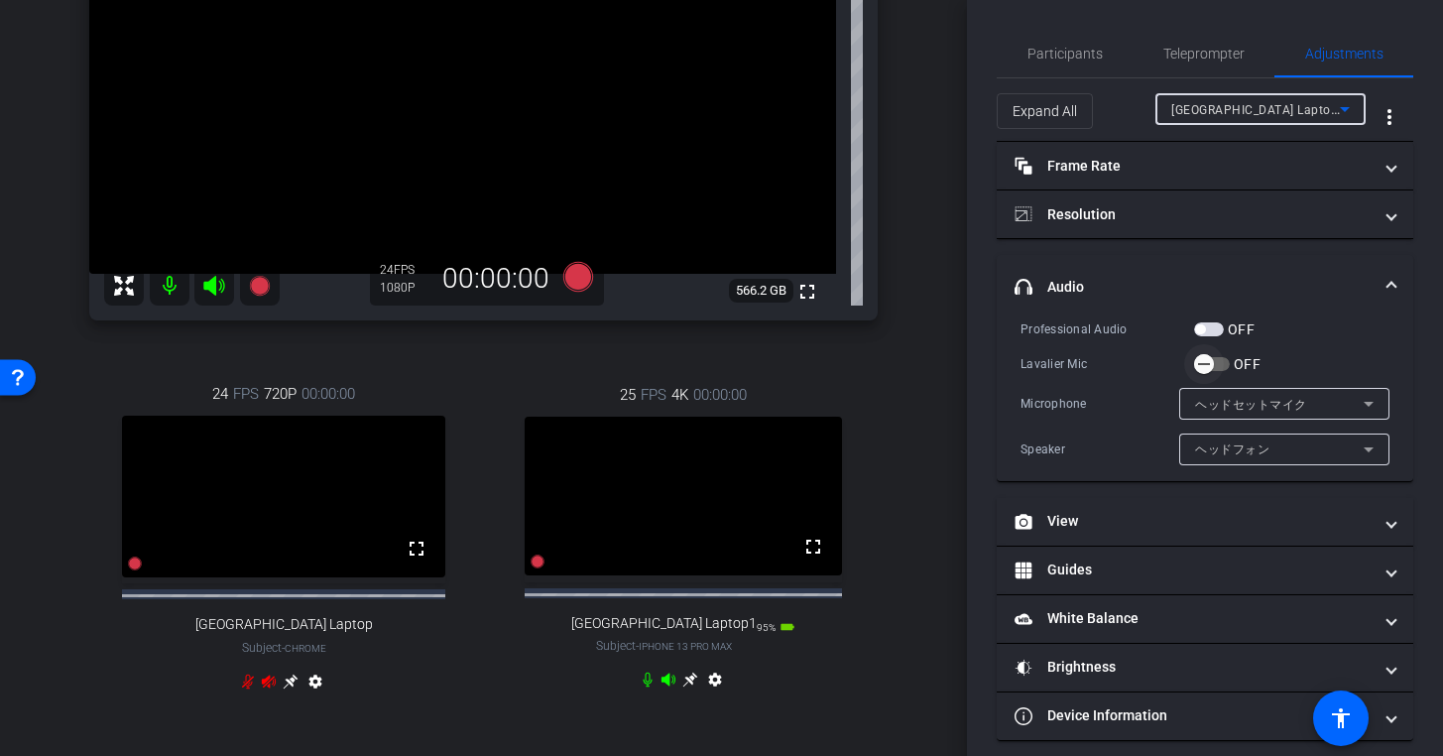
click at [1200, 359] on icon "button" at bounding box center [1204, 364] width 18 height 18
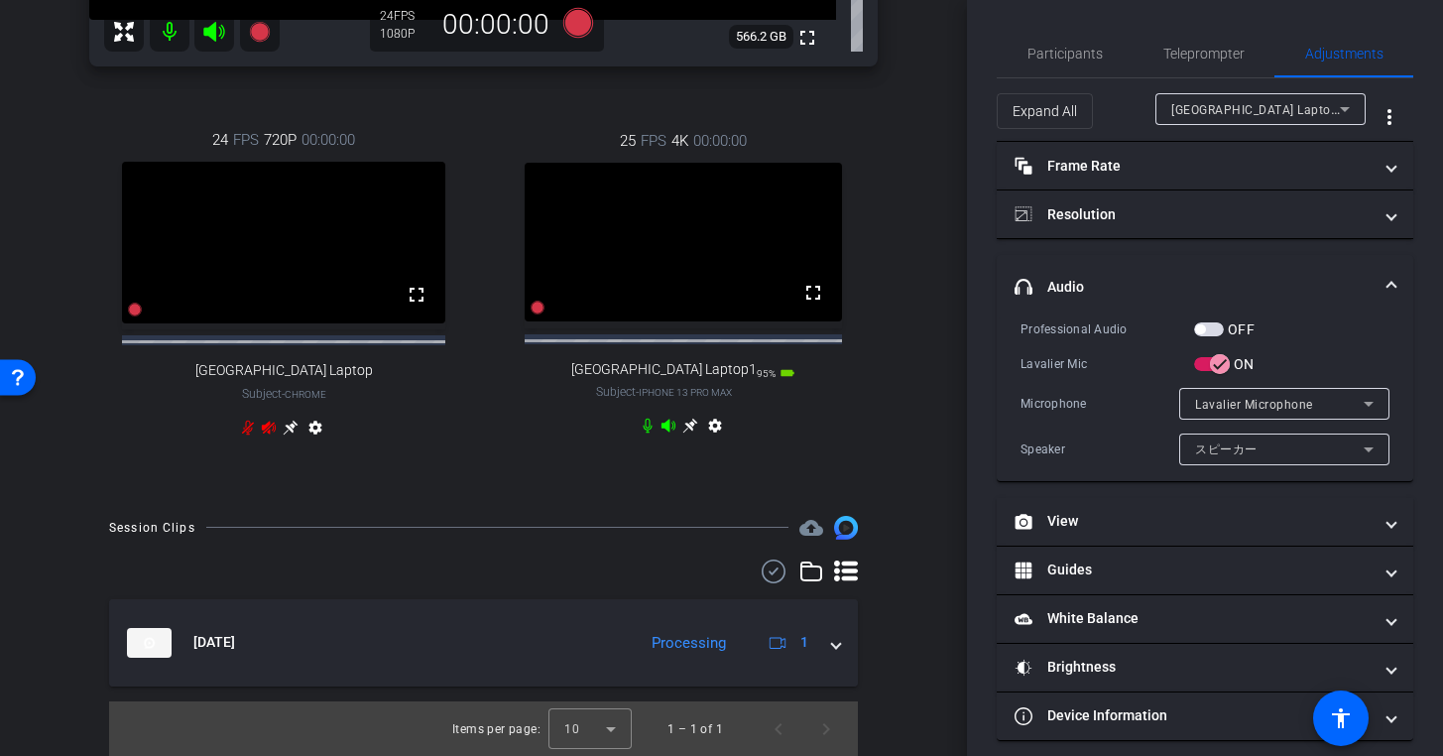
scroll to position [597, 0]
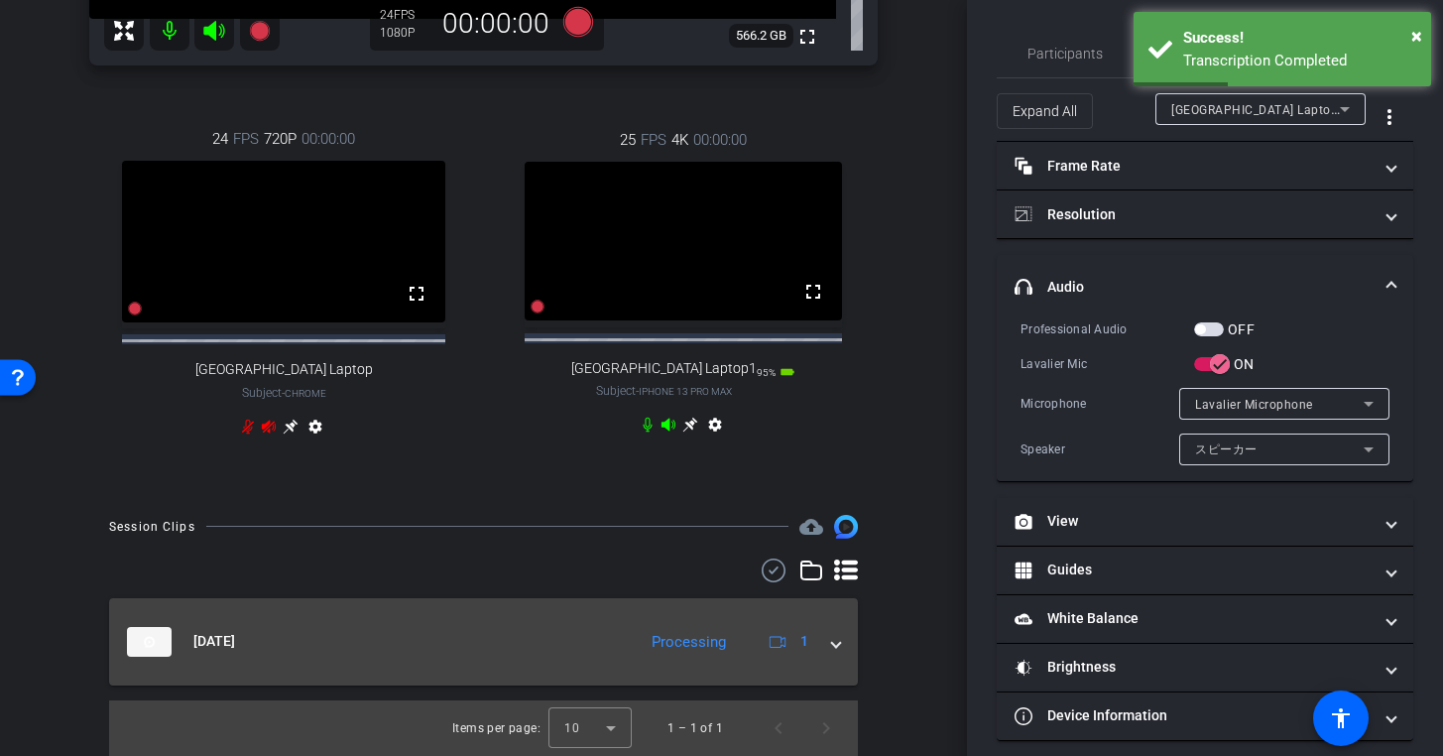
click at [835, 646] on span at bounding box center [836, 641] width 8 height 21
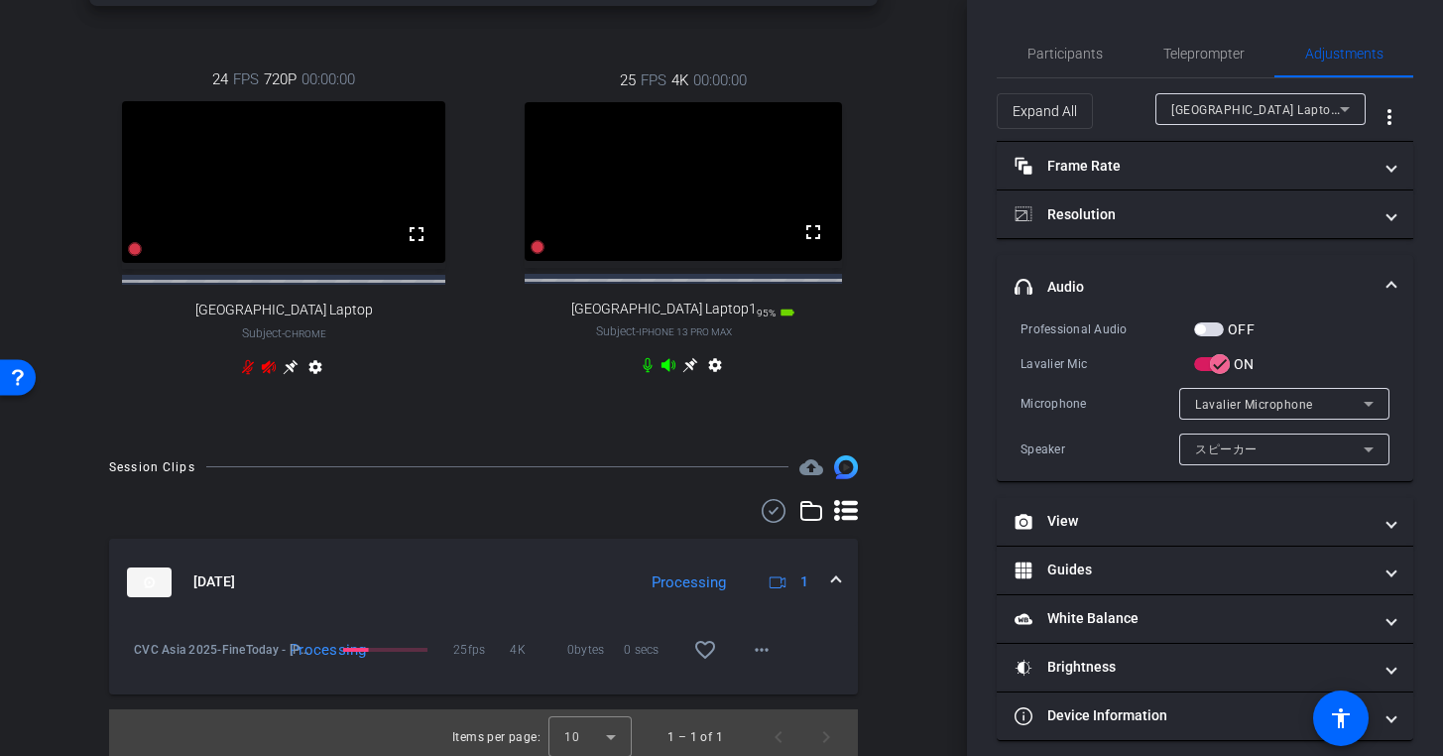
scroll to position [665, 0]
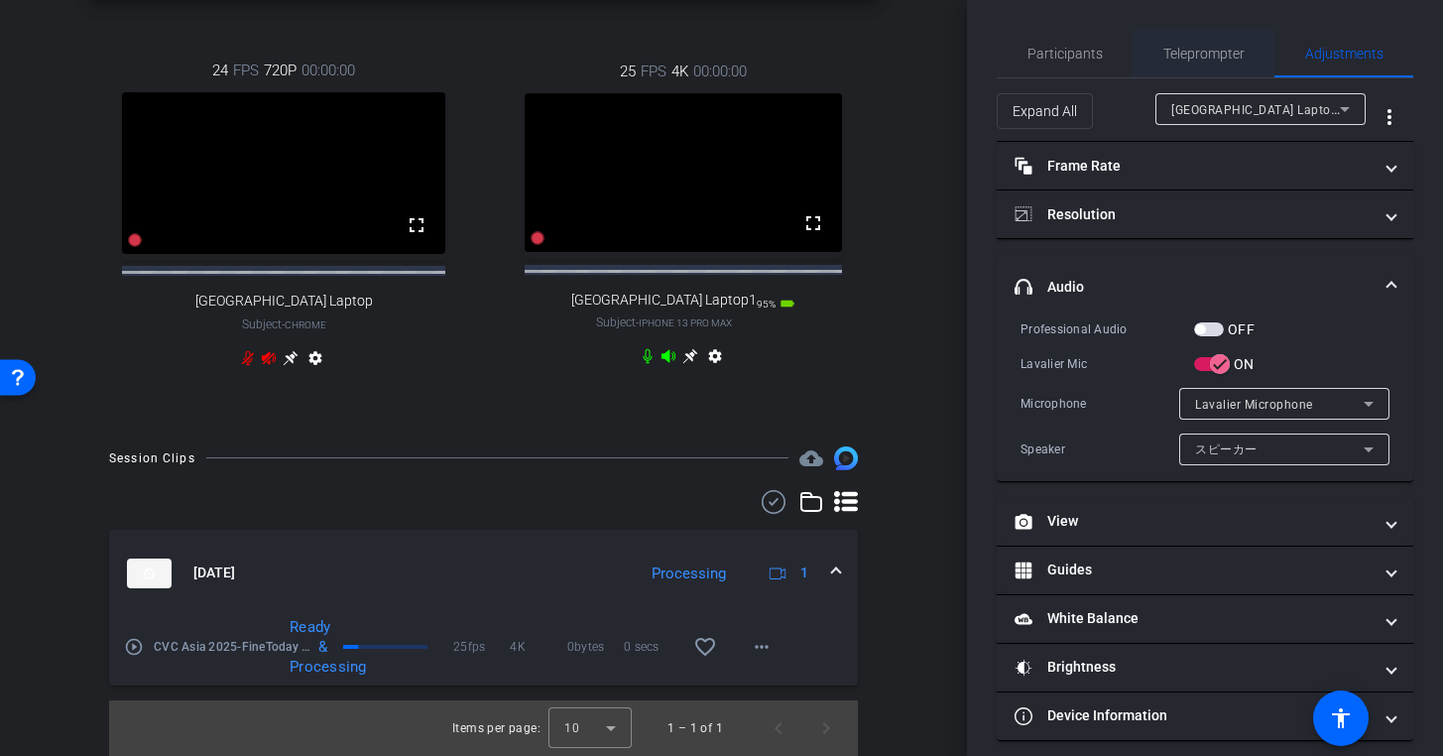
click at [1201, 60] on span "Teleprompter" at bounding box center [1203, 54] width 81 height 14
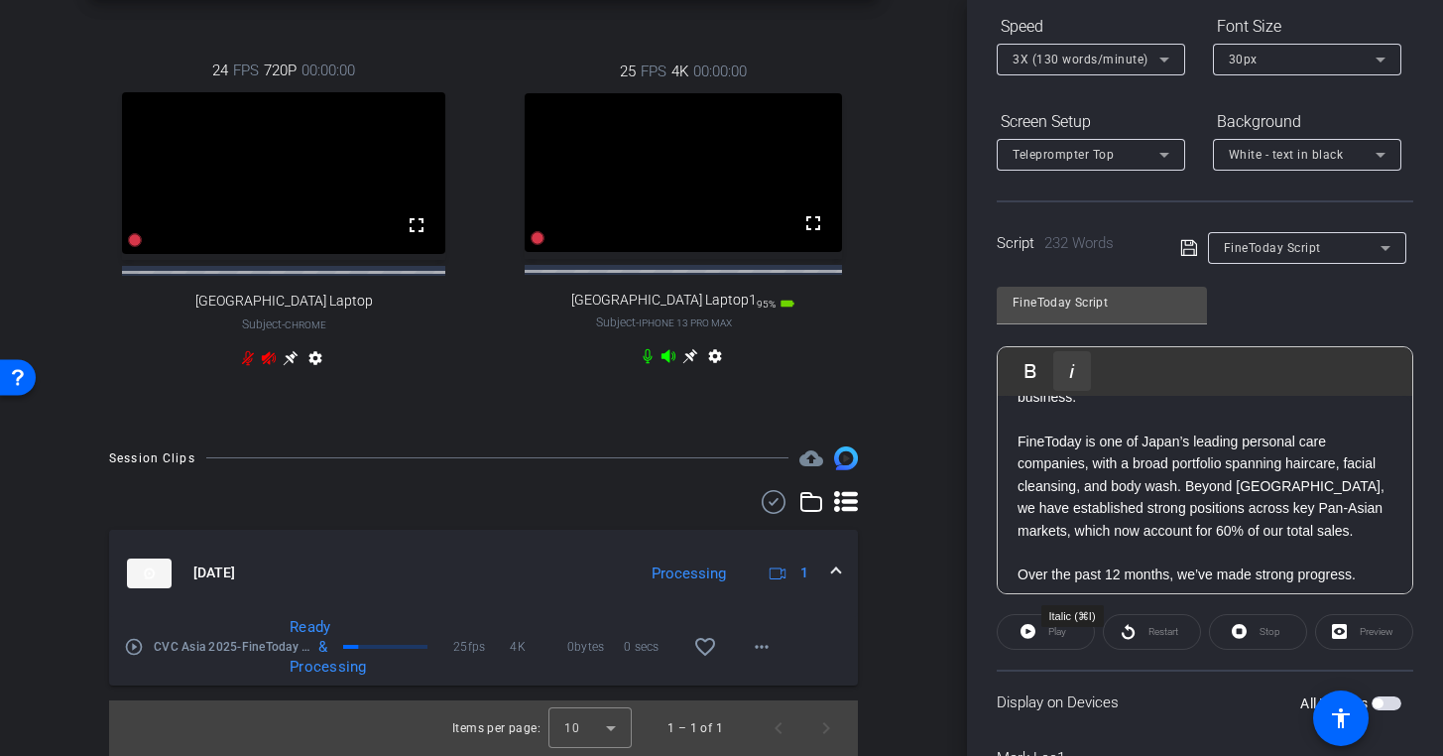
scroll to position [234, 0]
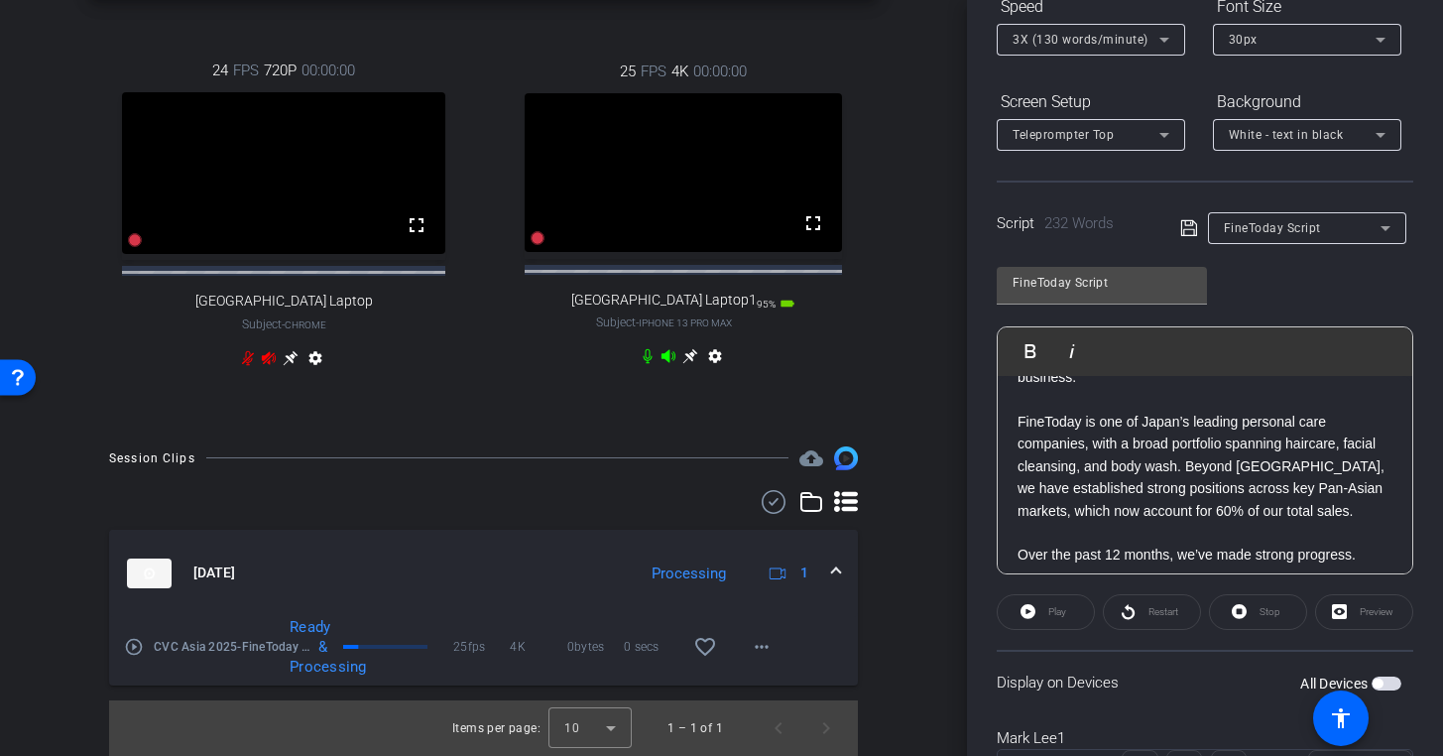
click at [1032, 614] on div "Play" at bounding box center [1046, 612] width 98 height 36
click at [1382, 678] on span "button" at bounding box center [1387, 683] width 30 height 14
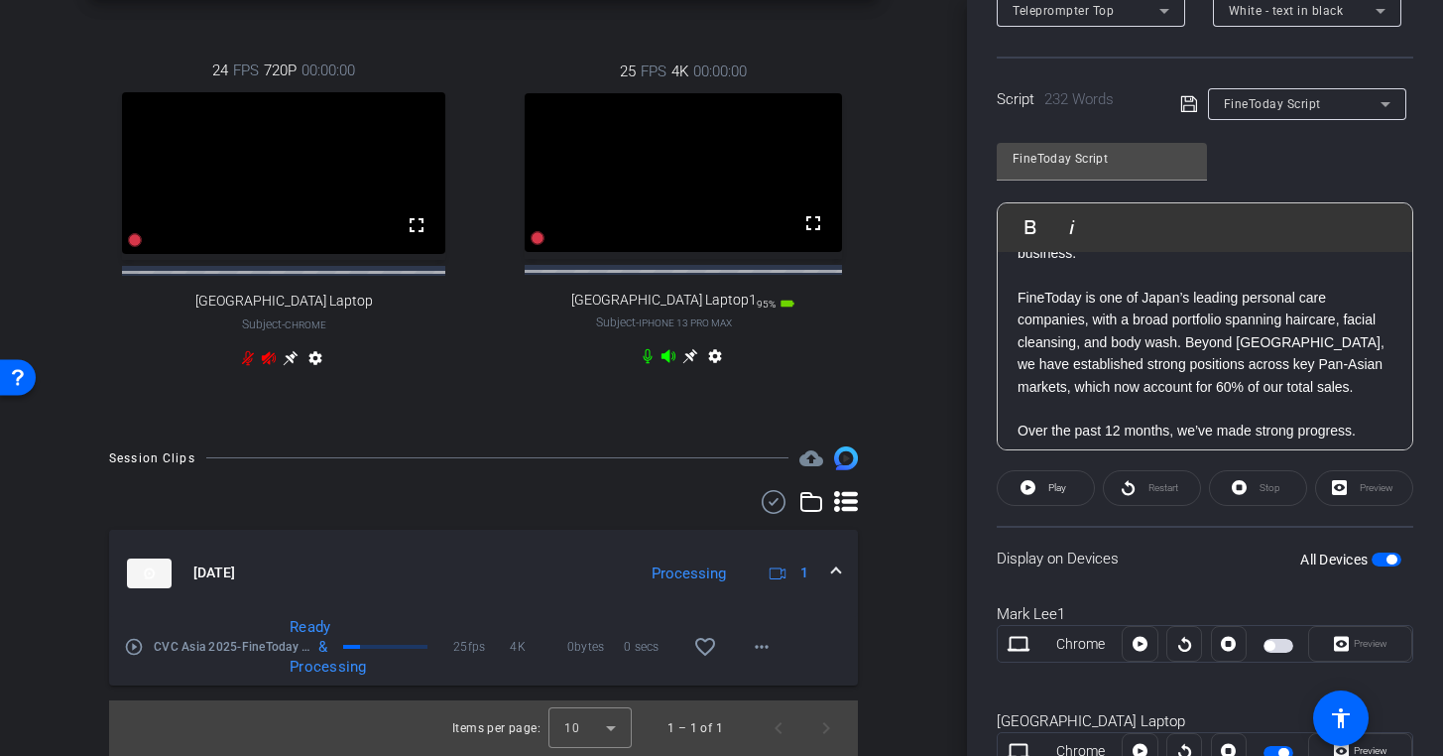
scroll to position [320, 0]
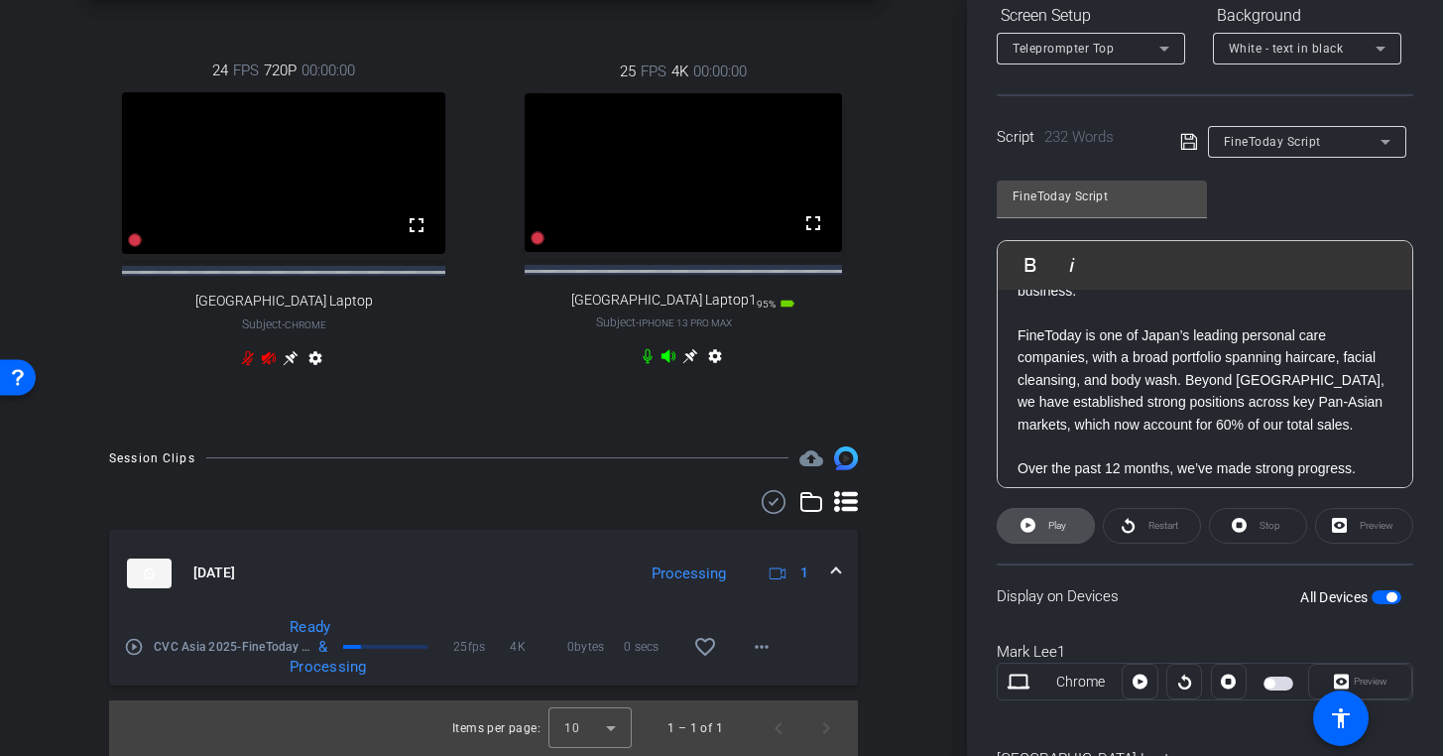
click at [1065, 527] on span "Play" at bounding box center [1057, 525] width 18 height 11
click at [1056, 532] on span "Pause" at bounding box center [1055, 526] width 32 height 28
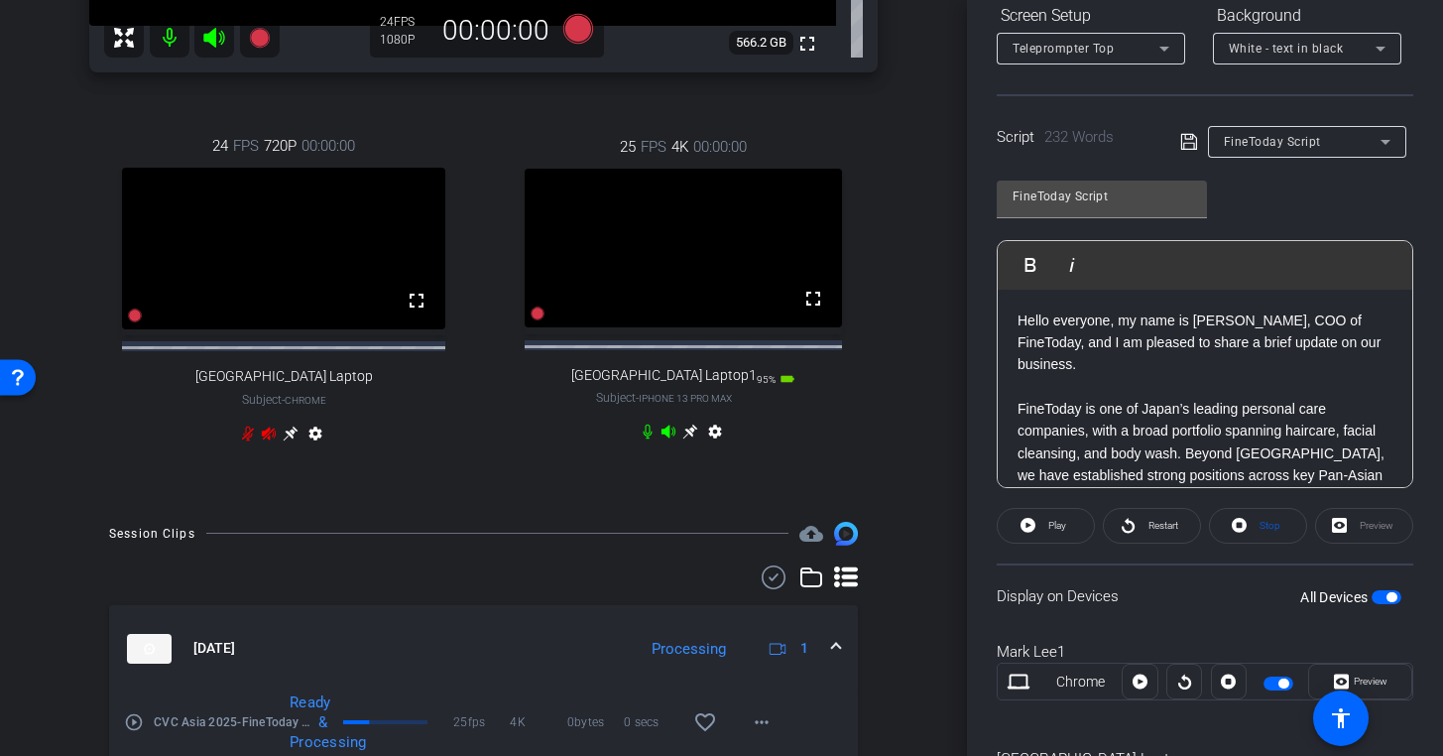
scroll to position [0, 0]
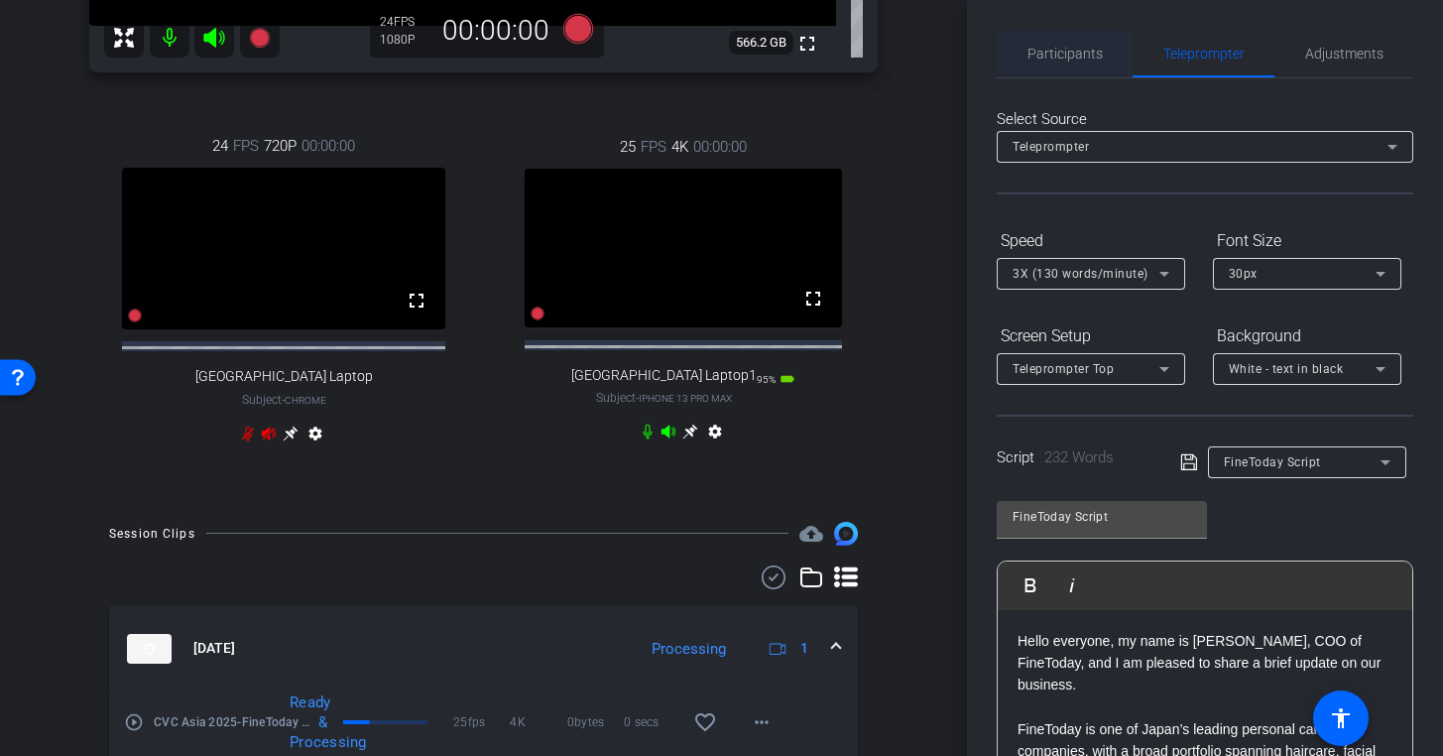
click at [1045, 51] on span "Participants" at bounding box center [1064, 54] width 75 height 14
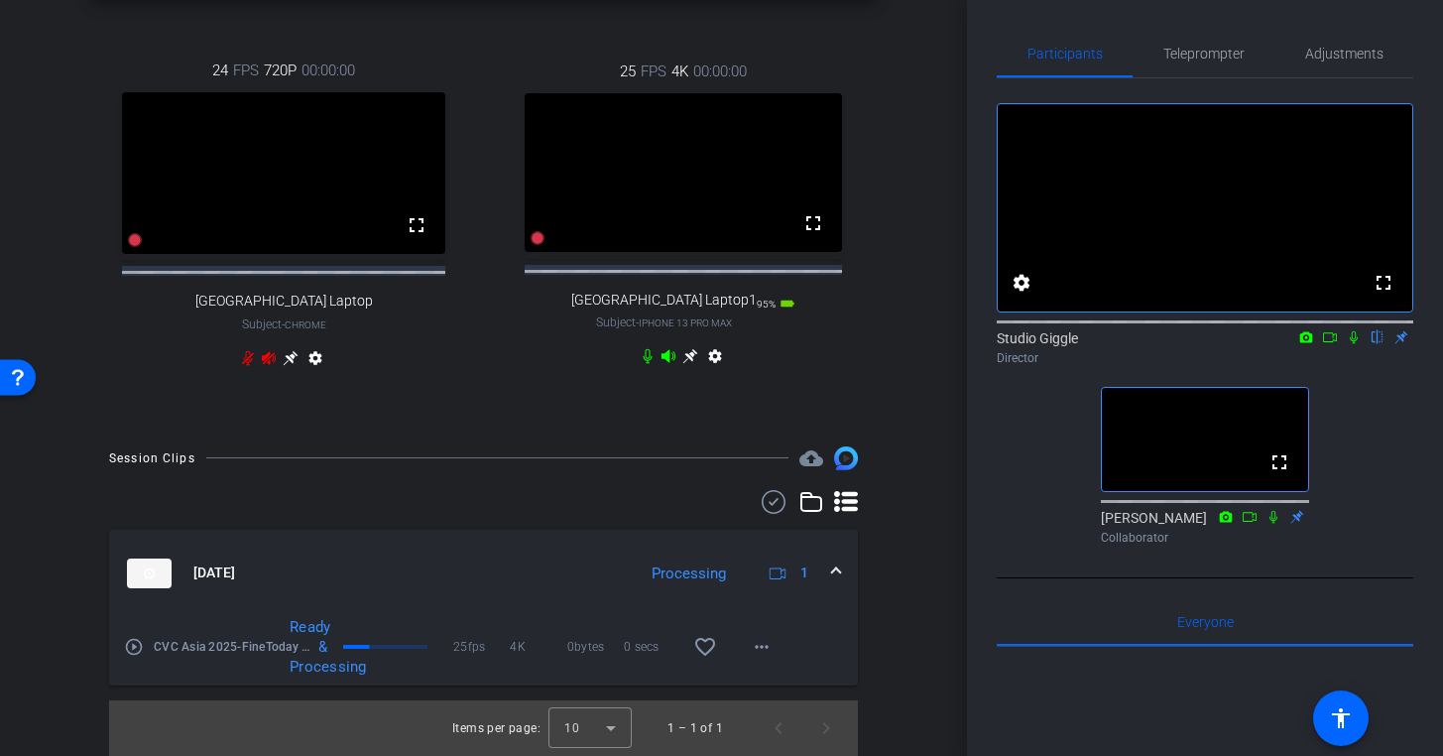
scroll to position [665, 0]
click at [842, 567] on mat-expansion-panel-header "[DATE] Processing 1" at bounding box center [483, 573] width 749 height 87
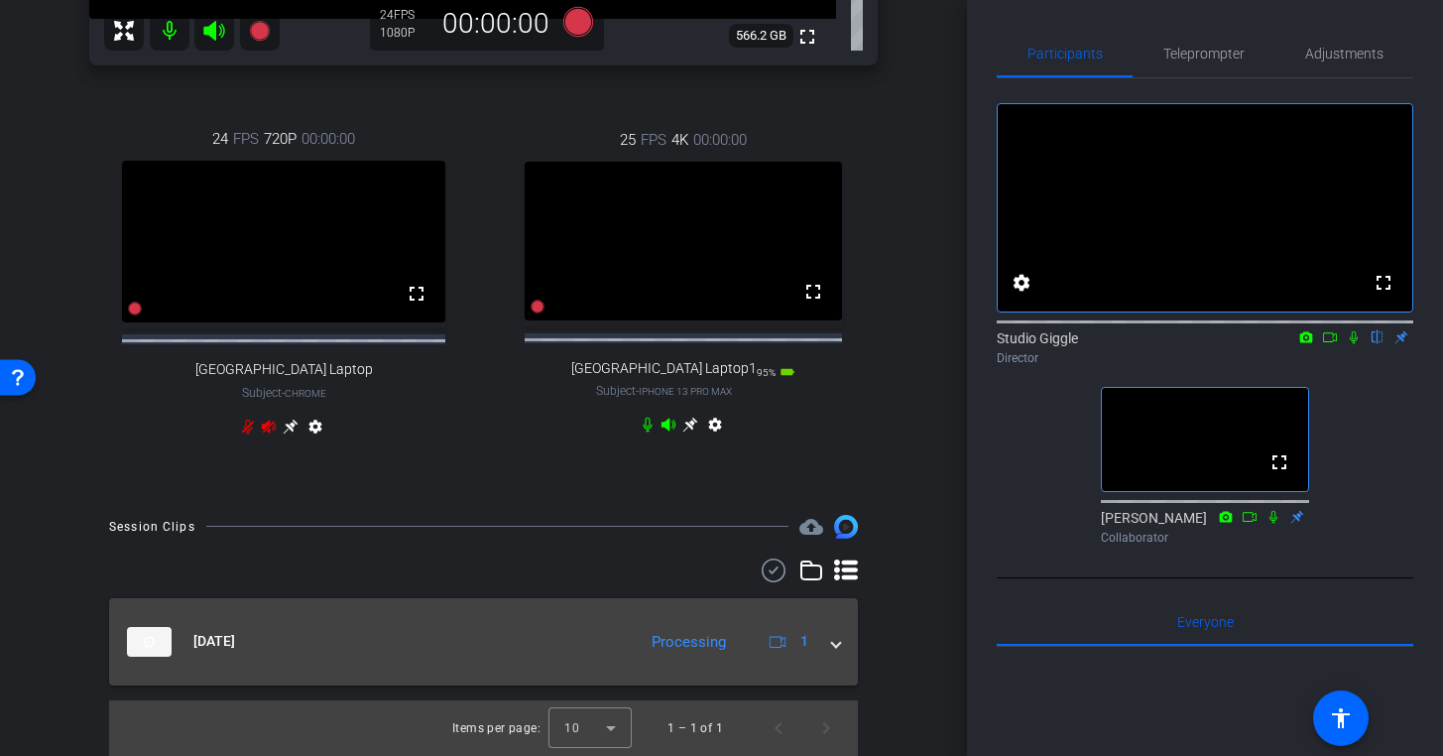
click at [832, 644] on span at bounding box center [836, 641] width 8 height 21
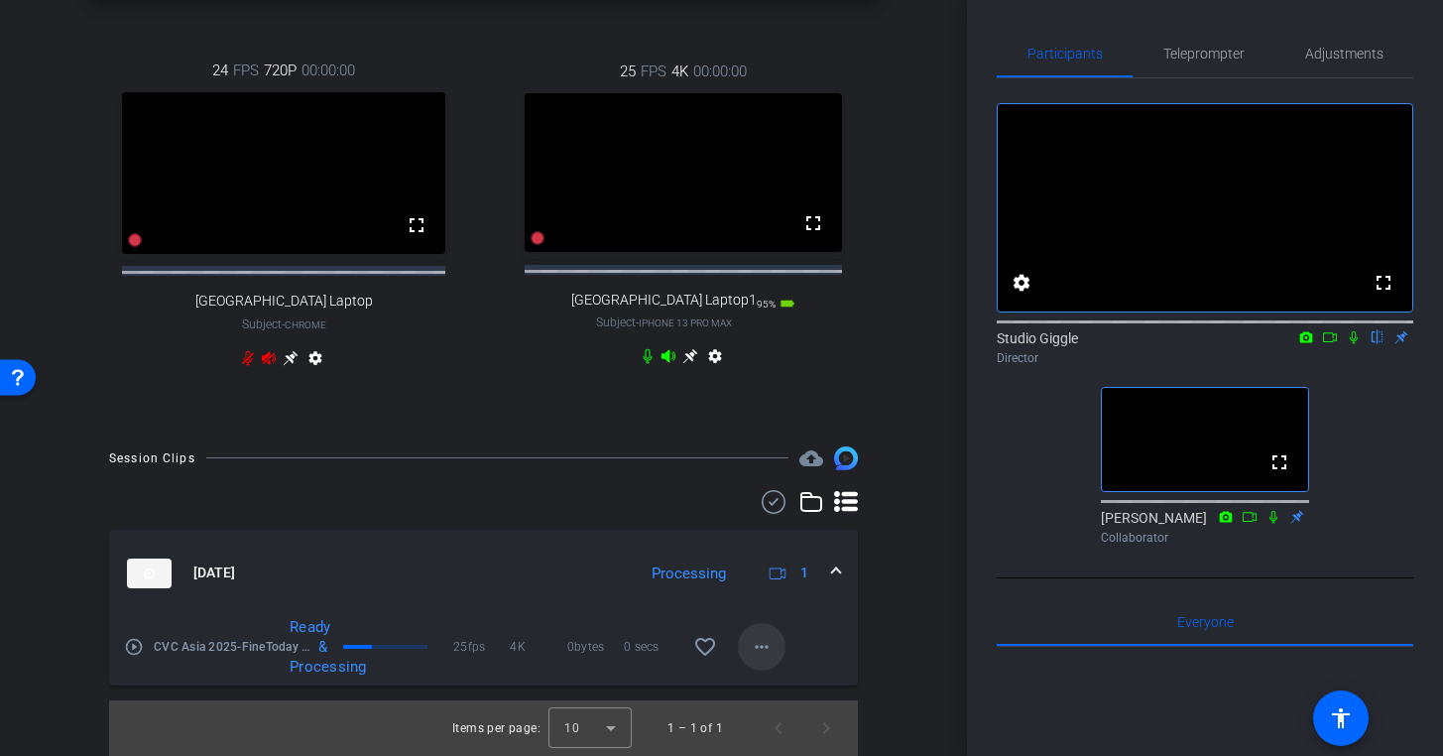
click at [763, 640] on mat-icon "more_horiz" at bounding box center [762, 647] width 24 height 24
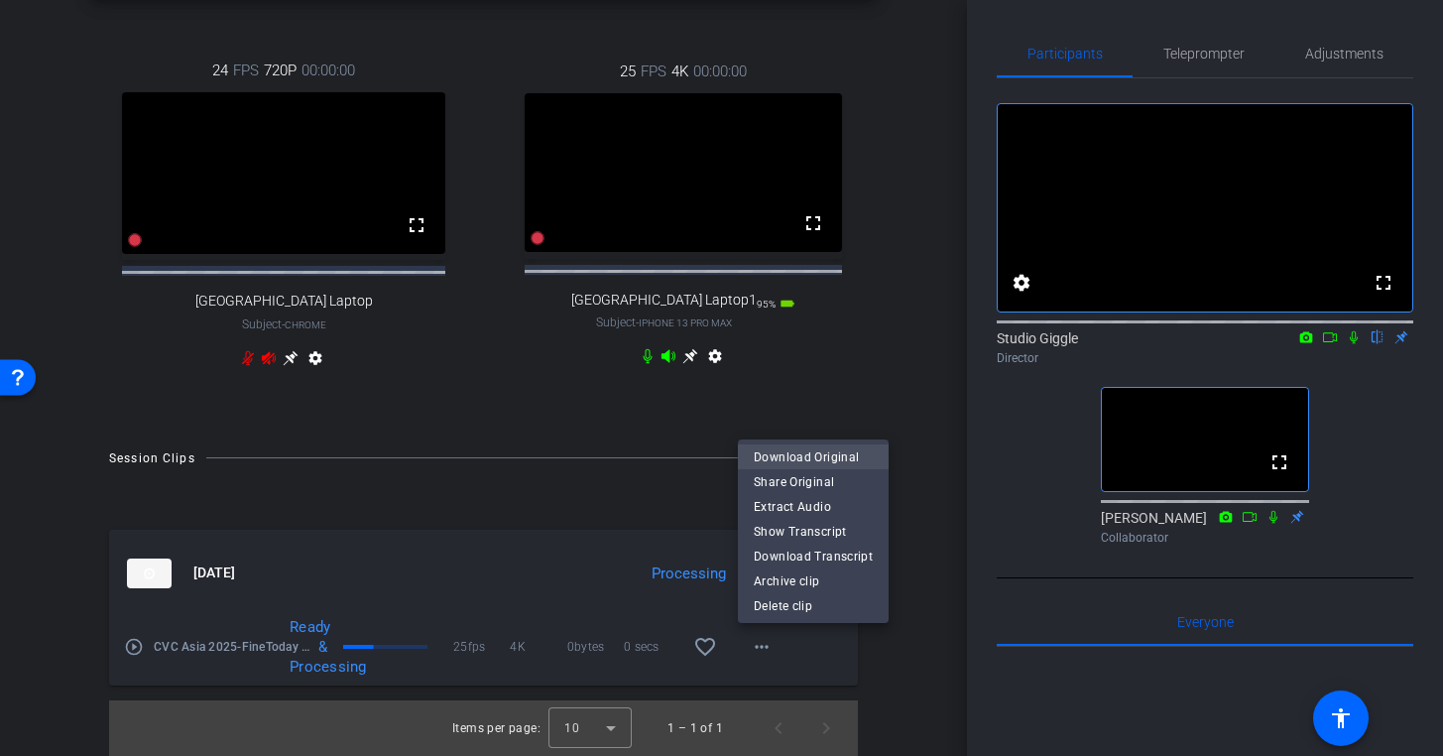
click at [834, 455] on span "Download Original" at bounding box center [813, 457] width 119 height 24
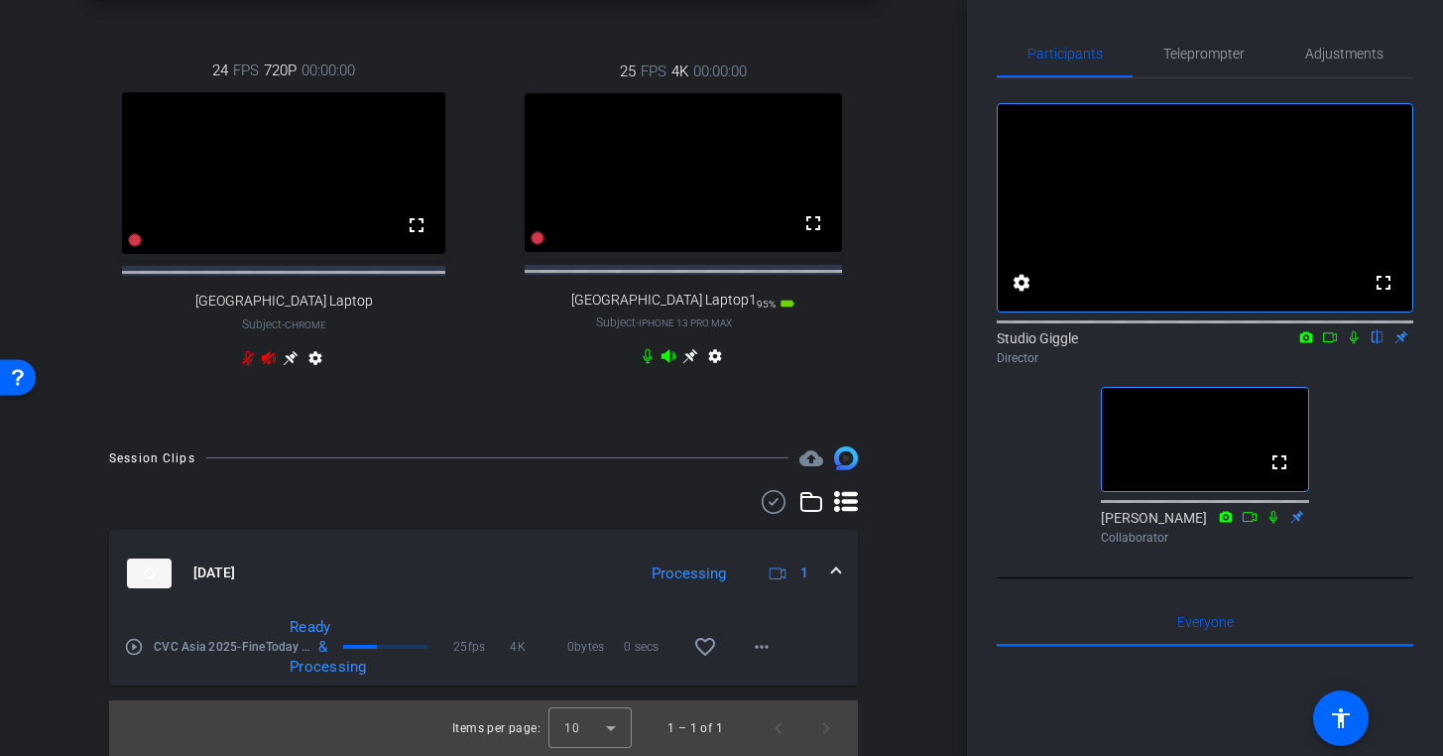
click at [1355, 344] on icon at bounding box center [1354, 337] width 16 height 14
click at [1351, 344] on icon at bounding box center [1354, 337] width 11 height 13
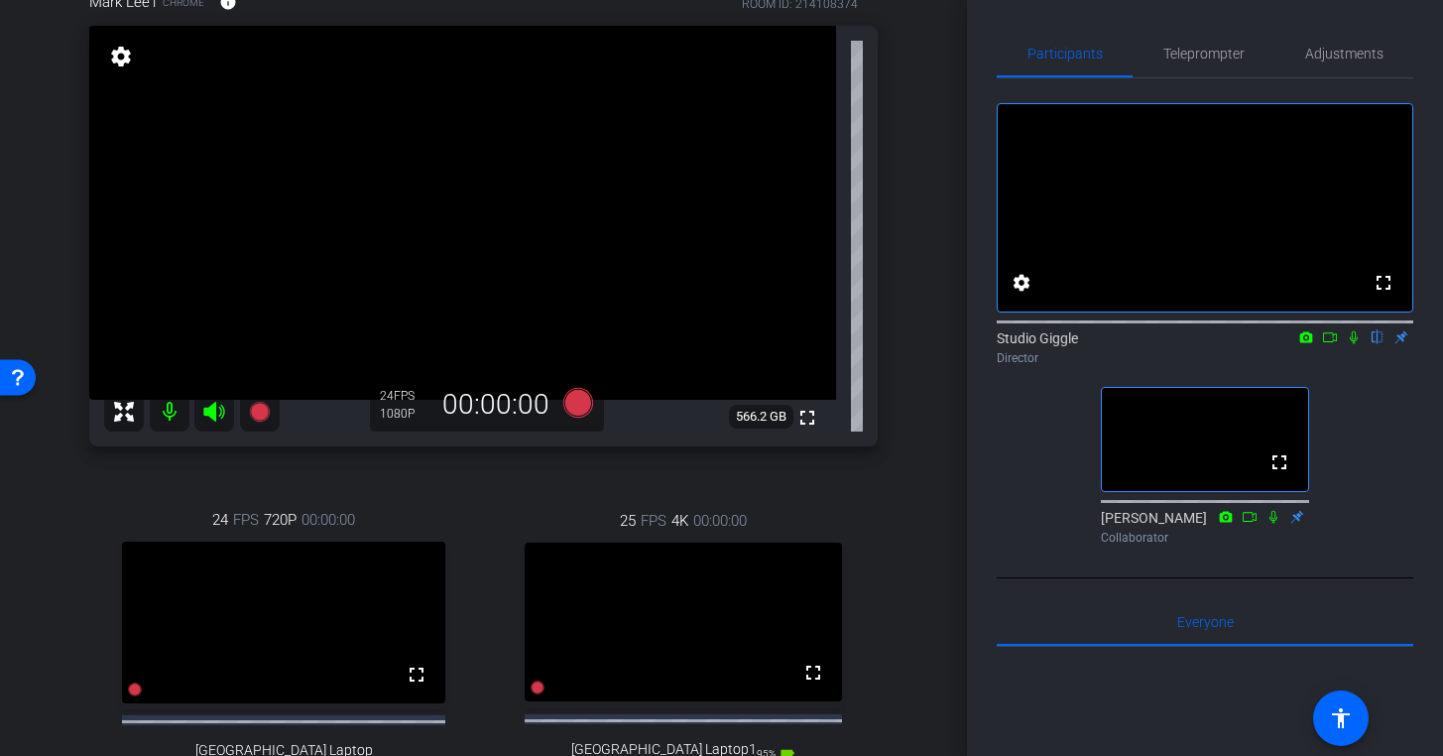
scroll to position [212, 0]
